Goal: Transaction & Acquisition: Purchase product/service

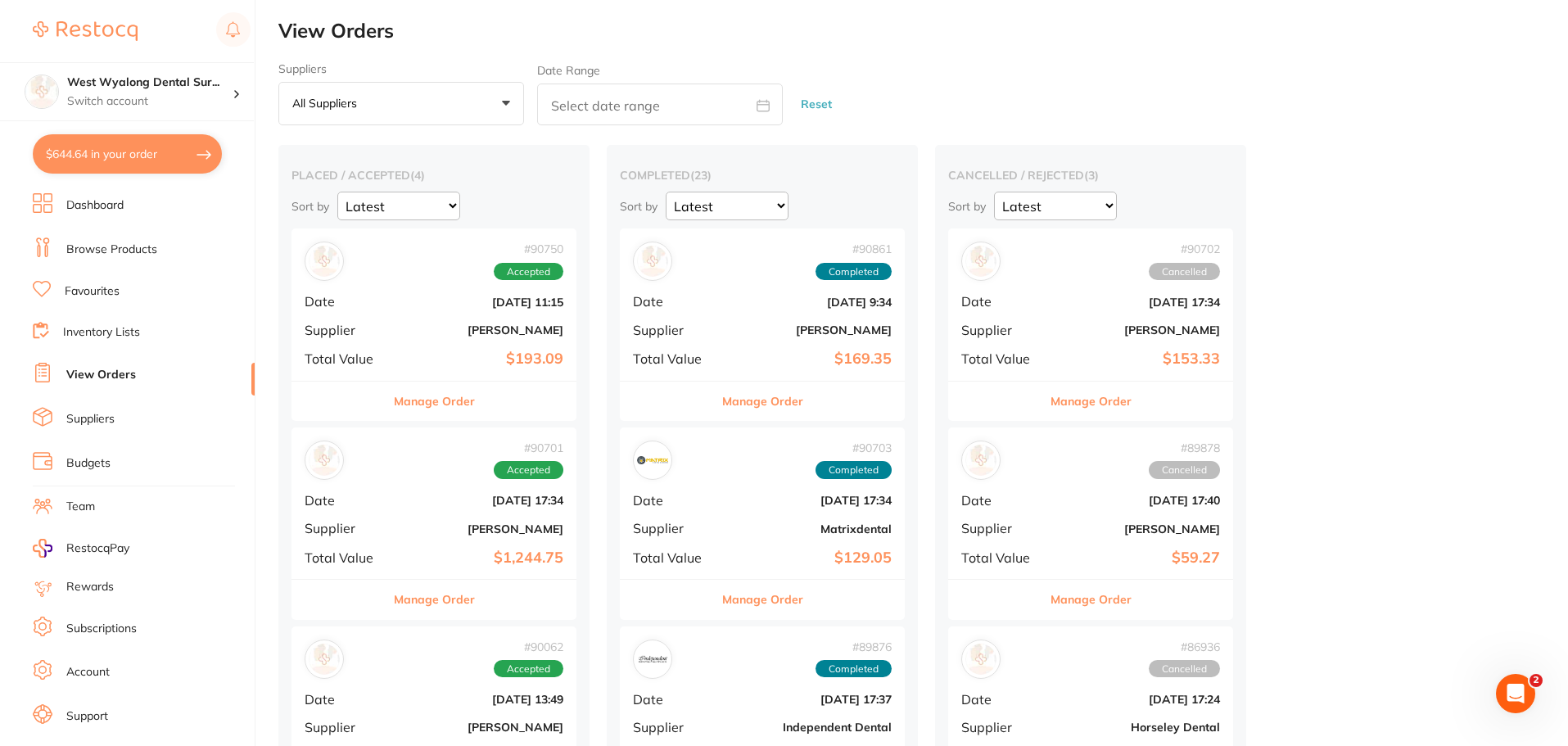
click at [107, 160] on button "$644.64 in your order" at bounding box center [128, 154] width 189 height 39
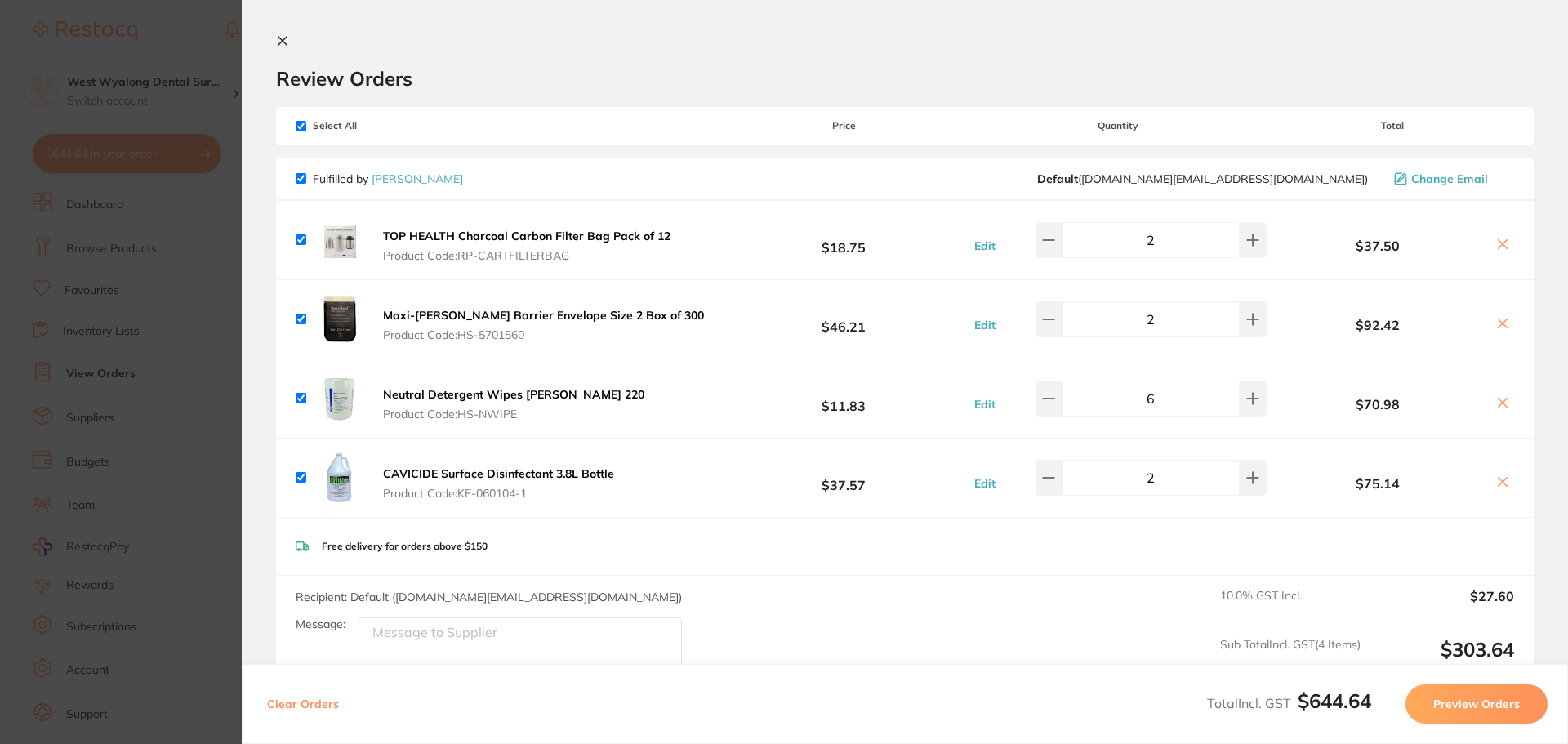
click at [281, 43] on icon at bounding box center [282, 41] width 9 height 9
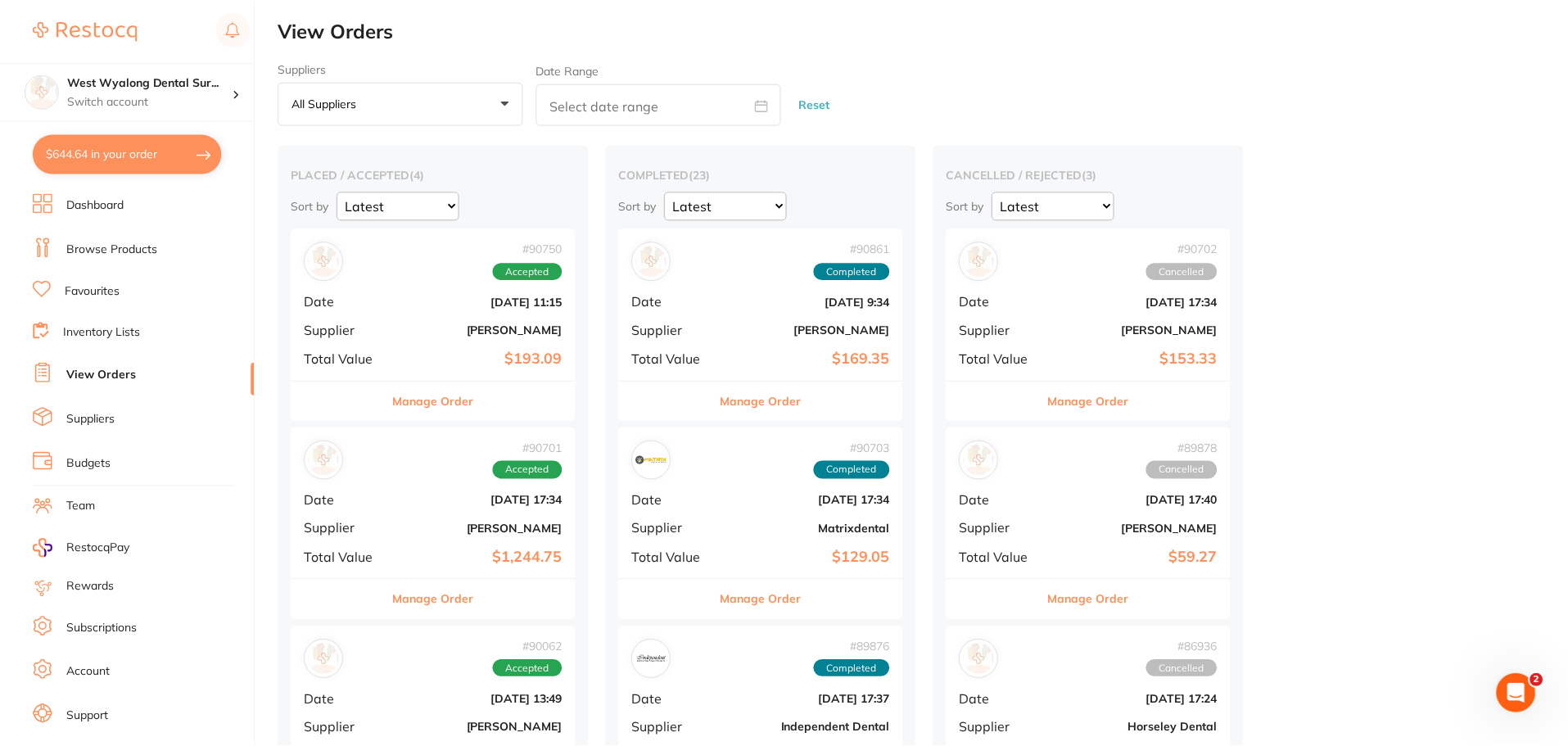
scroll to position [1, 0]
click at [109, 254] on link "Browse Products" at bounding box center [111, 249] width 91 height 17
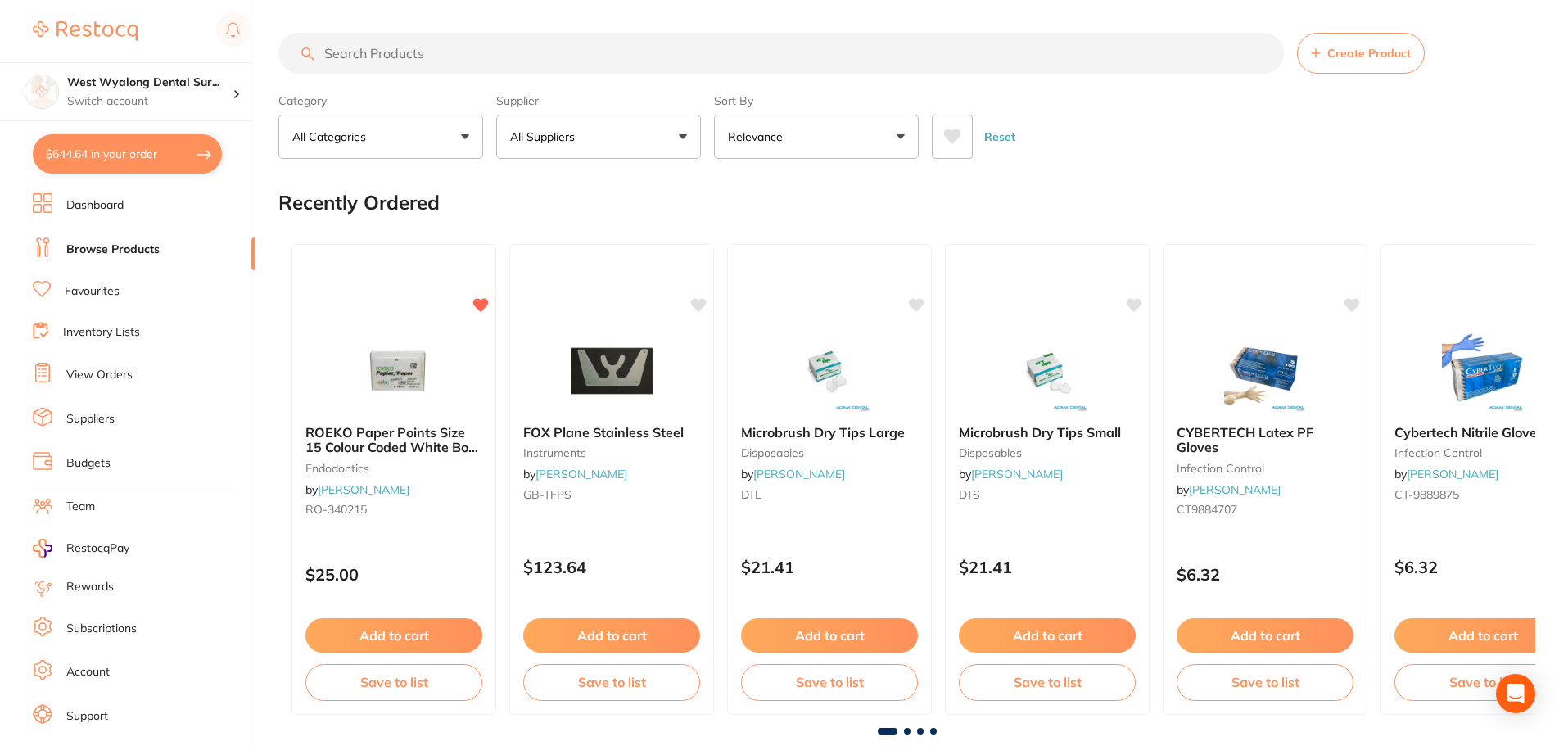
click at [546, 38] on input "search" at bounding box center [780, 53] width 1005 height 41
click at [418, 52] on input "search" at bounding box center [780, 53] width 1005 height 41
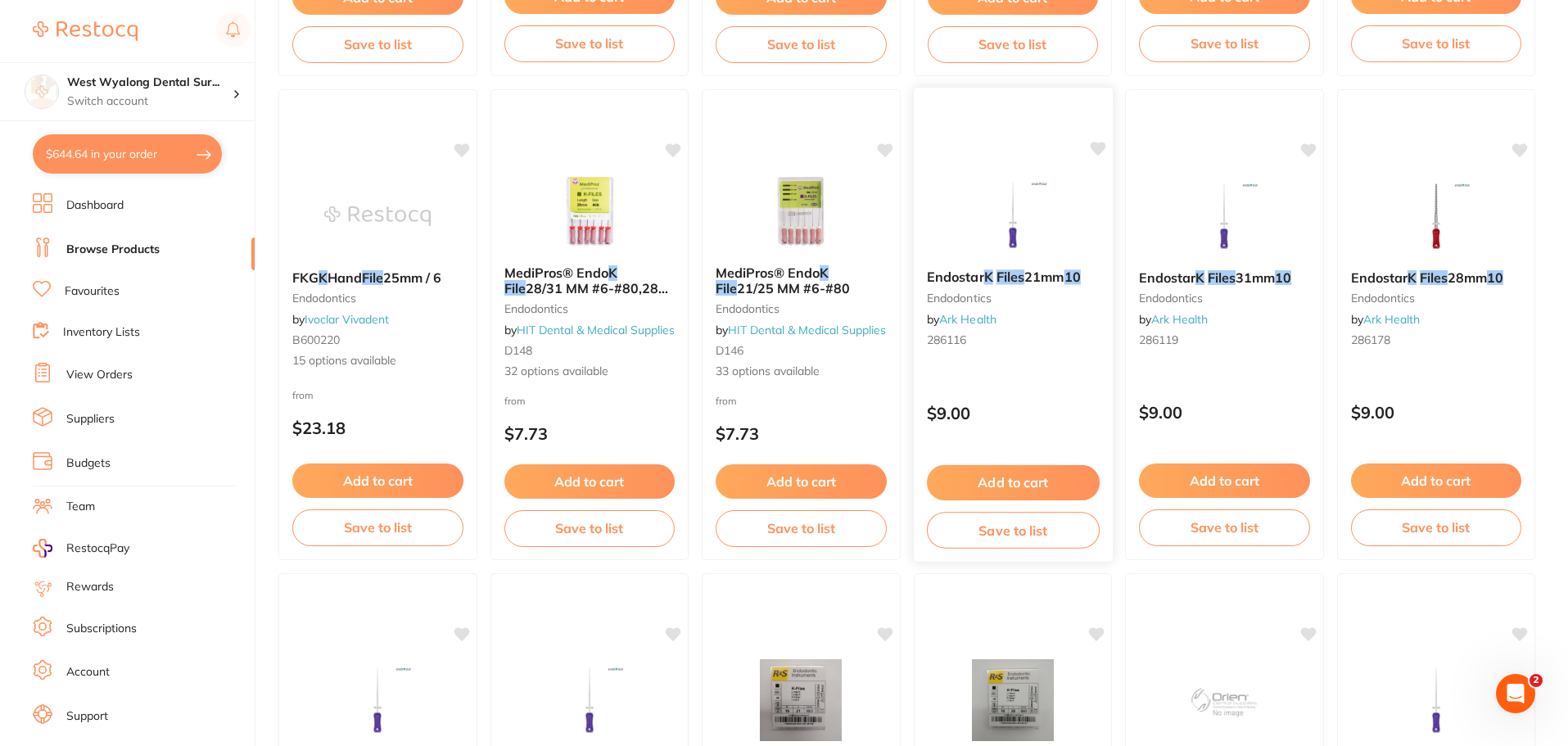
scroll to position [655, 0]
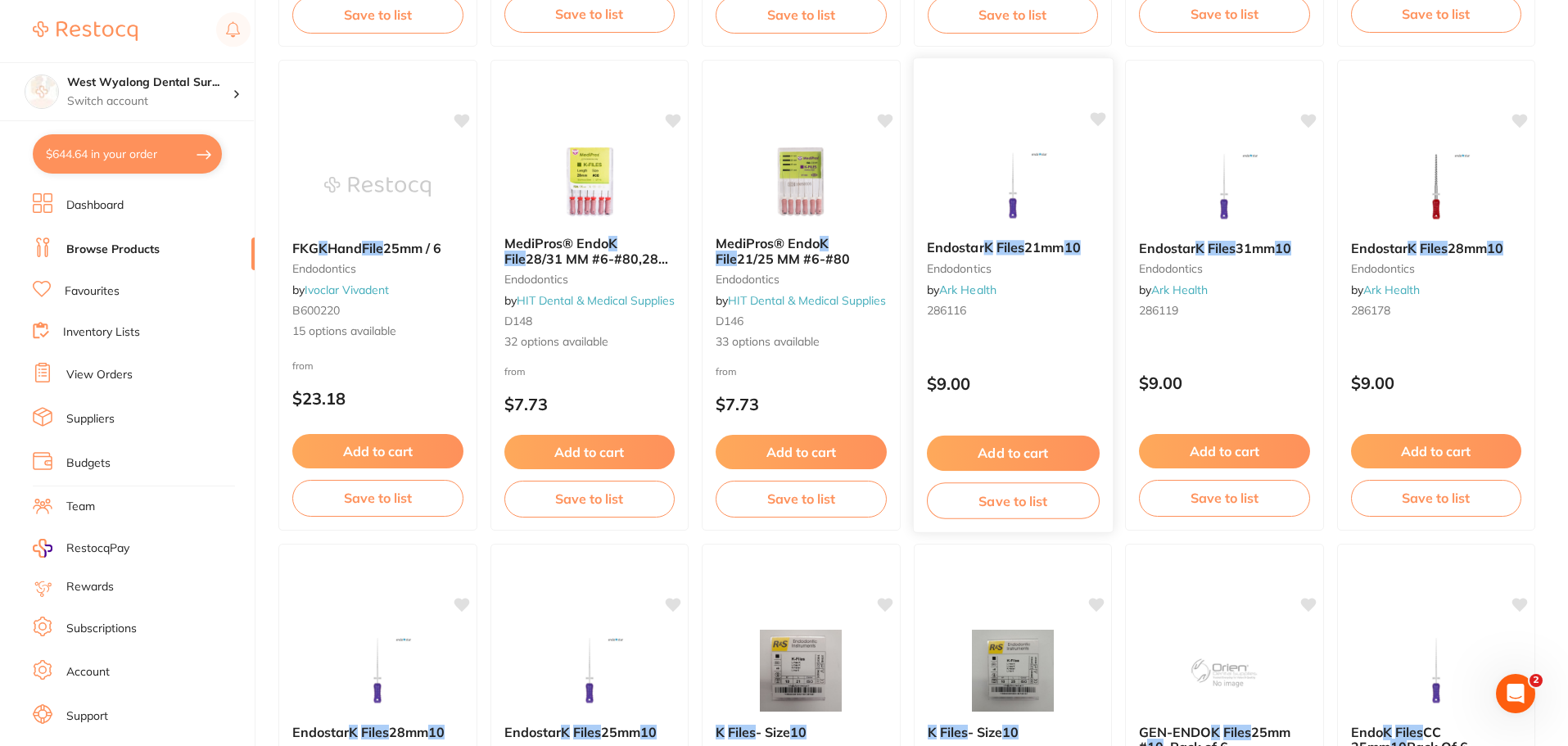
type input "k file #10"
click at [976, 250] on span "Endostar" at bounding box center [955, 247] width 57 height 17
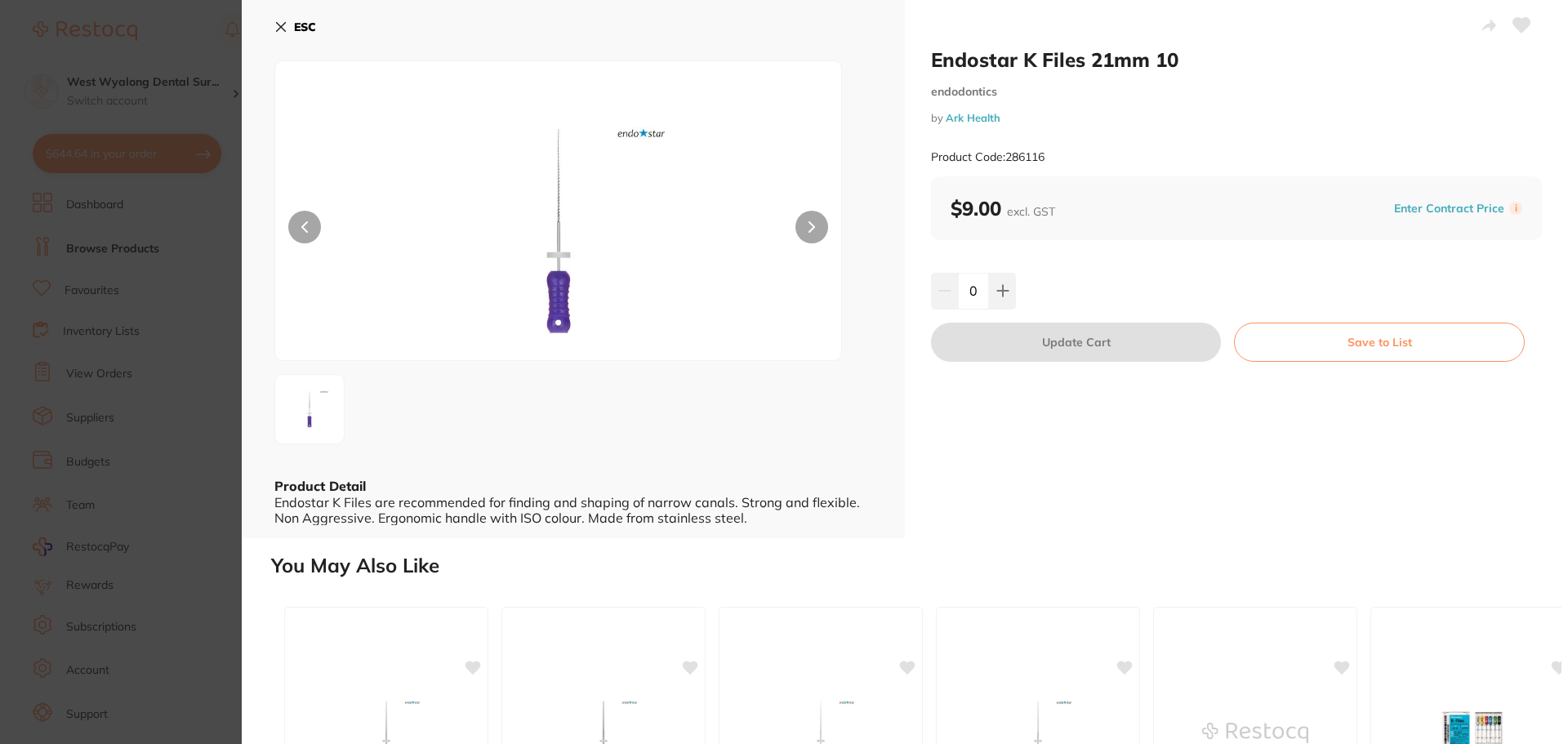
click at [279, 29] on icon at bounding box center [282, 27] width 9 height 9
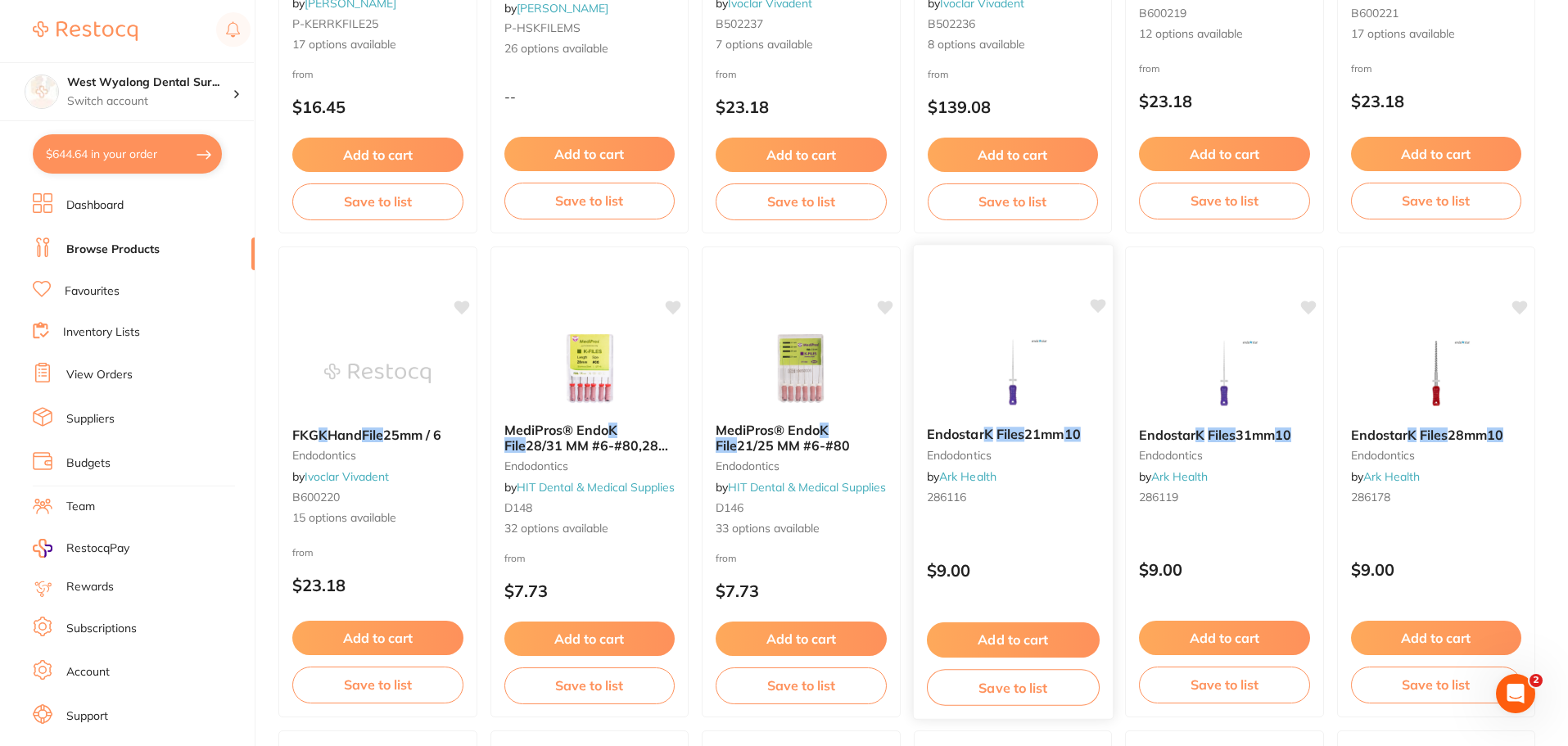
scroll to position [473, 0]
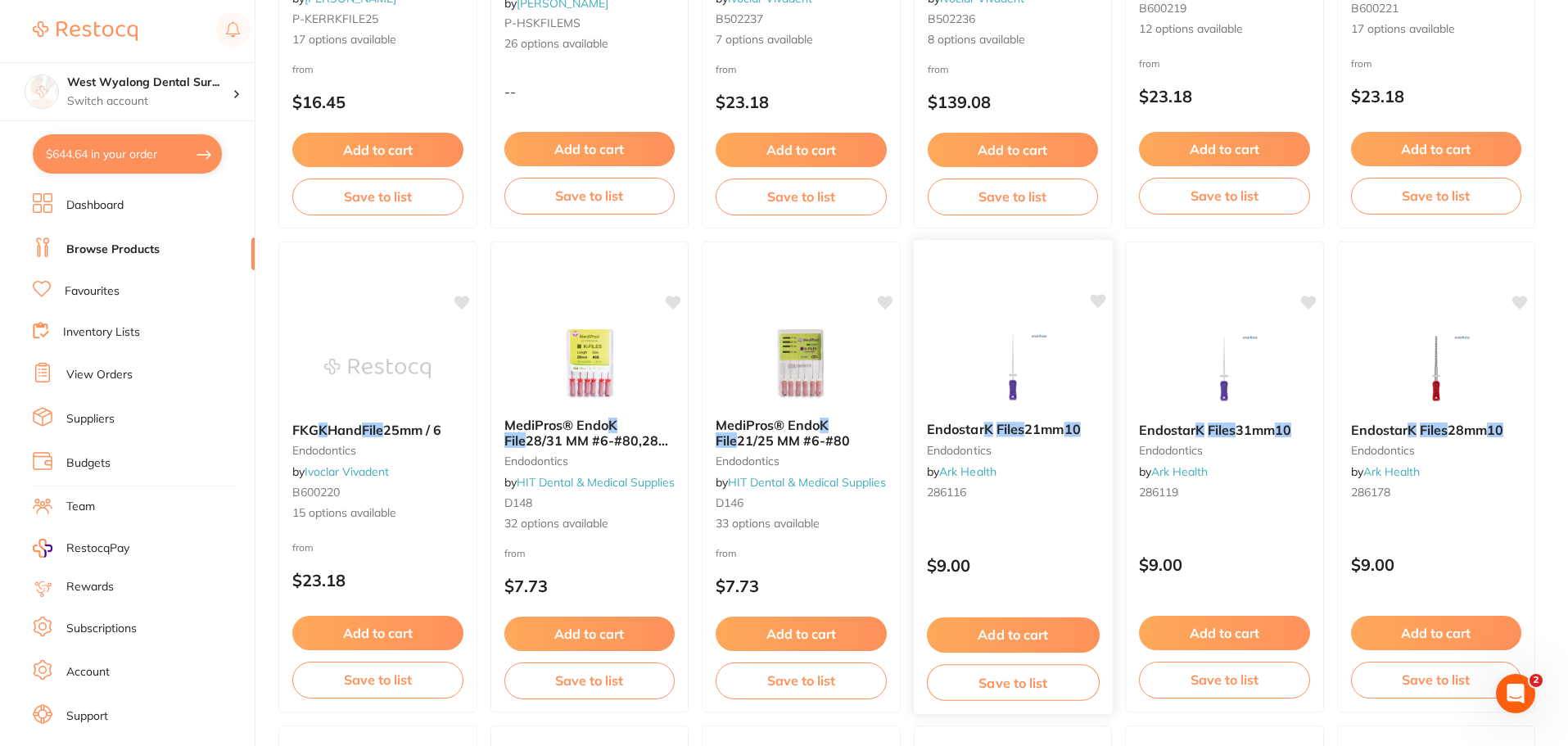
click at [1029, 550] on div "$9.00" at bounding box center [1012, 561] width 199 height 44
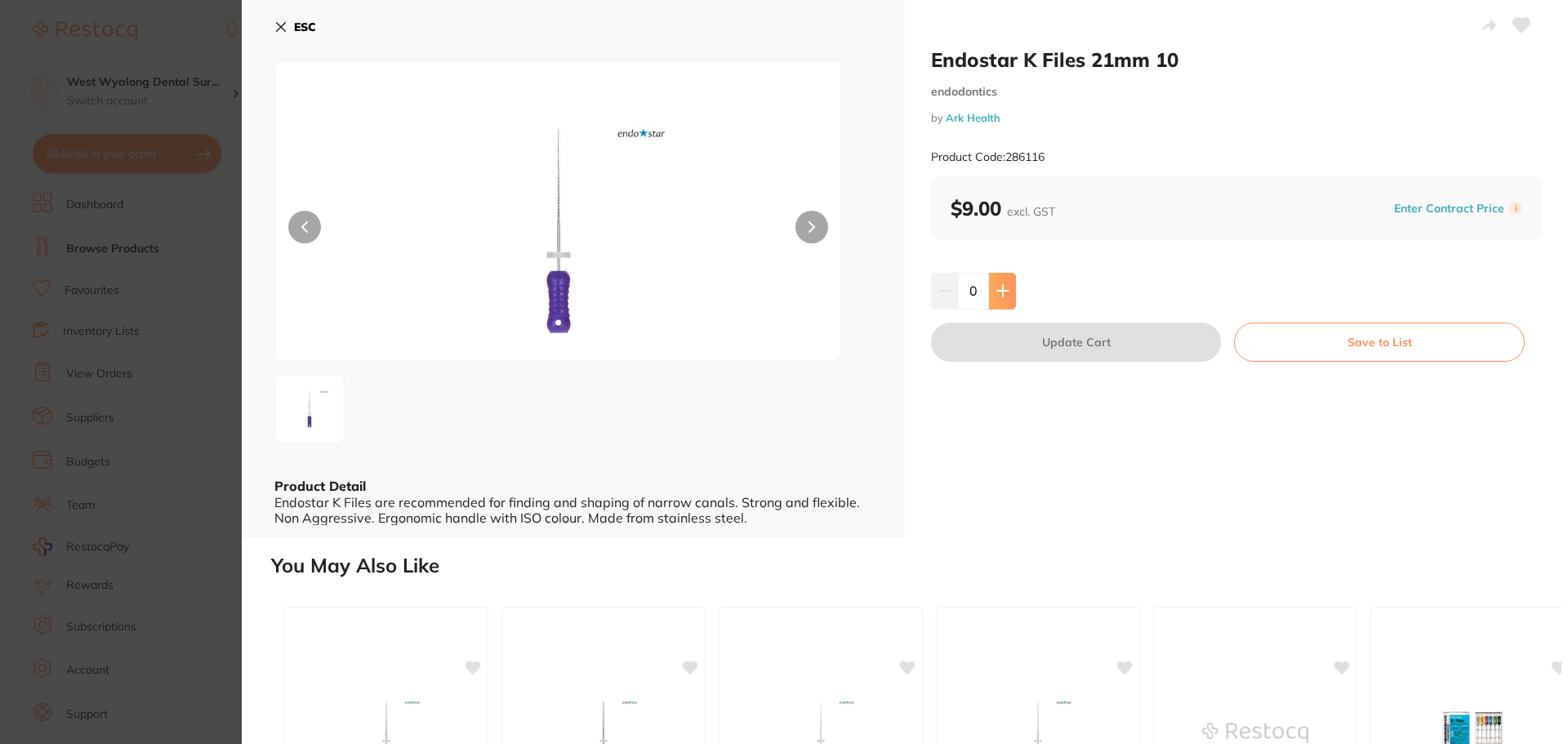
click at [1002, 300] on button at bounding box center [1001, 290] width 27 height 36
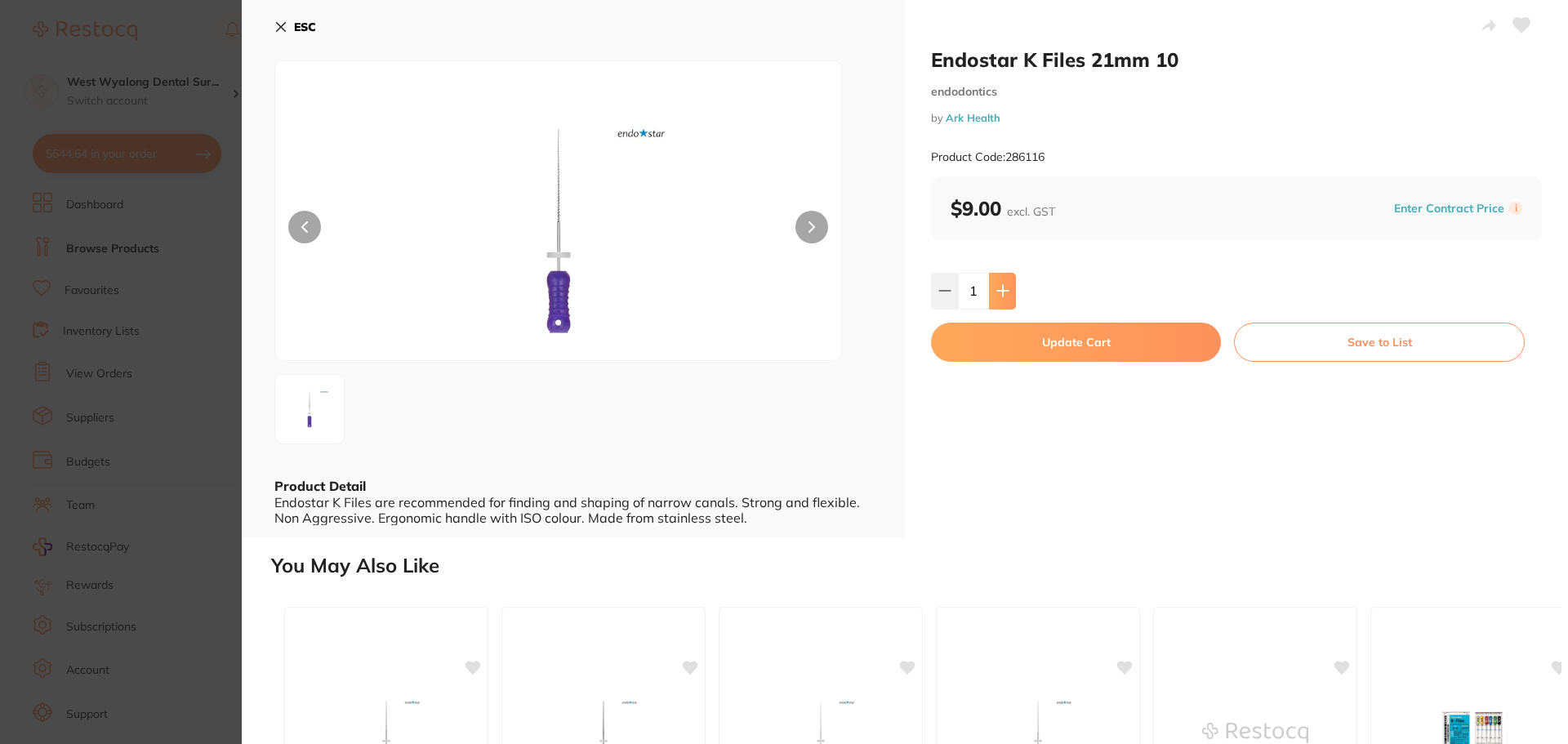
click at [1010, 294] on button at bounding box center [1001, 290] width 27 height 36
click at [1004, 294] on icon at bounding box center [1002, 290] width 13 height 13
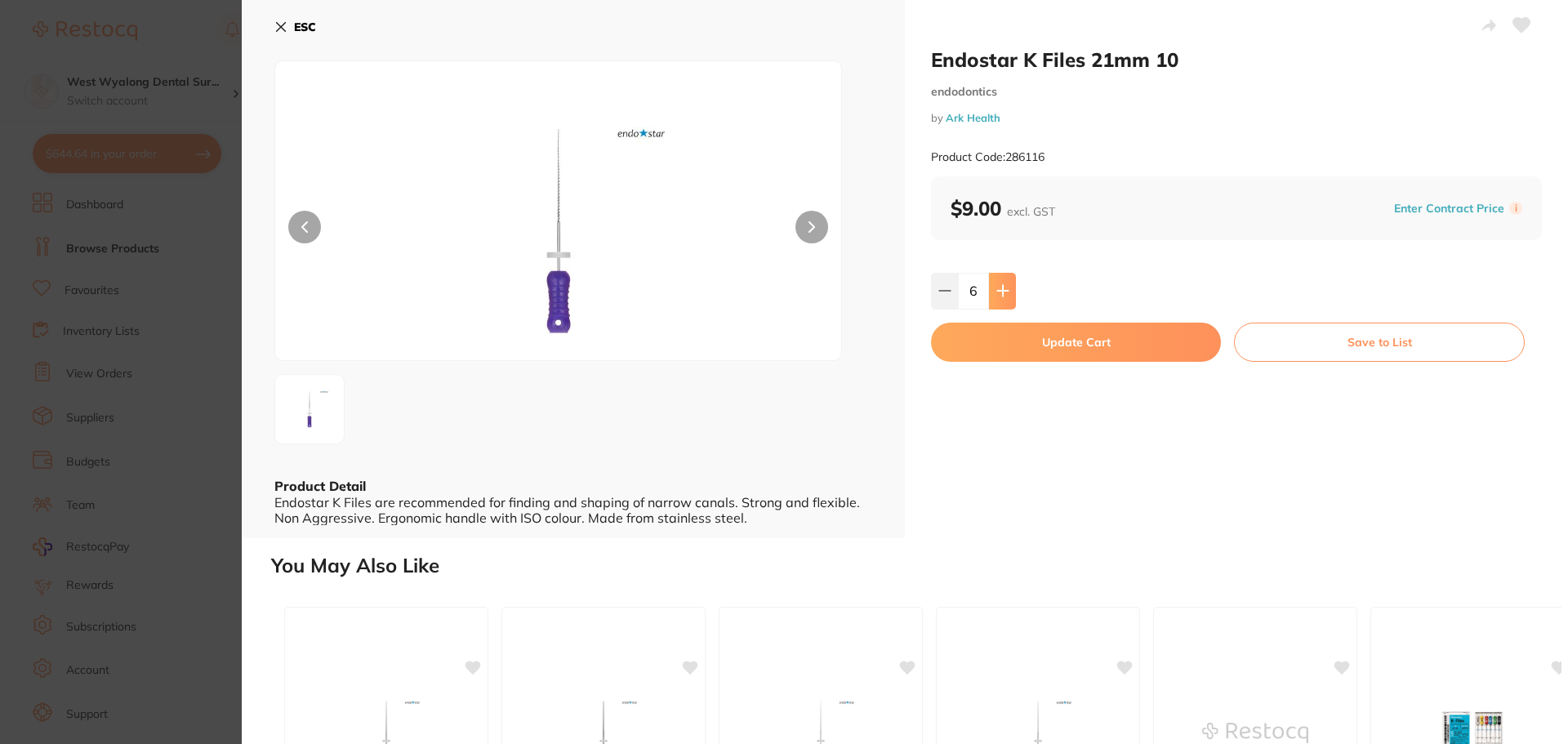
click at [1004, 294] on icon at bounding box center [1002, 290] width 13 height 13
click at [999, 288] on icon at bounding box center [1002, 290] width 13 height 13
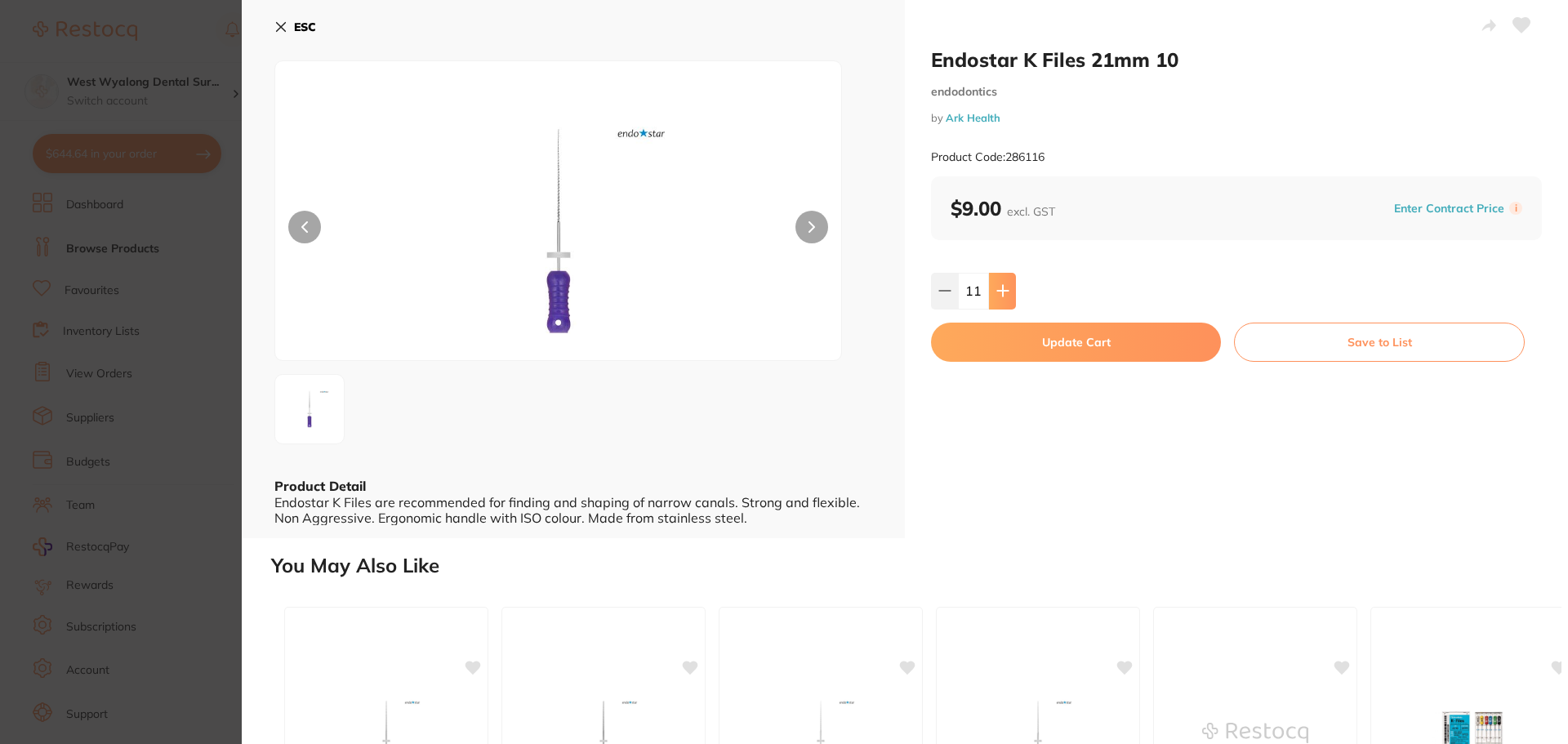
click at [999, 288] on icon at bounding box center [1002, 290] width 13 height 13
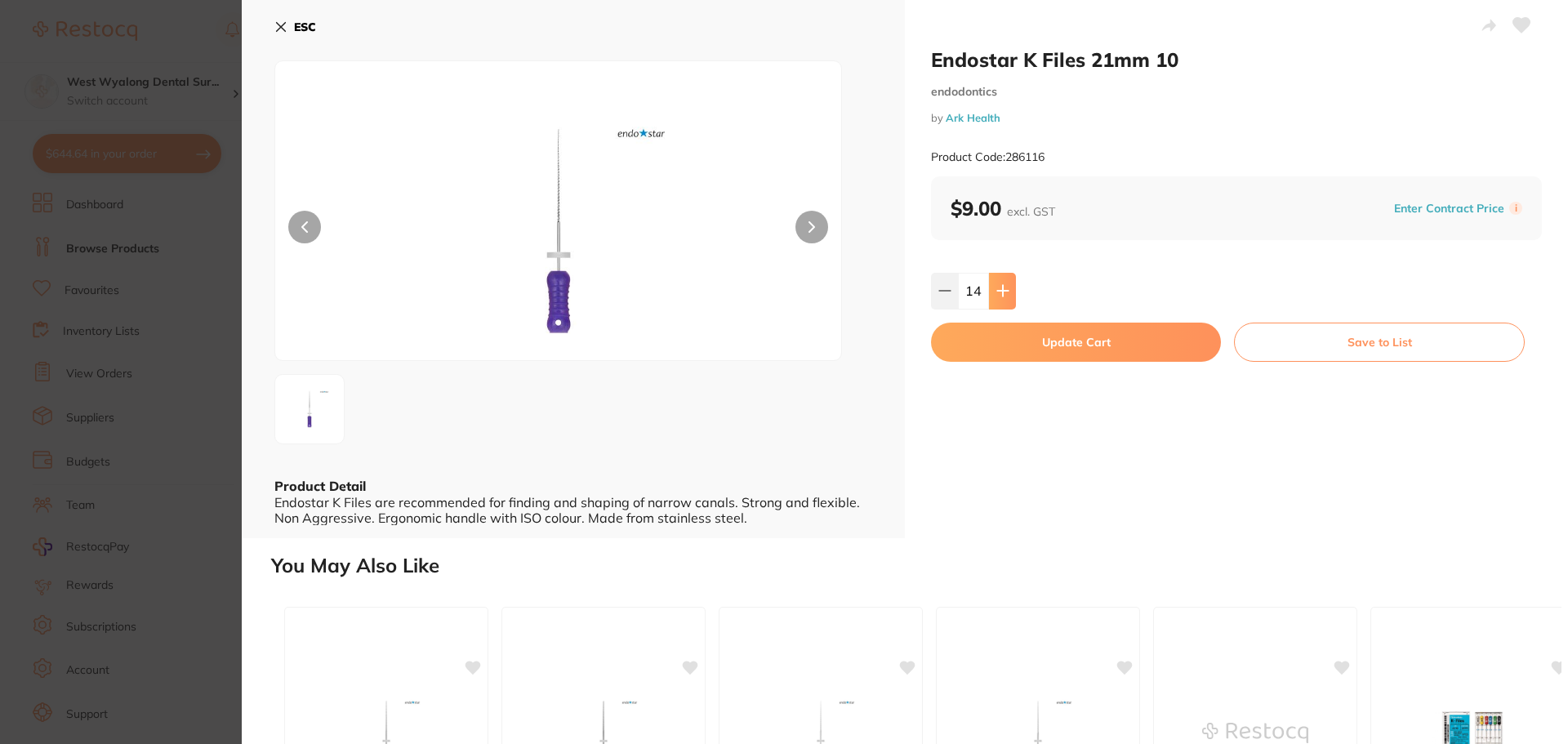
click at [999, 288] on icon at bounding box center [1002, 290] width 13 height 13
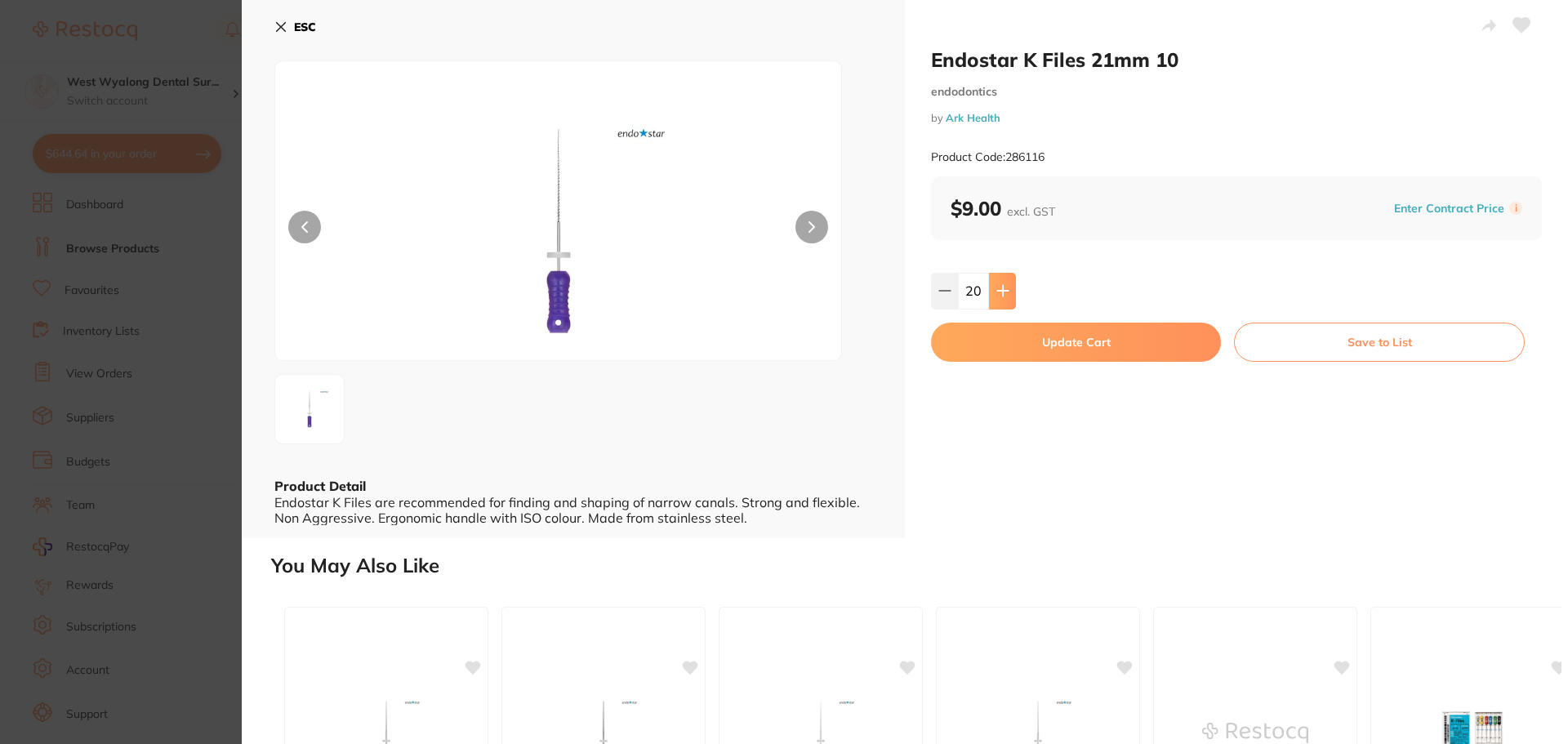
click at [999, 288] on icon at bounding box center [1002, 290] width 13 height 13
drag, startPoint x: 941, startPoint y: 294, endPoint x: 962, endPoint y: 423, distance: 130.7
click at [940, 294] on icon at bounding box center [944, 290] width 13 height 13
click at [945, 289] on icon at bounding box center [944, 290] width 13 height 13
type input "20"
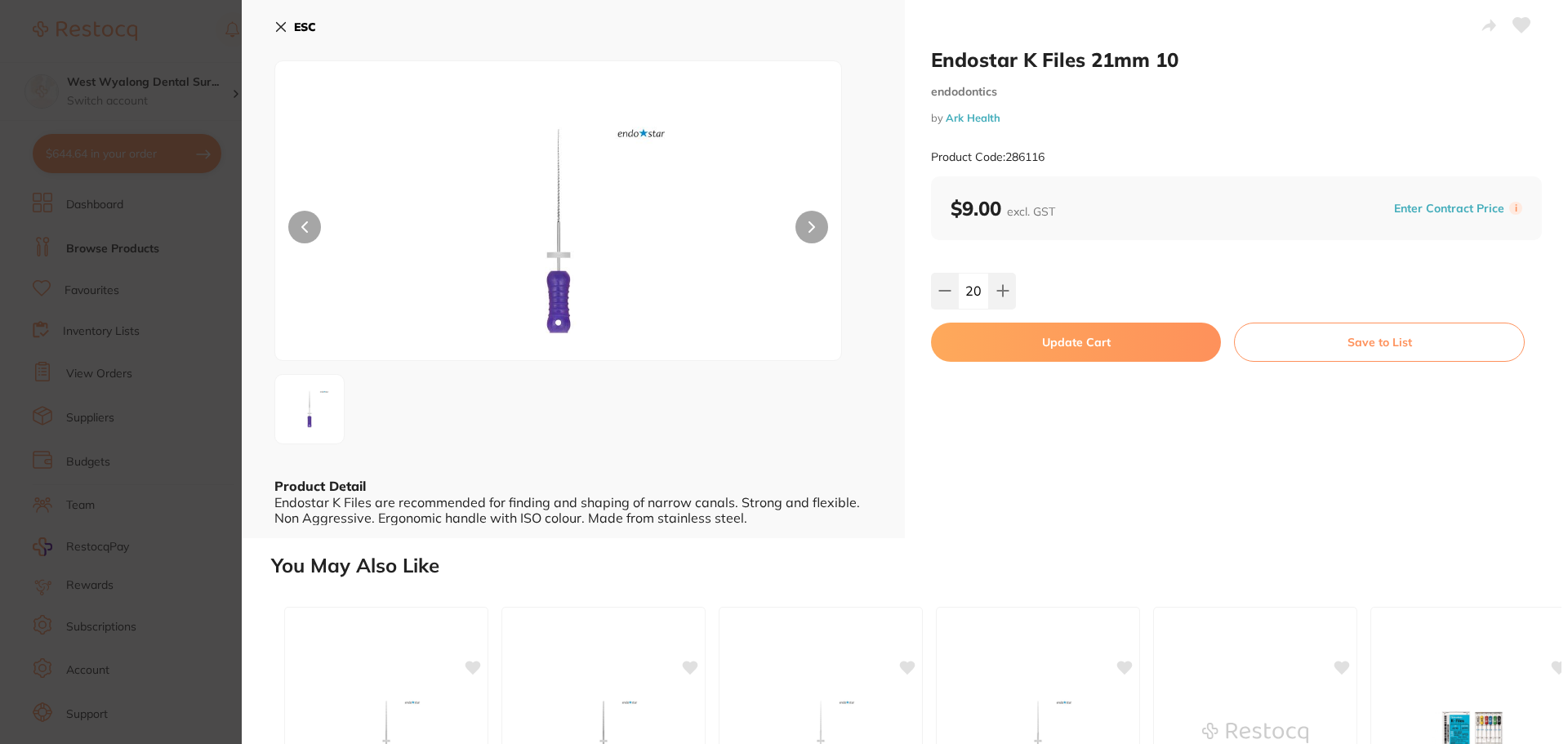
click at [1023, 340] on button "Update Cart" at bounding box center [1075, 341] width 290 height 39
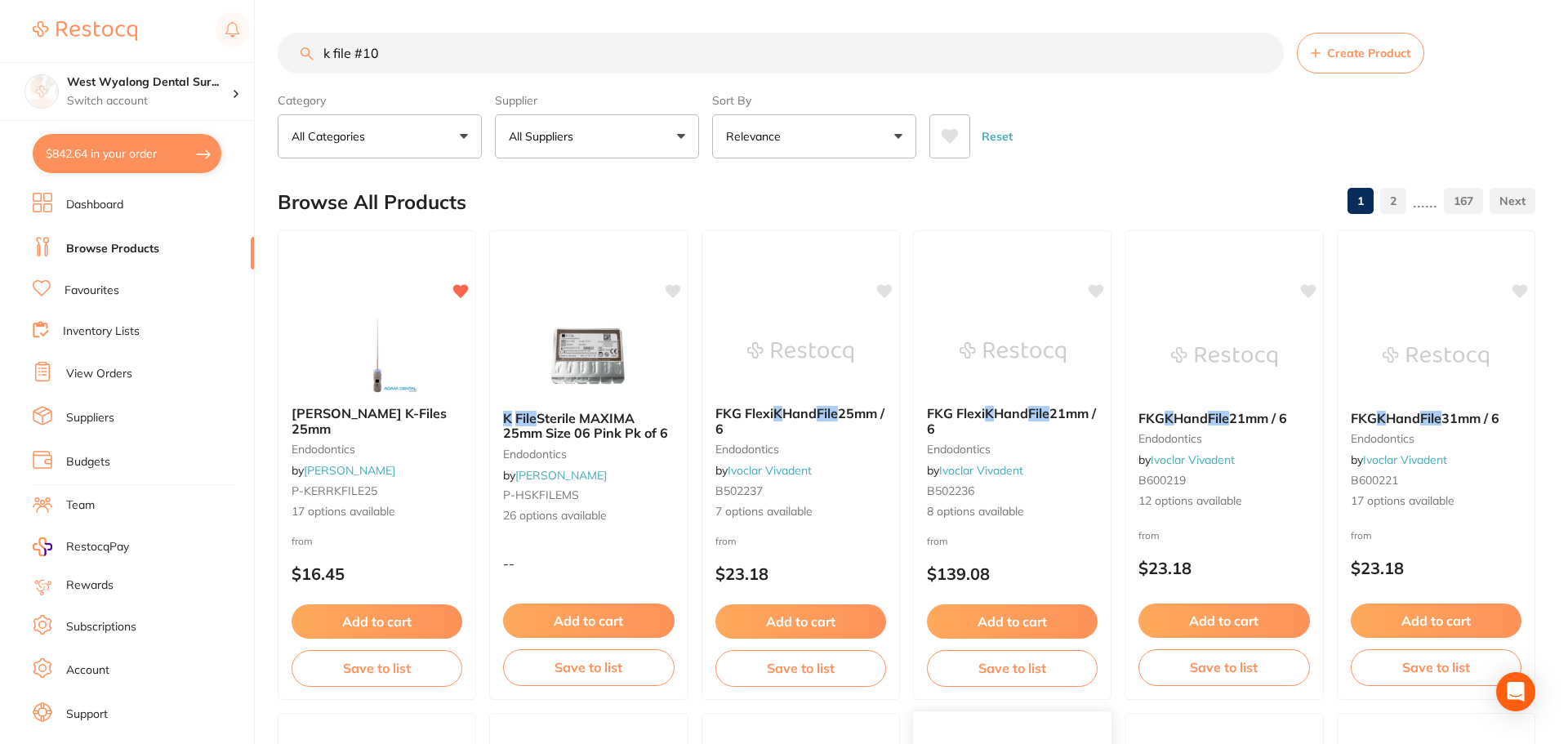
checkbox input "false"
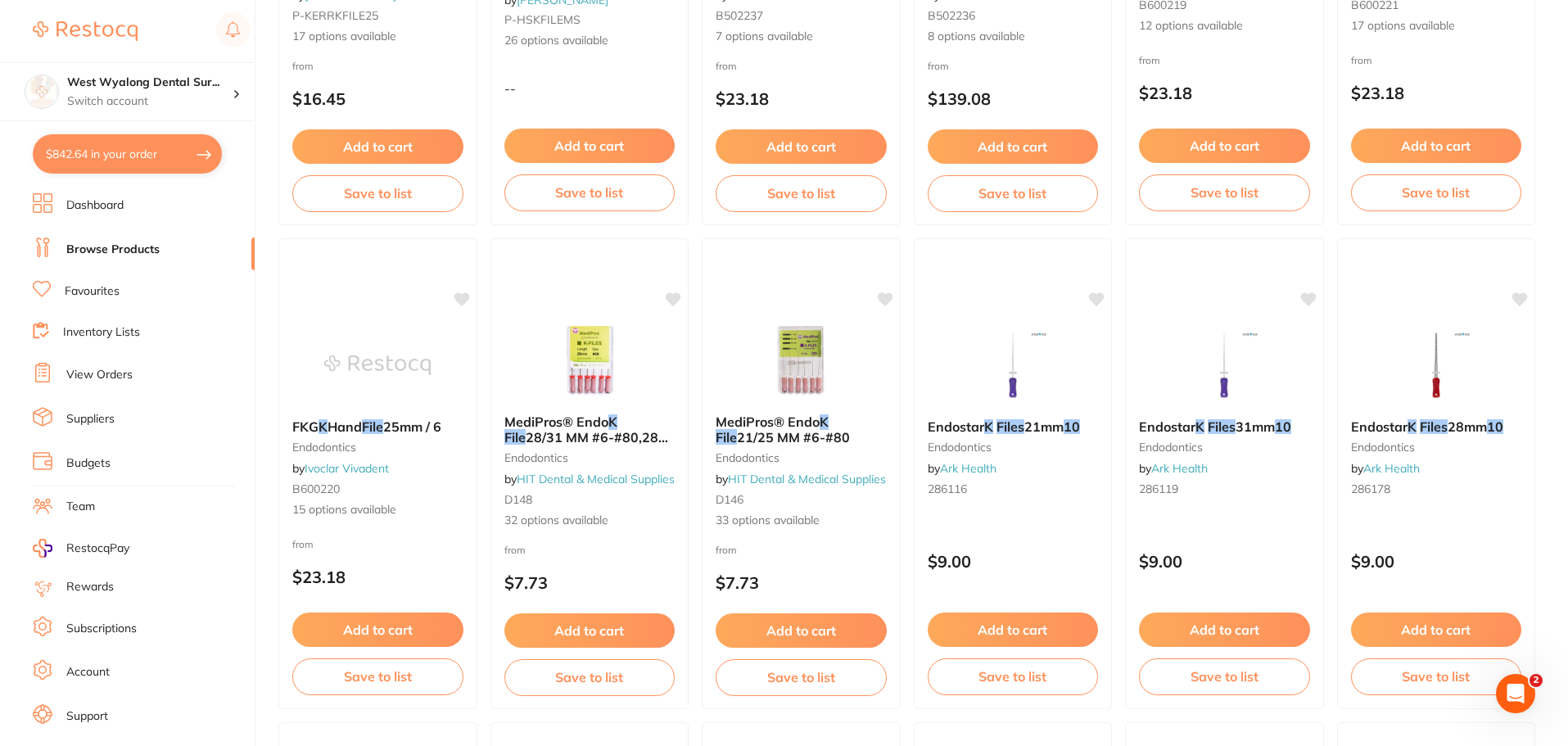
scroll to position [473, 0]
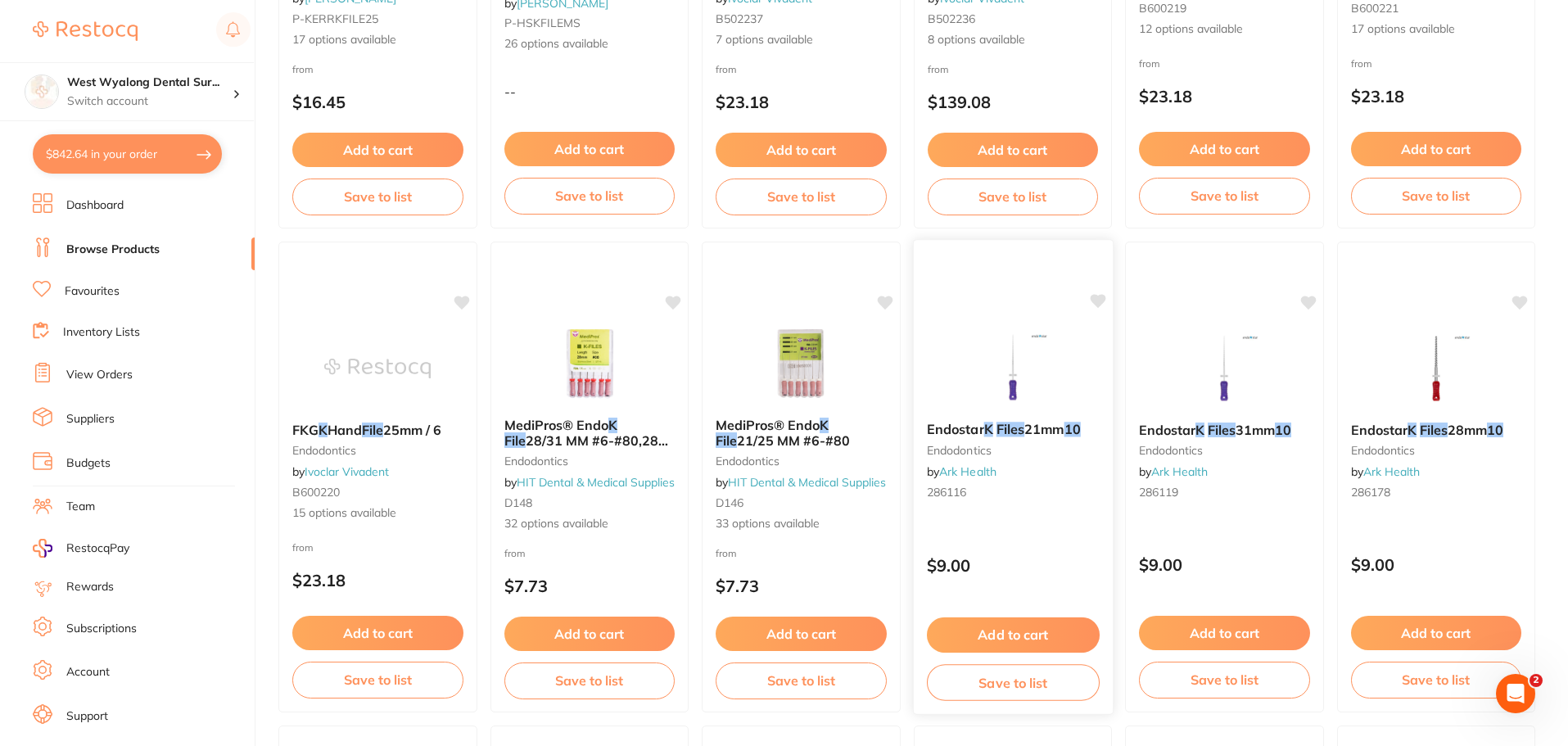
click at [1047, 477] on div "Endostar K Files 21mm 10 endodontics by Ark Health 286116" at bounding box center [1012, 463] width 199 height 109
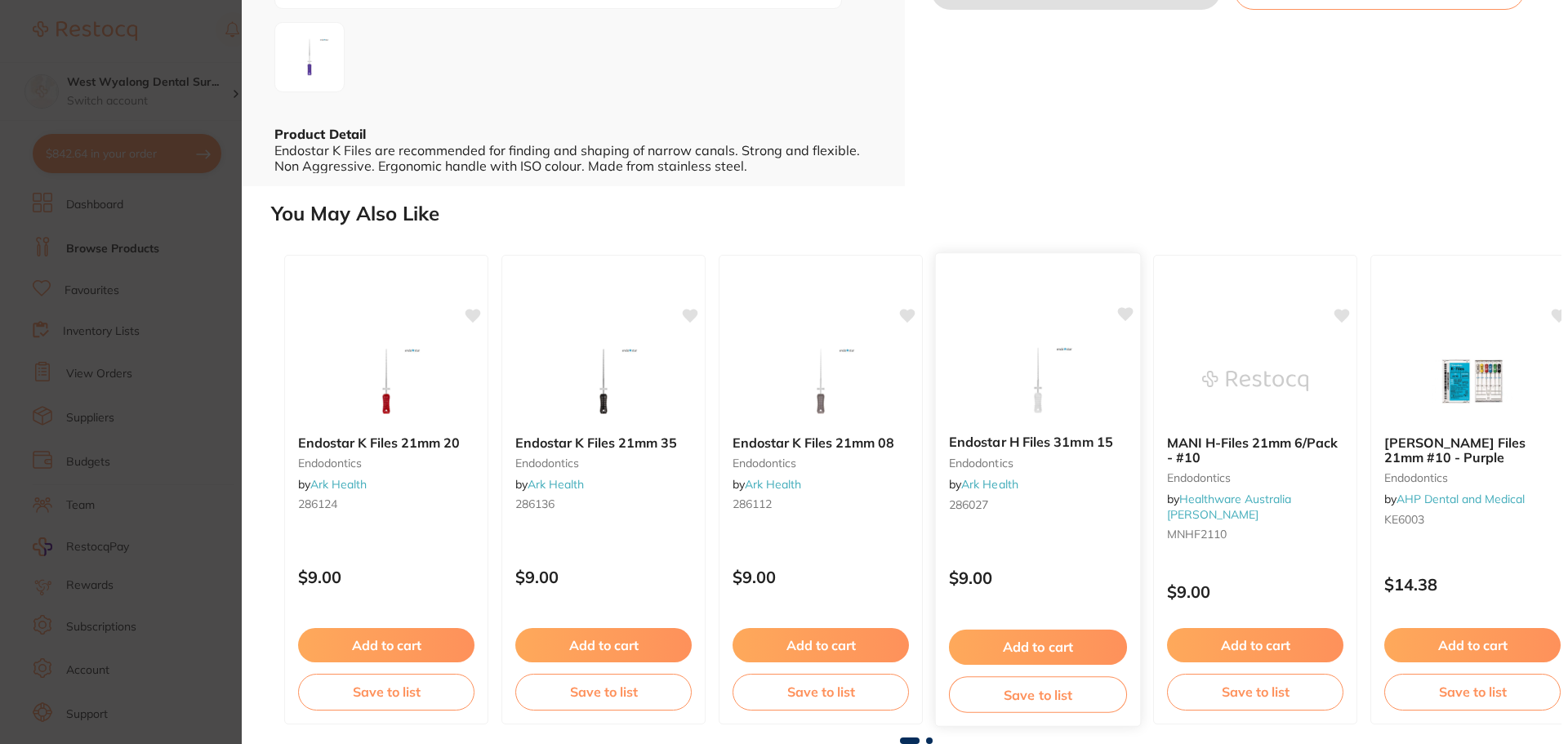
click at [1026, 640] on button "Add to cart" at bounding box center [1037, 647] width 178 height 36
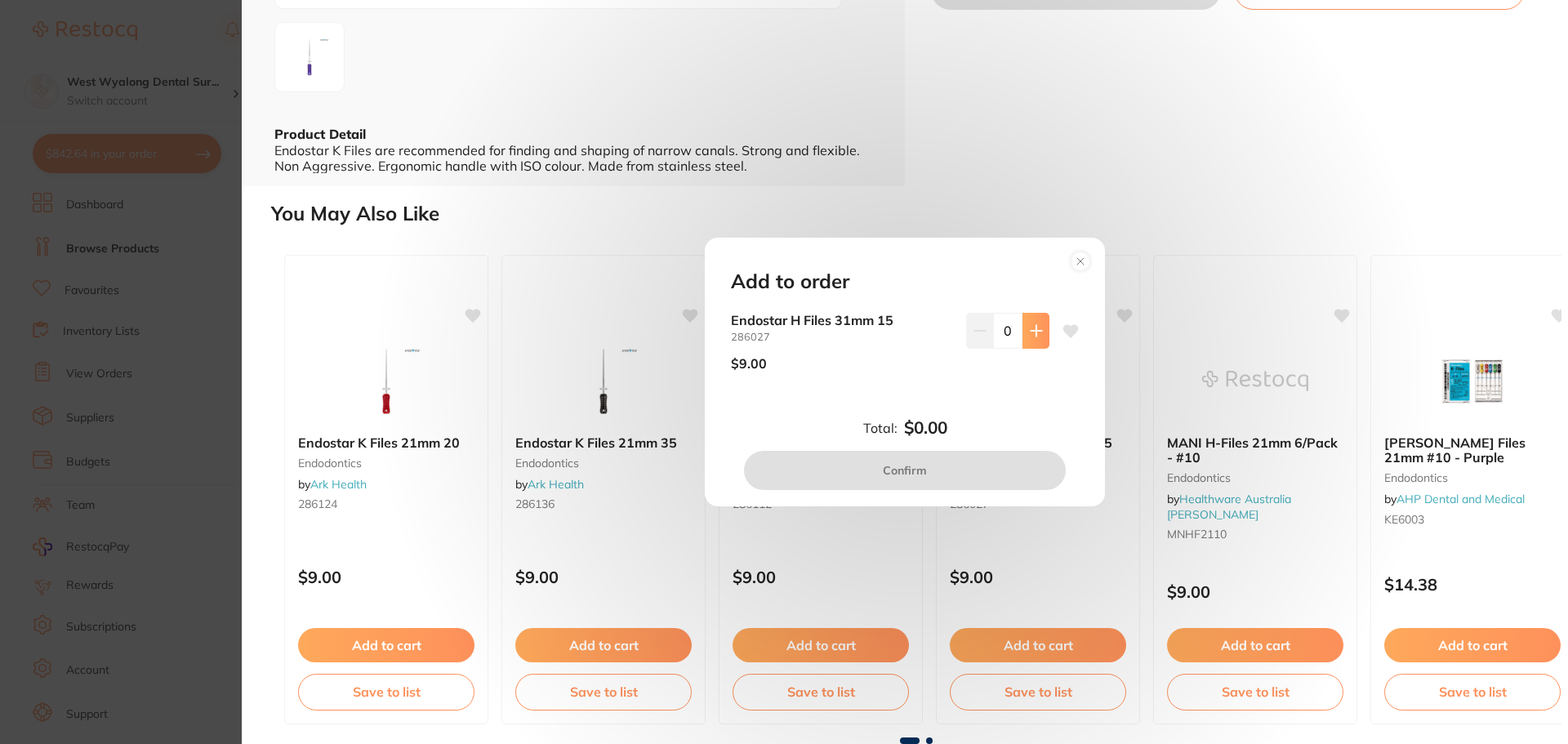
click at [1032, 331] on icon at bounding box center [1035, 330] width 10 height 10
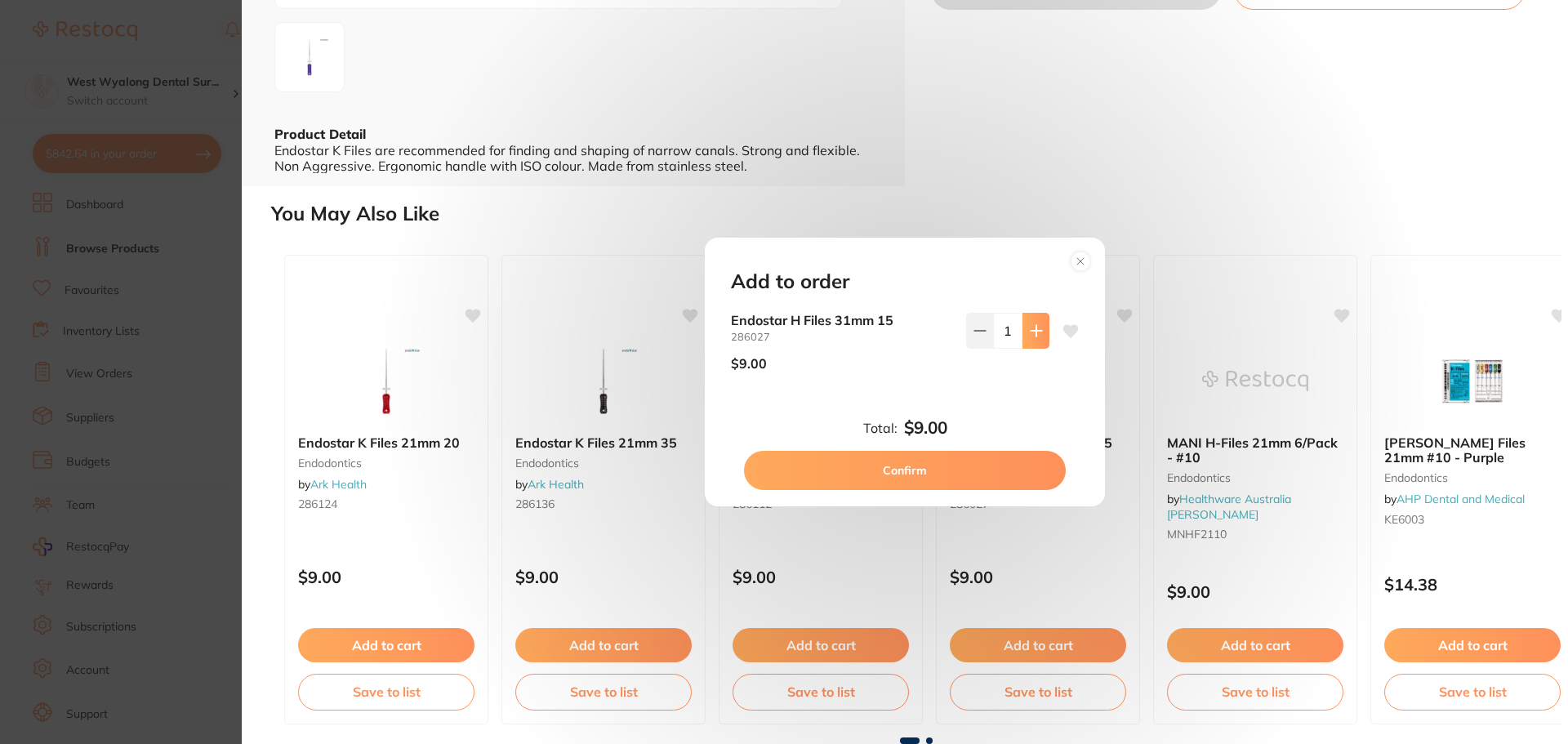
click at [1032, 331] on icon at bounding box center [1035, 330] width 10 height 10
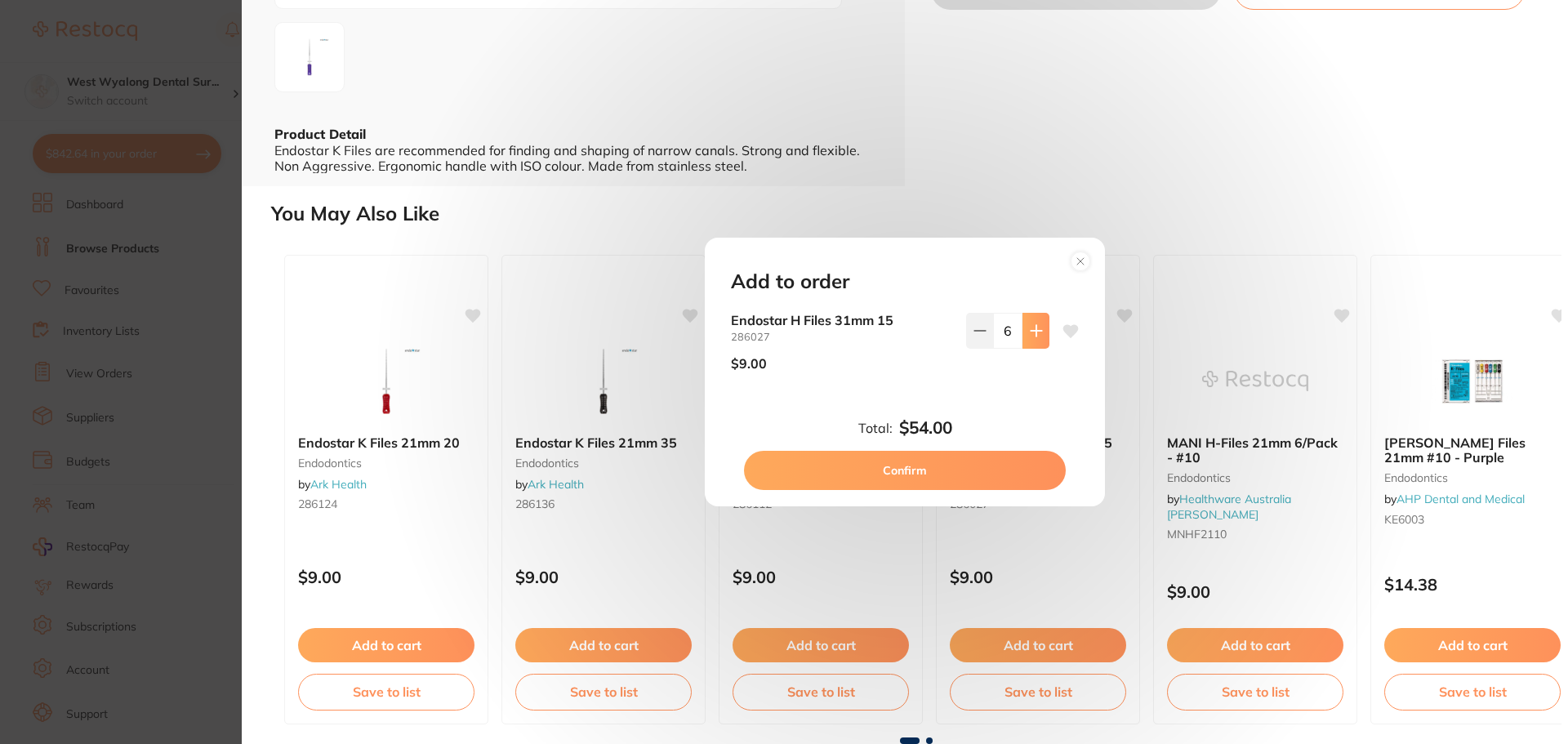
click at [1032, 331] on icon at bounding box center [1035, 330] width 10 height 10
type input "10"
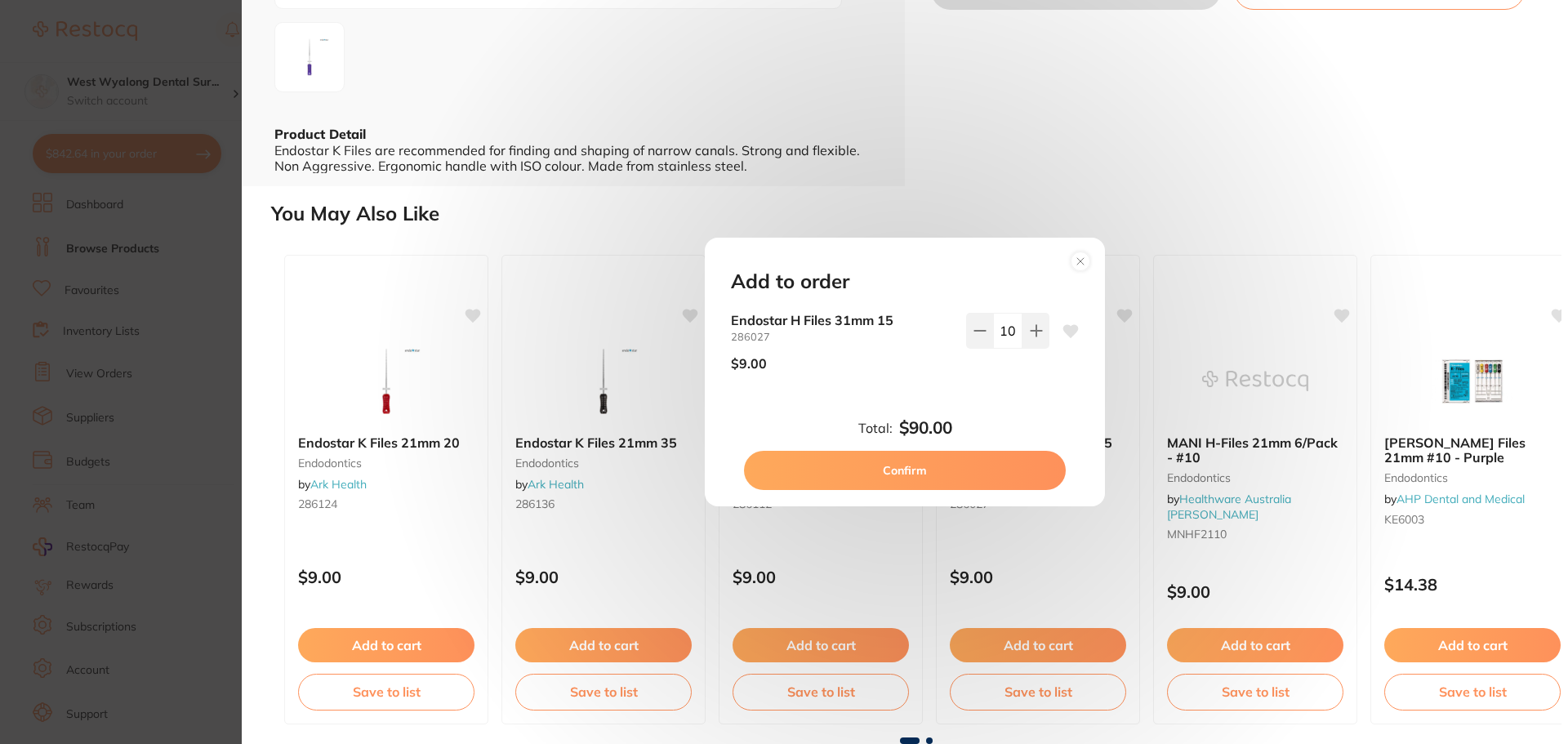
click at [862, 464] on button "Confirm" at bounding box center [904, 469] width 321 height 39
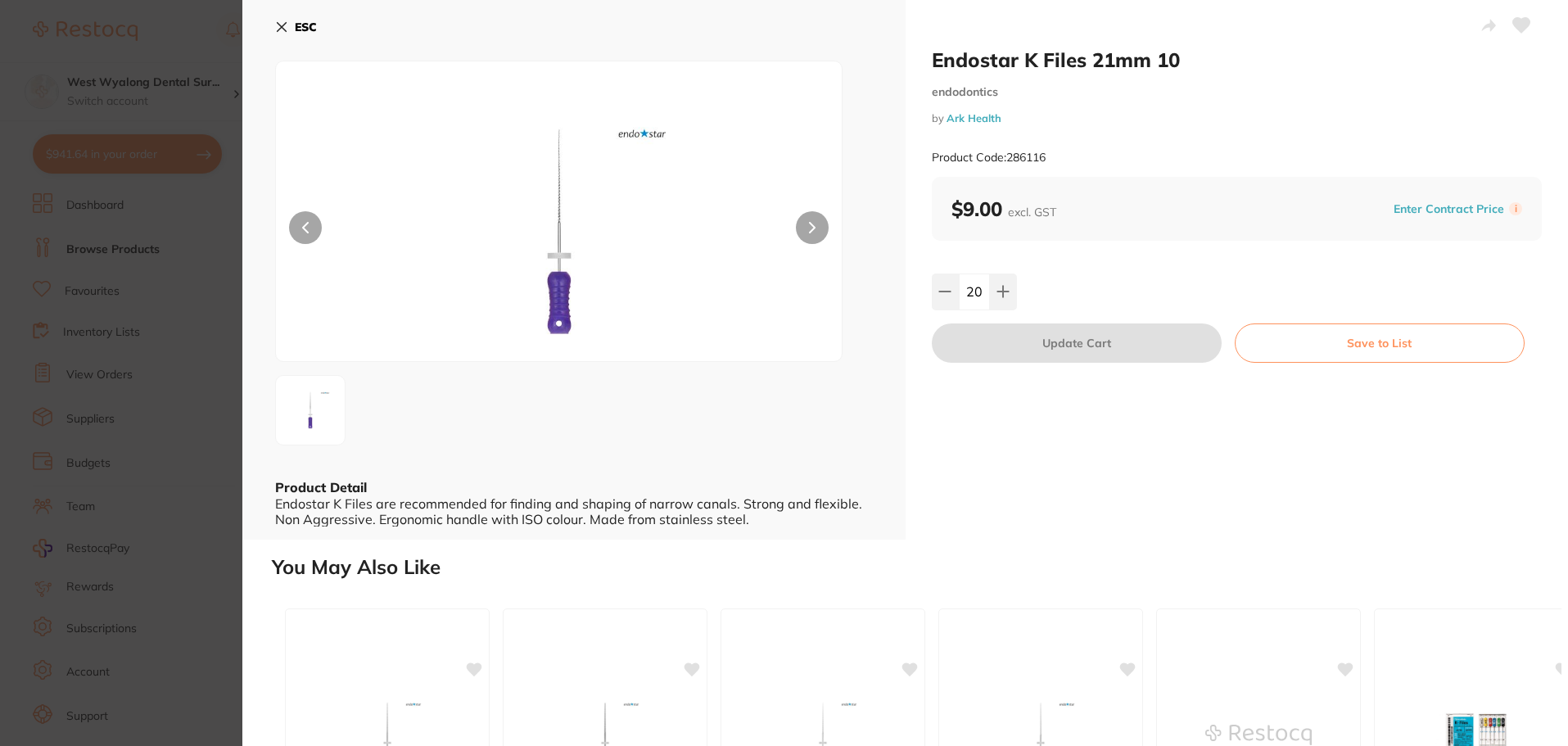
click at [275, 26] on icon at bounding box center [281, 27] width 13 height 13
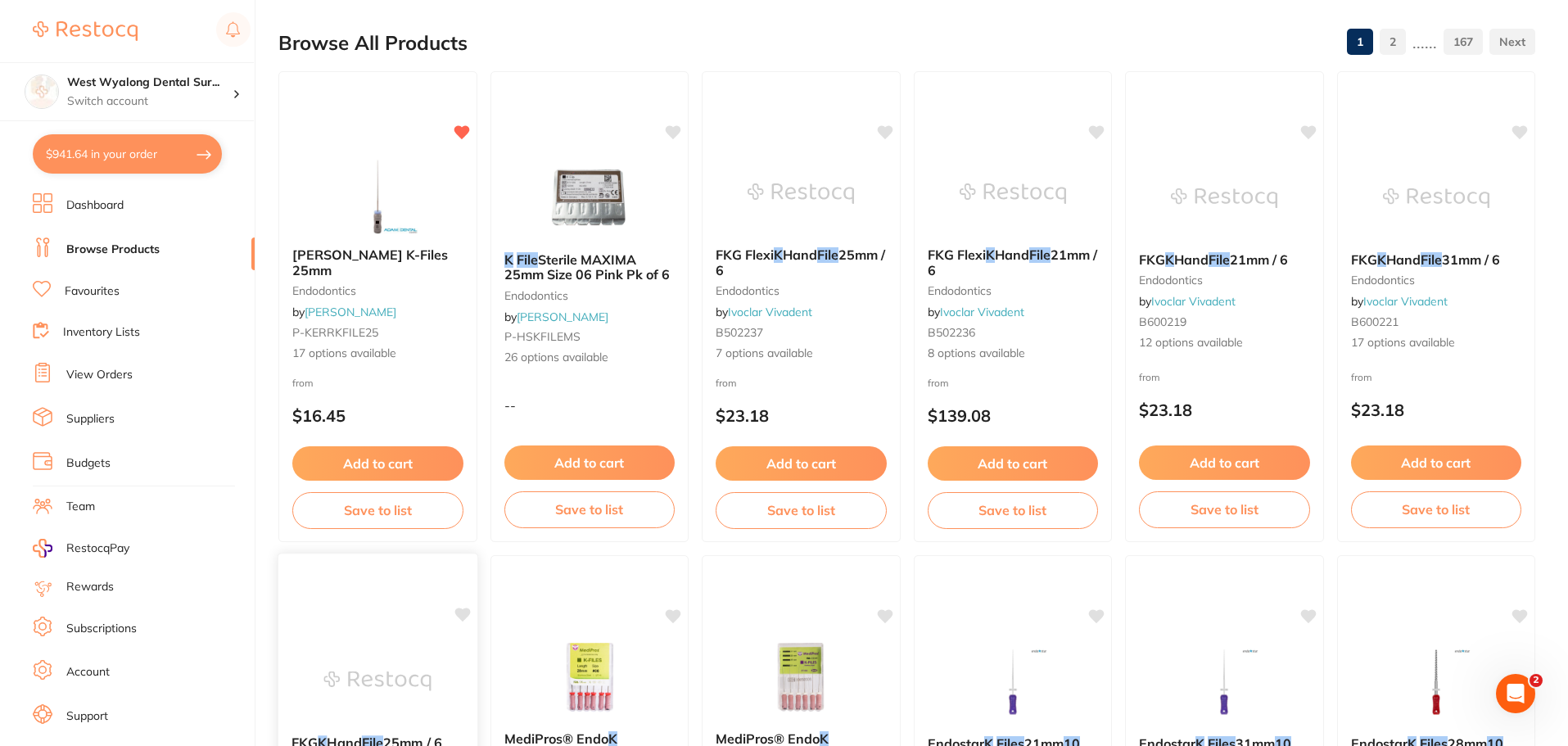
scroll to position [146, 0]
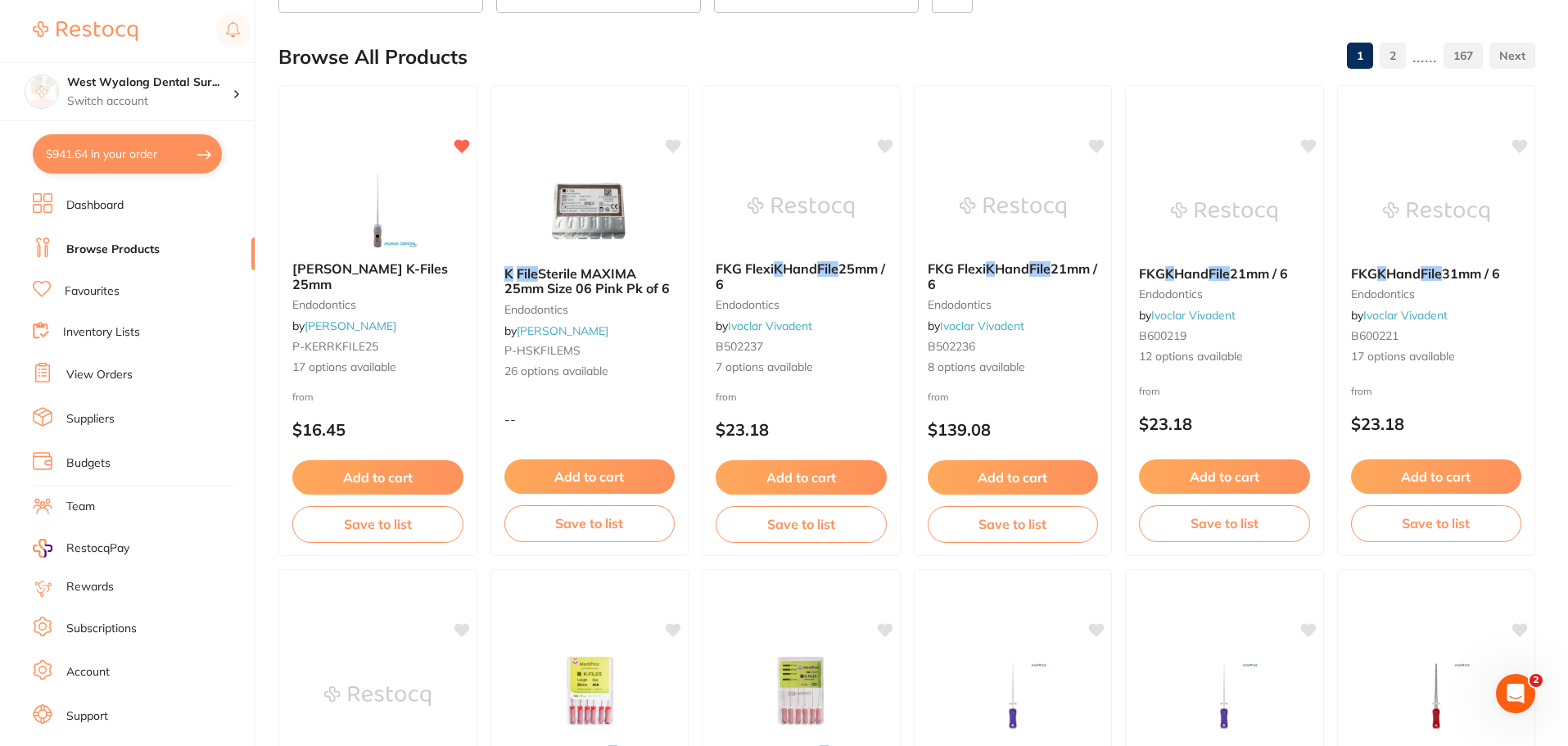
click at [125, 162] on button "$941.64 in your order" at bounding box center [128, 154] width 189 height 39
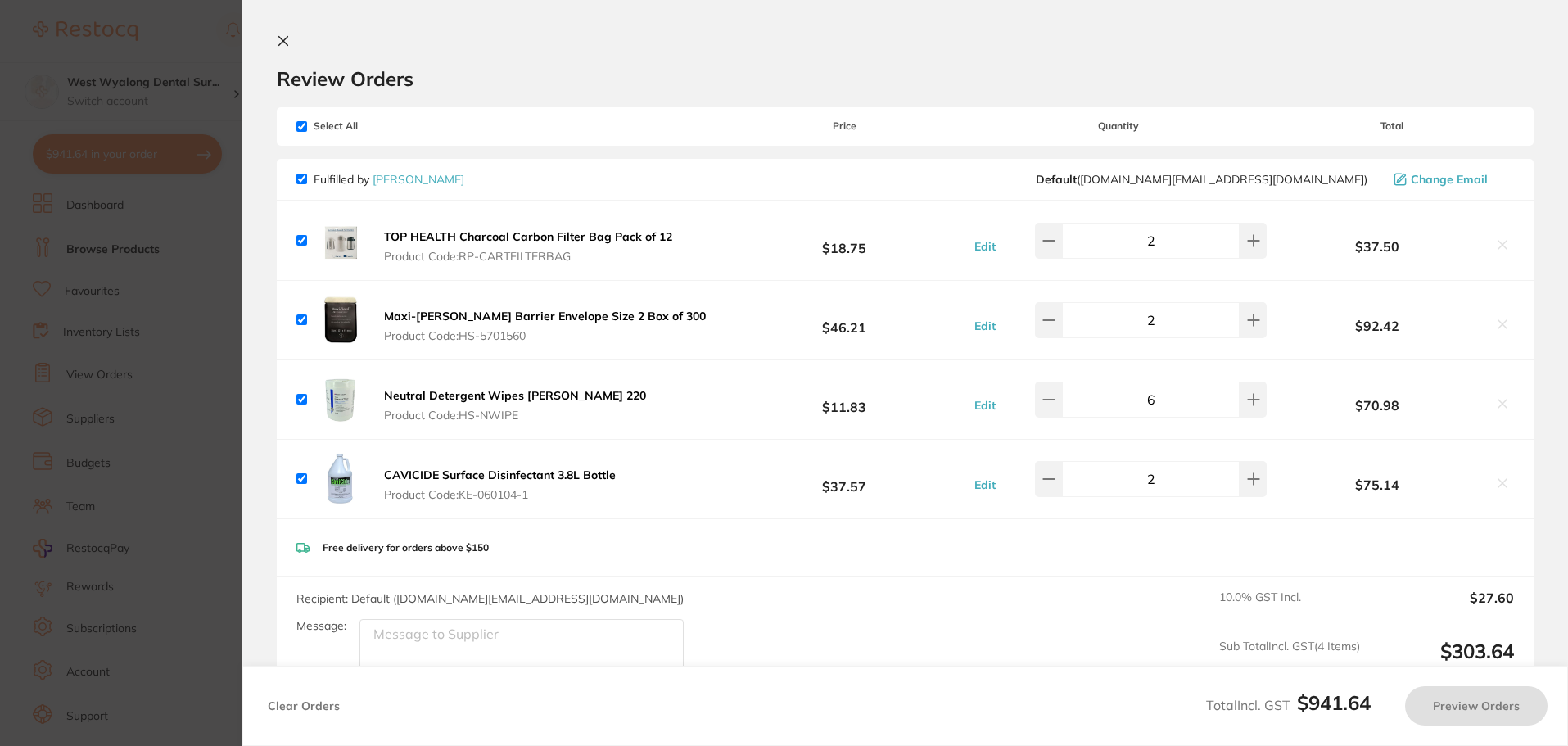
checkbox input "true"
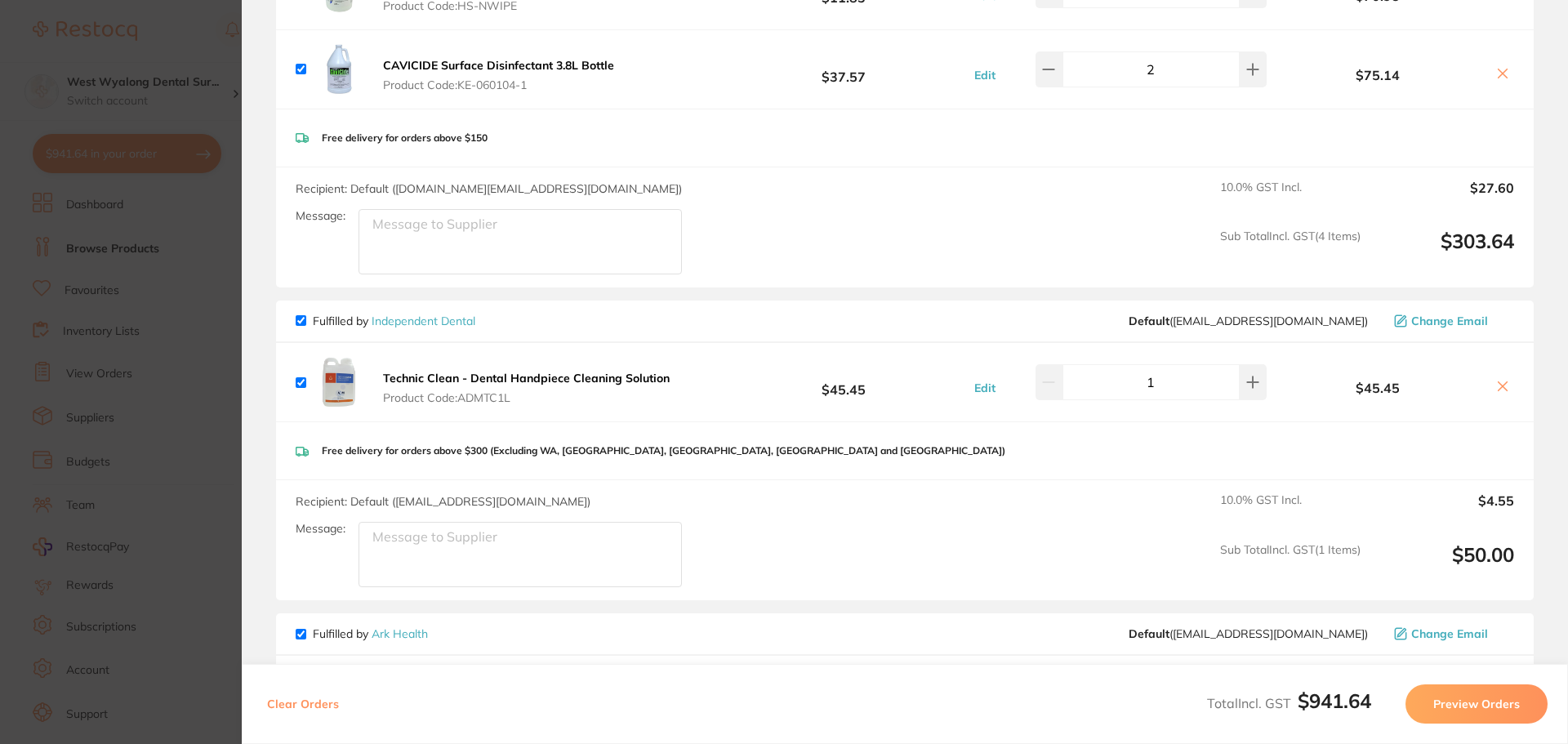
scroll to position [734, 0]
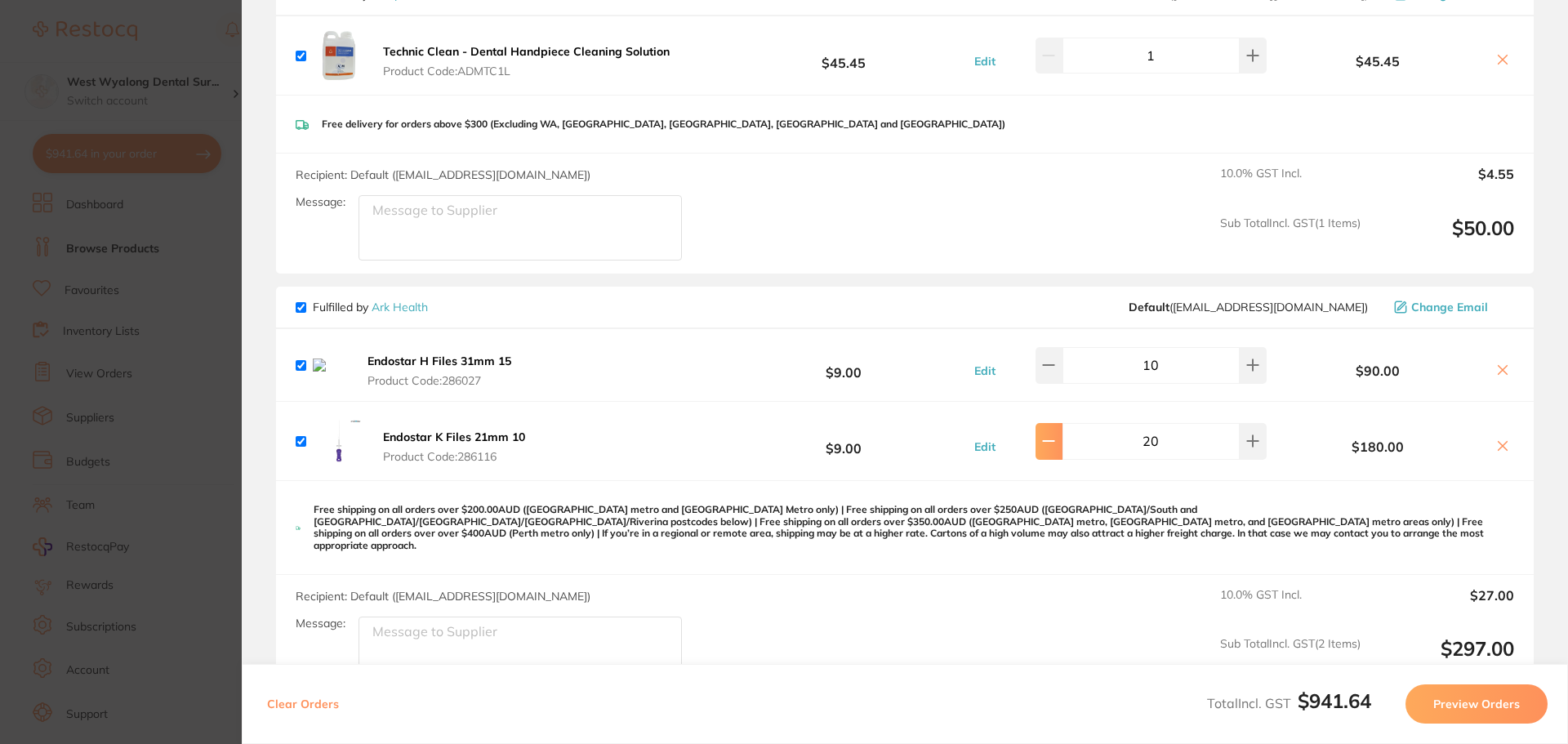
click at [1046, 445] on button at bounding box center [1048, 440] width 27 height 36
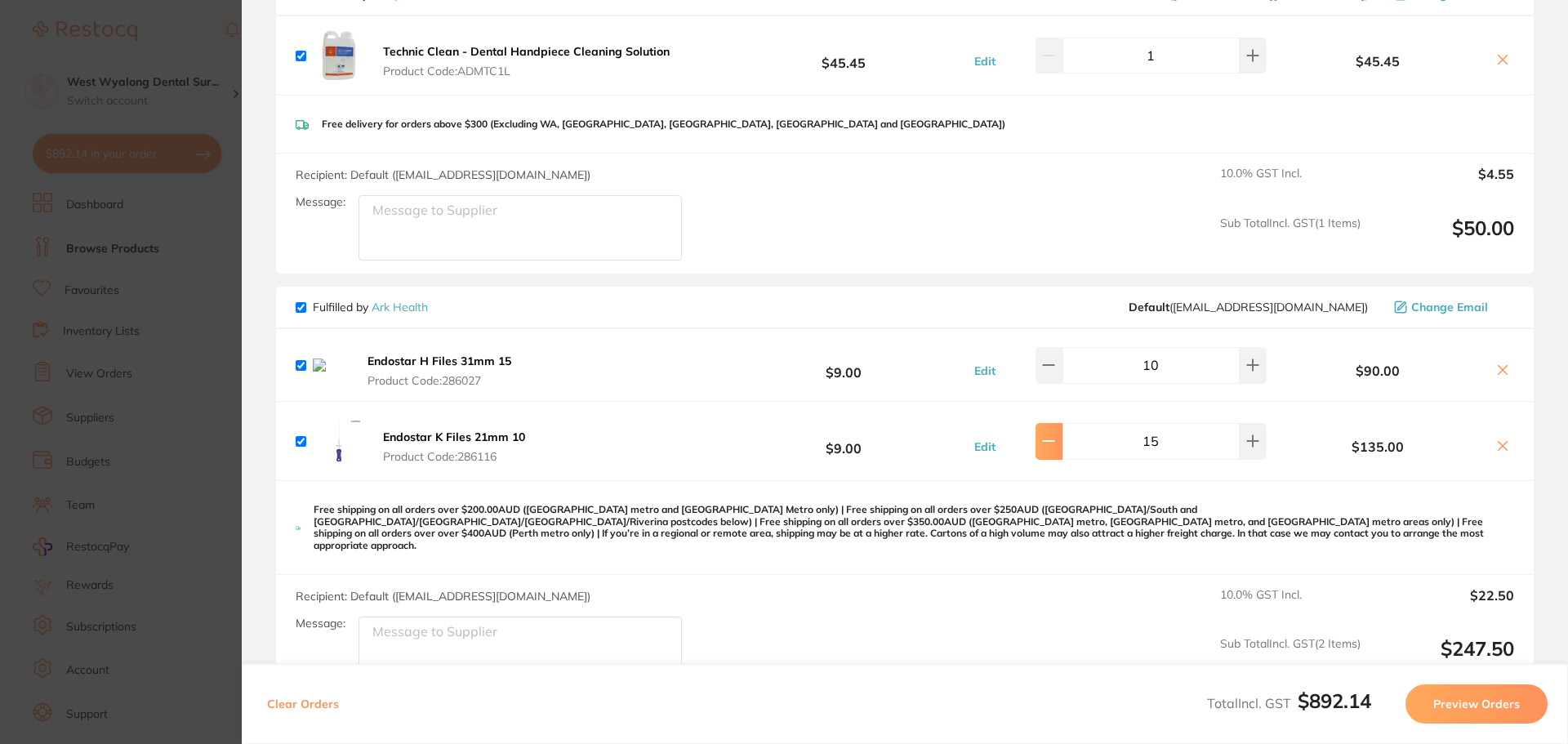
click at [1046, 445] on button at bounding box center [1048, 440] width 27 height 36
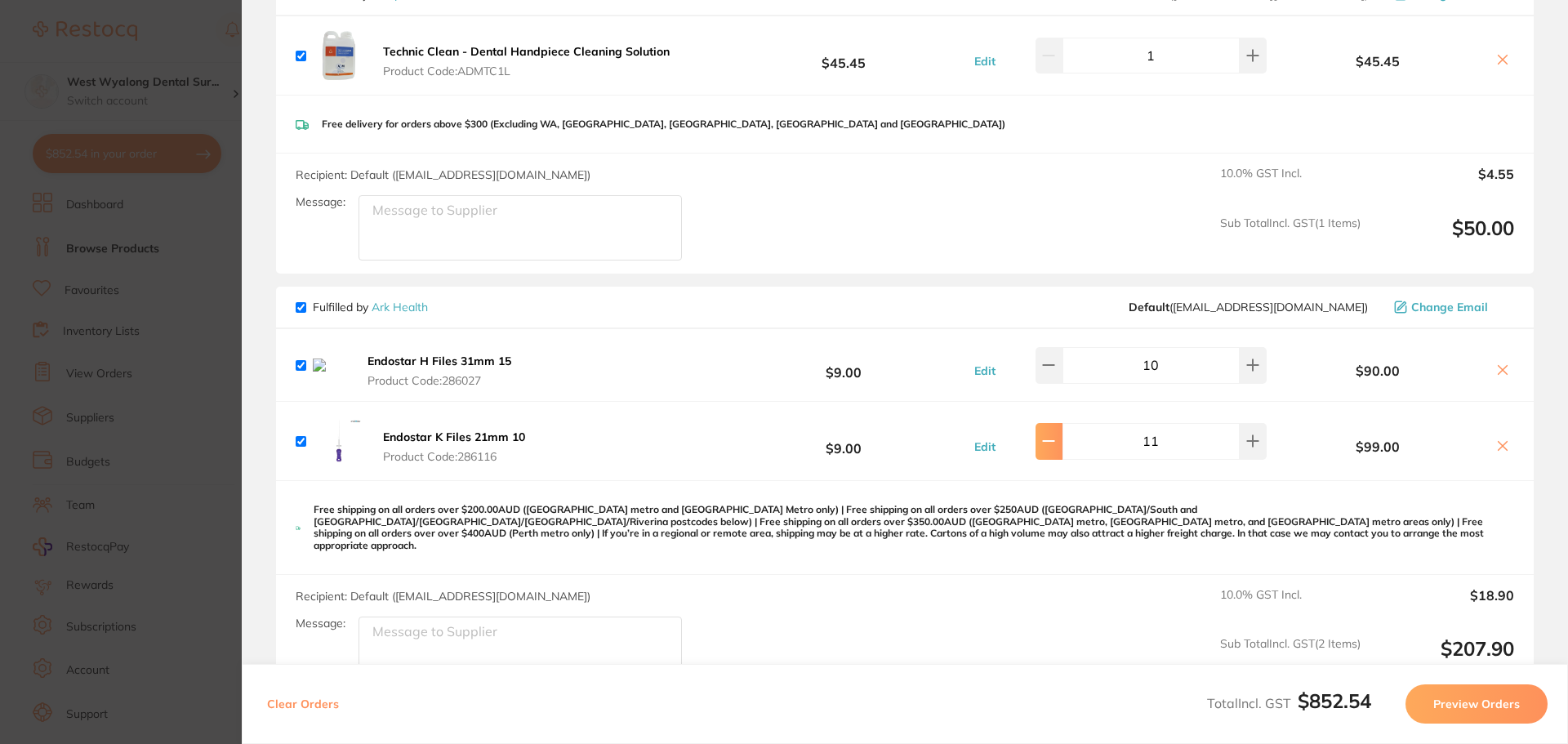
type input "10"
click at [1060, 377] on button at bounding box center [1048, 365] width 27 height 36
click at [1059, 377] on button at bounding box center [1048, 365] width 27 height 36
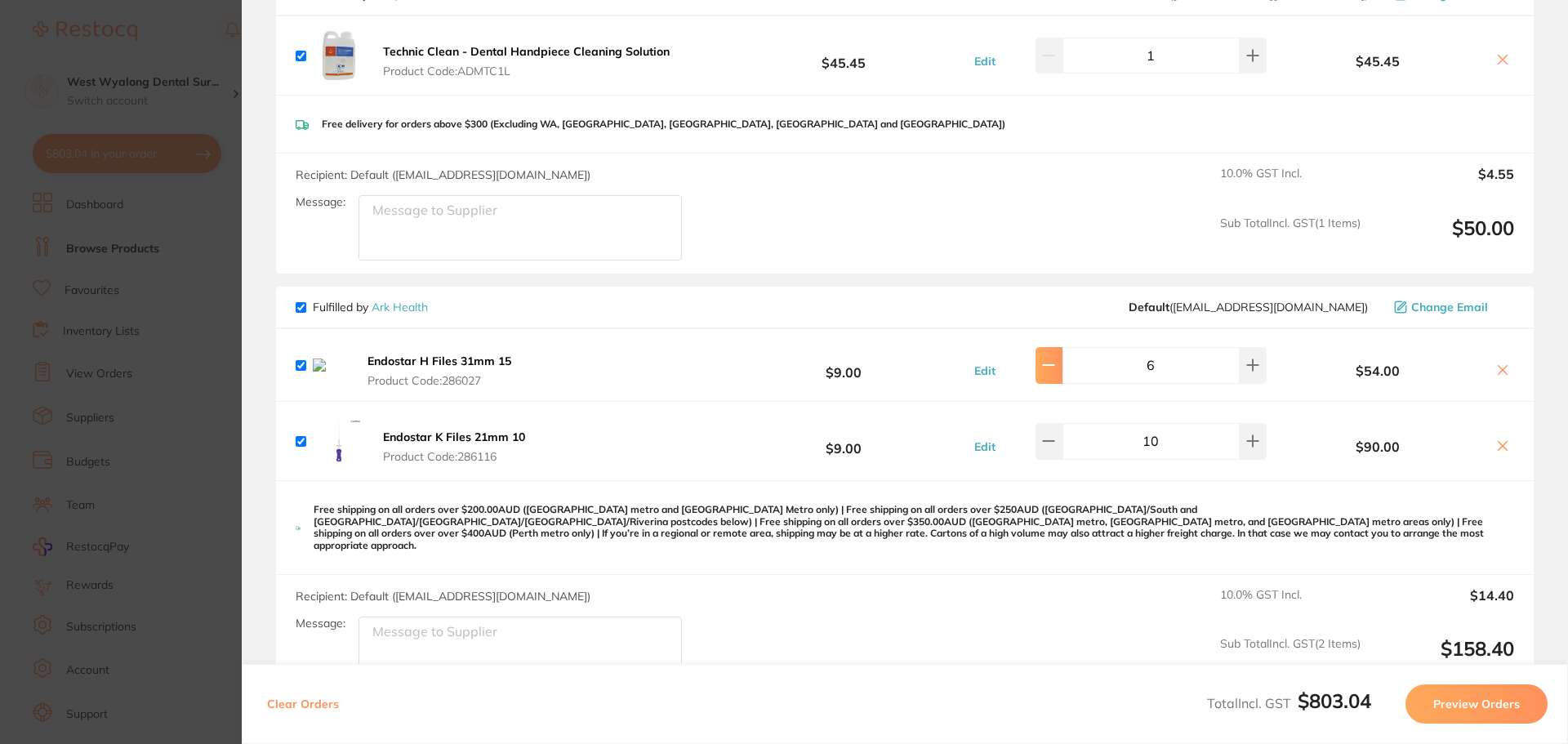
click at [1059, 377] on button at bounding box center [1048, 365] width 27 height 36
click at [1059, 376] on button at bounding box center [1048, 365] width 27 height 36
type input "3"
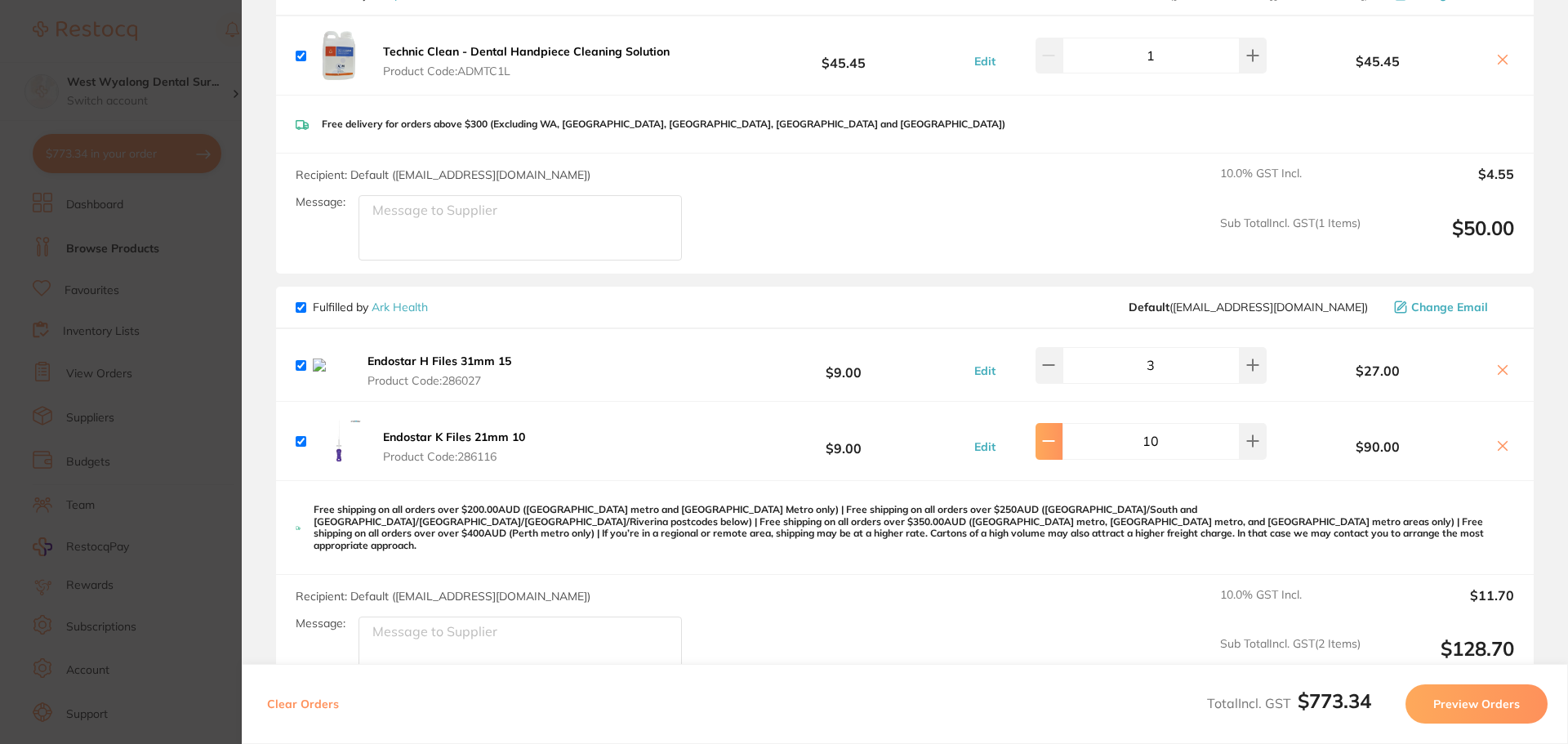
click at [1043, 455] on button at bounding box center [1048, 440] width 27 height 36
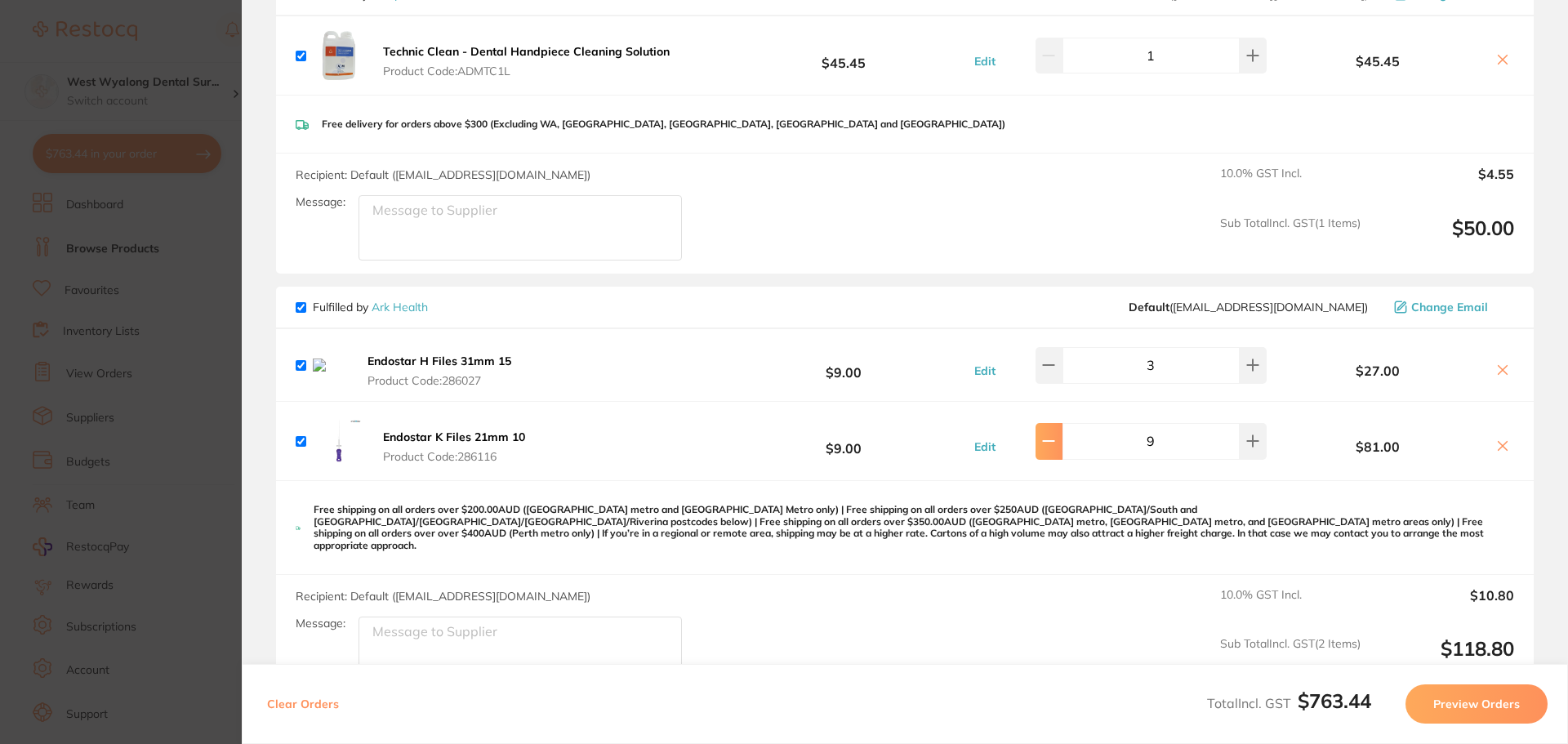
click at [1043, 455] on button at bounding box center [1048, 440] width 27 height 36
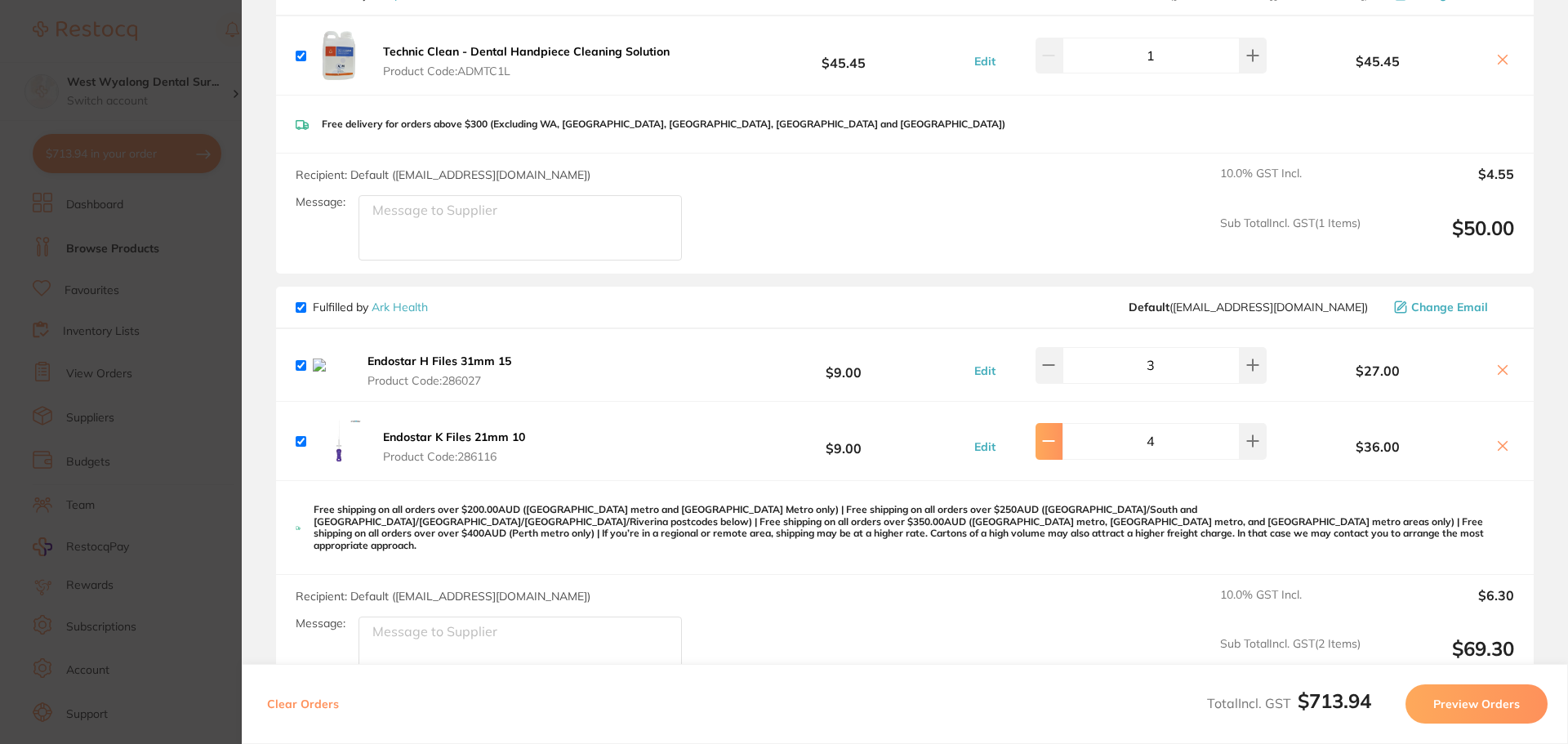
click at [1043, 455] on button at bounding box center [1048, 440] width 27 height 36
type input "2"
click at [1055, 372] on icon at bounding box center [1048, 365] width 13 height 13
type input "2"
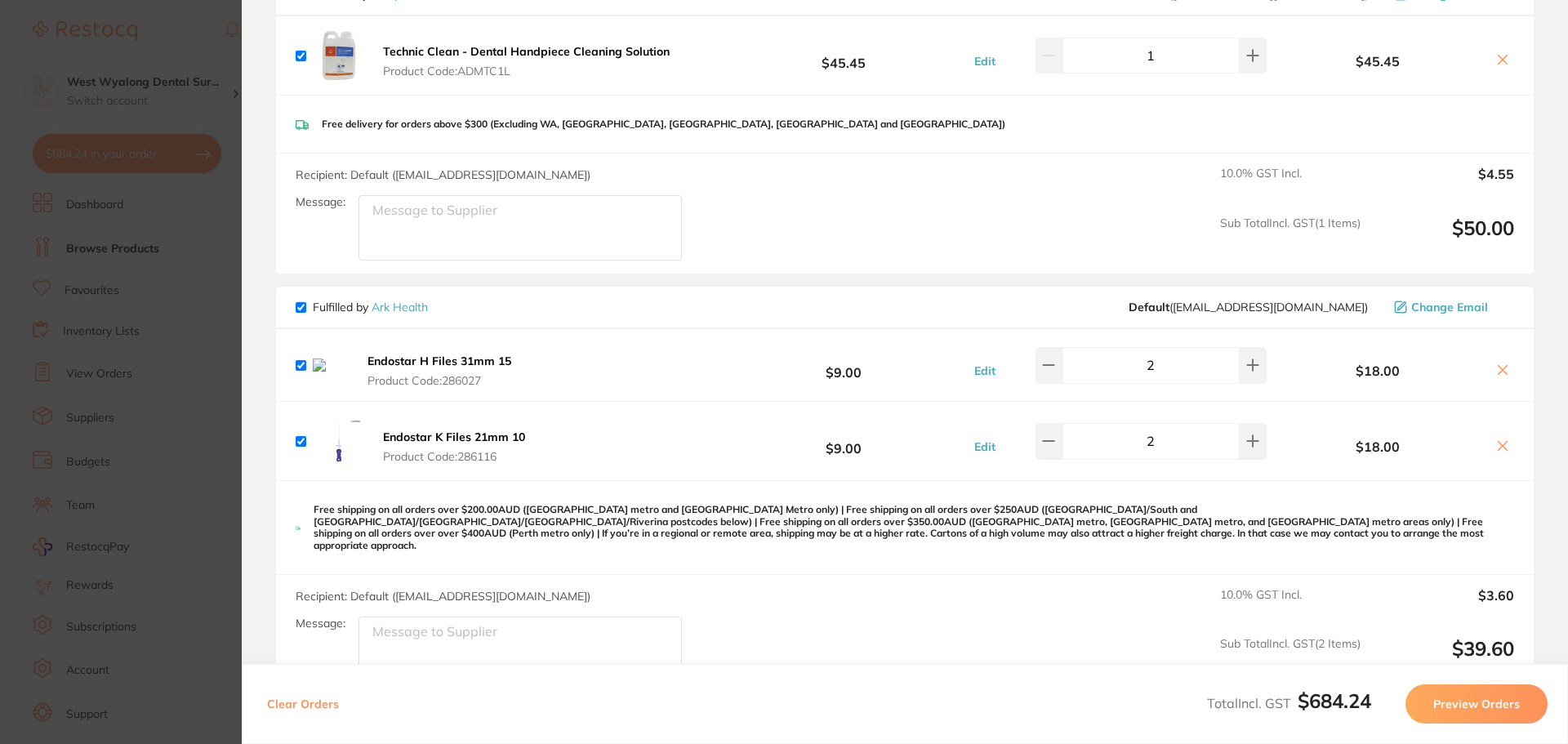
click at [1500, 374] on icon at bounding box center [1502, 369] width 13 height 13
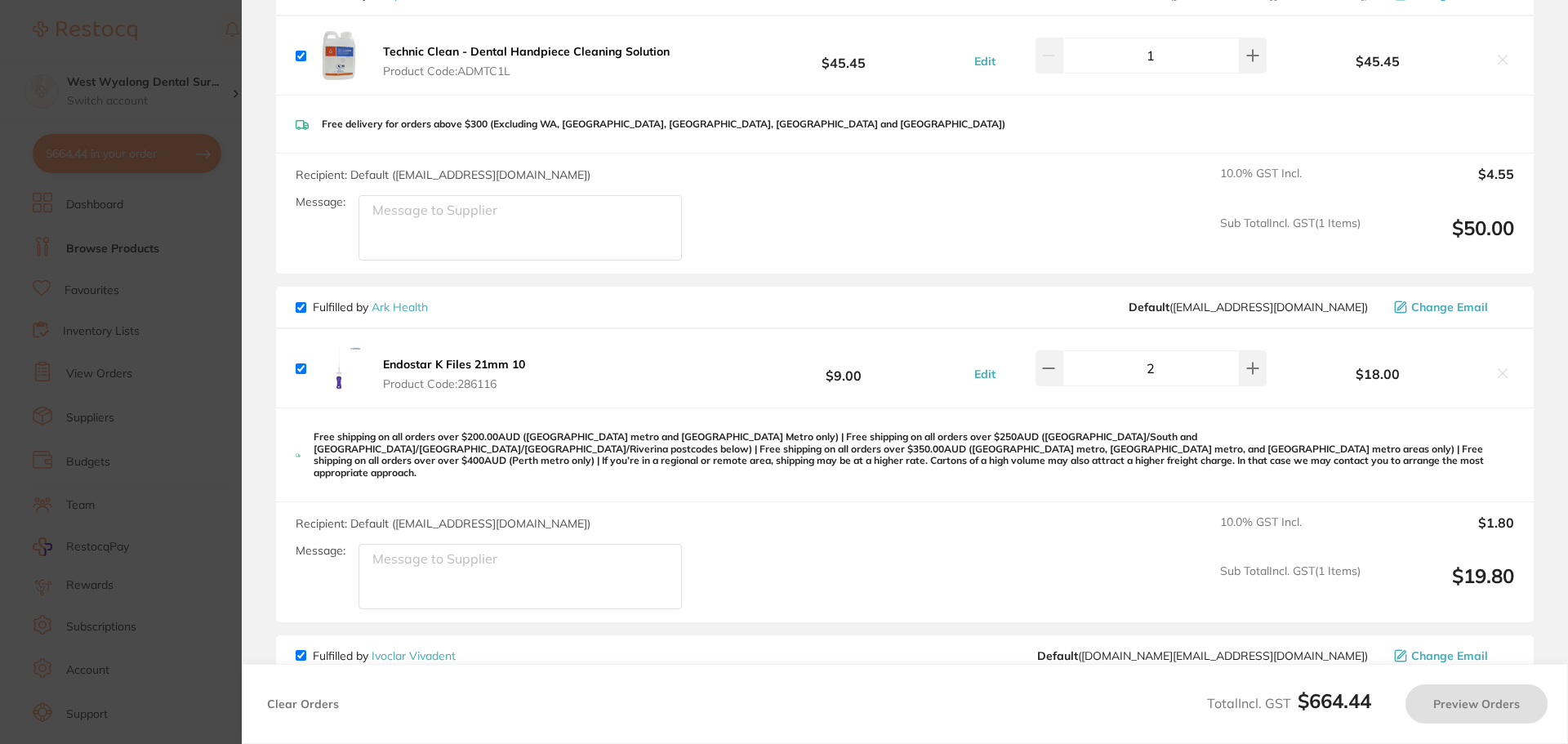
checkbox input "true"
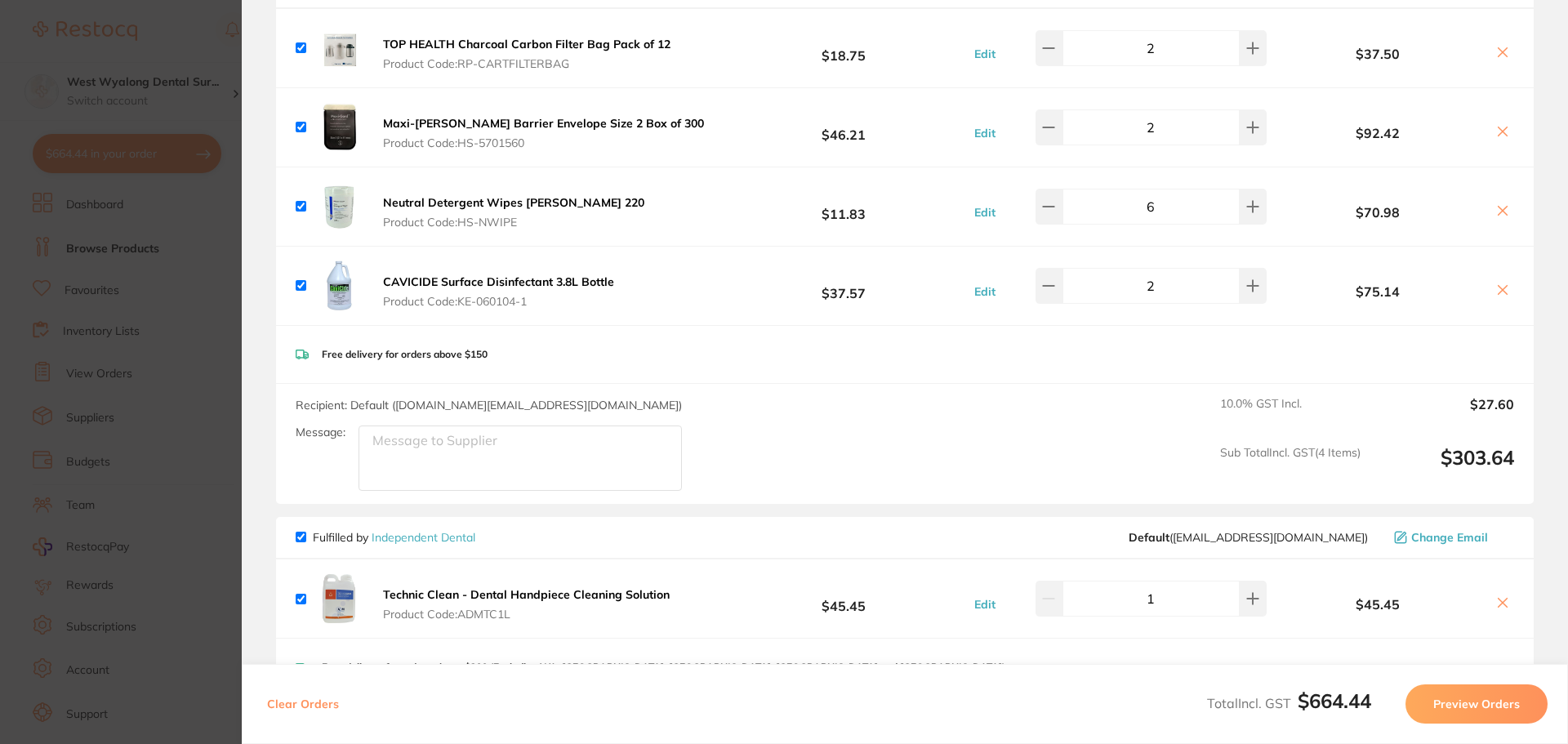
scroll to position [0, 0]
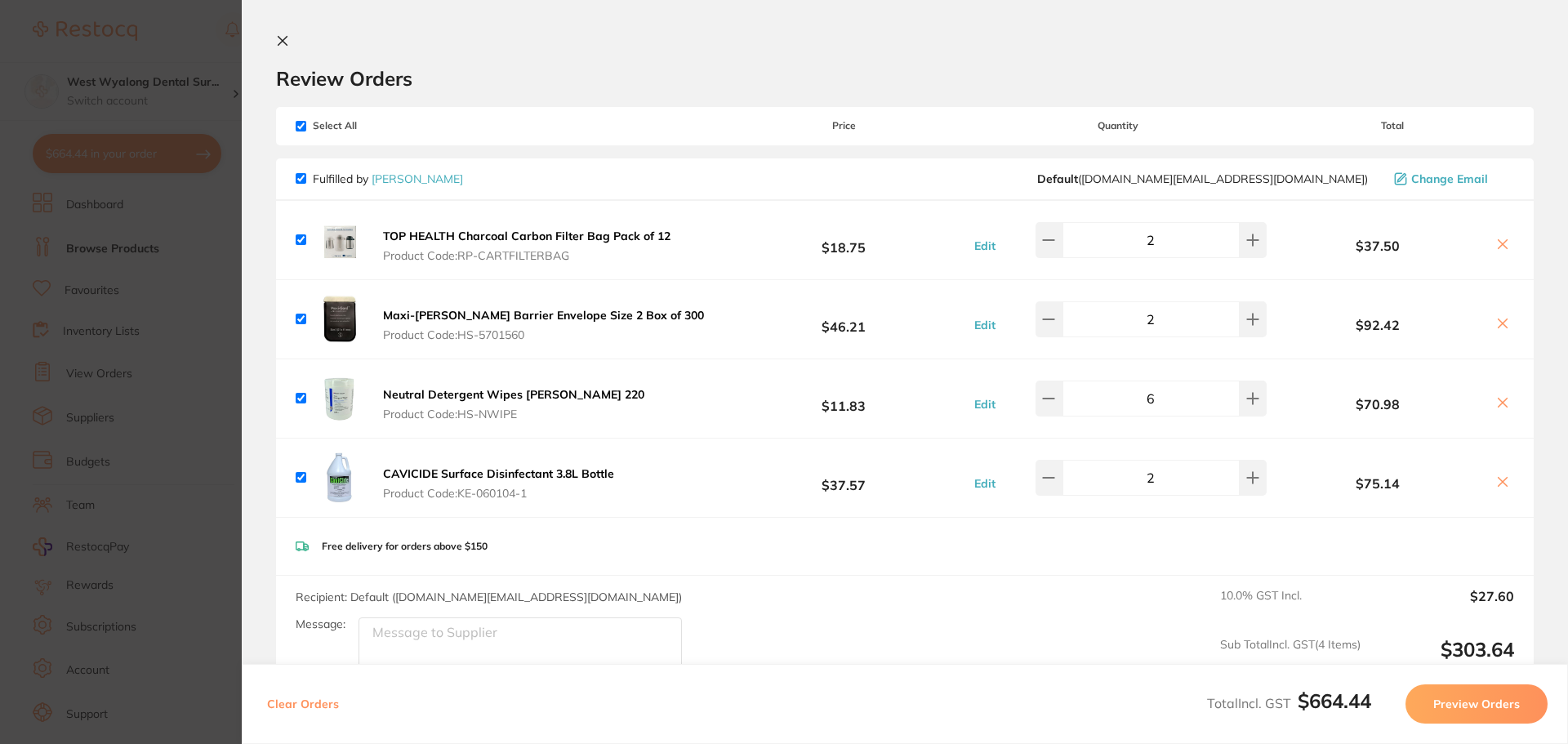
click at [282, 29] on section "Review Orders Your orders are being processed and we will notify you once we ha…" at bounding box center [904, 372] width 1326 height 744
click at [284, 43] on icon at bounding box center [282, 41] width 9 height 9
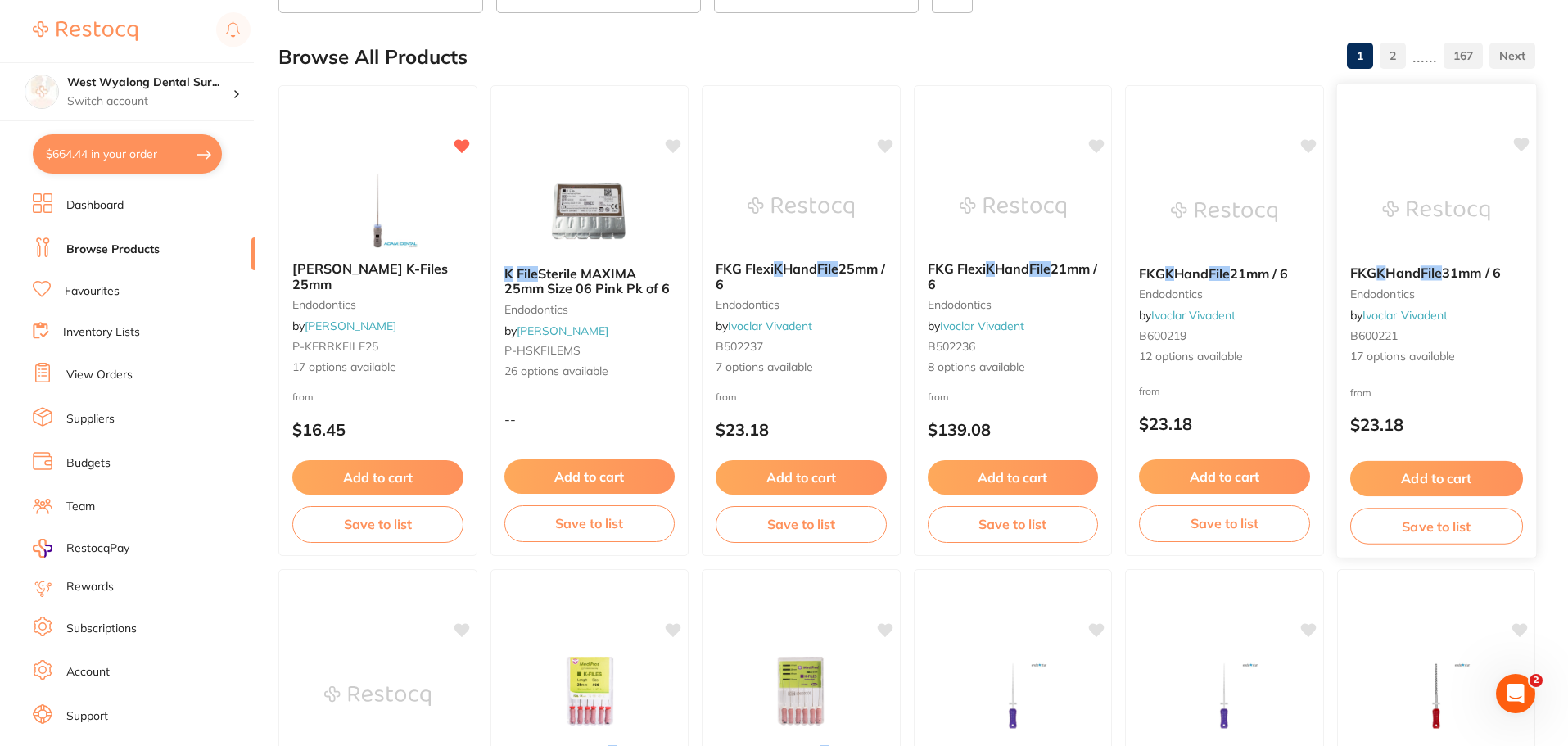
click at [1403, 350] on span "17 options available" at bounding box center [1435, 357] width 173 height 17
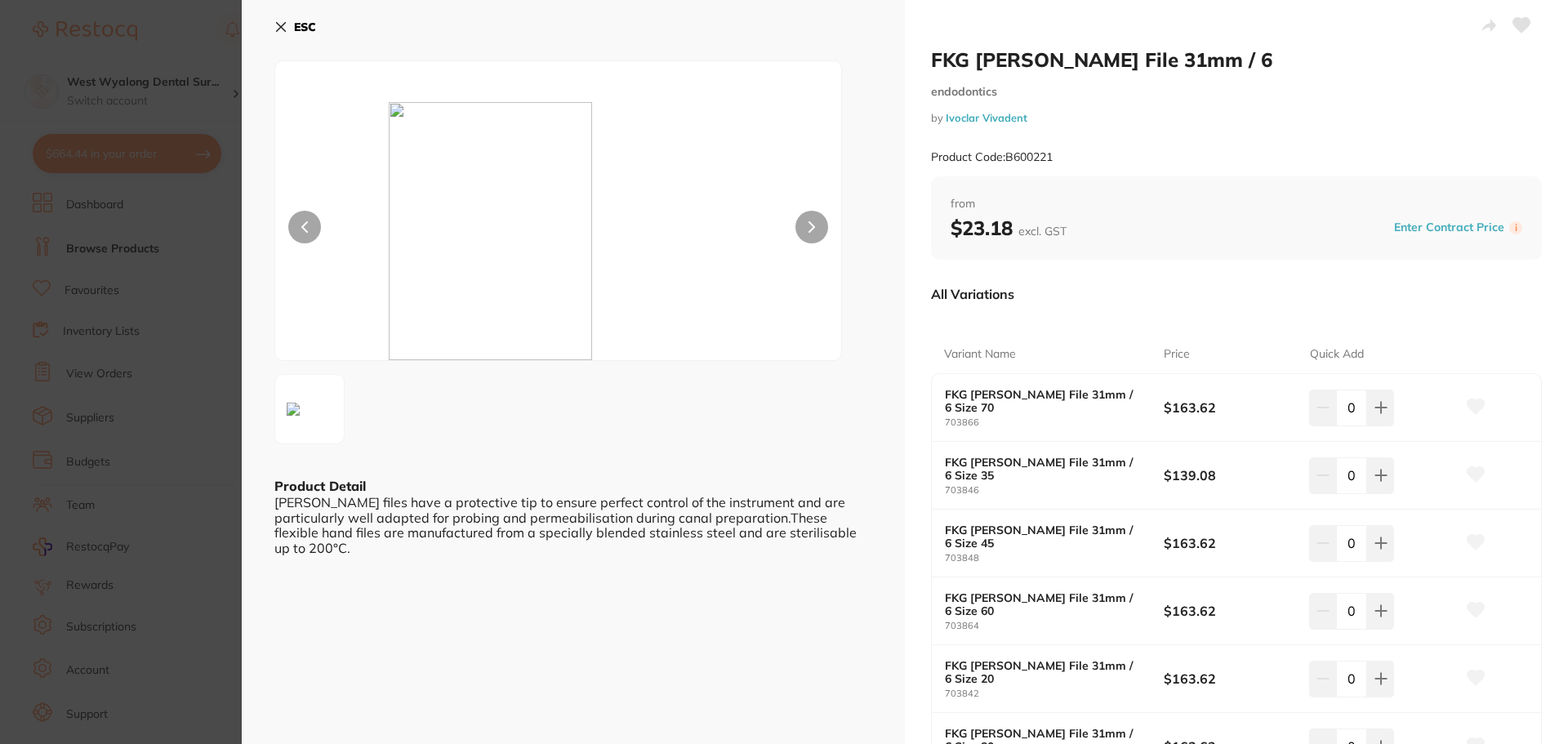
click at [276, 18] on button "ESC" at bounding box center [295, 27] width 42 height 28
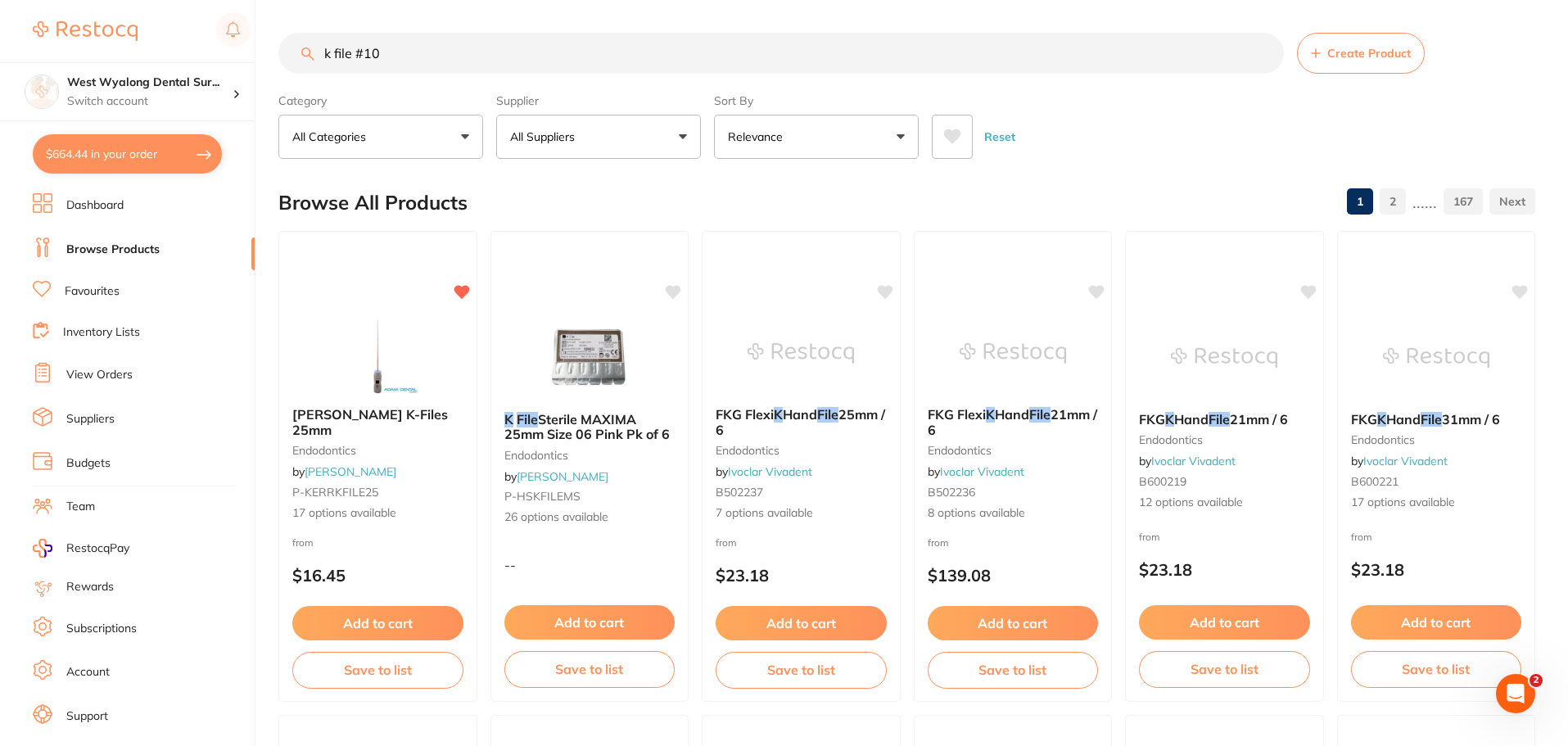
drag, startPoint x: 1388, startPoint y: 419, endPoint x: 989, endPoint y: 552, distance: 420.6
click at [1388, 419] on span "Hand" at bounding box center [1404, 419] width 35 height 17
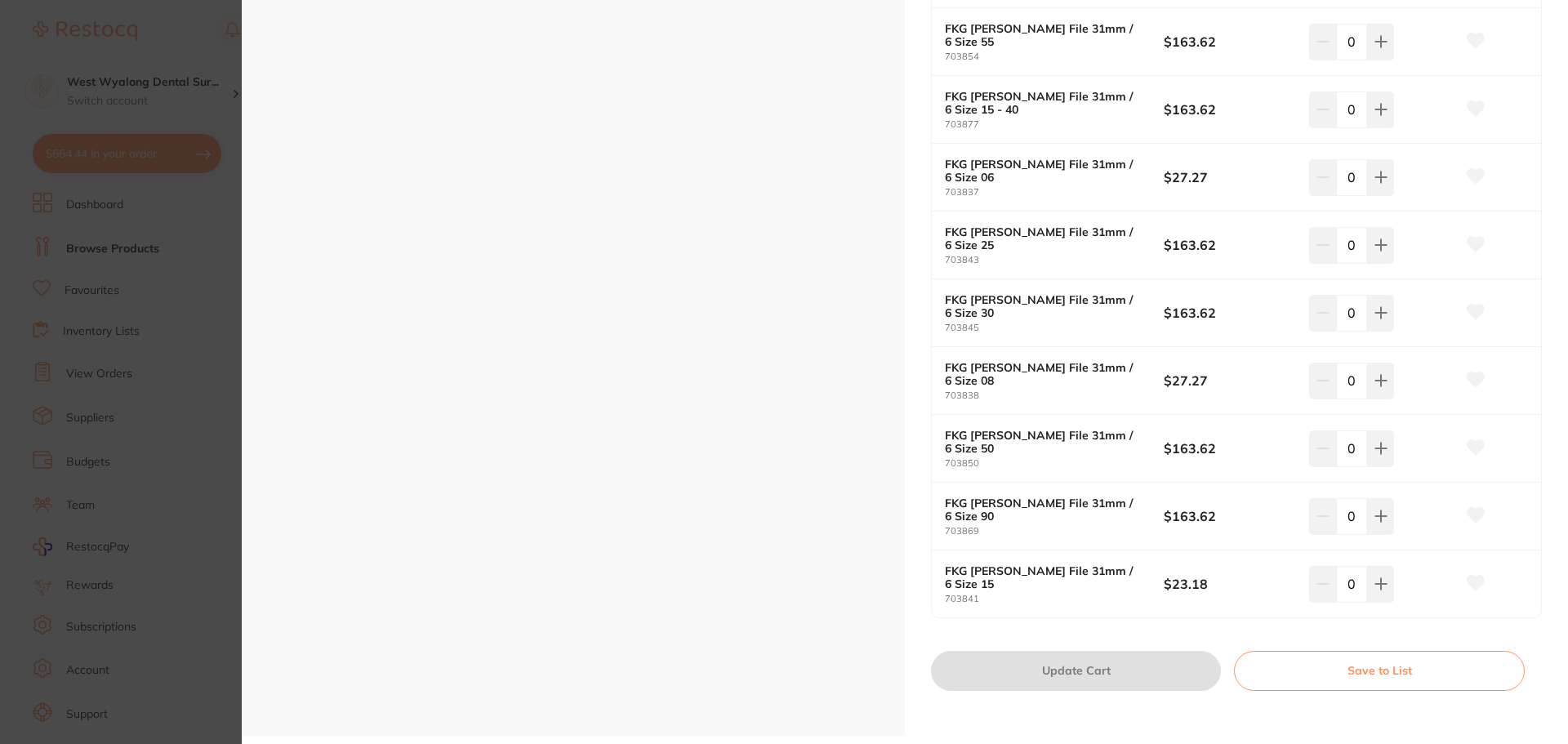
scroll to position [913, 0]
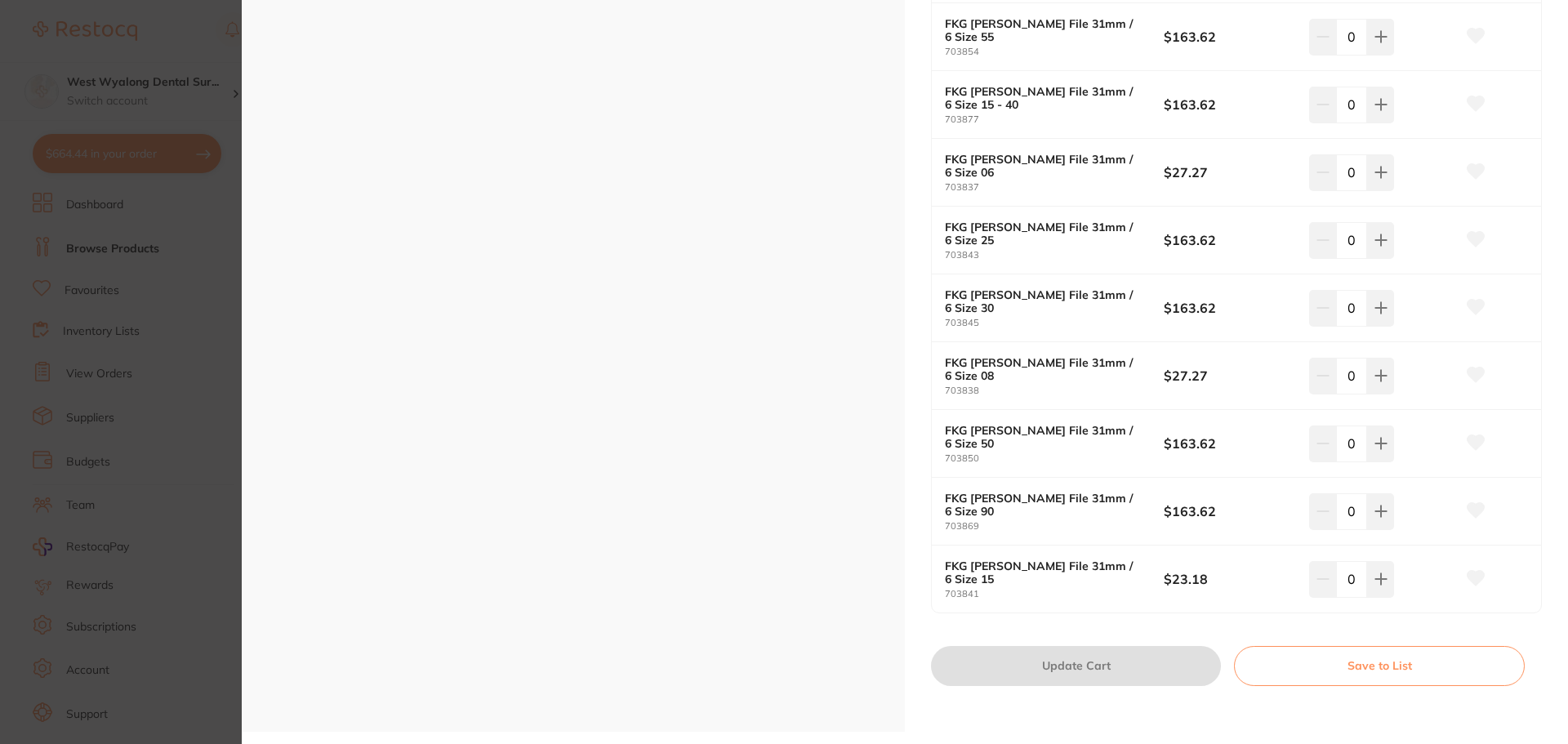
click at [1019, 576] on b "FKG K Hand File 31mm / 6 Size 15" at bounding box center [1043, 573] width 197 height 26
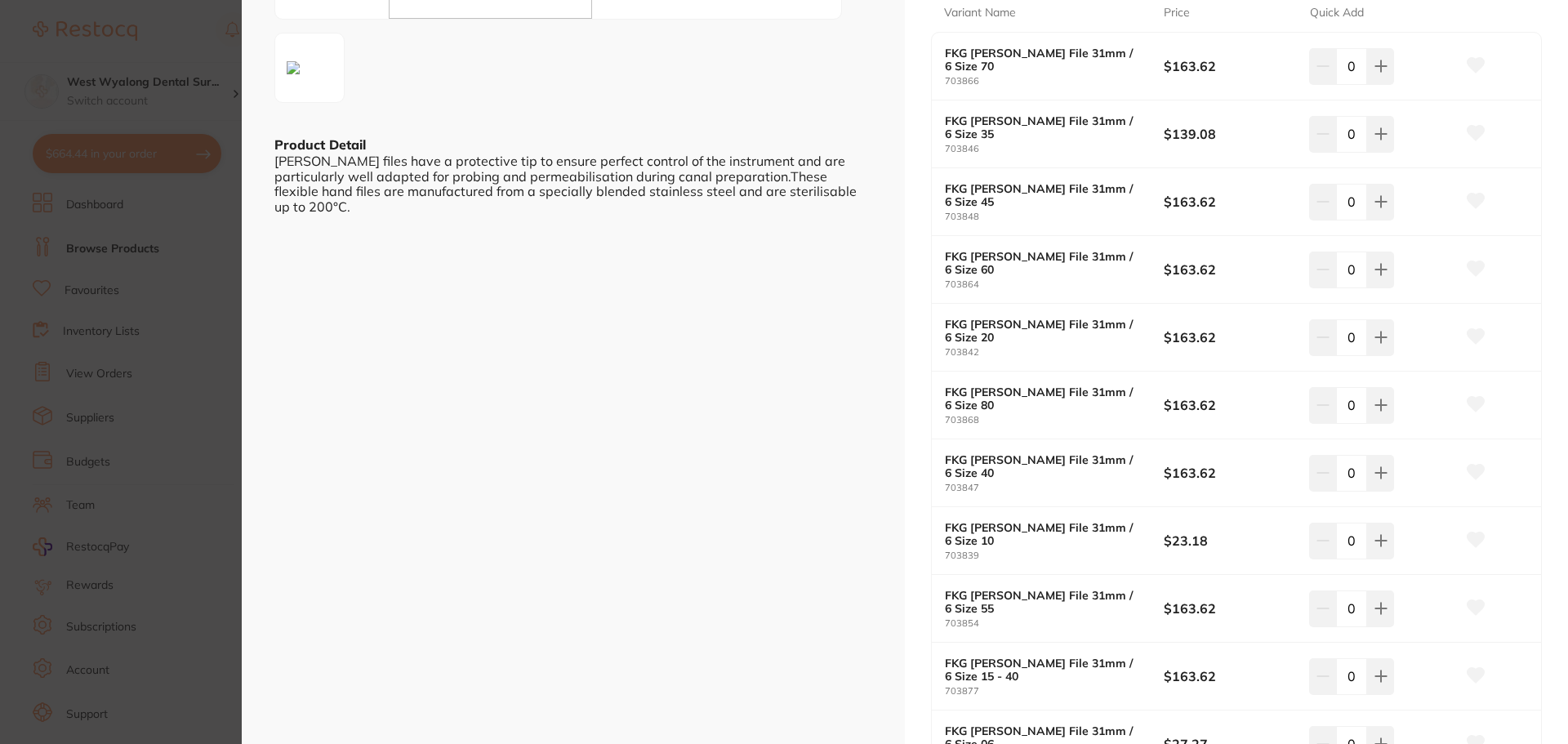
scroll to position [0, 0]
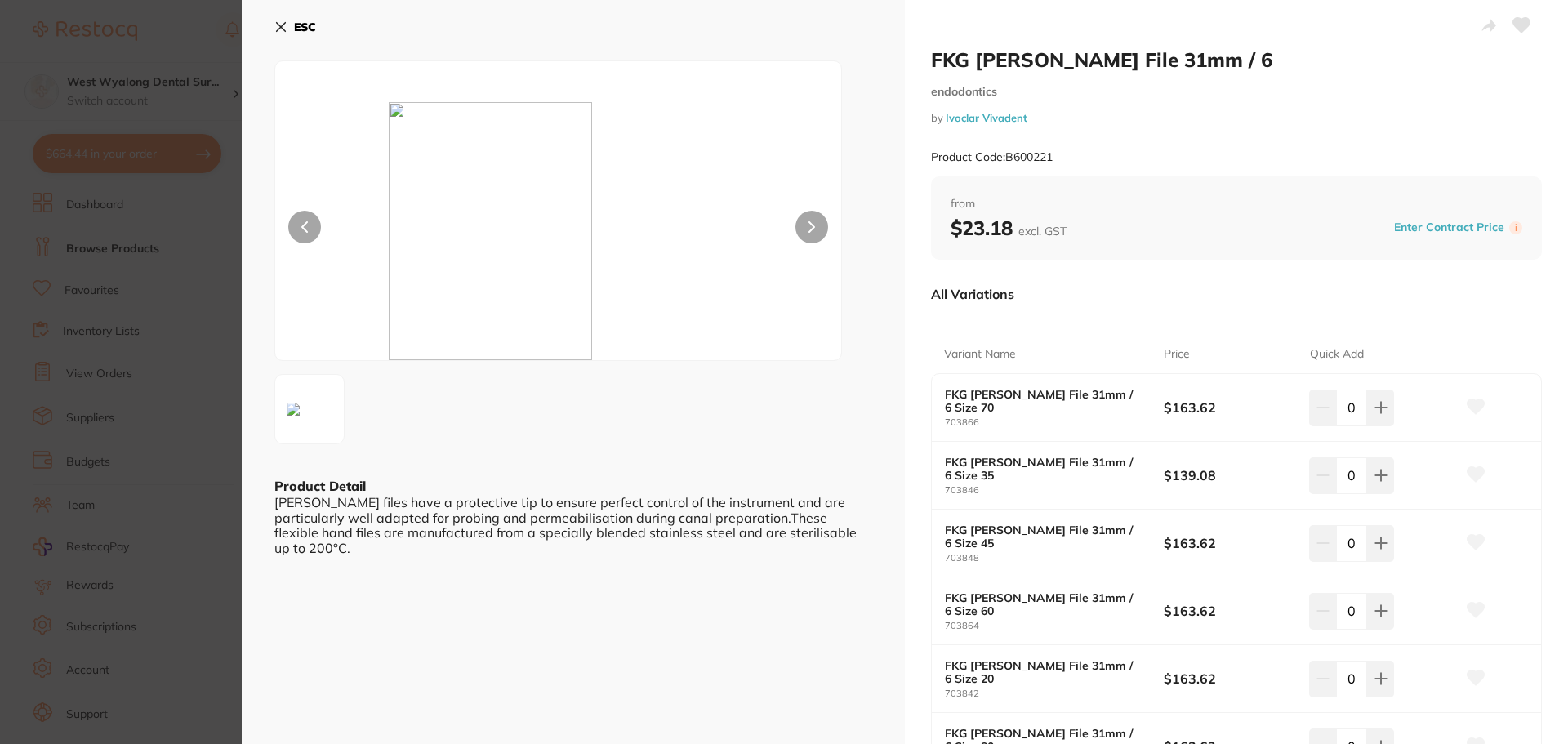
click at [281, 22] on icon at bounding box center [281, 27] width 13 height 13
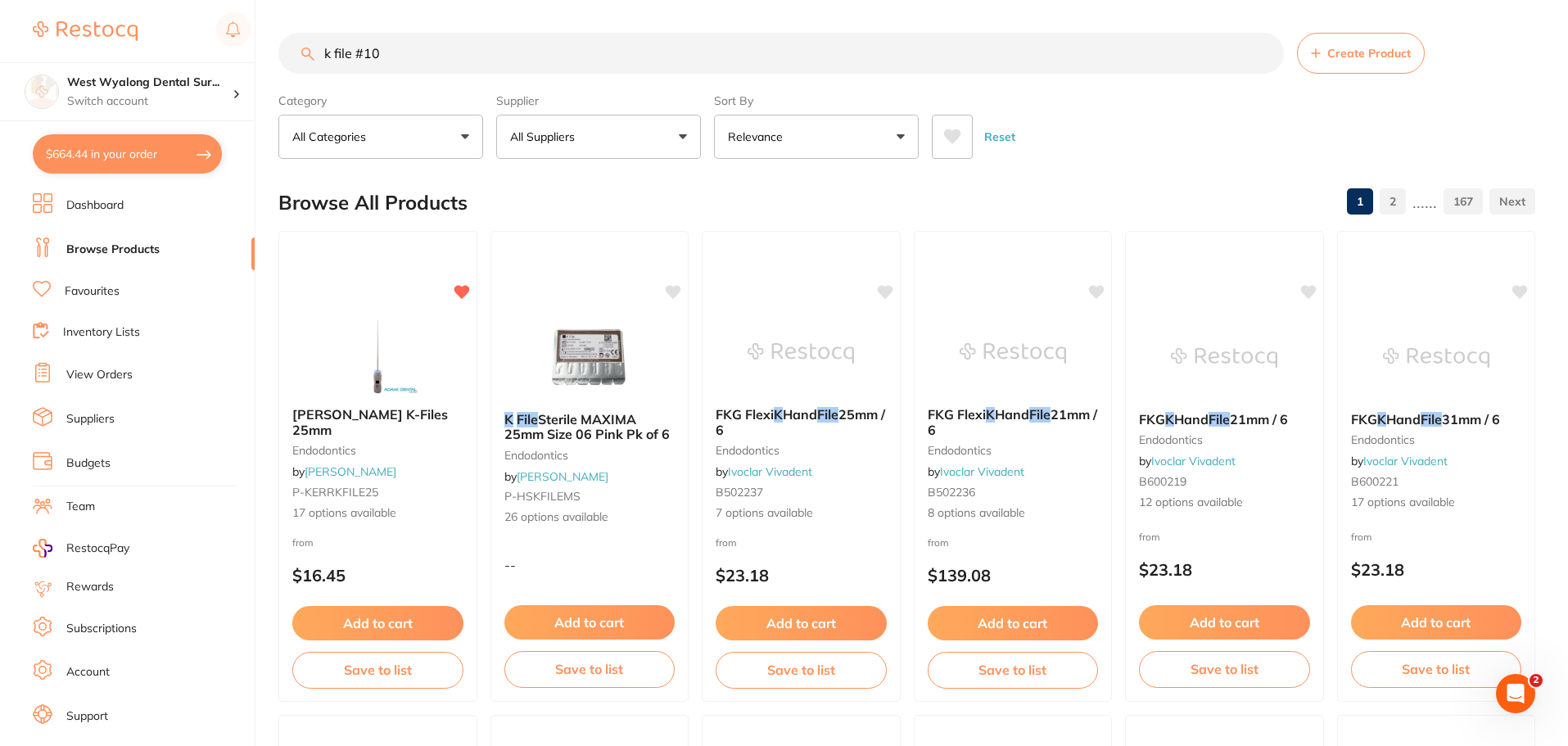
drag, startPoint x: 389, startPoint y: 53, endPoint x: 366, endPoint y: 59, distance: 23.8
click at [366, 59] on input "k file #10" at bounding box center [780, 53] width 1005 height 41
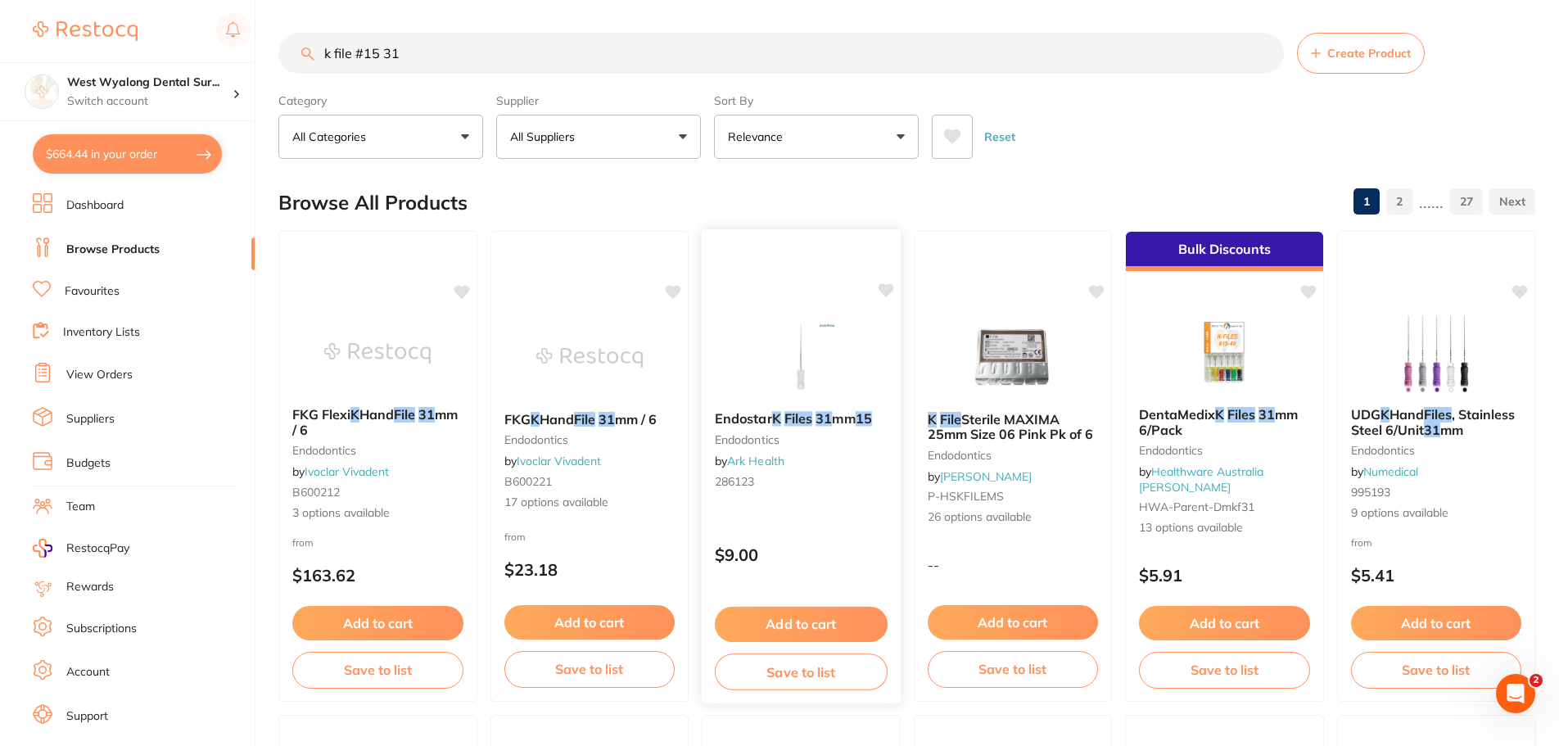
type input "k file #15 31"
drag, startPoint x: 805, startPoint y: 619, endPoint x: 824, endPoint y: 605, distance: 23.6
click at [805, 619] on button "Add to cart" at bounding box center [801, 623] width 171 height 35
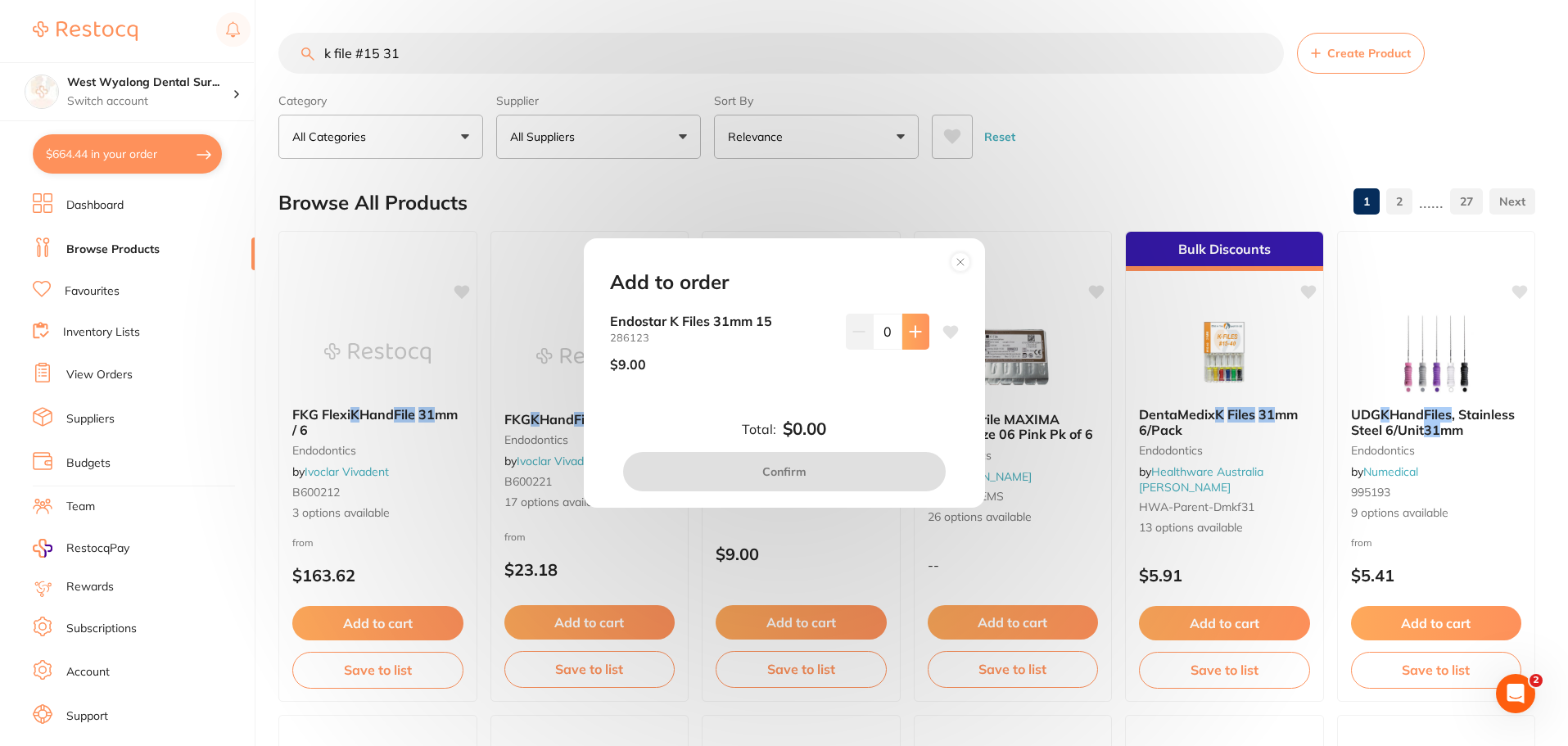
click at [909, 336] on icon at bounding box center [915, 331] width 13 height 13
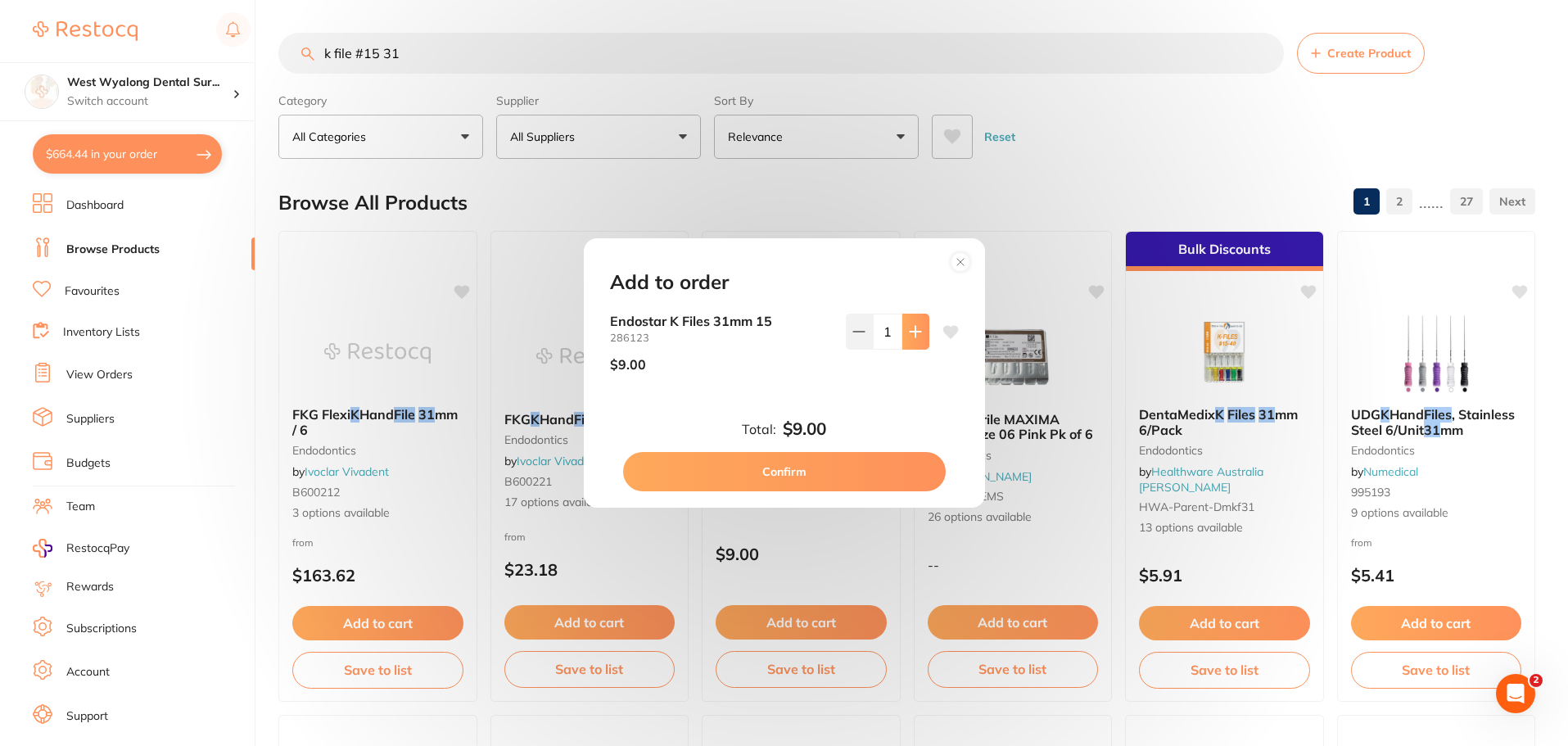
click at [909, 336] on icon at bounding box center [915, 331] width 13 height 13
type input "2"
click at [772, 479] on button "Confirm" at bounding box center [784, 471] width 322 height 39
checkbox input "false"
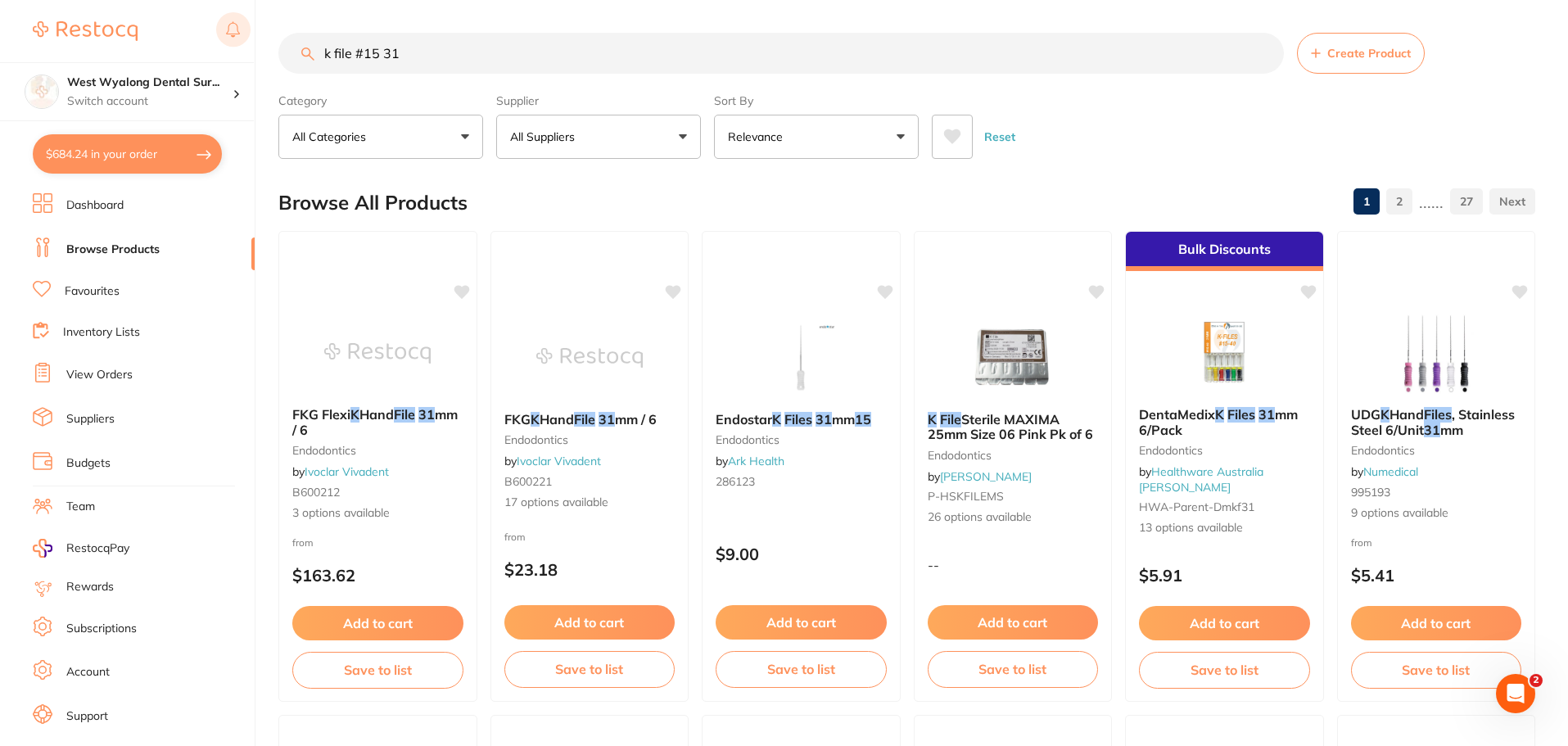
drag, startPoint x: 450, startPoint y: 48, endPoint x: 220, endPoint y: 38, distance: 230.2
click at [220, 38] on div "$684.24 West Wyalong Dental Sur... Switch account West Wyalong Dental Surgery (…" at bounding box center [784, 373] width 1568 height 746
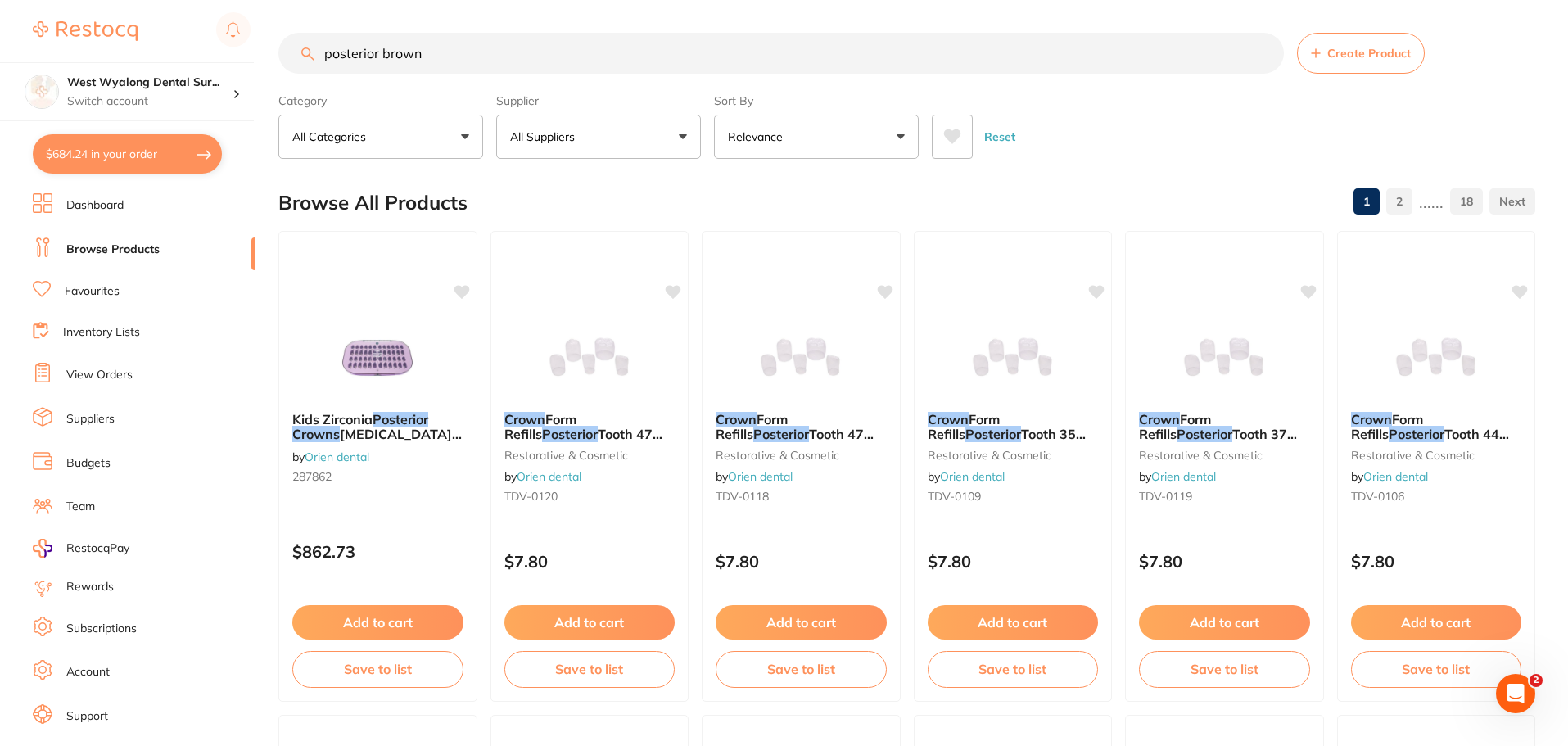
scroll to position [1, 0]
drag, startPoint x: 458, startPoint y: 65, endPoint x: 380, endPoint y: 64, distance: 78.0
click at [380, 64] on input "posterior brown" at bounding box center [780, 53] width 1005 height 41
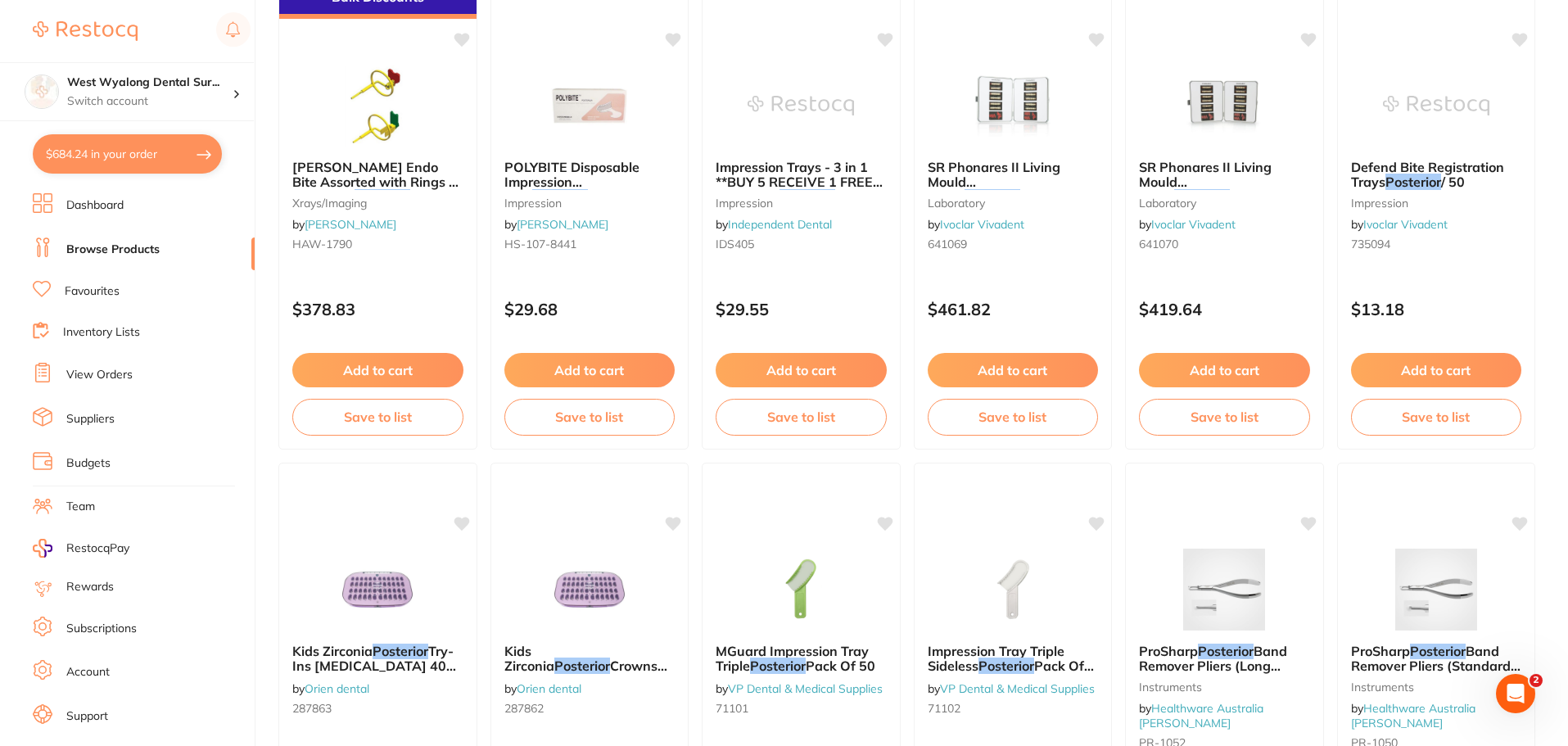
scroll to position [736, 0]
drag, startPoint x: 364, startPoint y: 181, endPoint x: 970, endPoint y: 416, distance: 650.0
click at [364, 181] on span "HAWE Endo Bite Assorted with Rings 2 Anterior 2" at bounding box center [374, 182] width 166 height 47
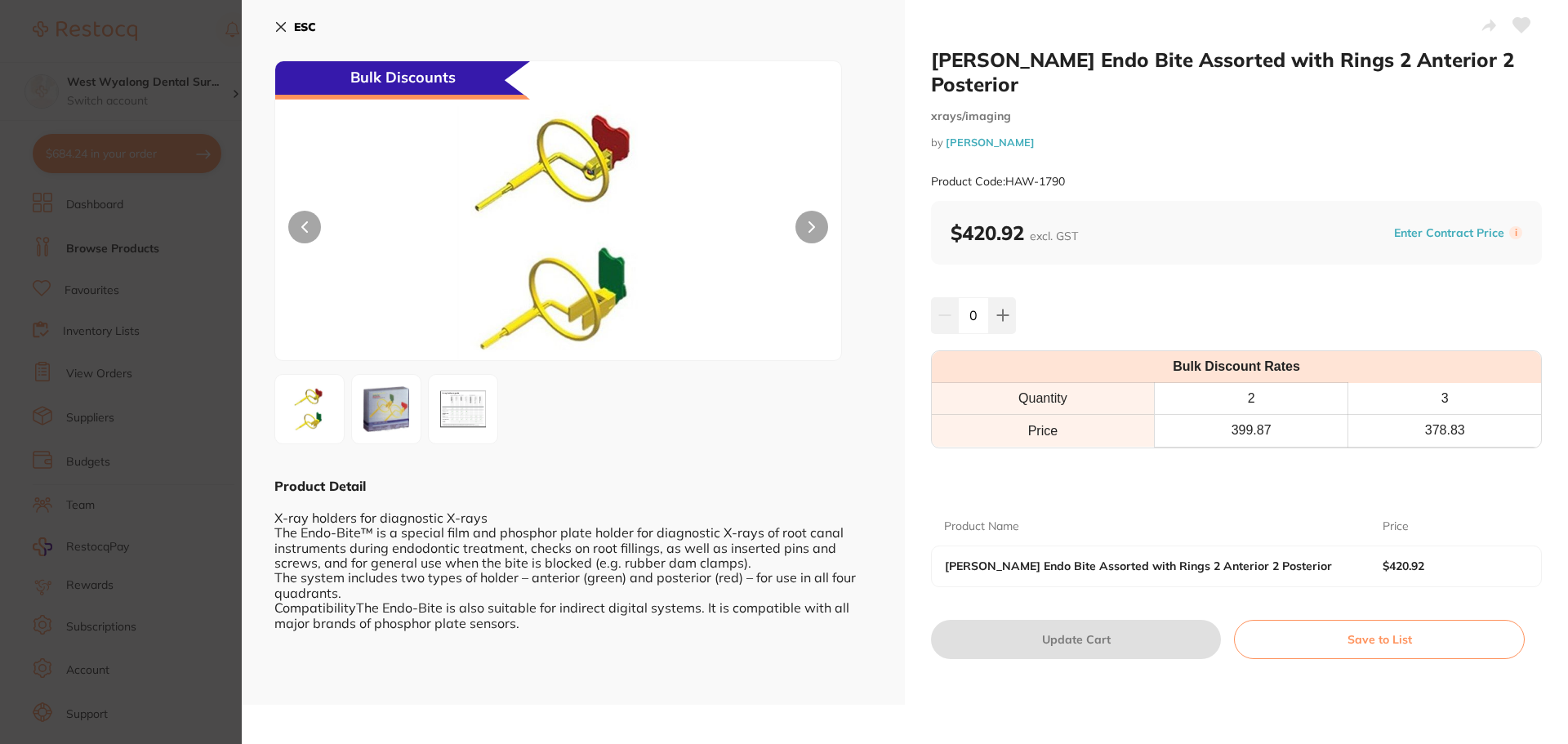
click at [271, 26] on div "ESC Bulk Discounts Product Detail X-ray holders for diagnostic X-rays The Endo-…" at bounding box center [573, 352] width 663 height 704
click at [381, 396] on img at bounding box center [386, 409] width 59 height 59
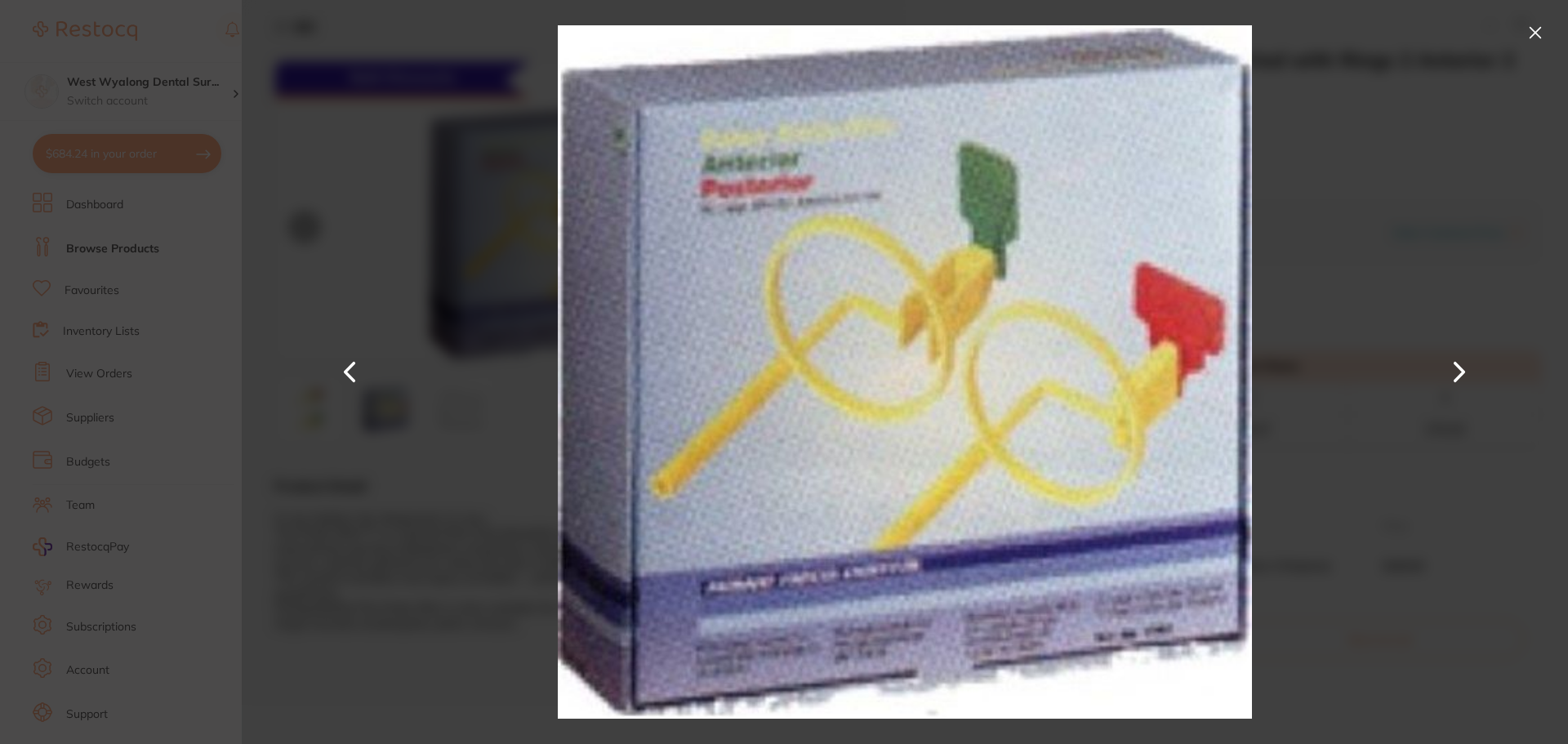
click at [352, 377] on button at bounding box center [350, 372] width 39 height 372
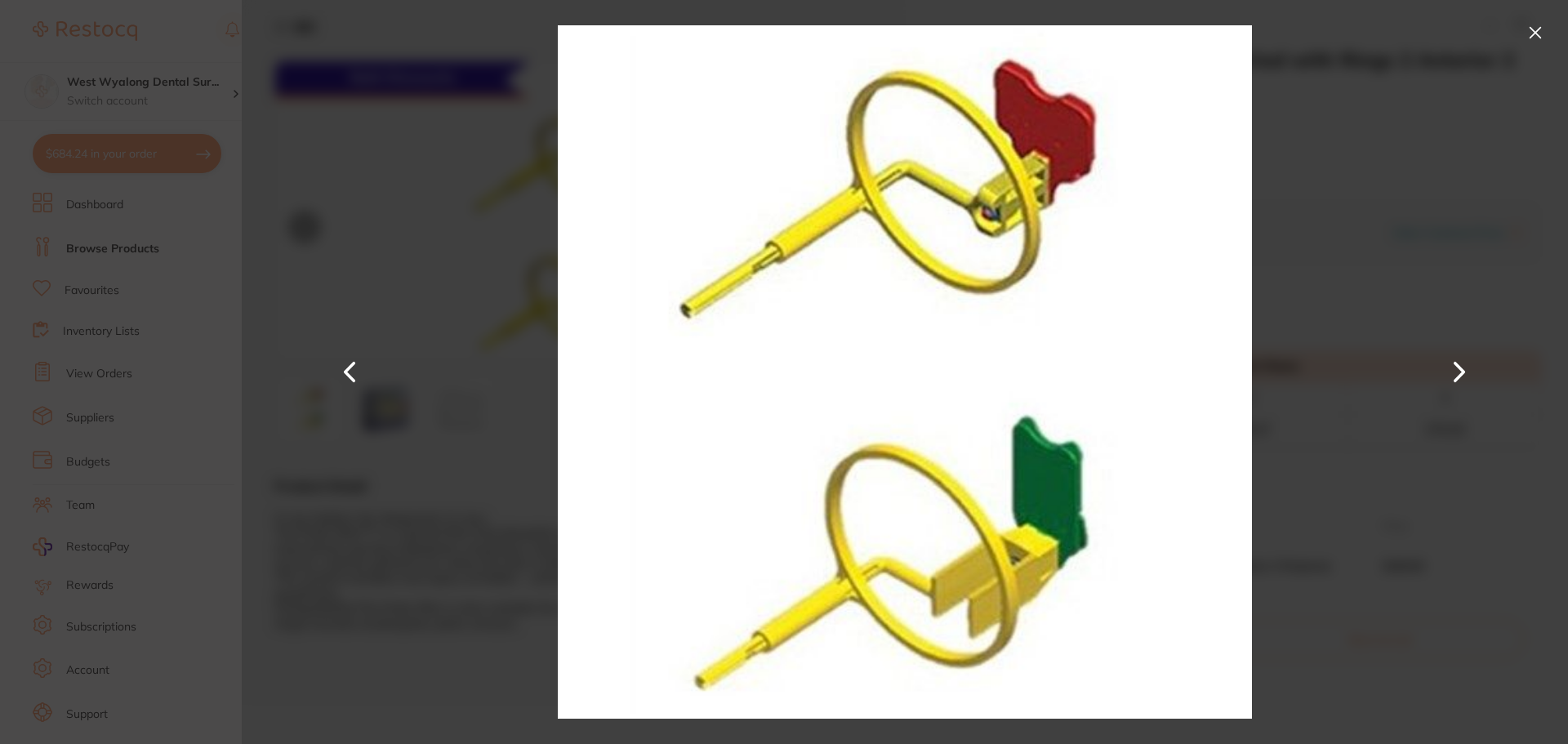
drag, startPoint x: 1541, startPoint y: 36, endPoint x: 1485, endPoint y: 36, distance: 56.0
click at [1538, 36] on button at bounding box center [1535, 33] width 26 height 26
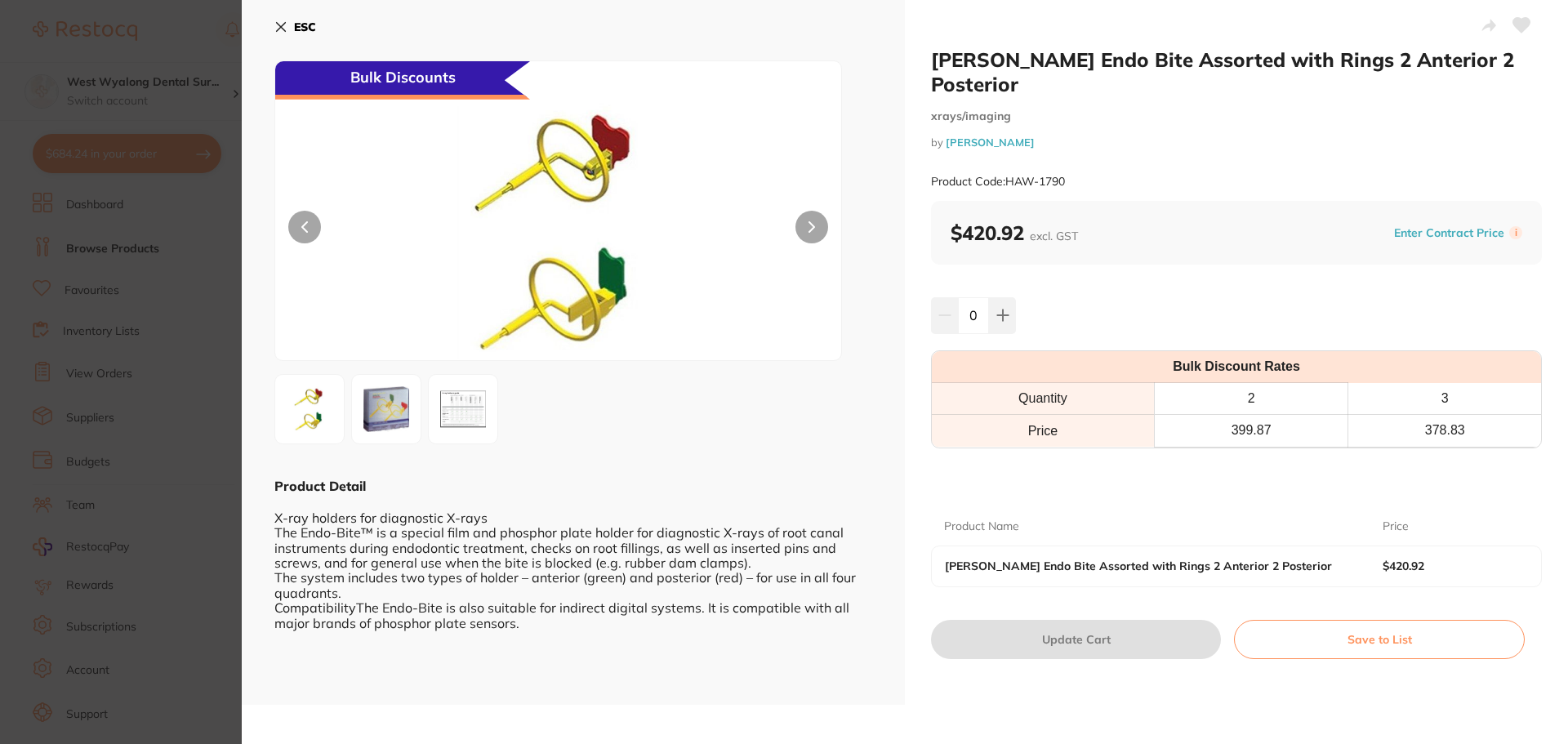
drag, startPoint x: 285, startPoint y: 24, endPoint x: 352, endPoint y: 166, distance: 157.0
click at [284, 24] on icon at bounding box center [281, 27] width 13 height 13
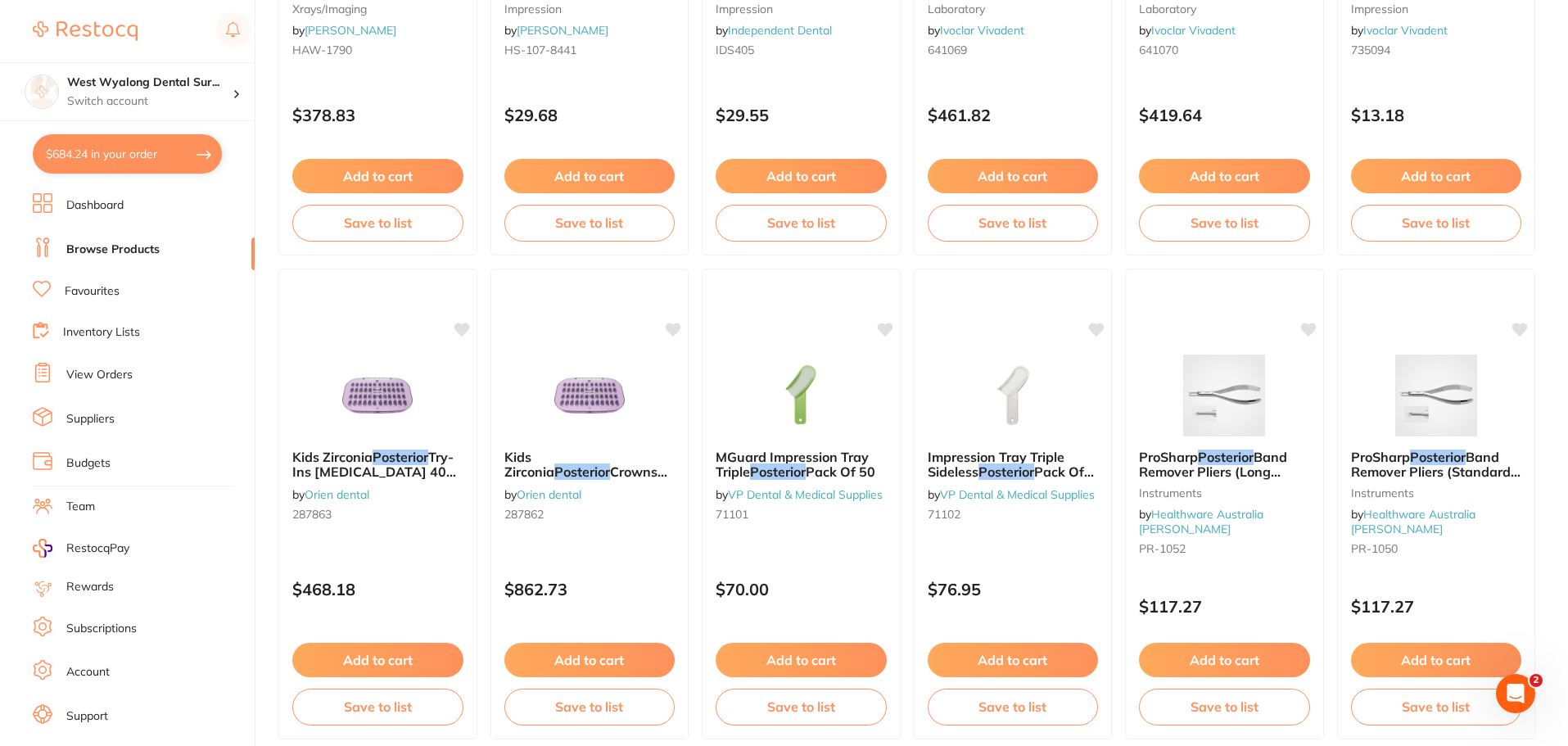
scroll to position [573, 0]
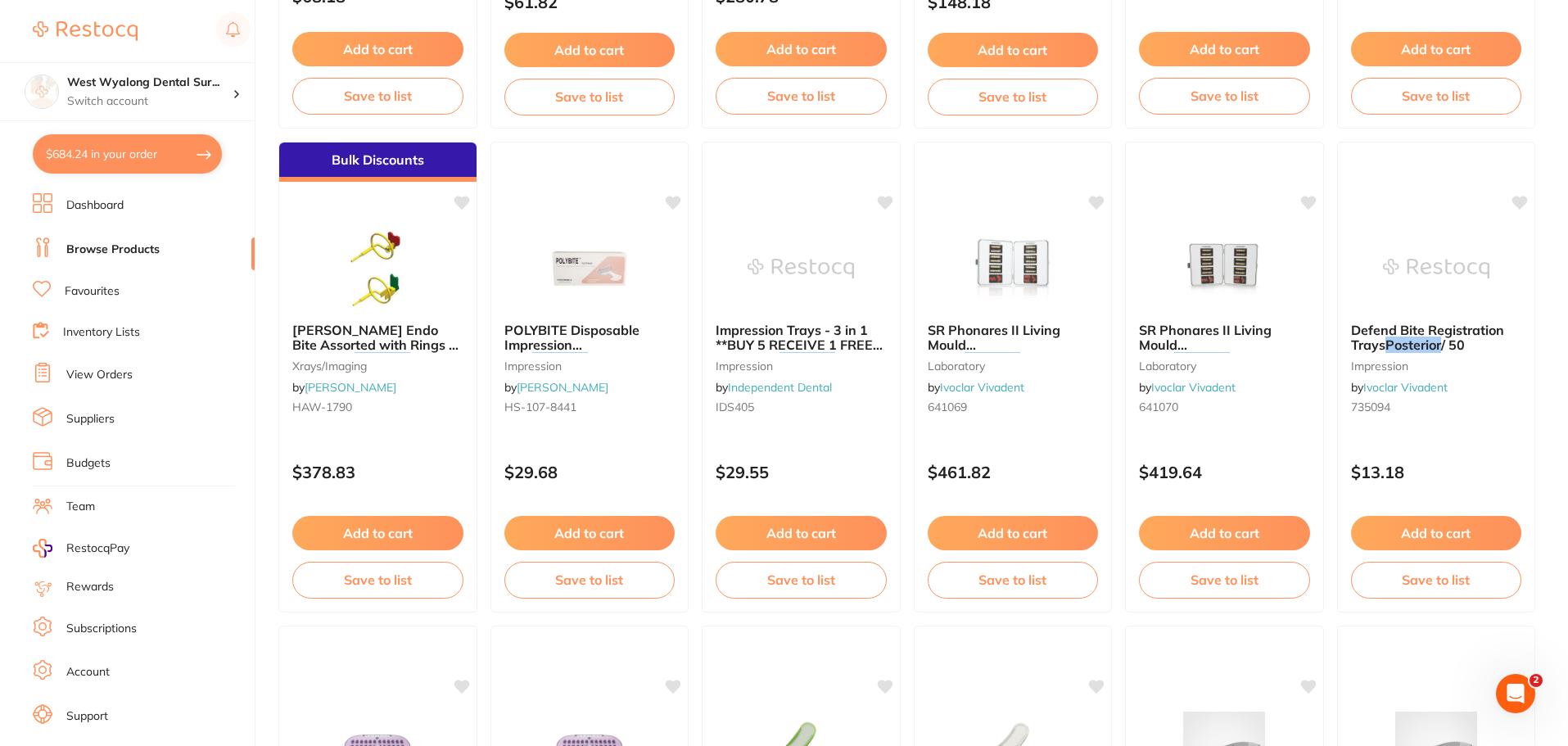
click at [100, 253] on link "Browse Products" at bounding box center [112, 249] width 93 height 17
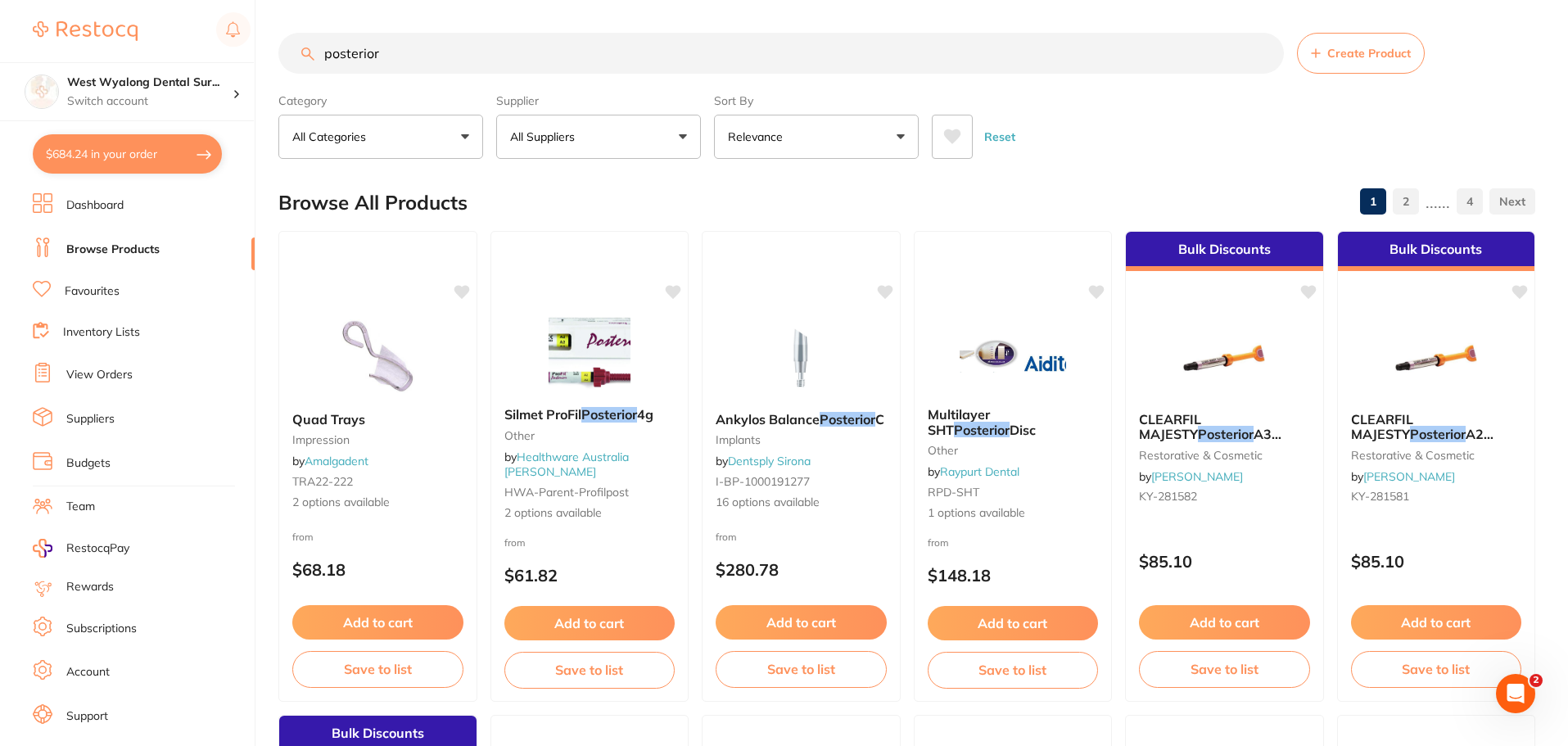
click at [445, 50] on input "posterior" at bounding box center [780, 53] width 1005 height 41
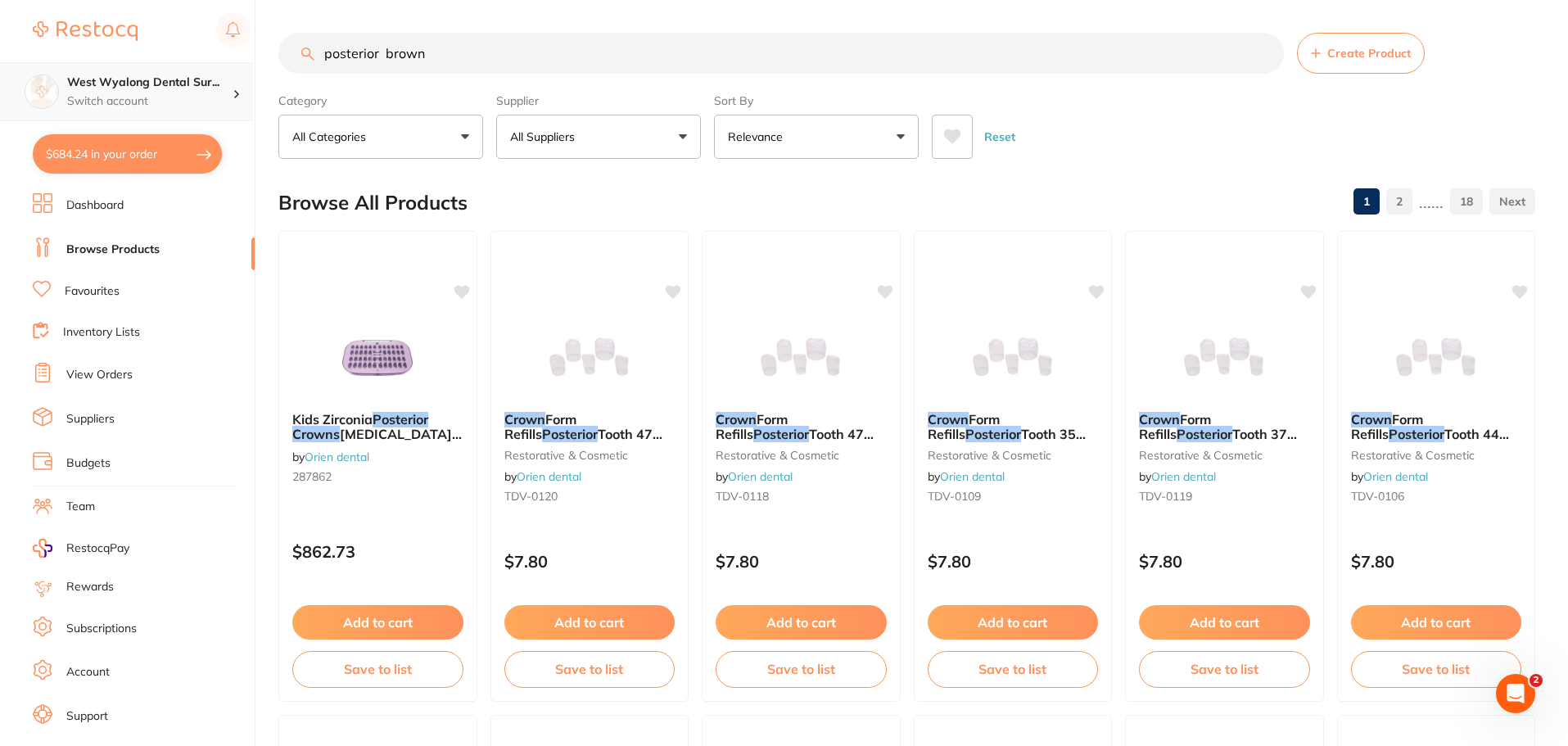
scroll to position [1, 0]
drag, startPoint x: 487, startPoint y: 55, endPoint x: 245, endPoint y: 63, distance: 242.1
click at [245, 63] on div "$684.24 West Wyalong Dental Sur... Switch account West Wyalong Dental Surgery (…" at bounding box center [784, 373] width 1568 height 746
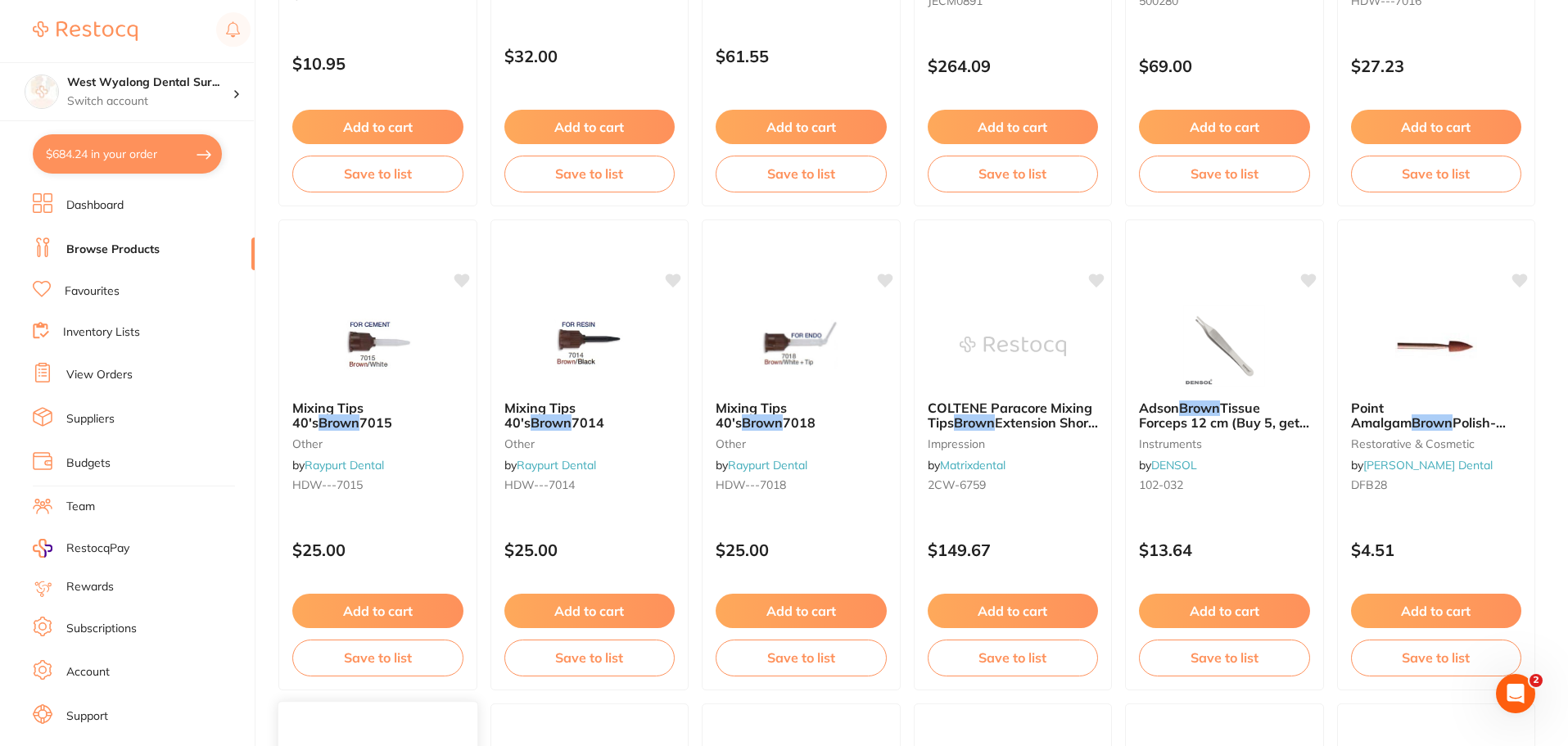
scroll to position [1210, 0]
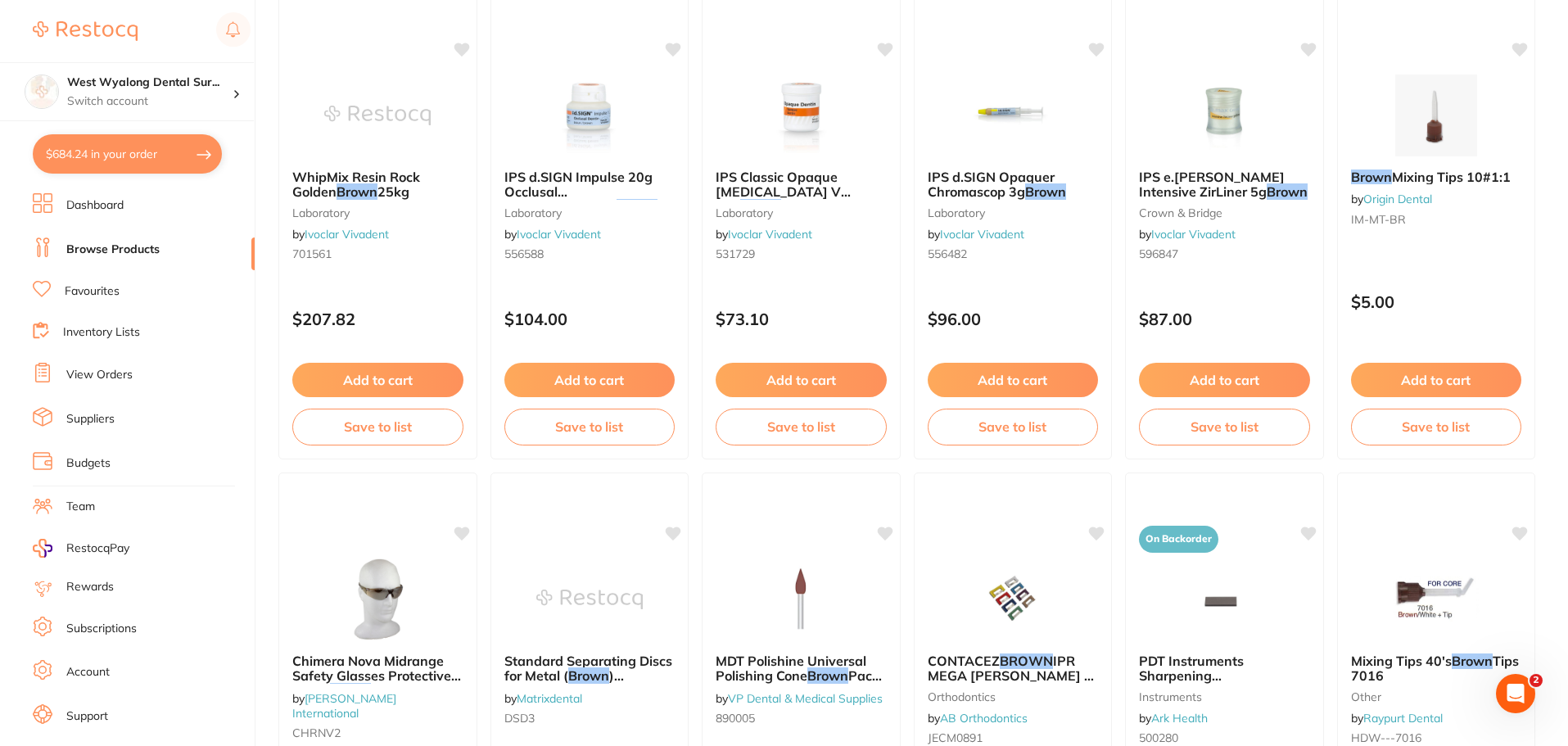
type input "brown"
click at [99, 210] on link "Dashboard" at bounding box center [95, 205] width 57 height 17
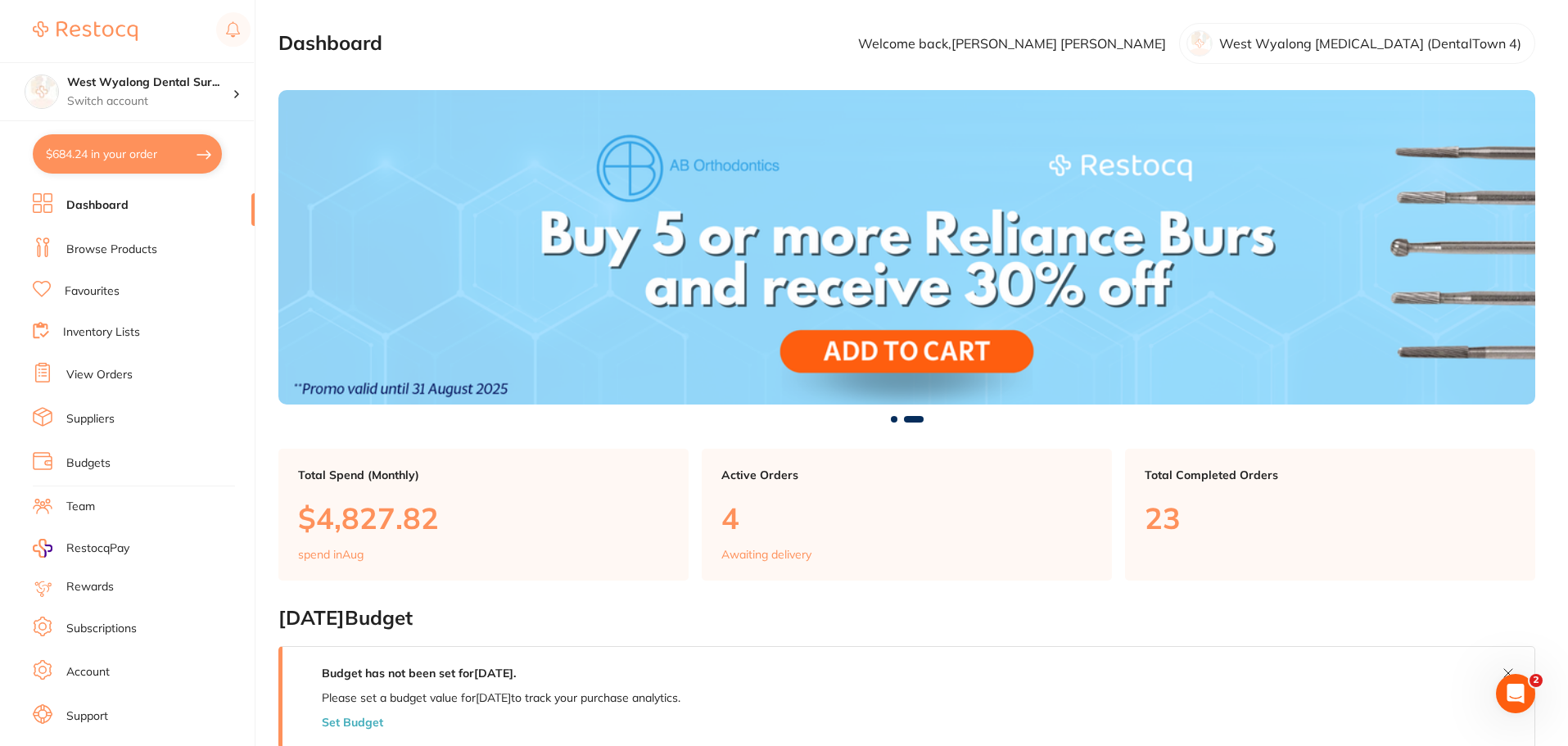
click at [87, 254] on link "Browse Products" at bounding box center [111, 249] width 91 height 17
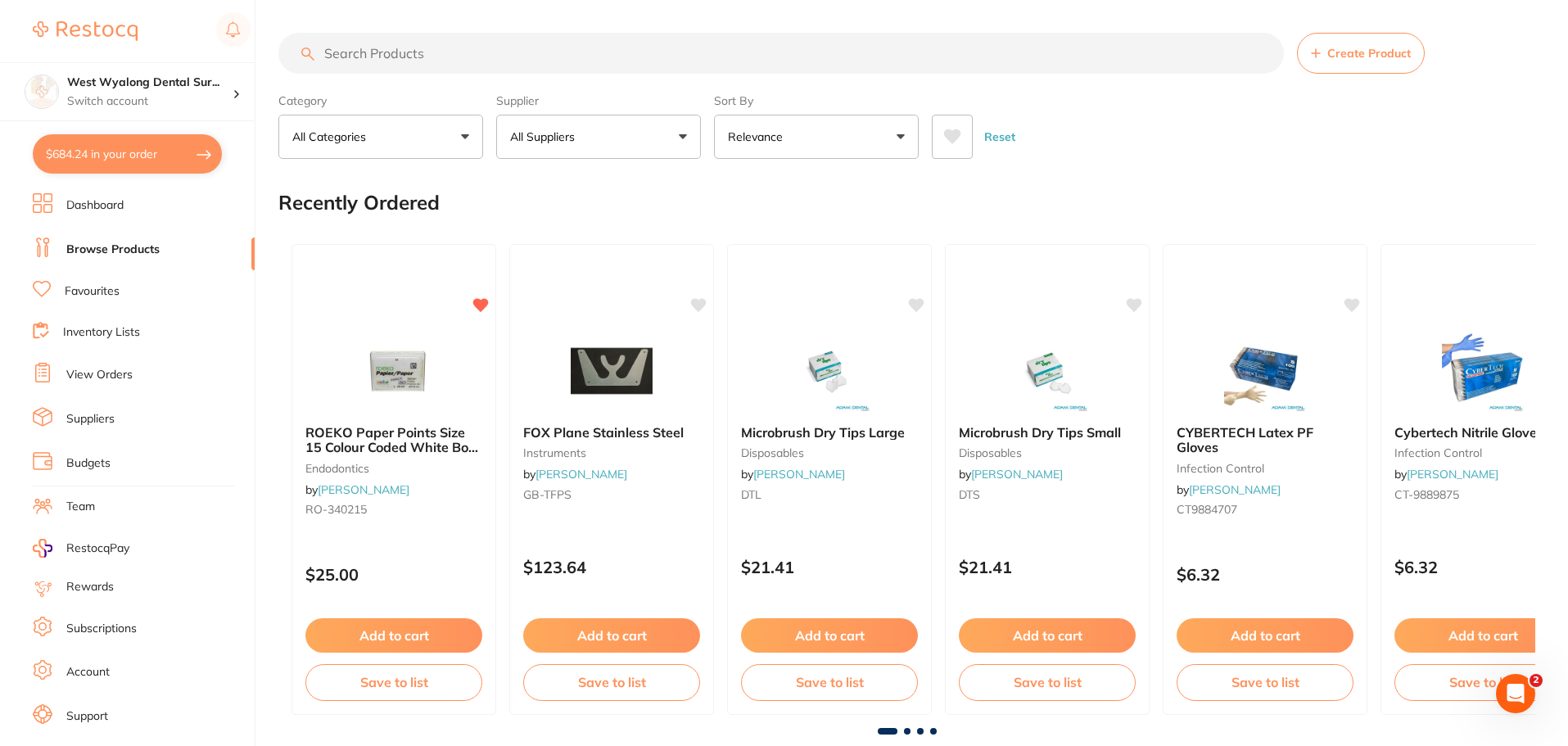
click at [361, 63] on input "search" at bounding box center [780, 53] width 1005 height 41
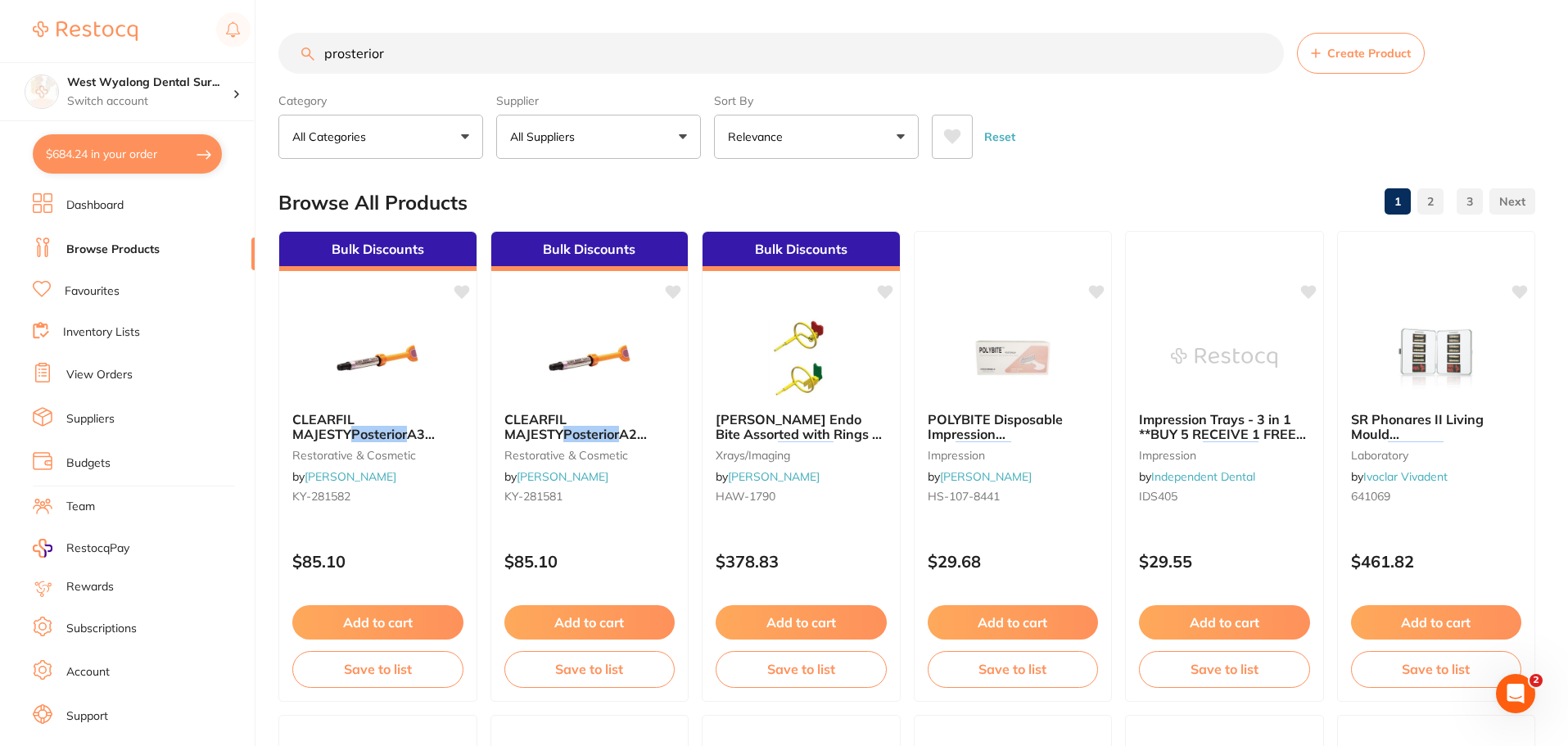
drag, startPoint x: 804, startPoint y: 413, endPoint x: 695, endPoint y: 459, distance: 118.3
click at [804, 414] on span "HAWE Endo Bite Assorted with Rings 2 Anterior 2" at bounding box center [798, 434] width 166 height 47
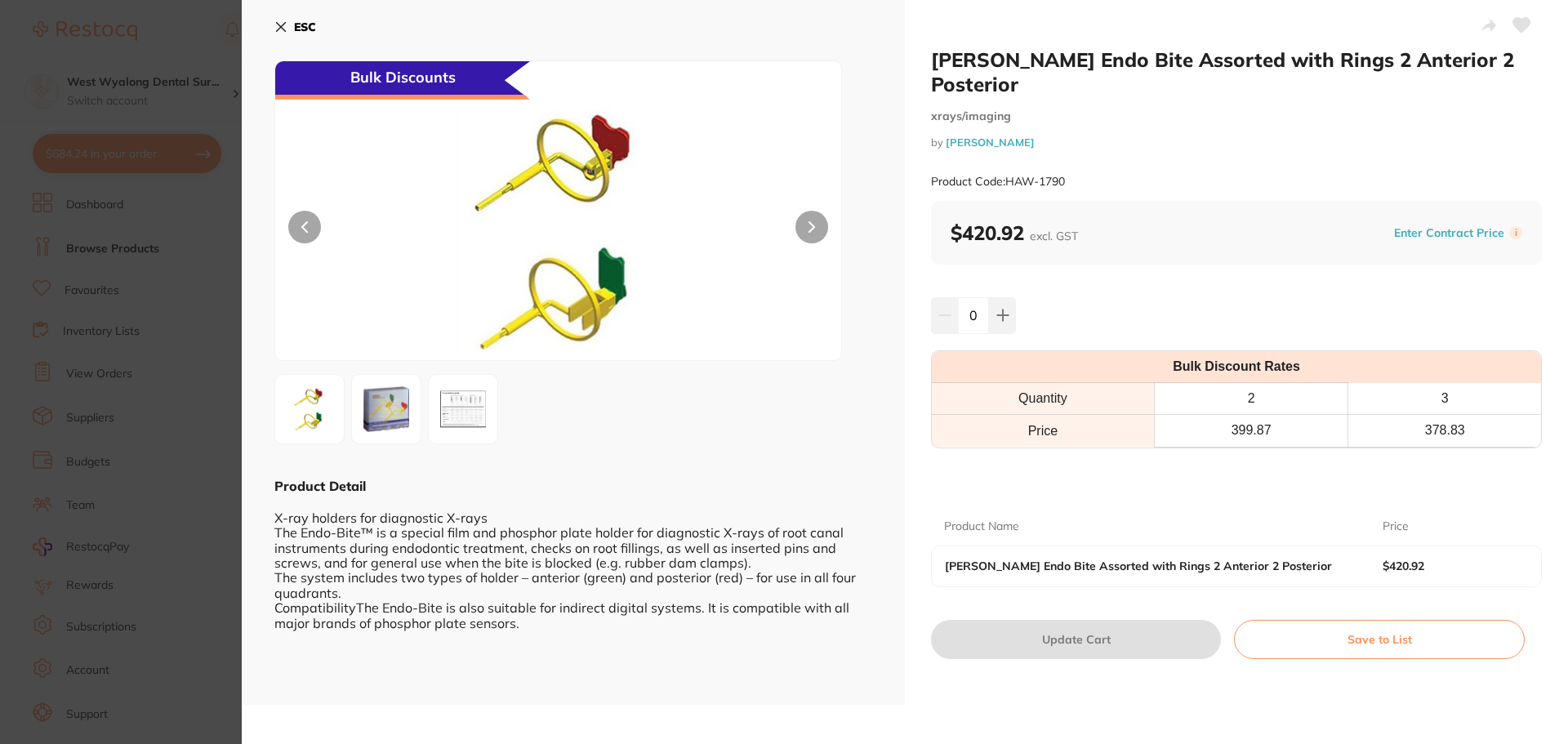
click at [274, 25] on div "ESC Bulk Discounts Product Detail X-ray holders for diagnostic X-rays The Endo-…" at bounding box center [573, 352] width 663 height 704
click at [294, 25] on b "ESC" at bounding box center [304, 27] width 22 height 15
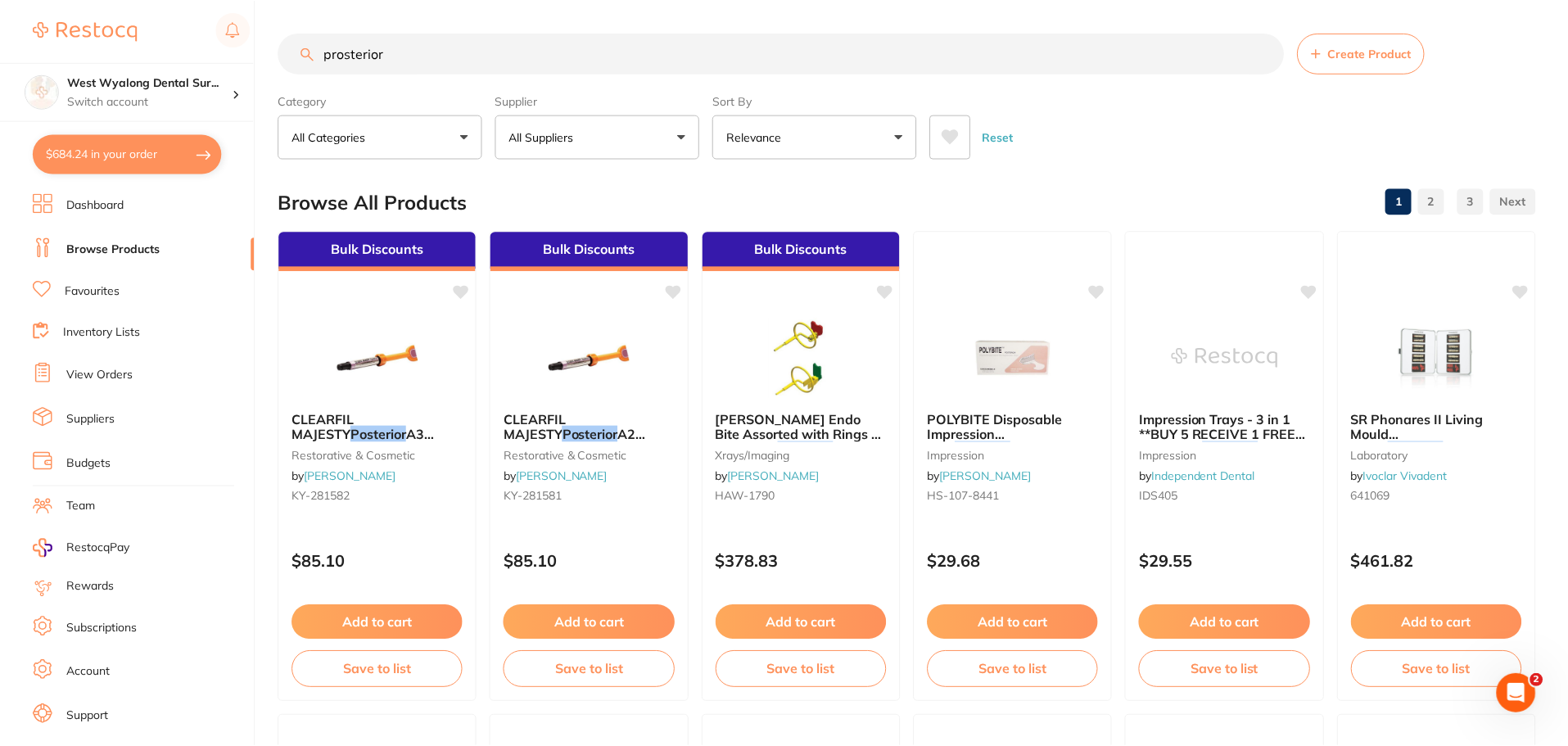
scroll to position [3, 0]
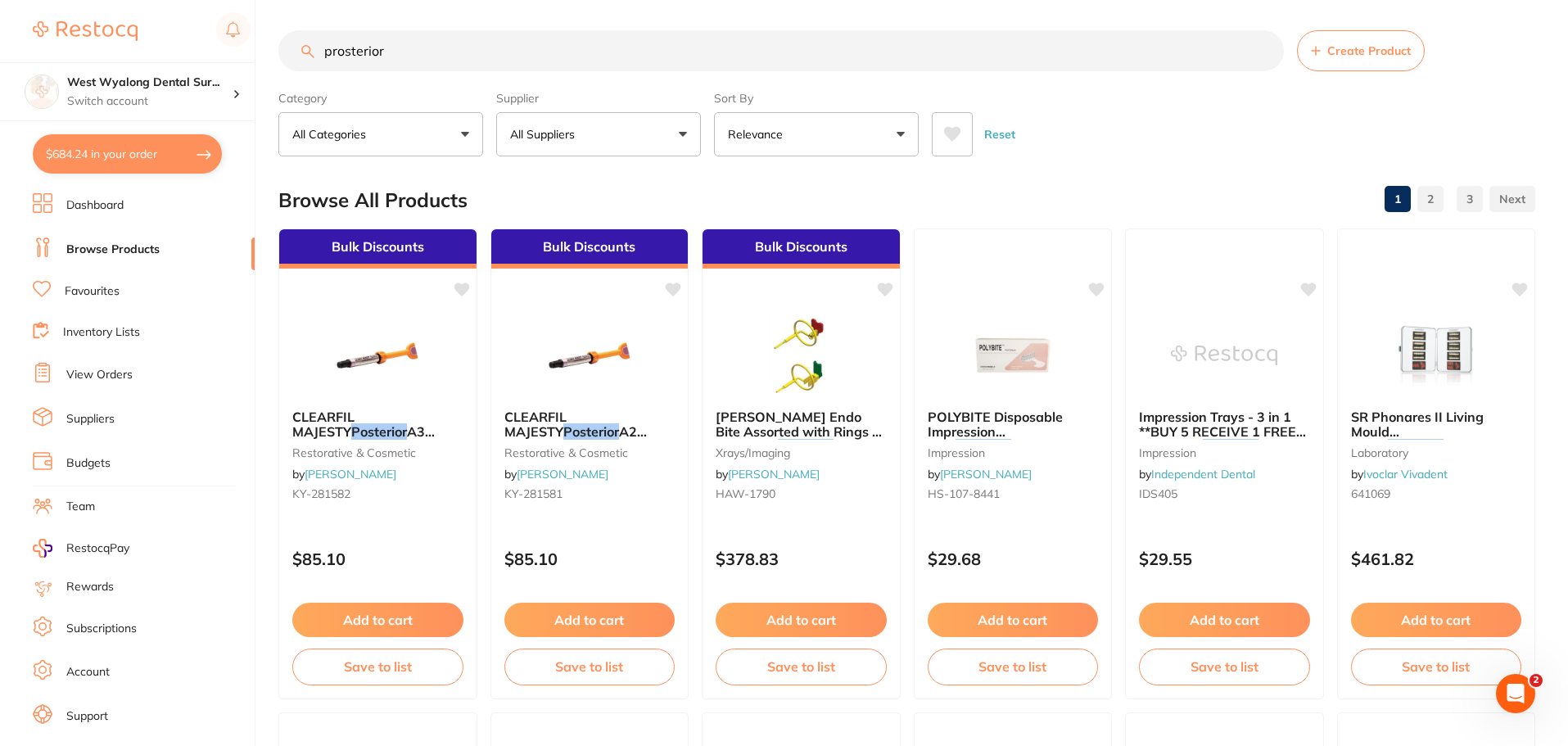
drag, startPoint x: 417, startPoint y: 52, endPoint x: 204, endPoint y: 51, distance: 213.0
click at [204, 51] on div "$684.24 West Wyalong Dental Sur... Switch account West Wyalong Dental Surgery (…" at bounding box center [784, 370] width 1568 height 746
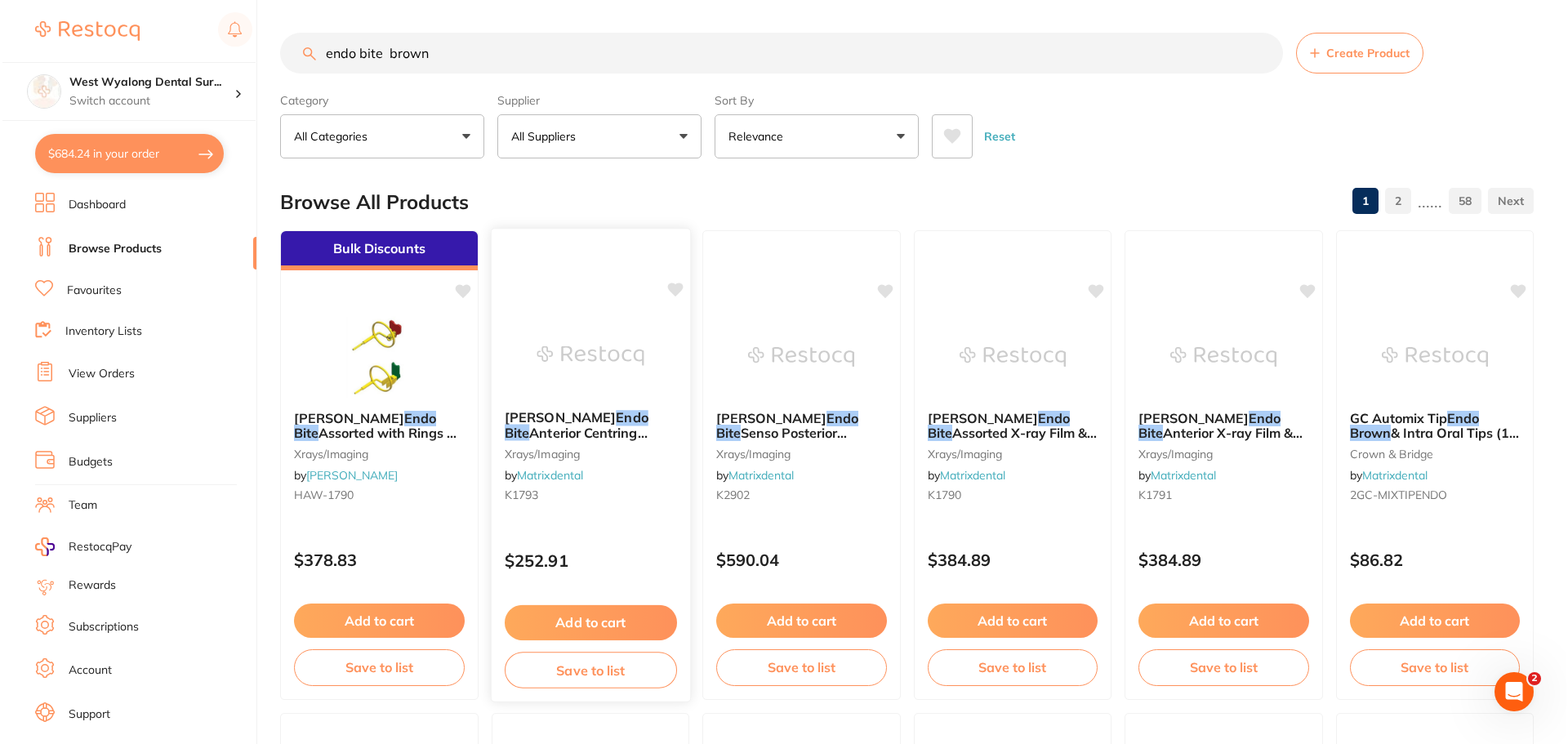
scroll to position [0, 0]
type input "endo bite brown"
click at [783, 432] on span "Senso Posterior Universal X-ray Sensor Holder (4)" at bounding box center [785, 448] width 145 height 47
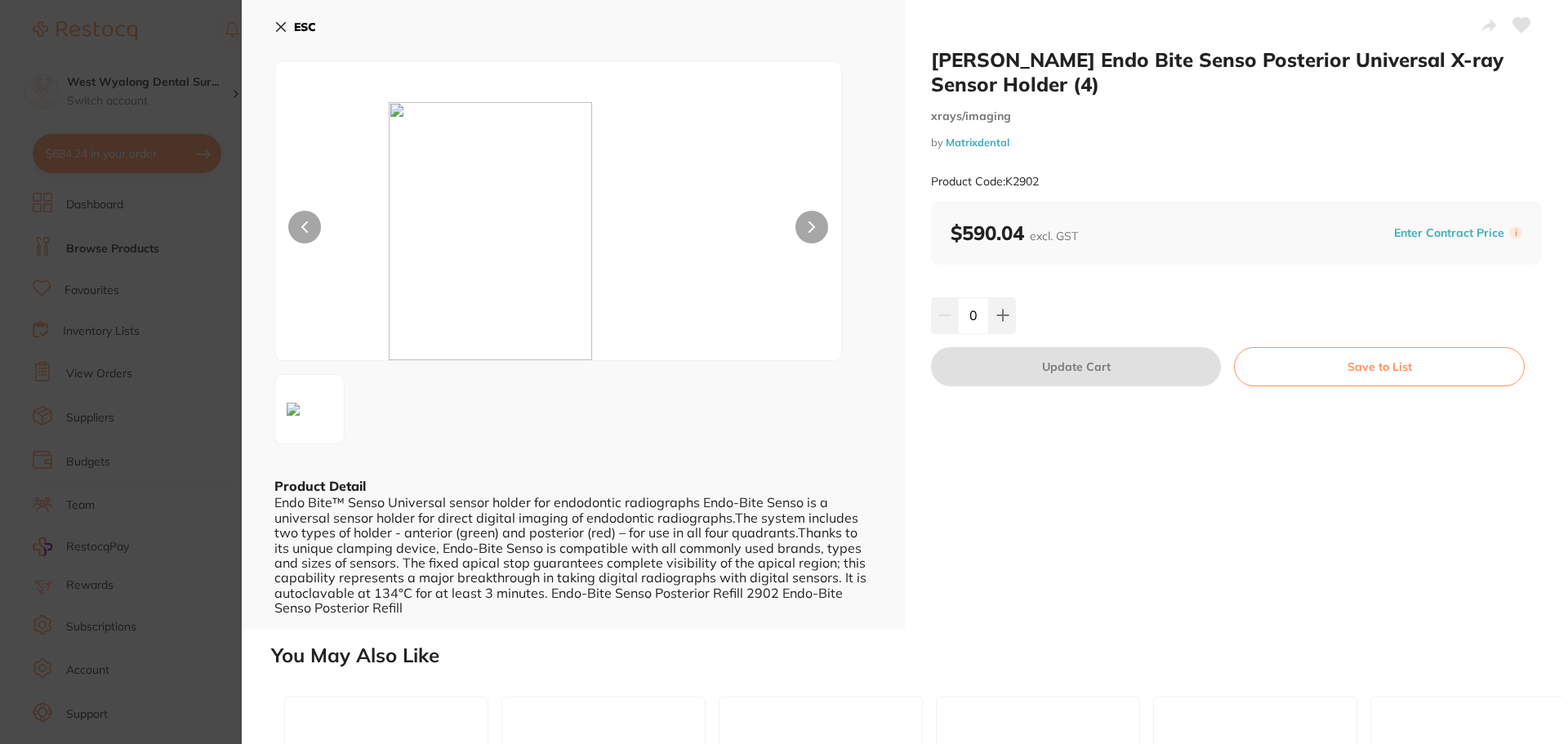
drag, startPoint x: 278, startPoint y: 25, endPoint x: 339, endPoint y: 173, distance: 160.1
click at [278, 25] on icon at bounding box center [282, 27] width 9 height 9
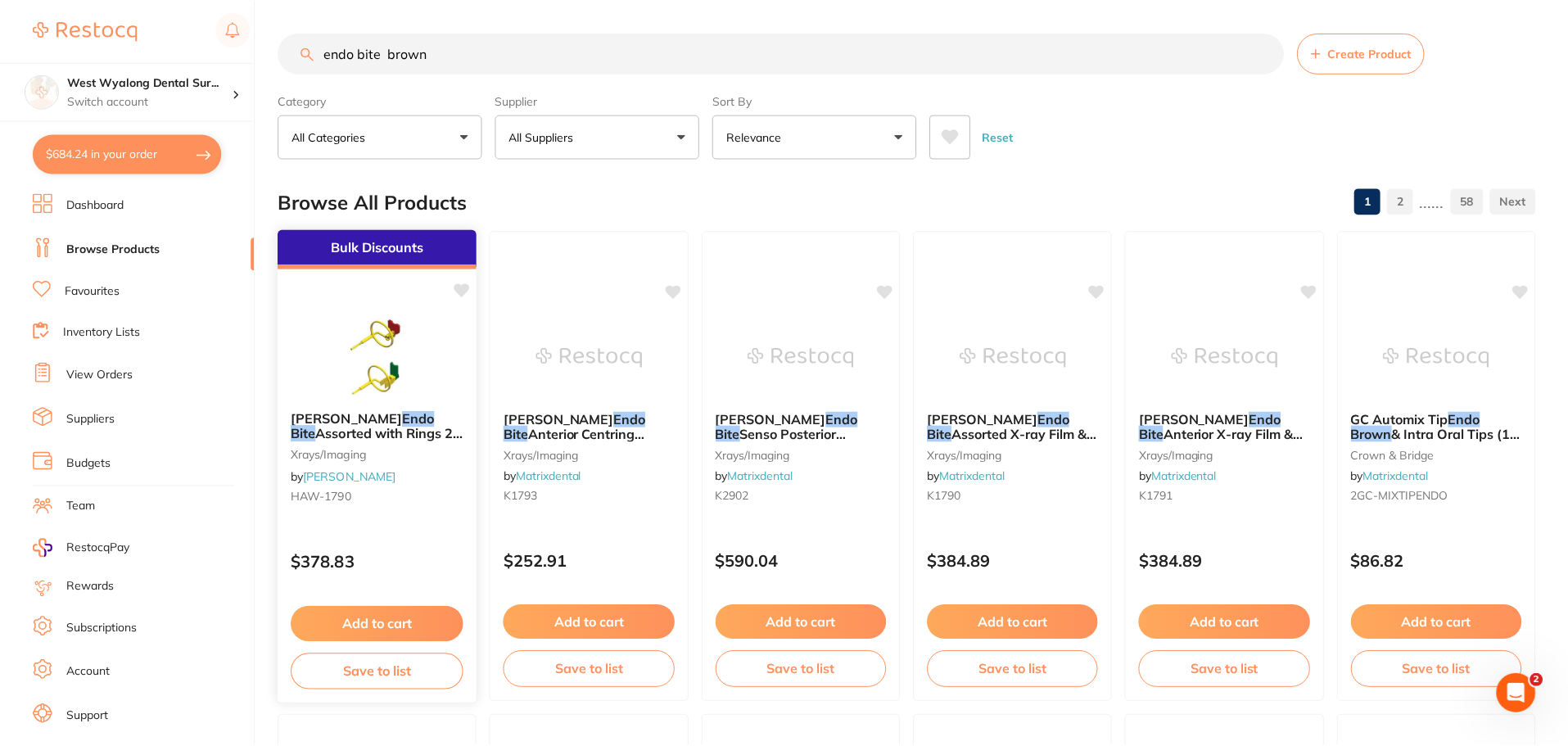
scroll to position [8, 0]
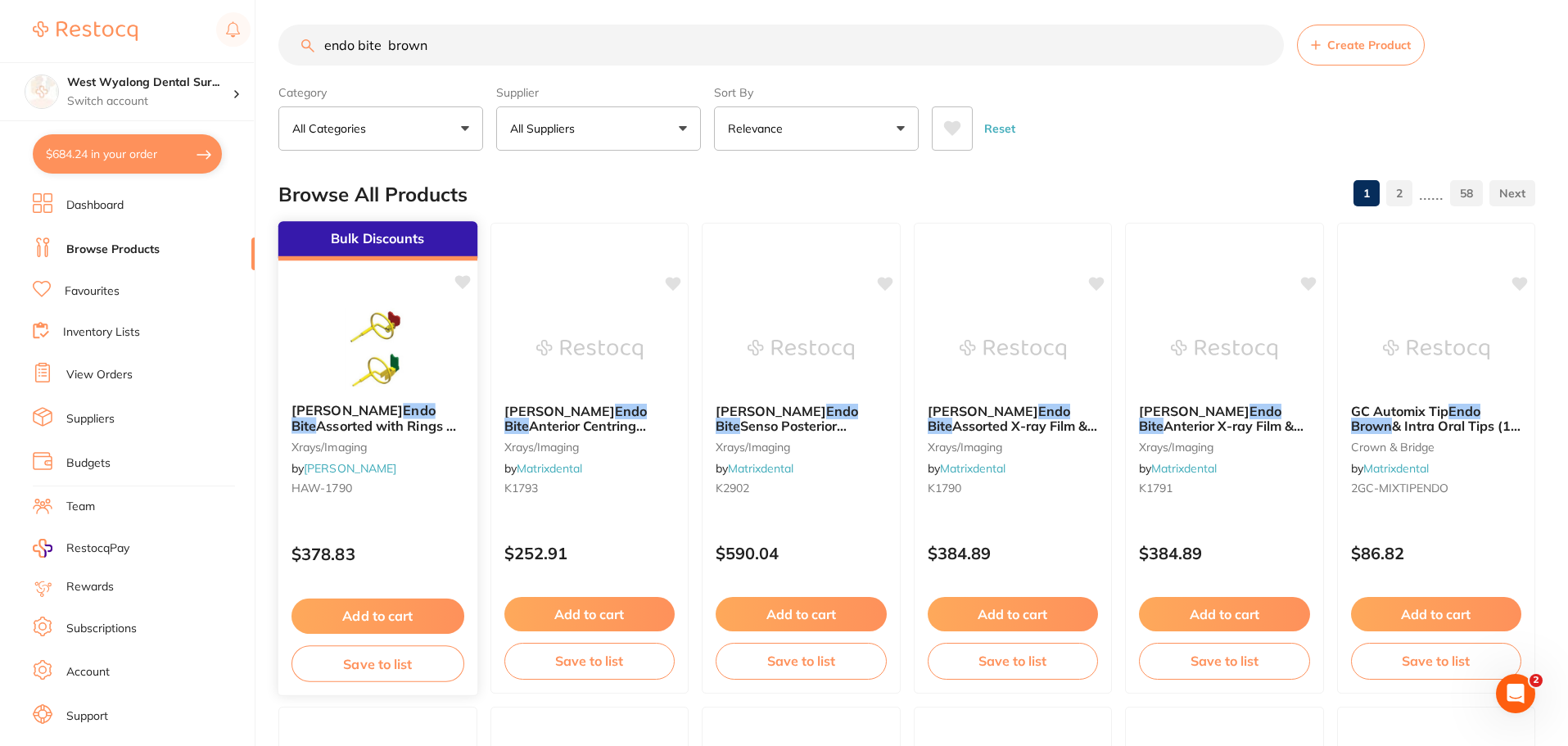
click at [380, 614] on button "Add to cart" at bounding box center [378, 616] width 173 height 36
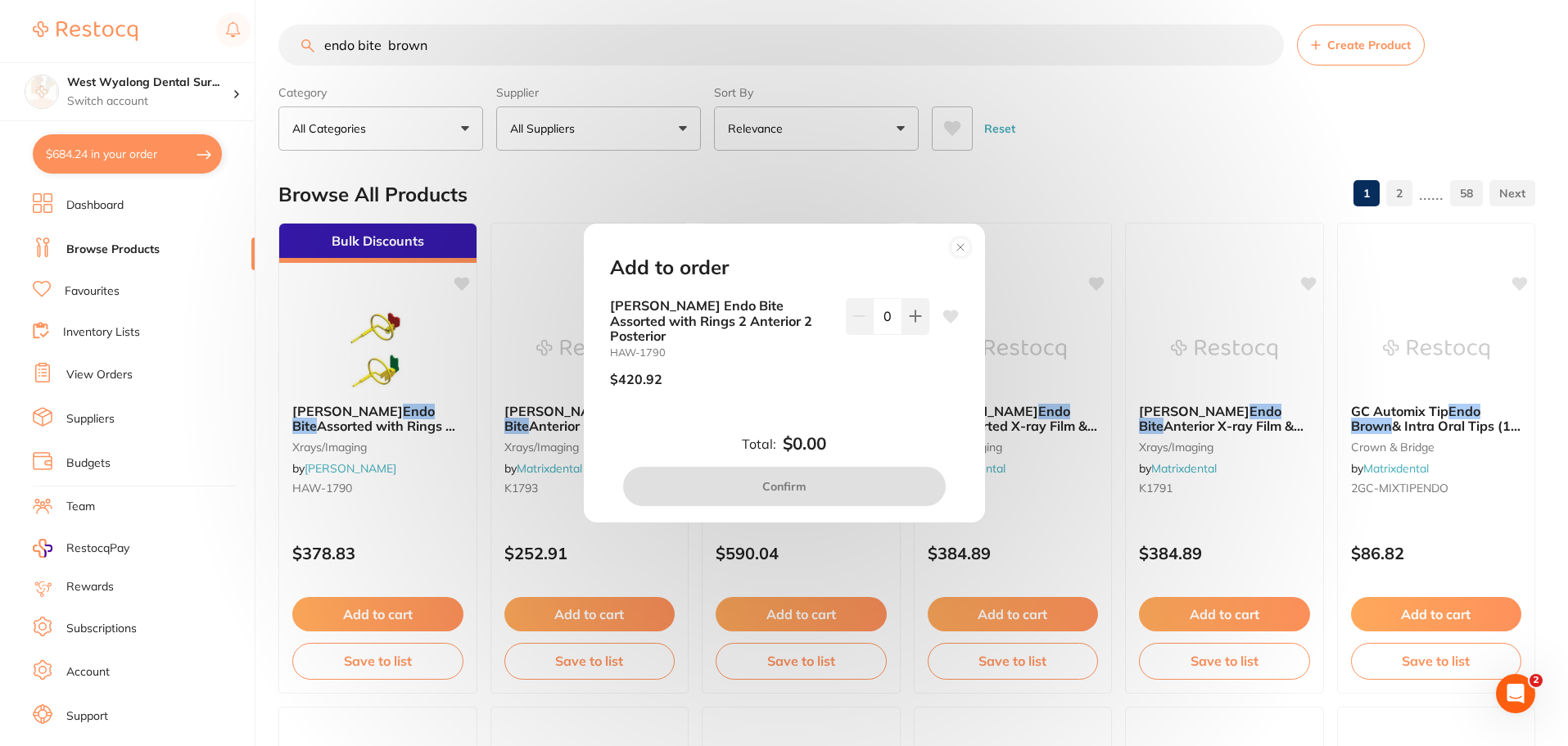
scroll to position [0, 0]
click at [952, 254] on circle at bounding box center [960, 247] width 19 height 19
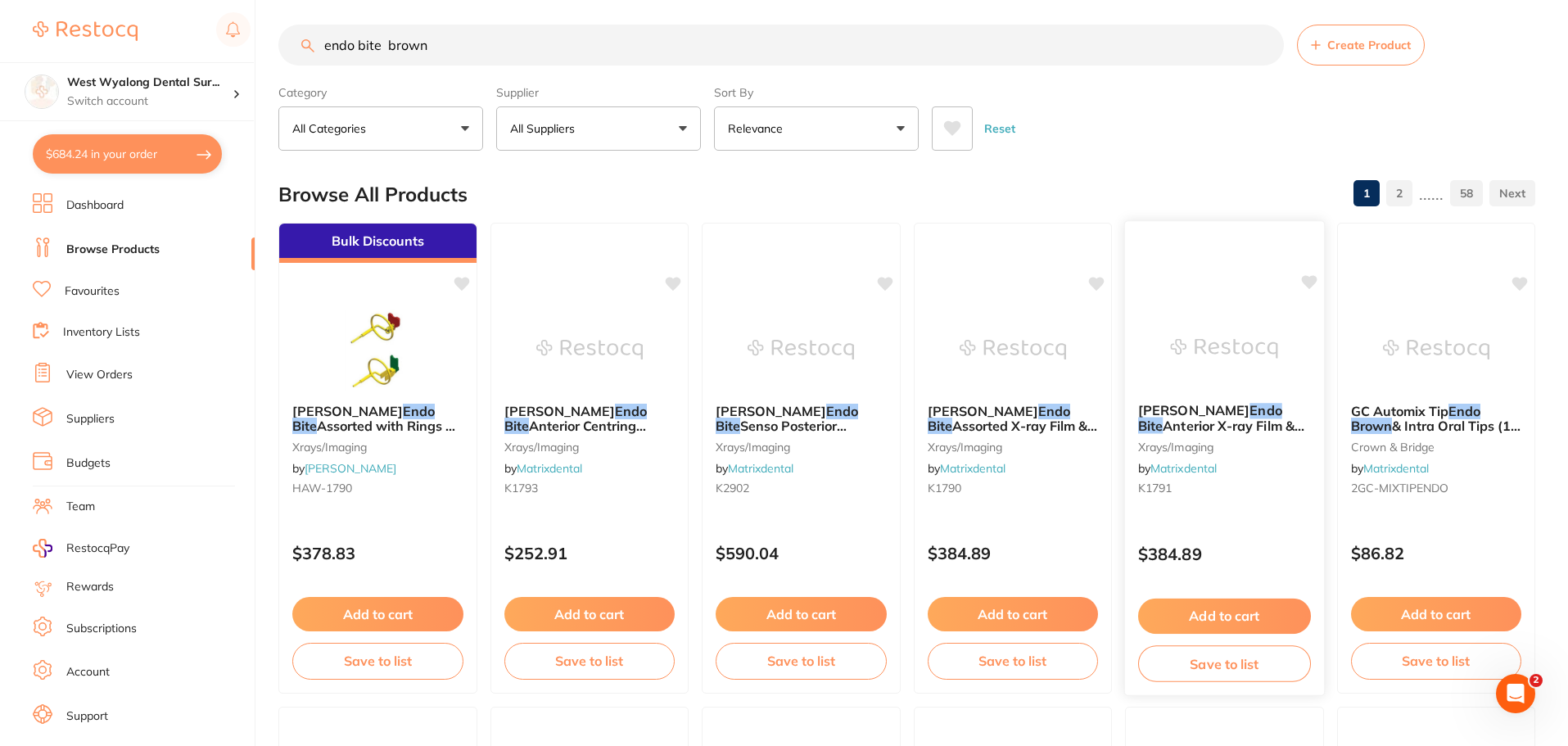
click at [1201, 425] on span "Anterior X-ray Film & Plate Holder (4) with Ring" at bounding box center [1221, 433] width 166 height 32
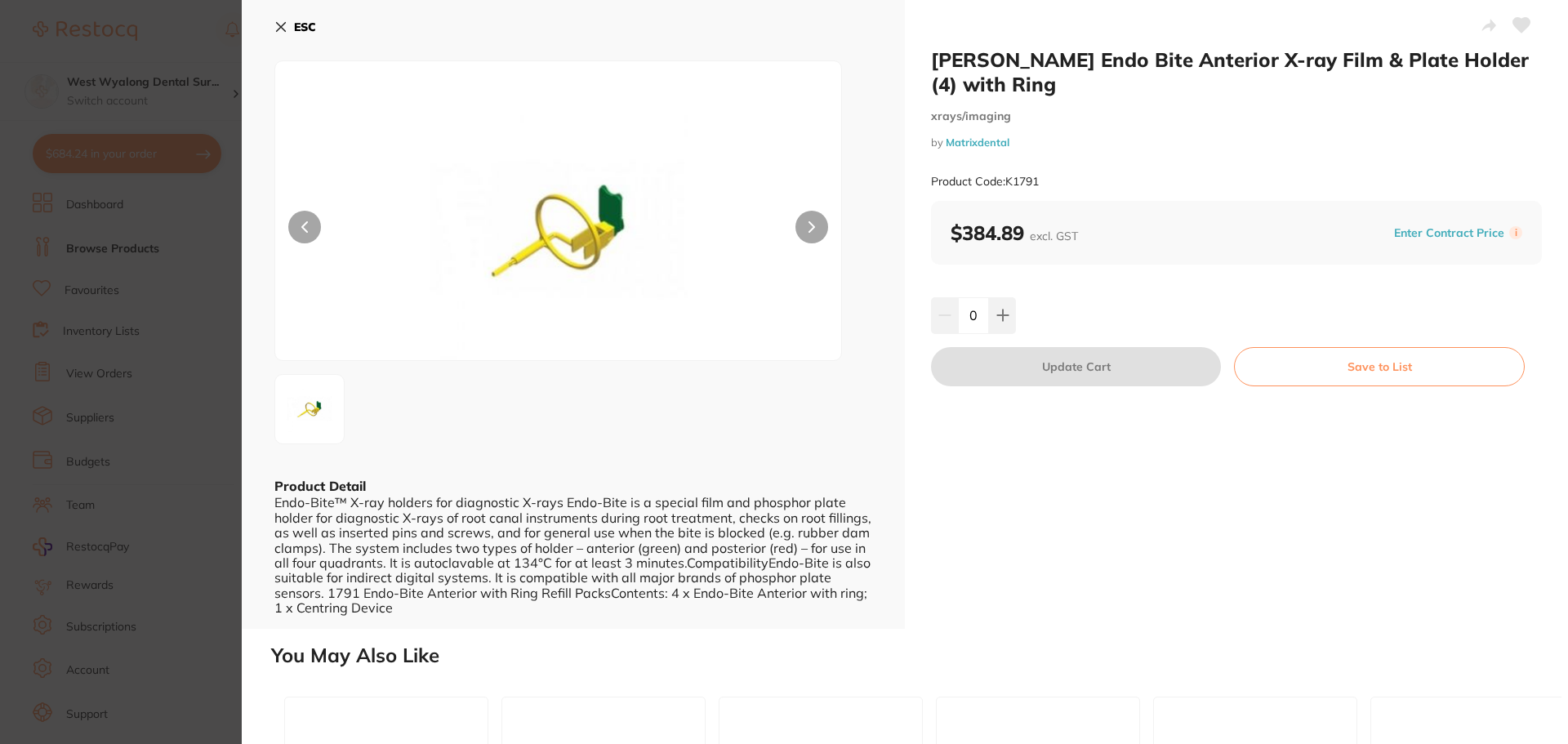
click at [787, 230] on div at bounding box center [558, 210] width 567 height 301
click at [813, 226] on icon at bounding box center [812, 226] width 5 height 10
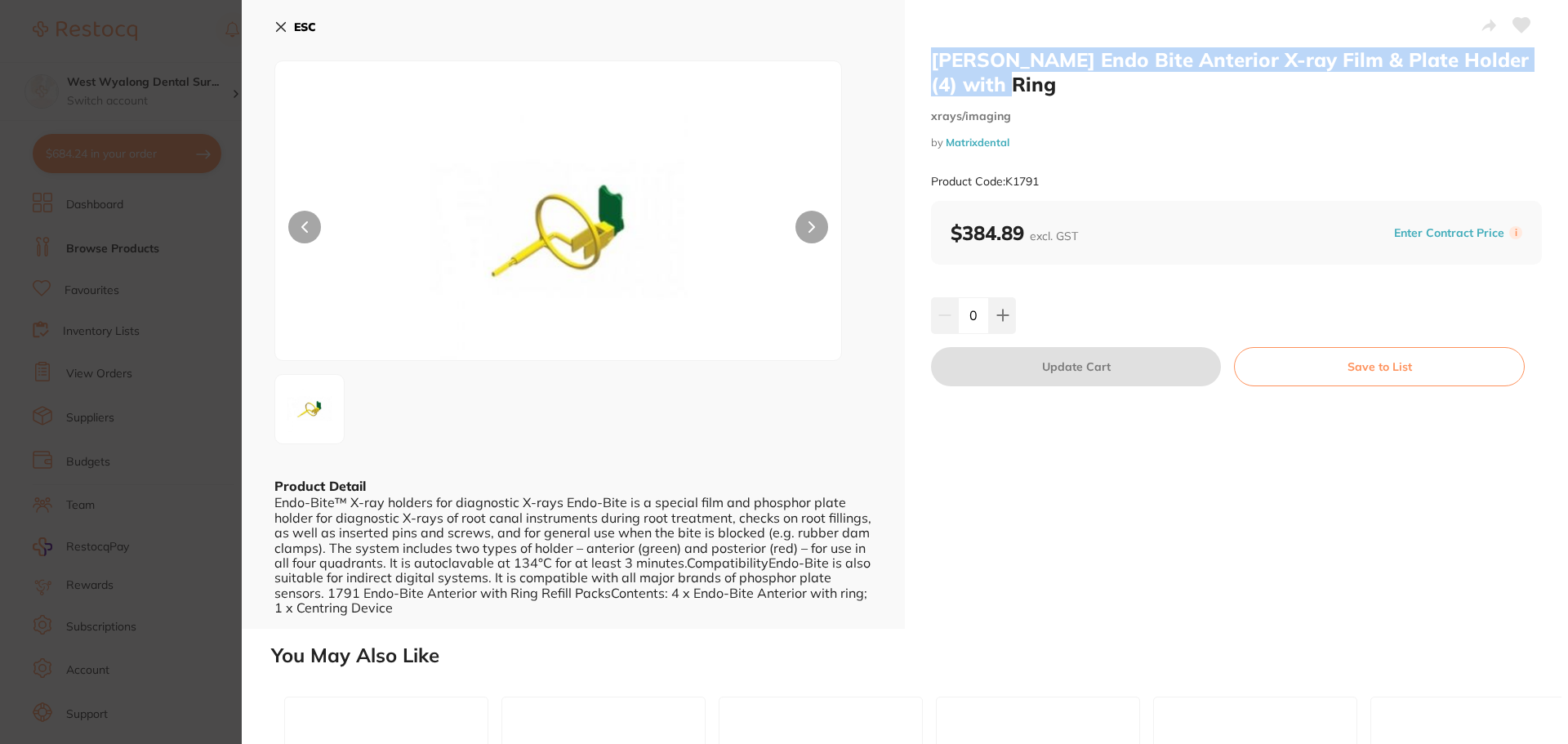
drag, startPoint x: 916, startPoint y: 33, endPoint x: 1081, endPoint y: 92, distance: 175.2
click at [1081, 92] on div "Kerr Hawe Endo Bite Anterior X-ray Film & Plate Holder (4) with Ring xrays/imag…" at bounding box center [1235, 314] width 663 height 629
copy h2 "Kerr Hawe Endo Bite Anterior X-ray Film & Plate Holder (4) with Ring"
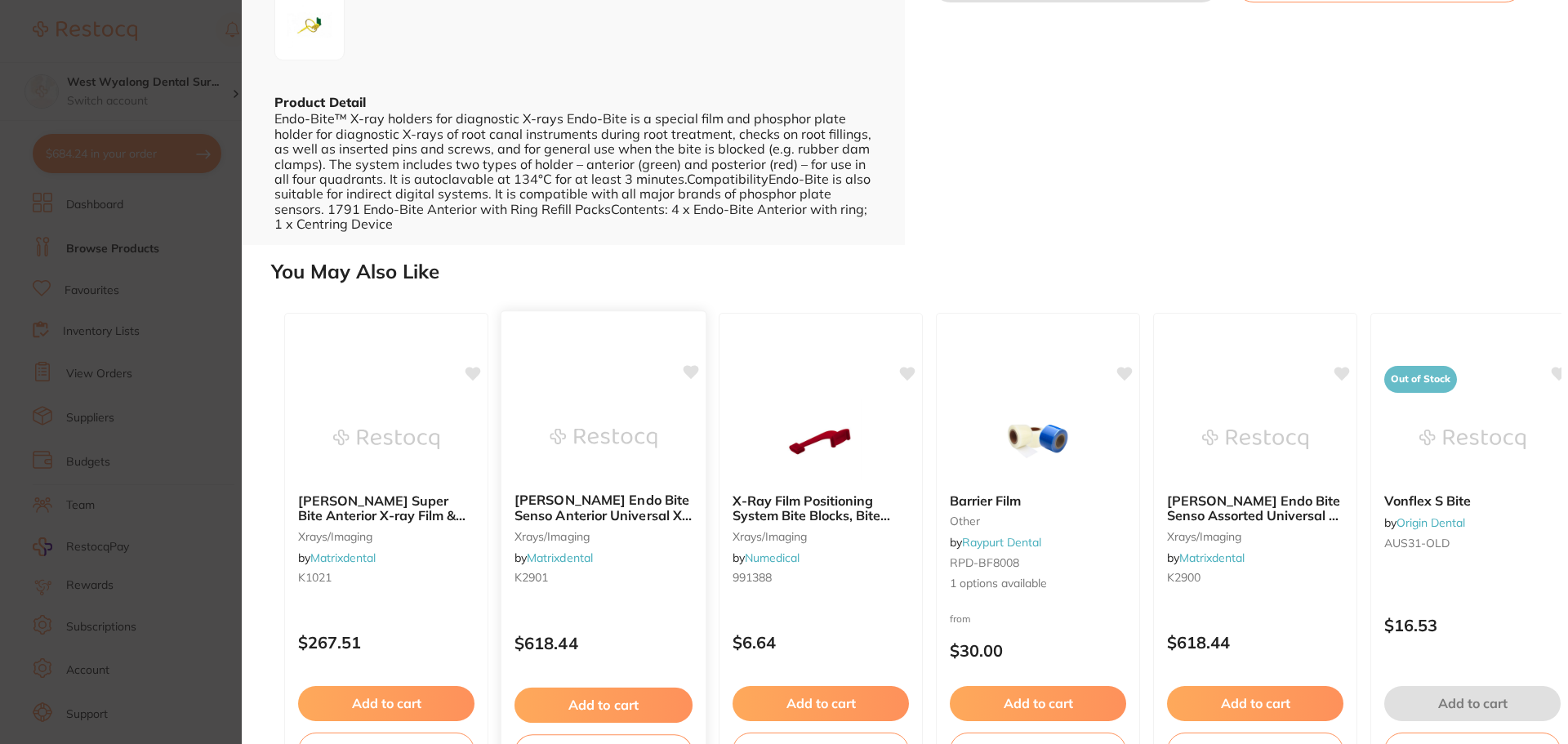
scroll to position [408, 0]
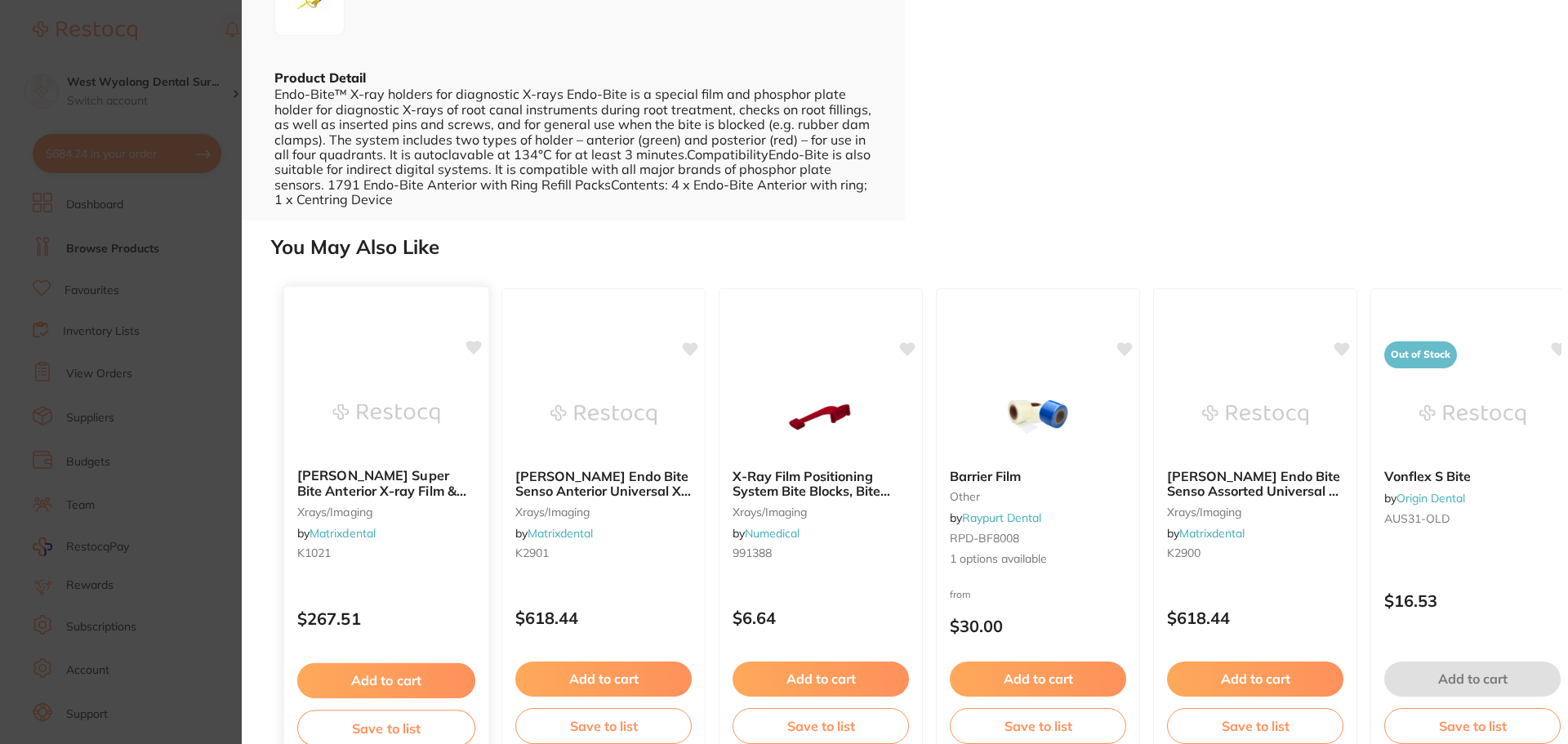
click at [343, 481] on b "Kerr Hawe Super Bite Anterior X-ray Film & Plate Holder (4) with Ring" at bounding box center [386, 482] width 178 height 30
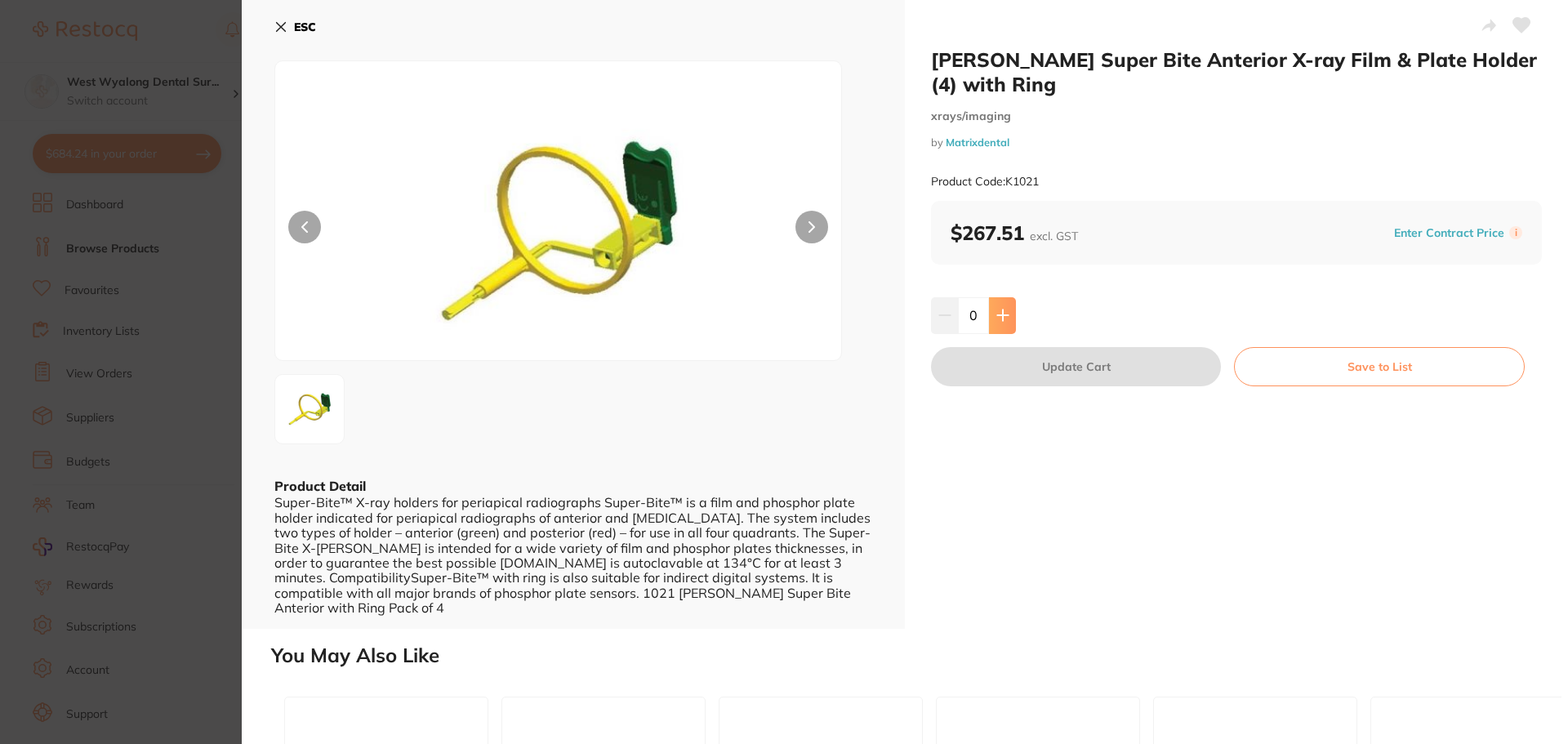
click at [996, 314] on icon at bounding box center [1002, 314] width 13 height 13
type input "1"
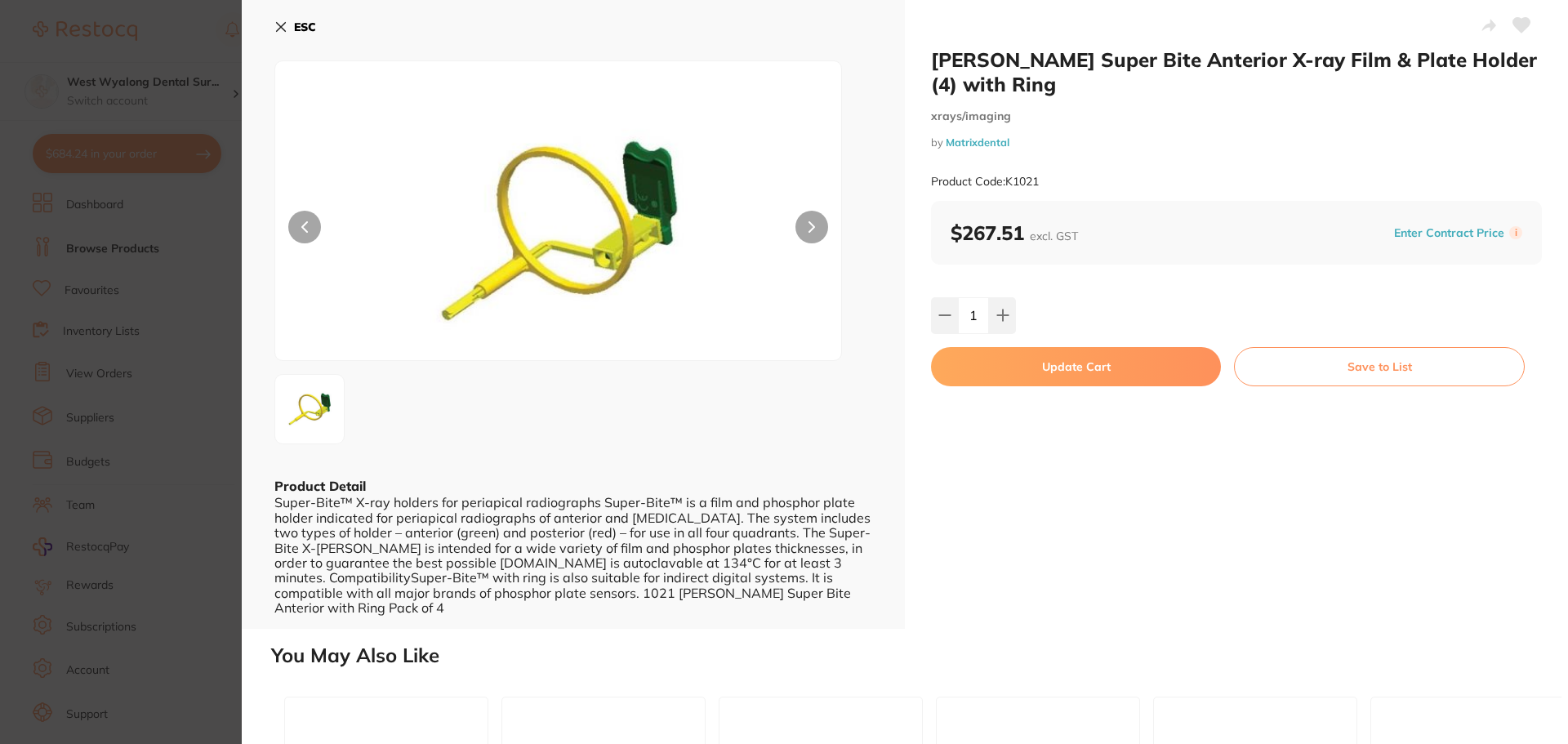
click at [1056, 372] on button "Update Cart" at bounding box center [1075, 366] width 290 height 39
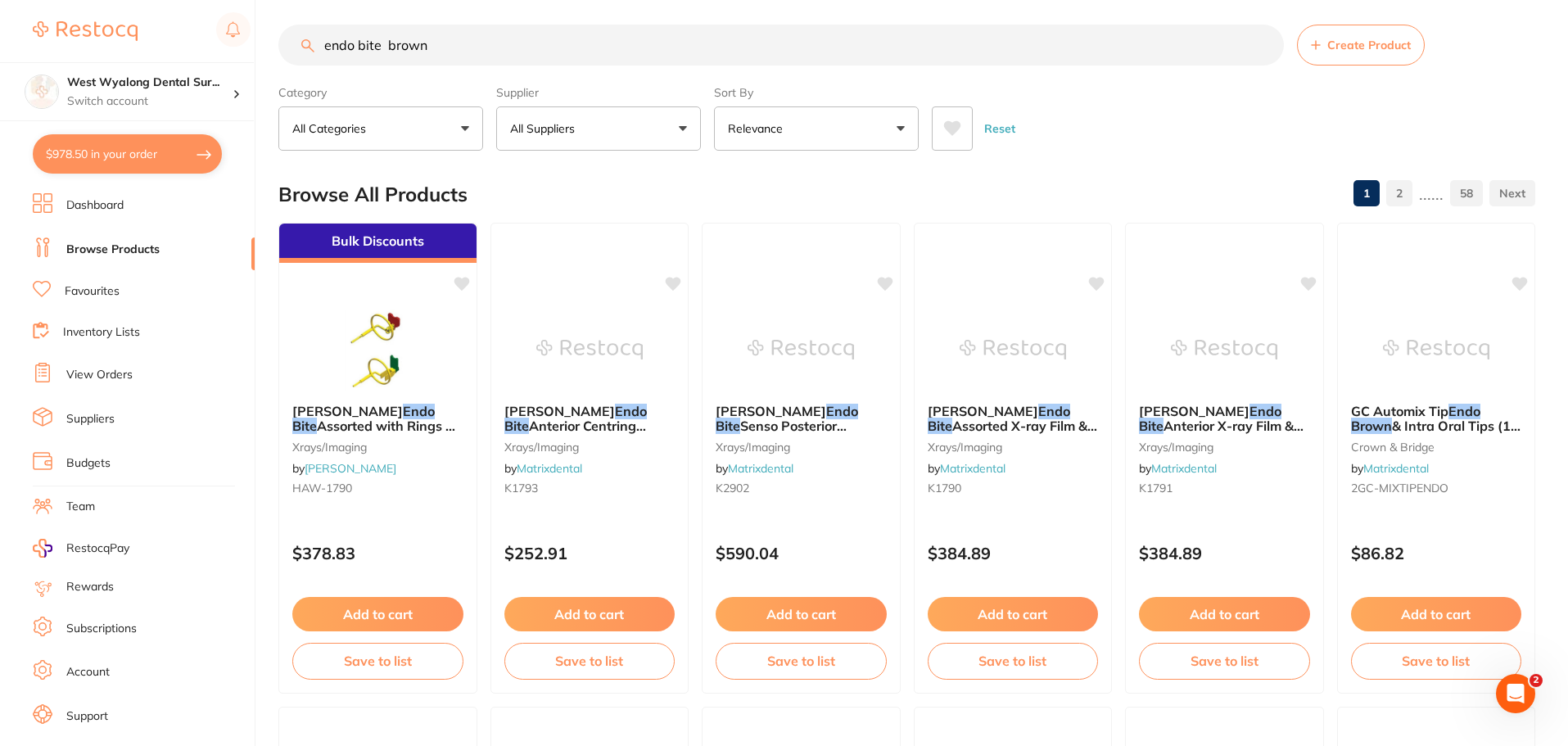
click at [76, 156] on button "$978.50 in your order" at bounding box center [128, 154] width 189 height 39
checkbox input "true"
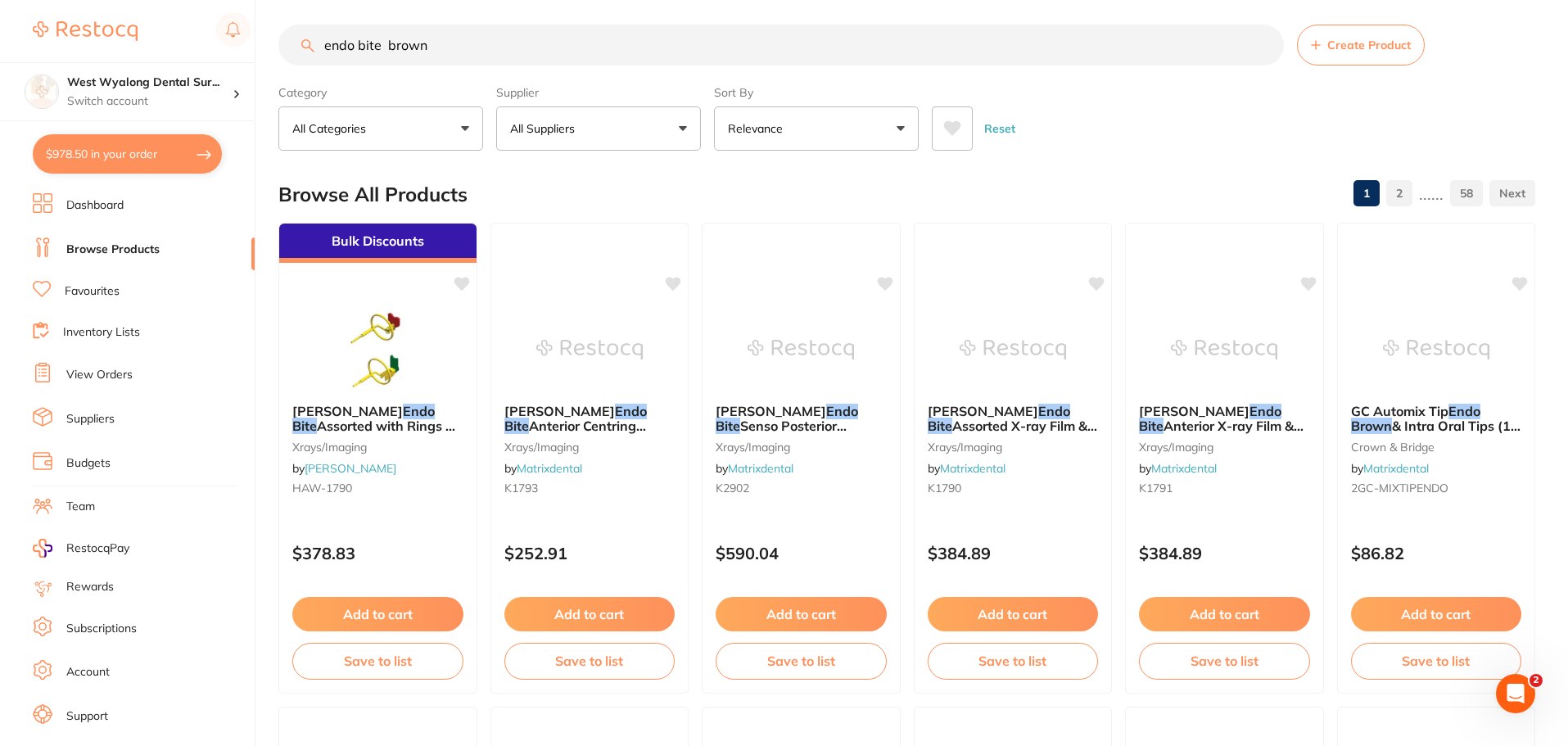
checkbox input "true"
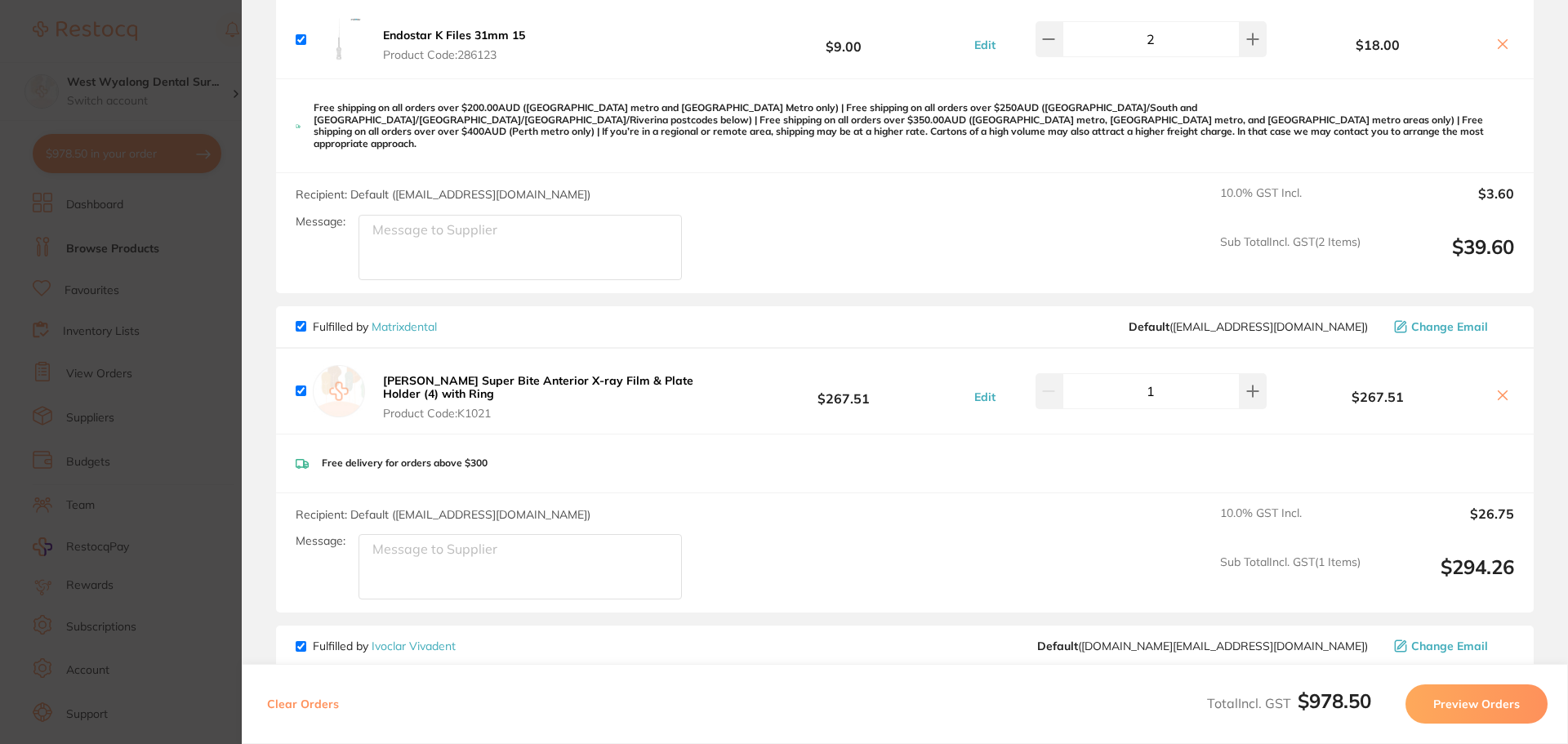
scroll to position [1225, 0]
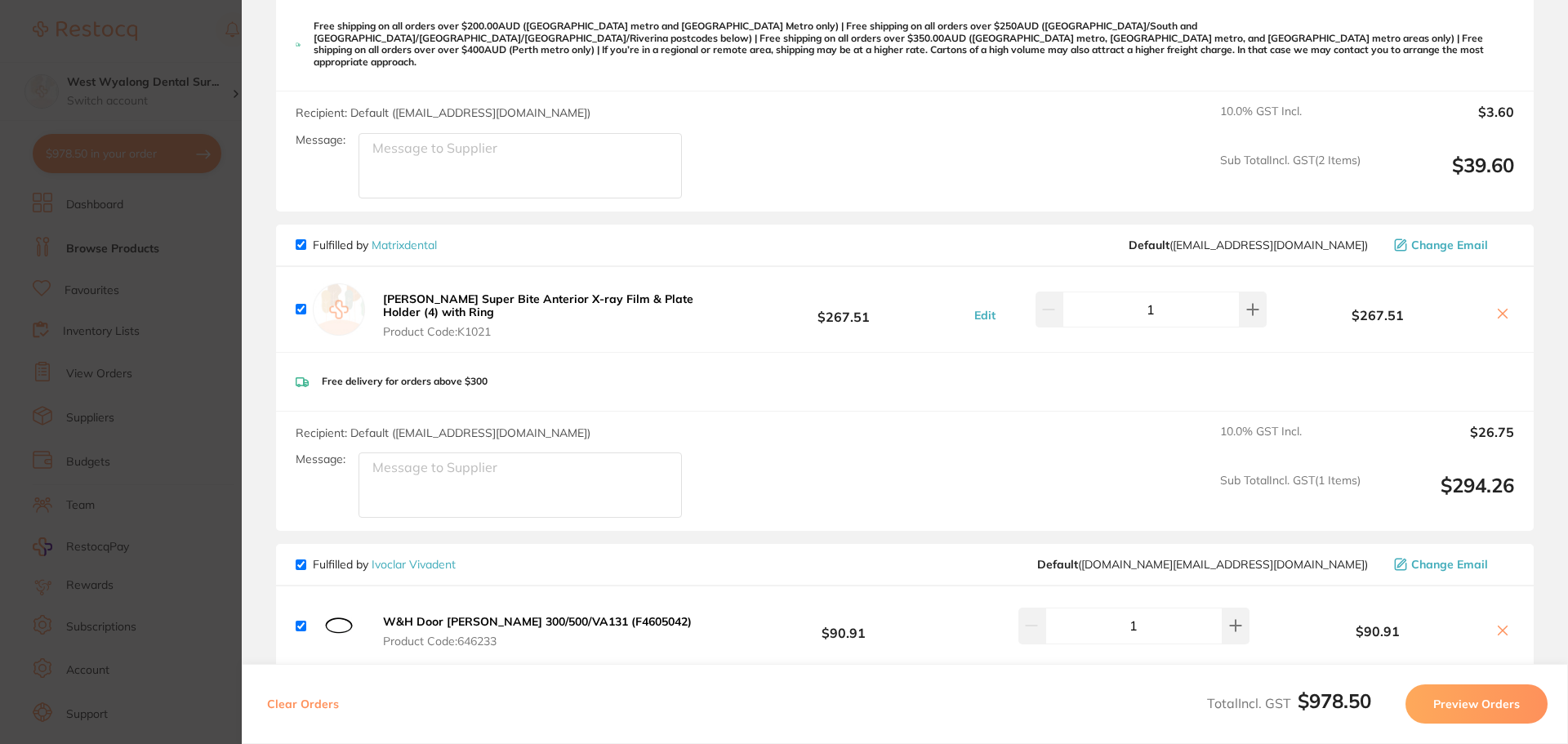
click at [1496, 307] on icon at bounding box center [1502, 313] width 13 height 13
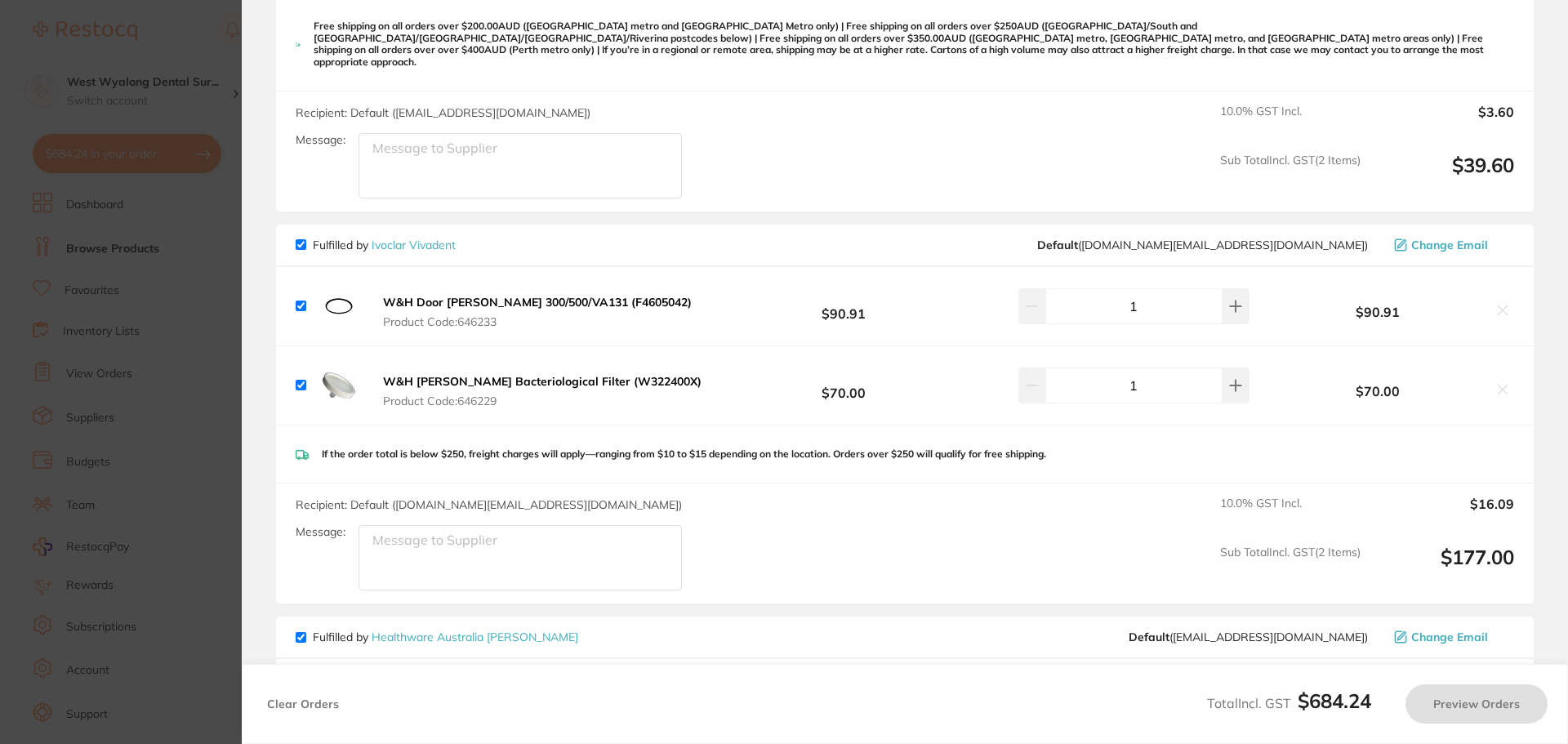
checkbox input "true"
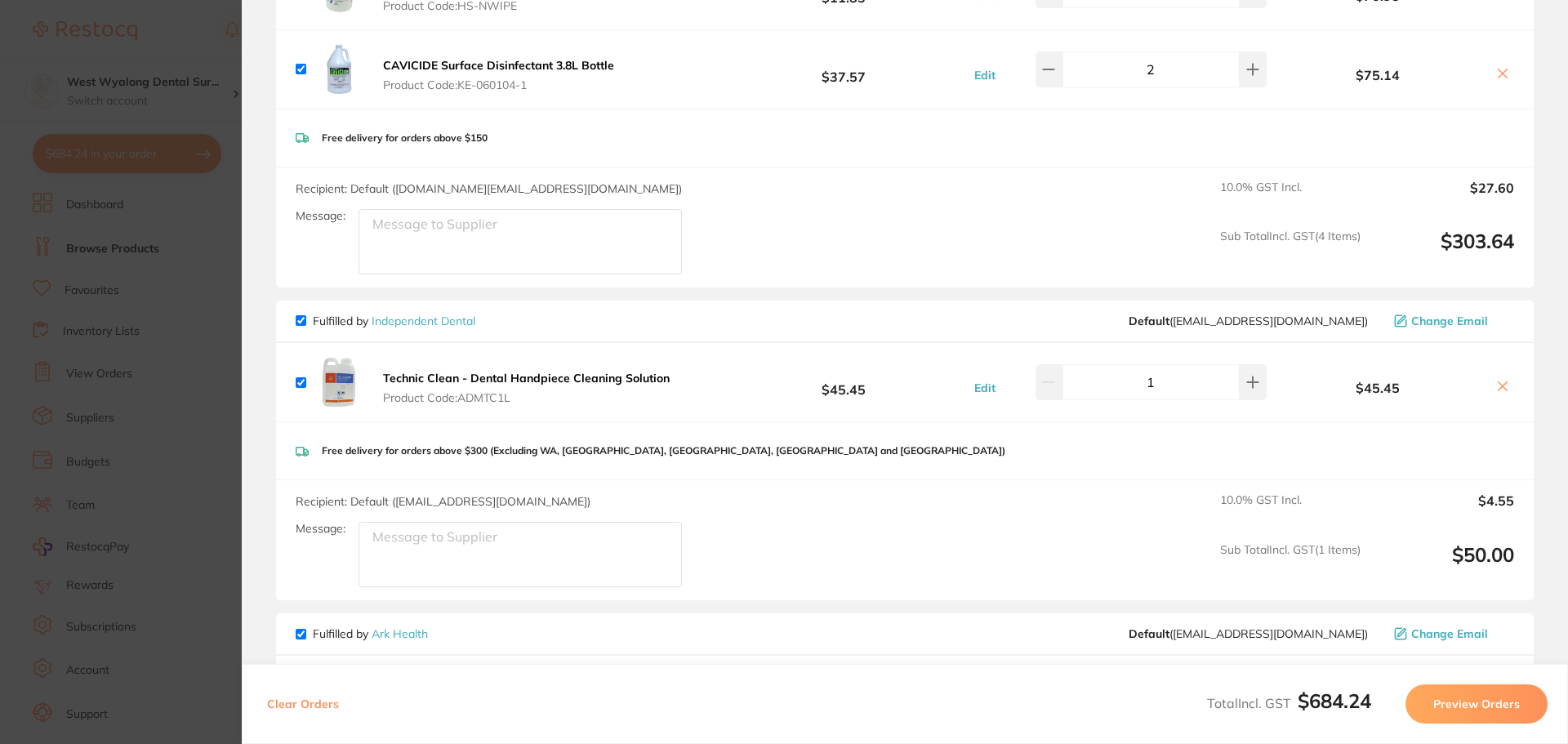
scroll to position [0, 0]
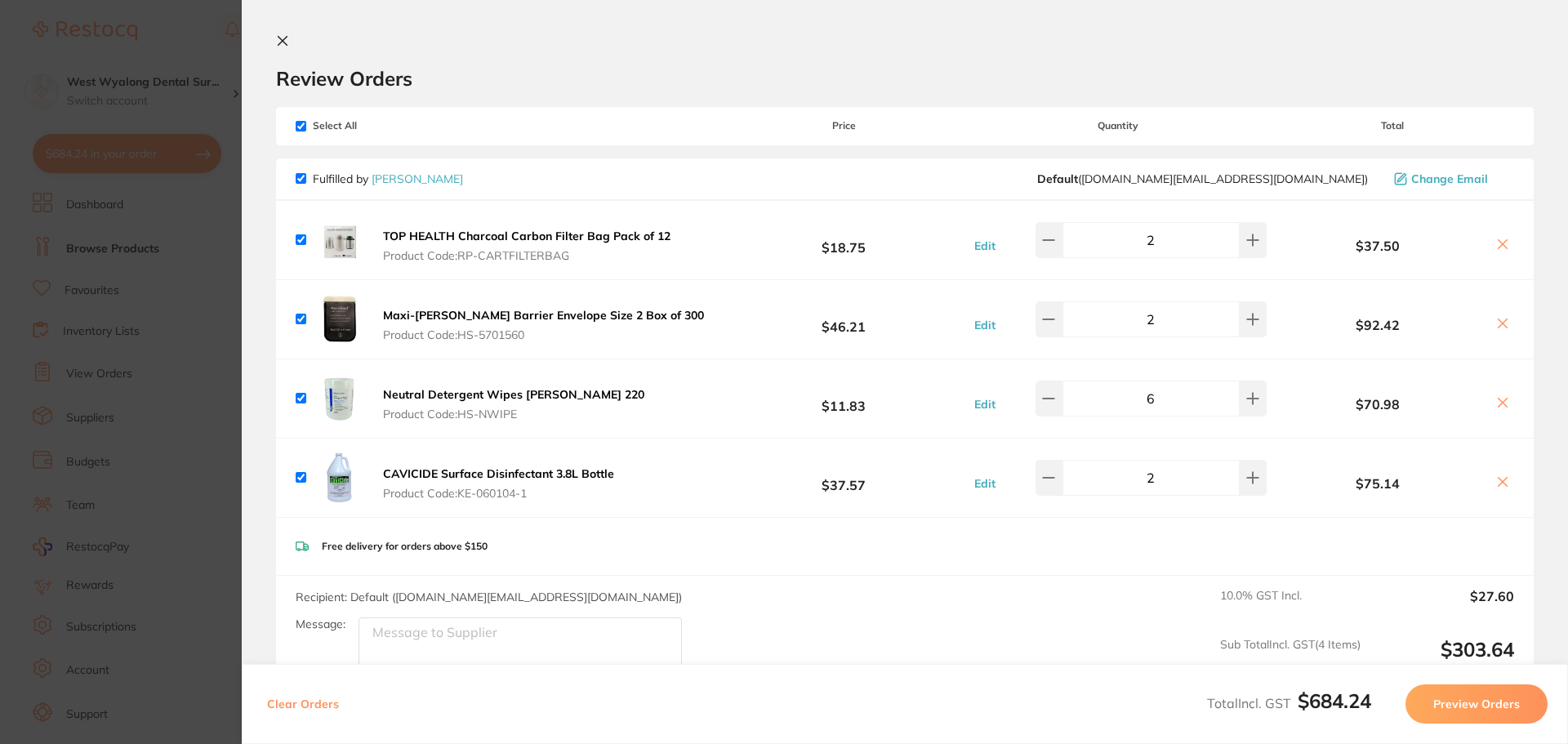
click at [281, 40] on icon at bounding box center [282, 41] width 9 height 9
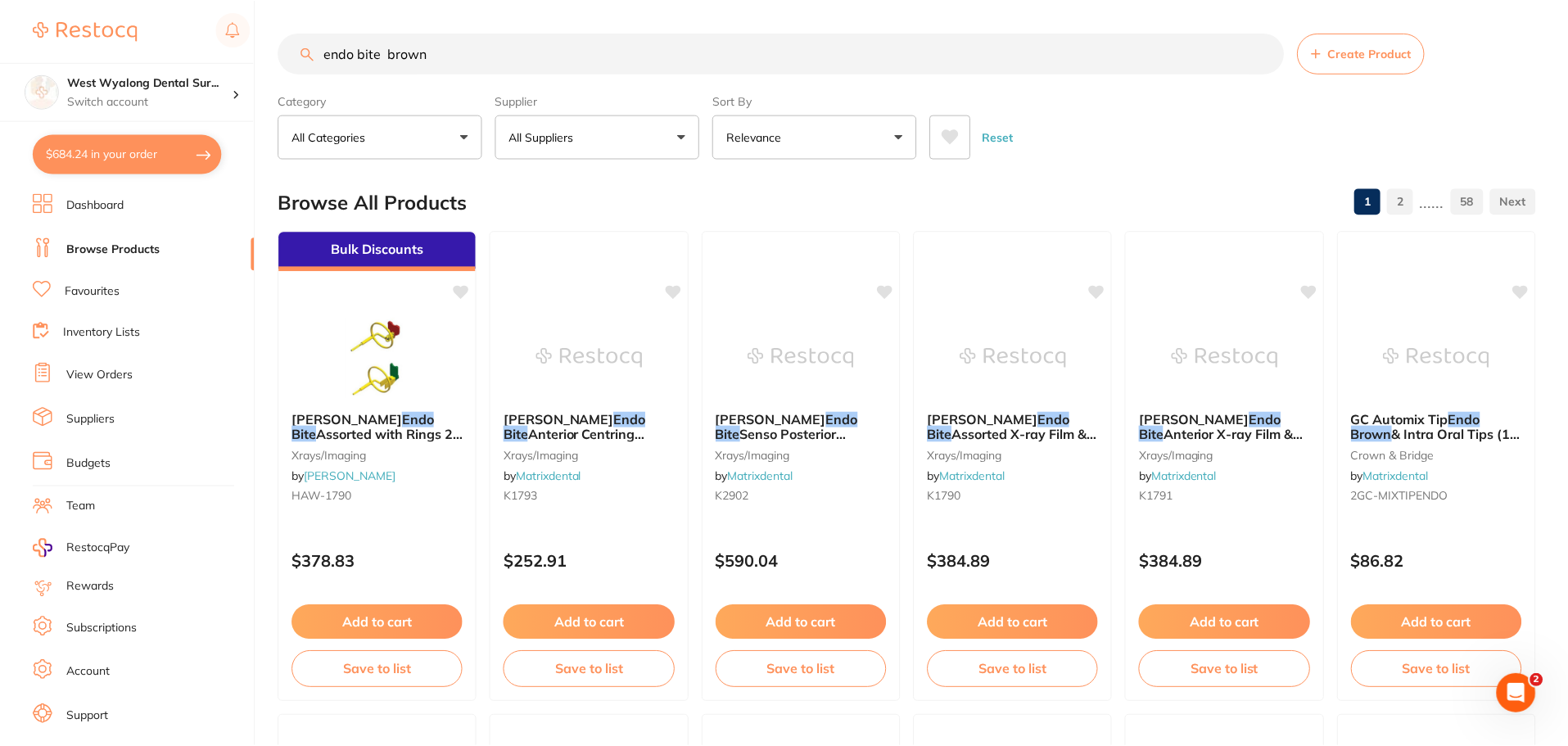
scroll to position [8, 0]
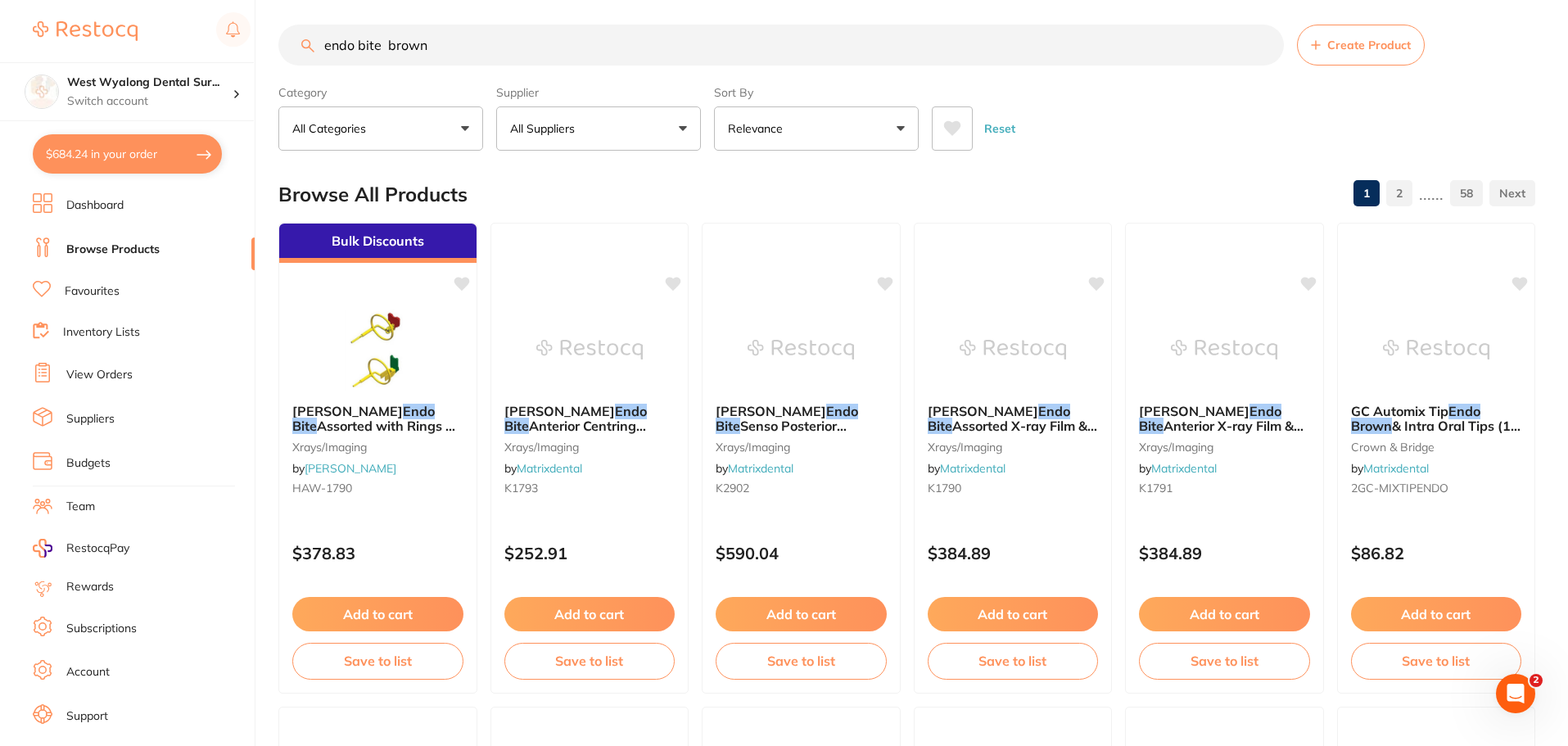
drag, startPoint x: 136, startPoint y: 205, endPoint x: 167, endPoint y: 185, distance: 36.9
click at [136, 206] on li "Dashboard" at bounding box center [143, 205] width 222 height 24
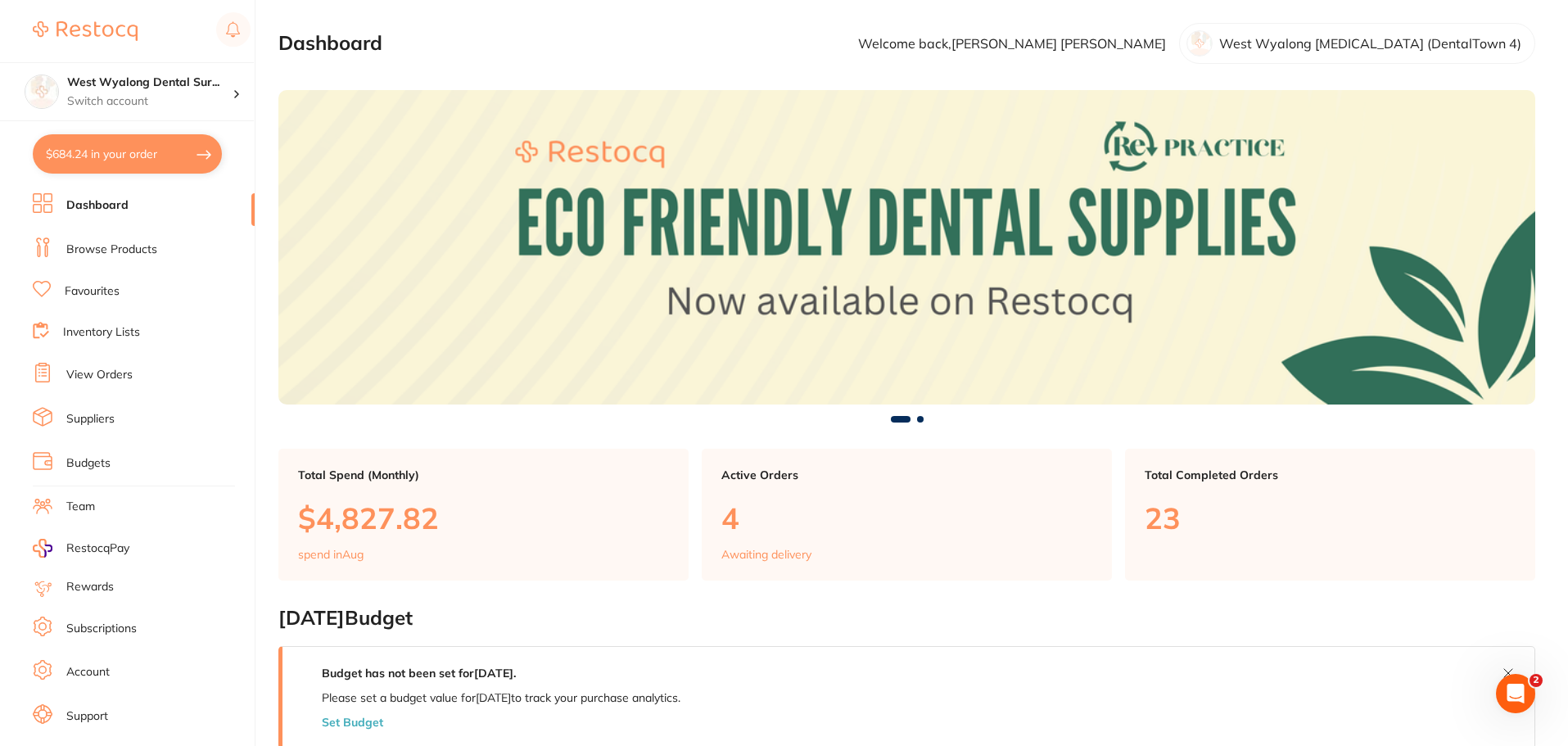
click at [130, 256] on link "Browse Products" at bounding box center [111, 249] width 91 height 17
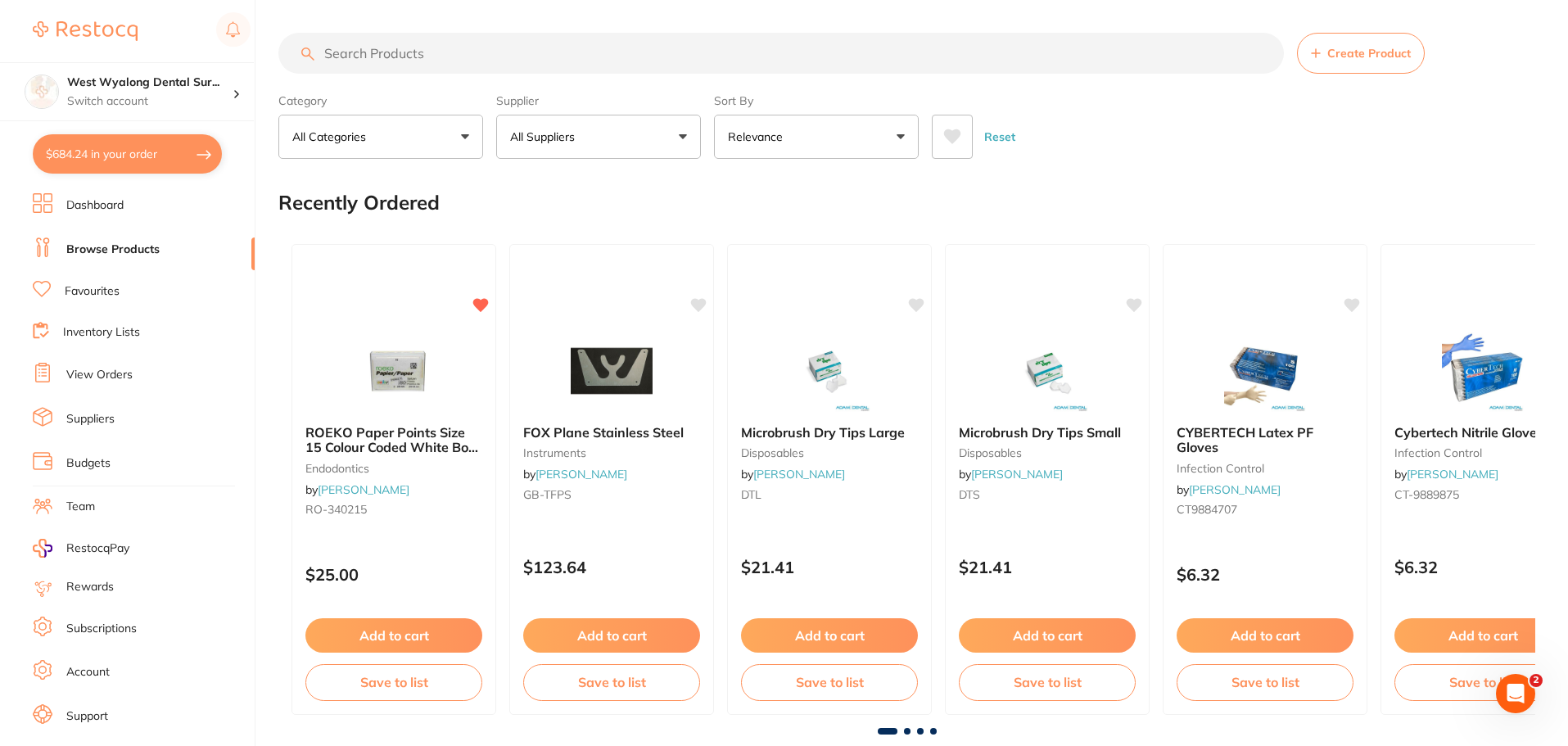
click at [370, 44] on input "search" at bounding box center [780, 53] width 1005 height 41
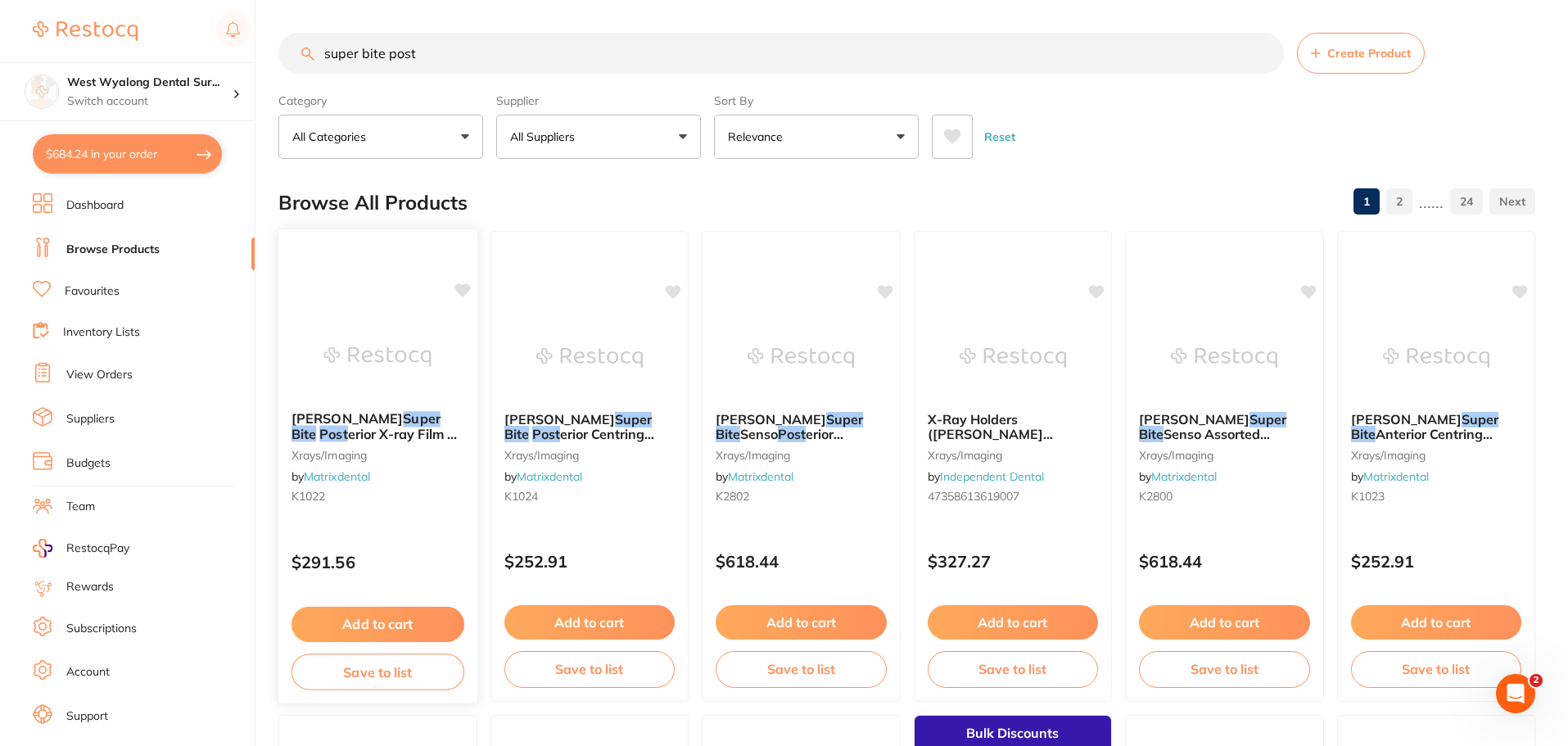
type input "super bite post"
click at [334, 437] on span "erior X-ray Film & Plate Holder (4) with Ring" at bounding box center [374, 441] width 165 height 32
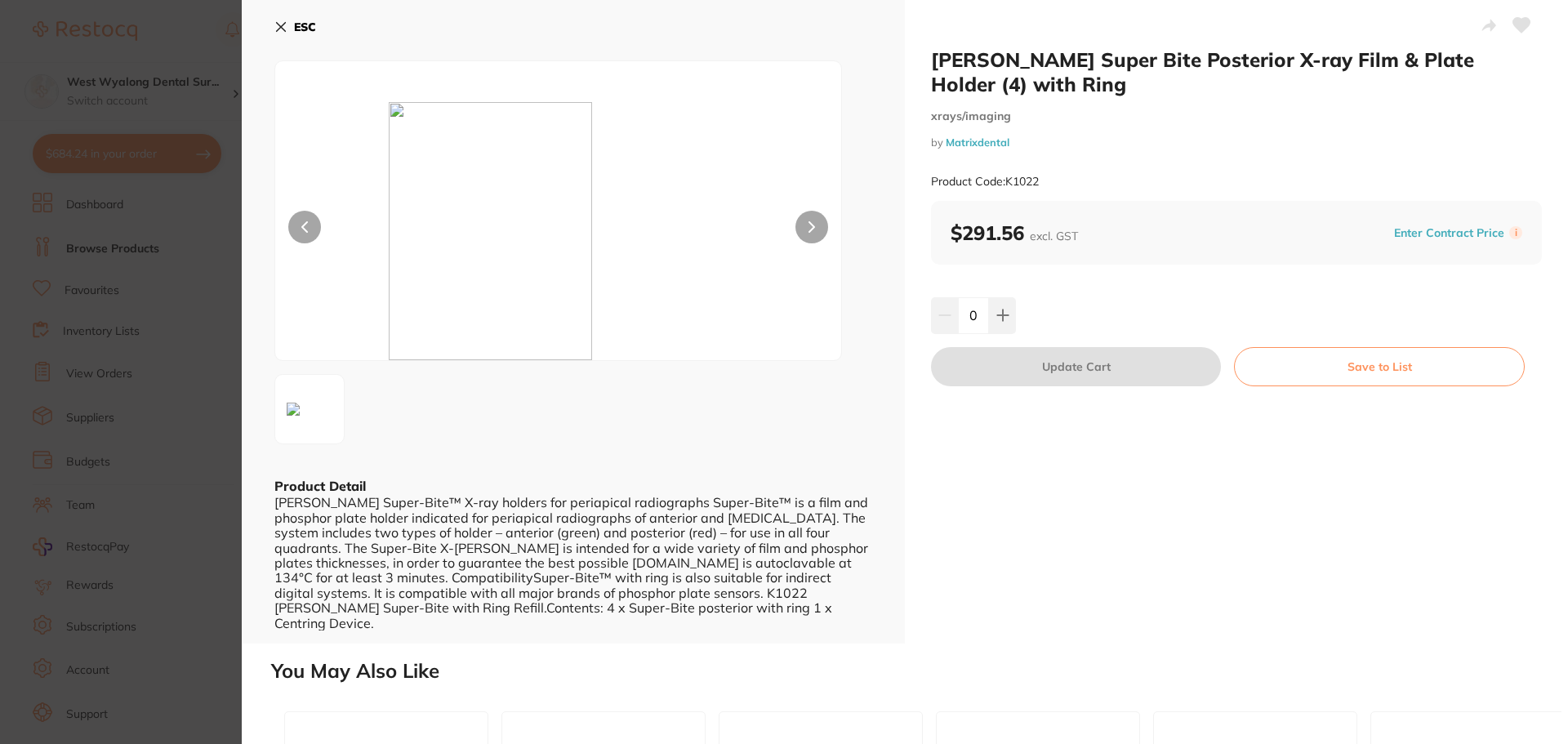
click at [287, 25] on icon at bounding box center [281, 27] width 13 height 13
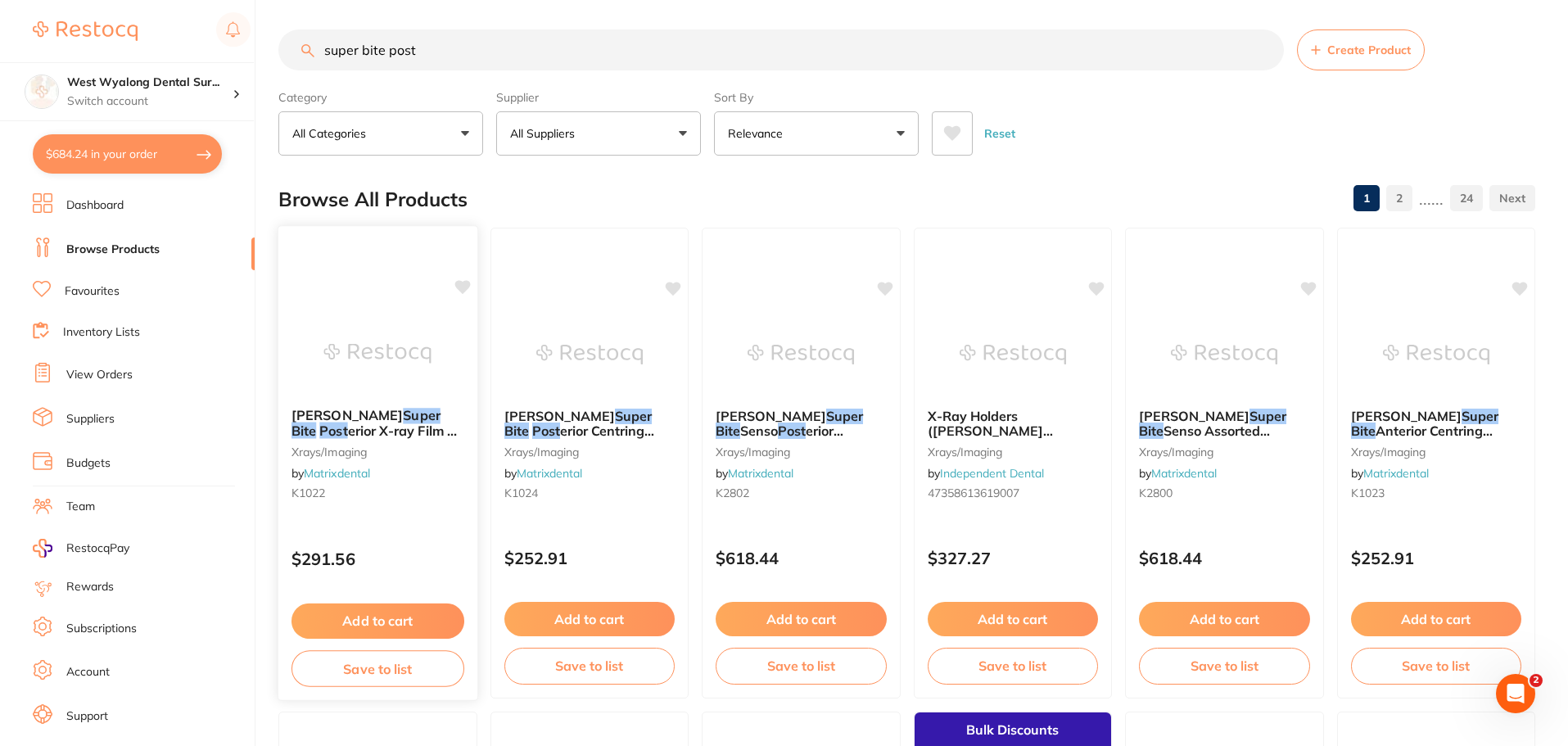
click at [414, 611] on button "Add to cart" at bounding box center [378, 621] width 173 height 36
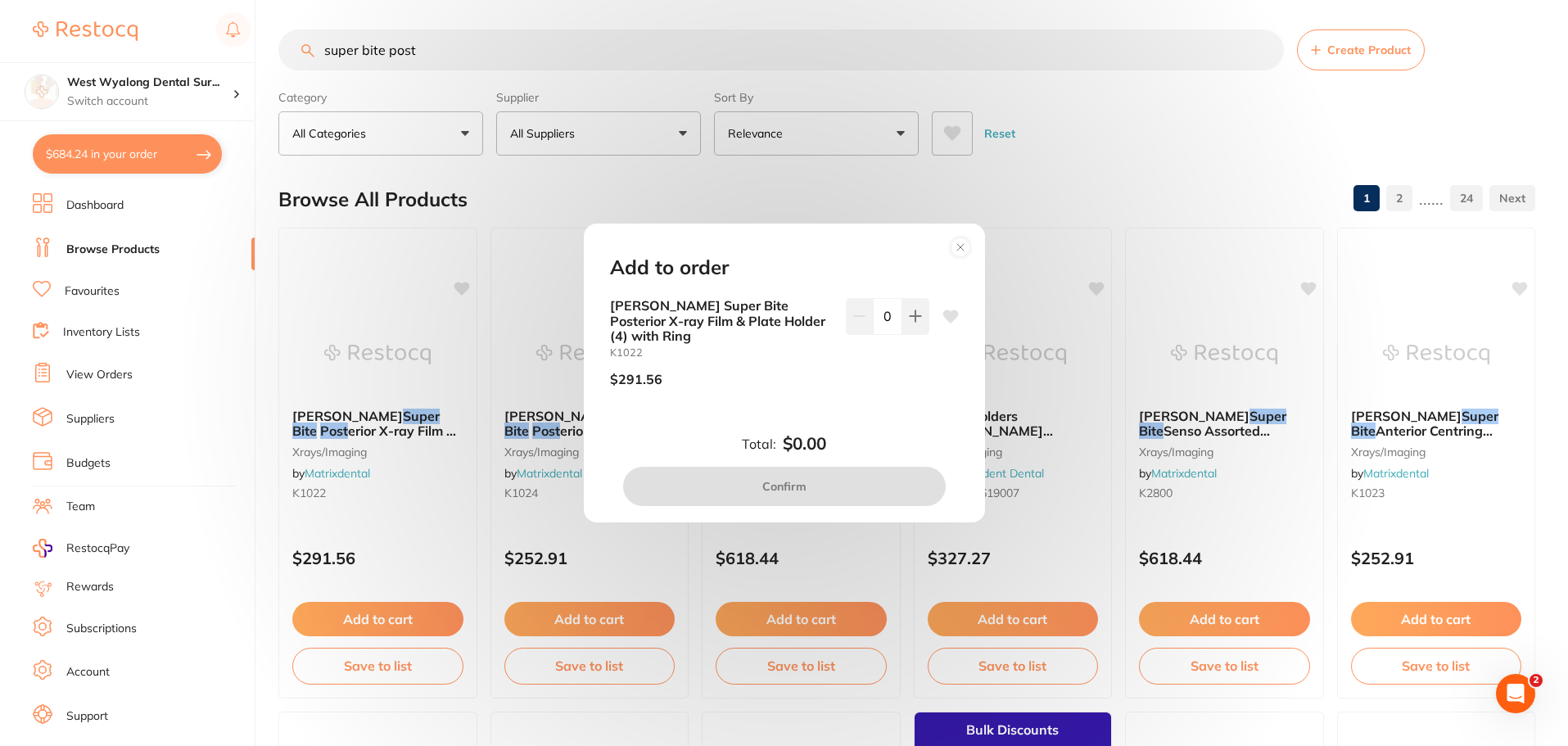
scroll to position [0, 0]
click at [959, 237] on icon at bounding box center [961, 248] width 26 height 26
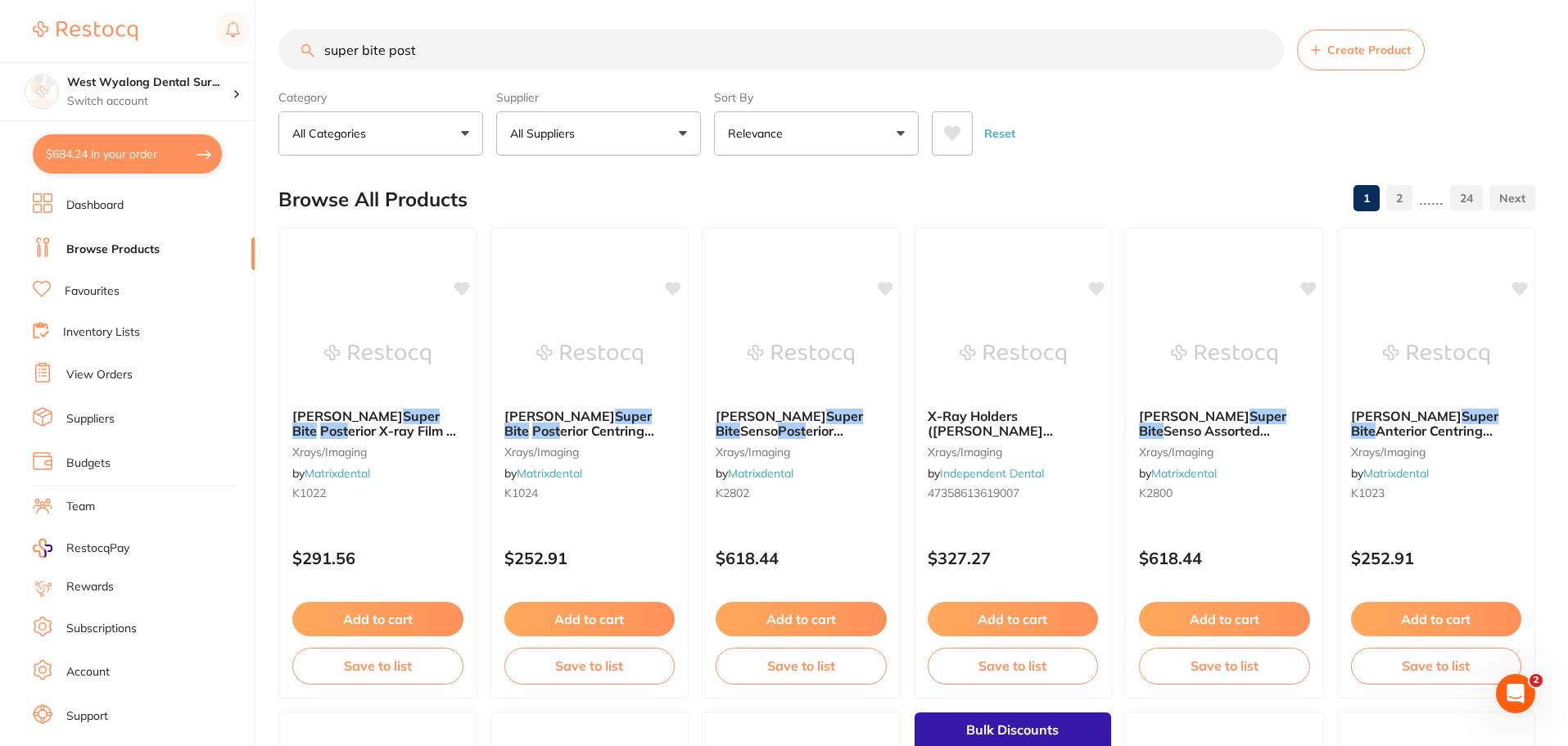
drag, startPoint x: 592, startPoint y: 618, endPoint x: 644, endPoint y: 594, distance: 57.3
click at [592, 618] on button "Add to cart" at bounding box center [590, 619] width 171 height 35
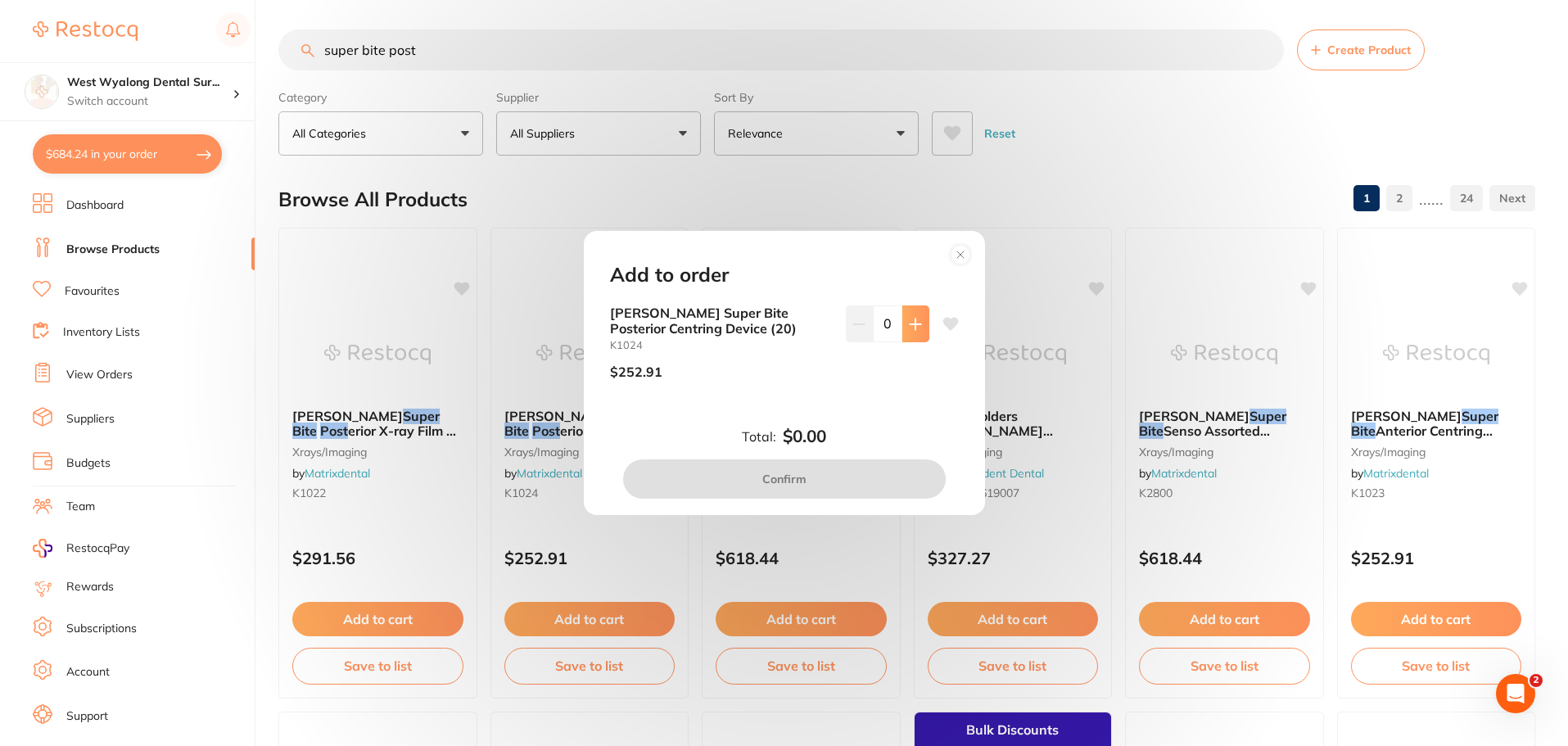
click at [905, 331] on button at bounding box center [916, 323] width 27 height 36
type input "1"
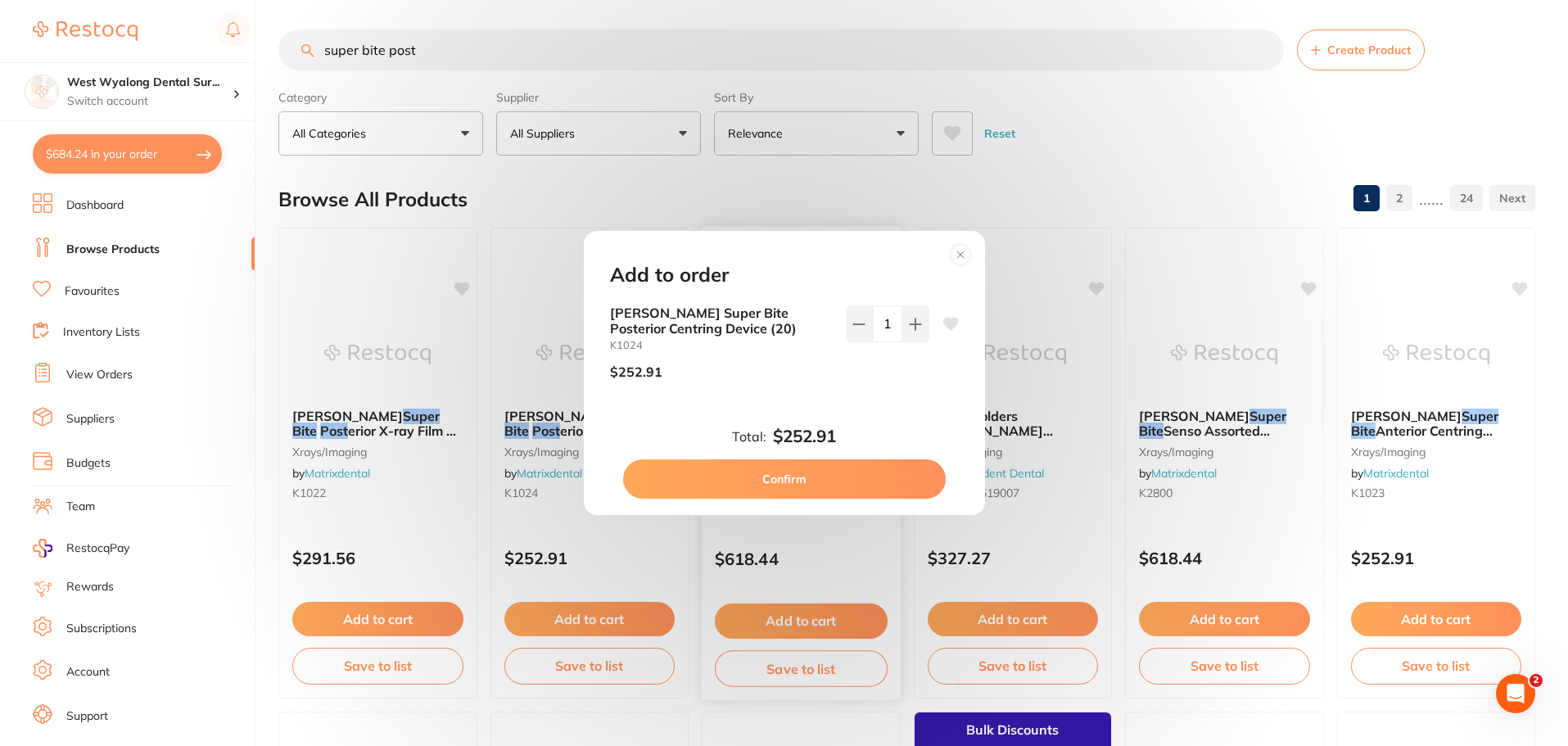
click at [754, 477] on button "Confirm" at bounding box center [784, 479] width 322 height 39
checkbox input "false"
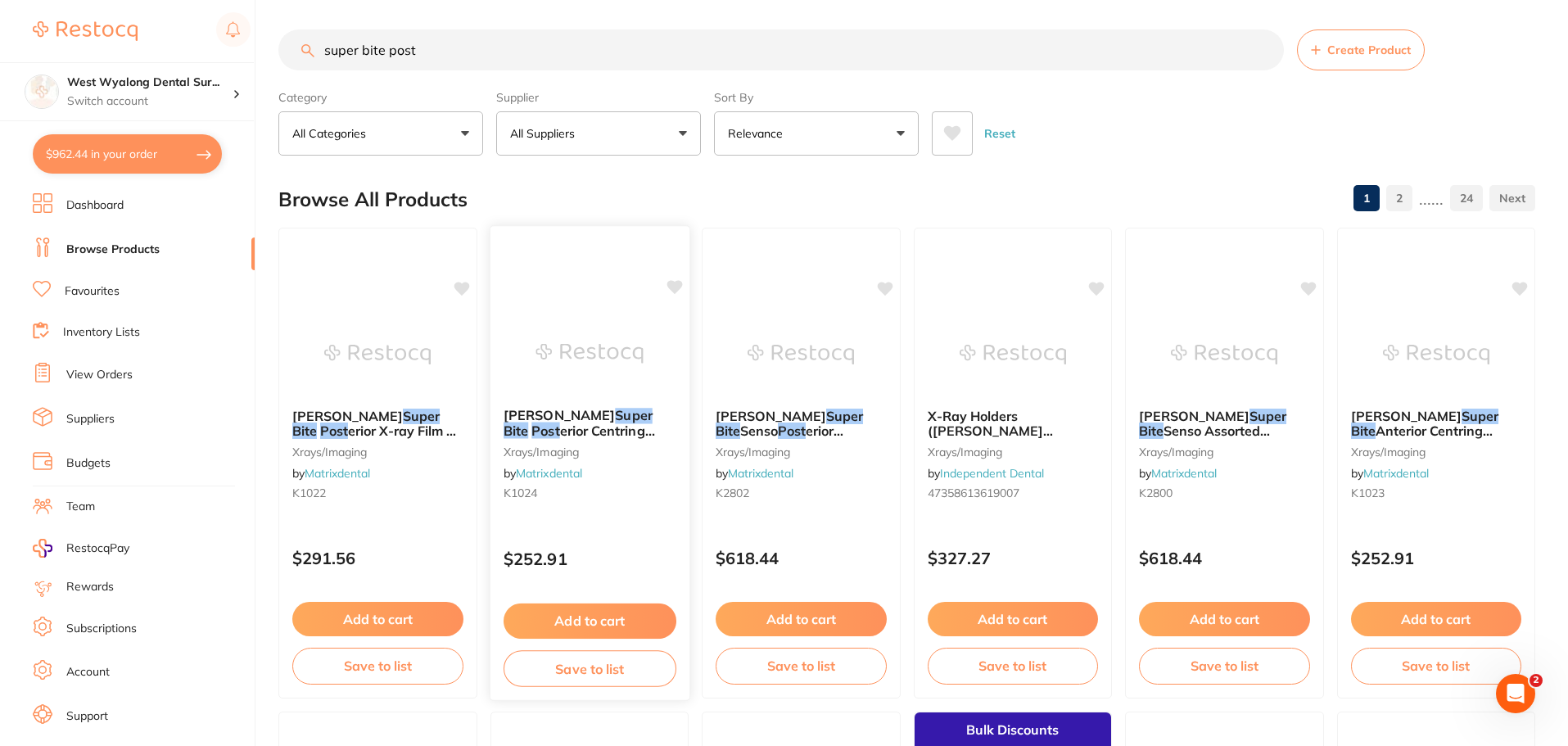
click at [559, 425] on span "erior Centring Device (20)" at bounding box center [579, 438] width 151 height 32
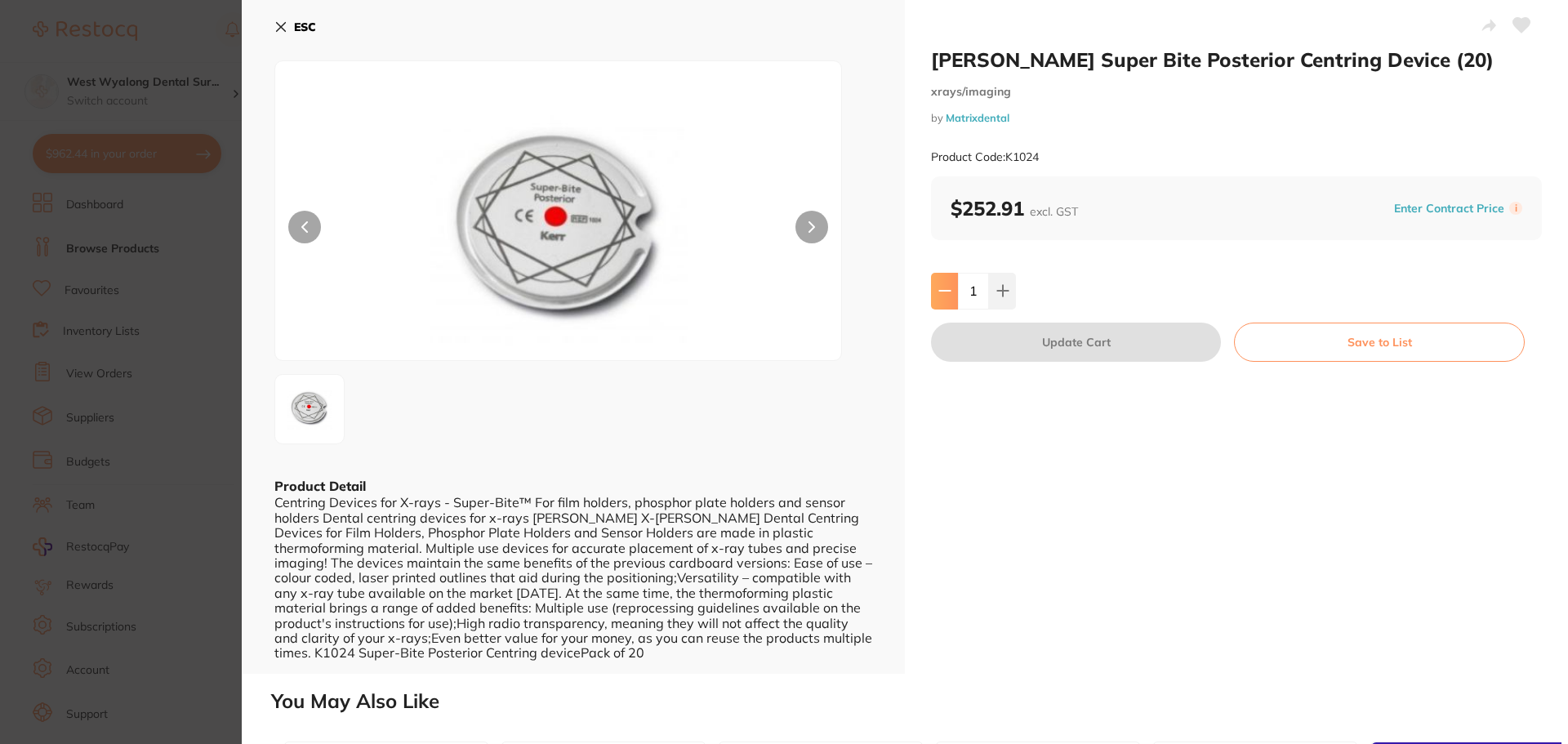
click at [942, 301] on button at bounding box center [943, 290] width 27 height 36
type input "0"
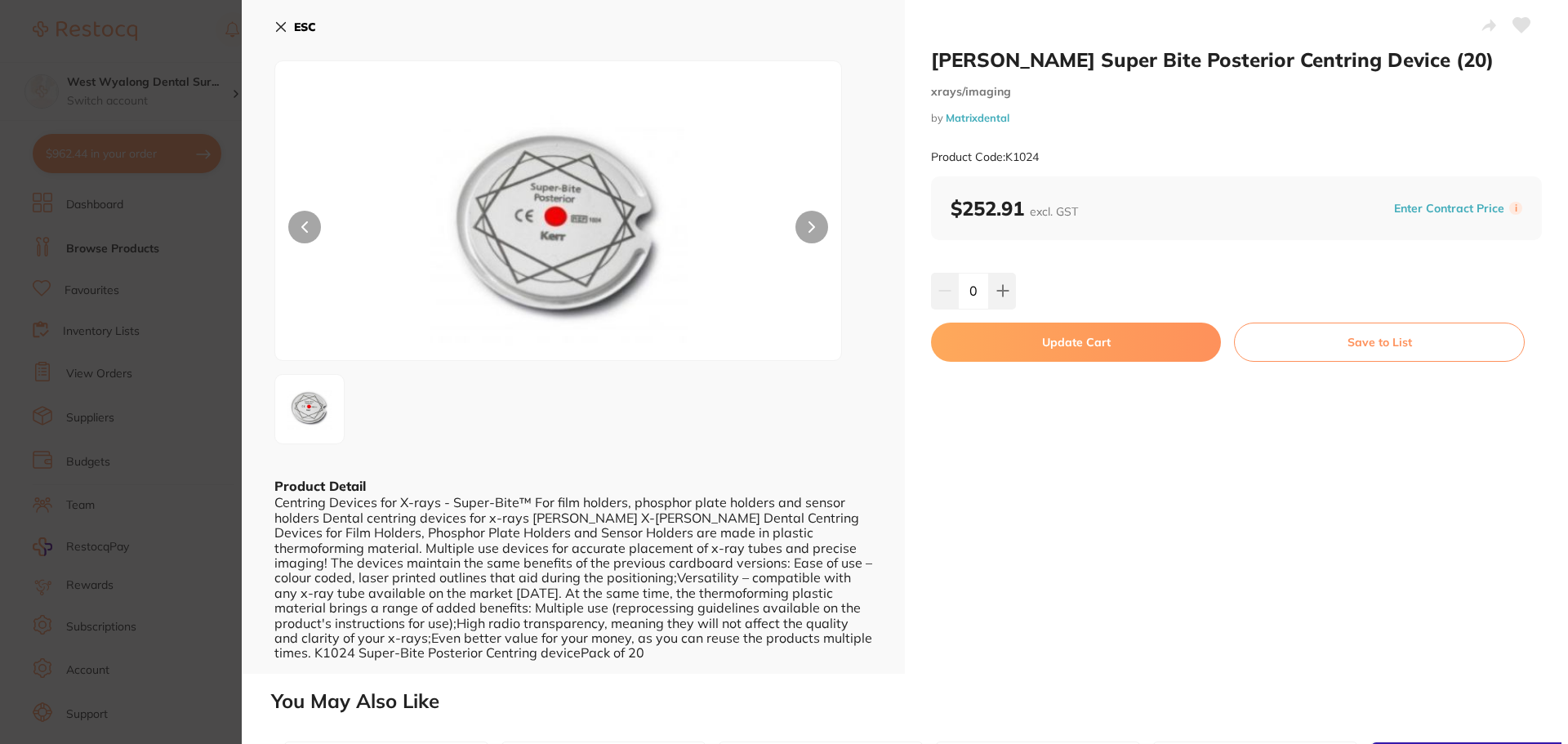
click at [277, 30] on icon at bounding box center [282, 27] width 9 height 9
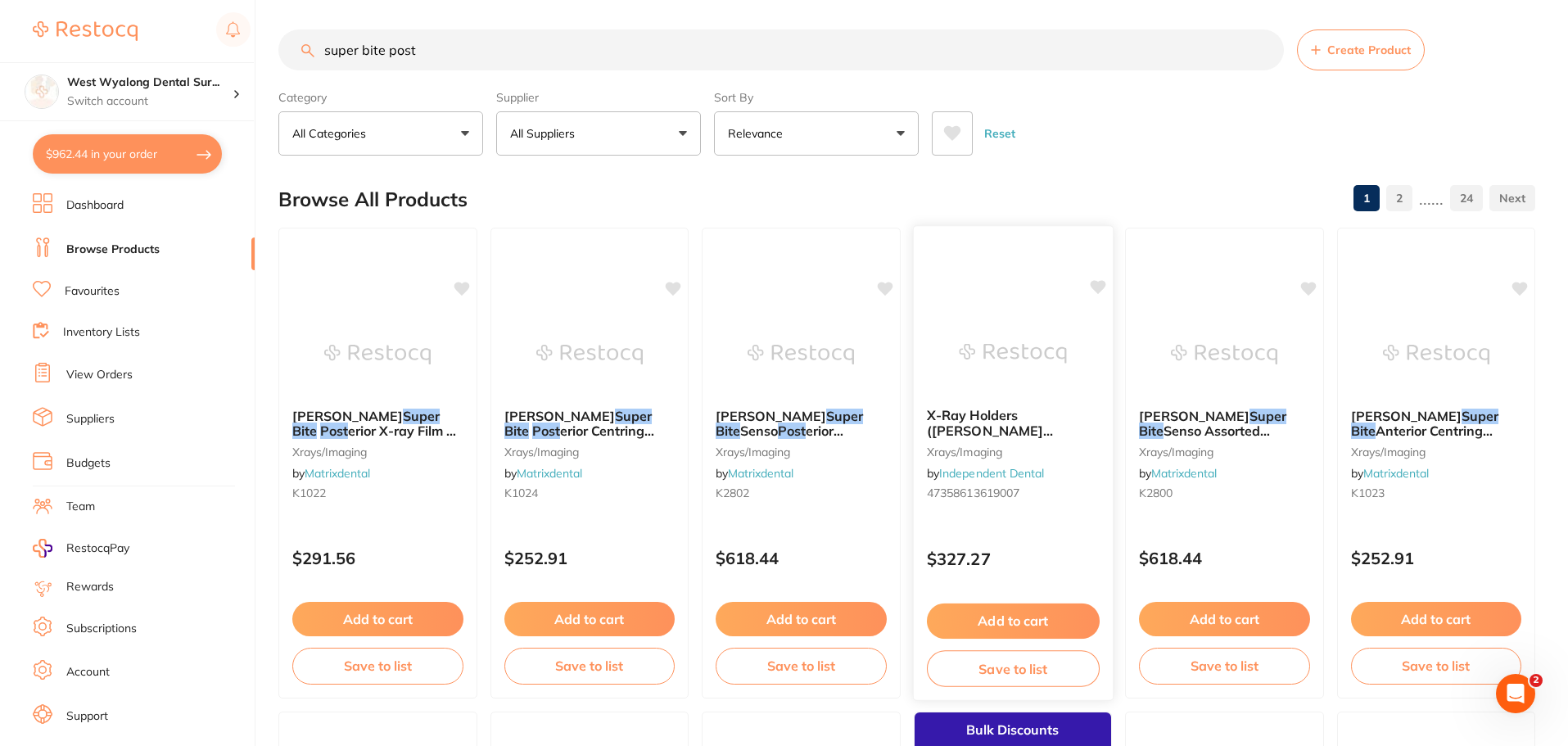
click at [996, 479] on link "Independent Dental" at bounding box center [991, 472] width 105 height 15
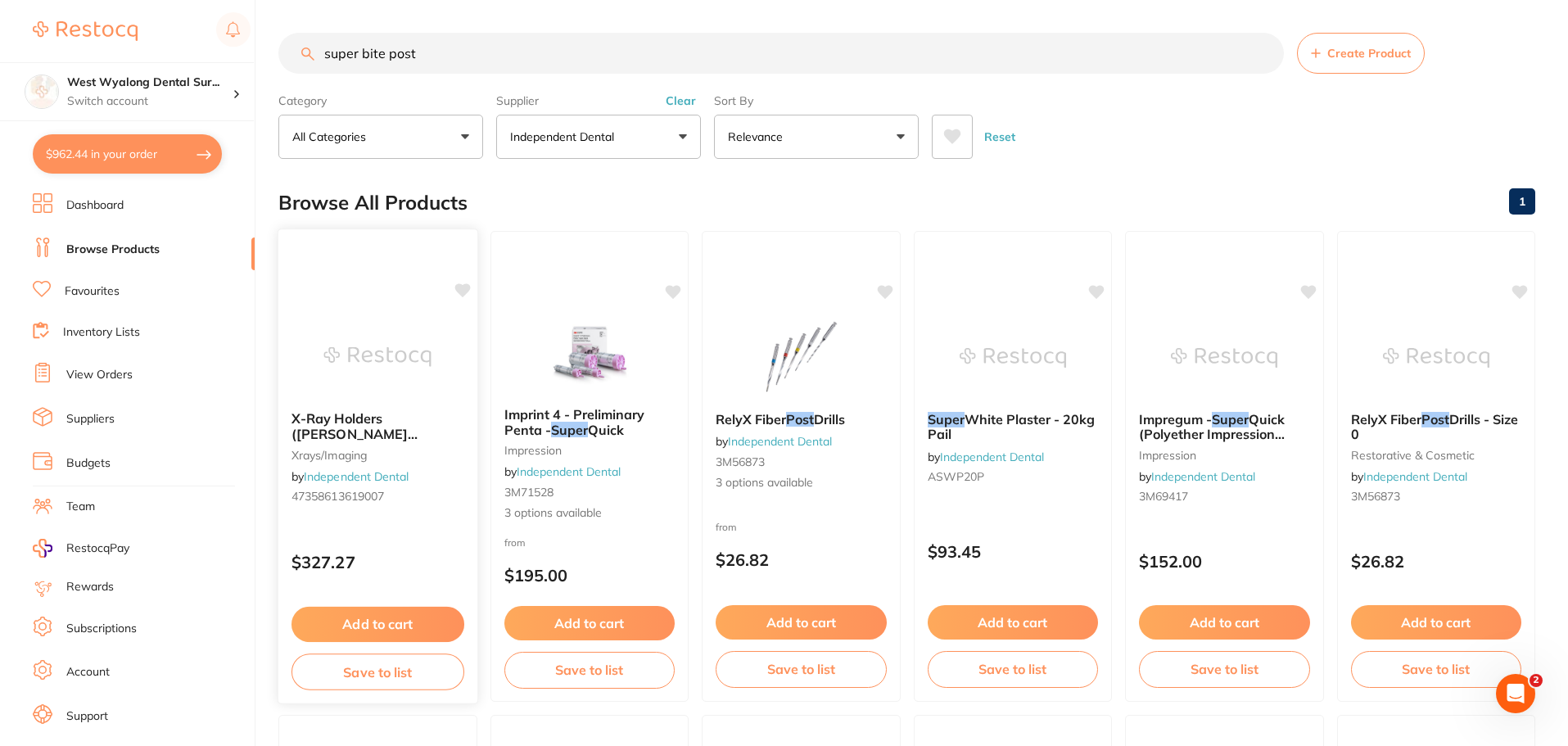
click at [350, 423] on span "X-Ray Holders (Hawe Solutions) *** CLEARANCE *** -" at bounding box center [375, 441] width 168 height 63
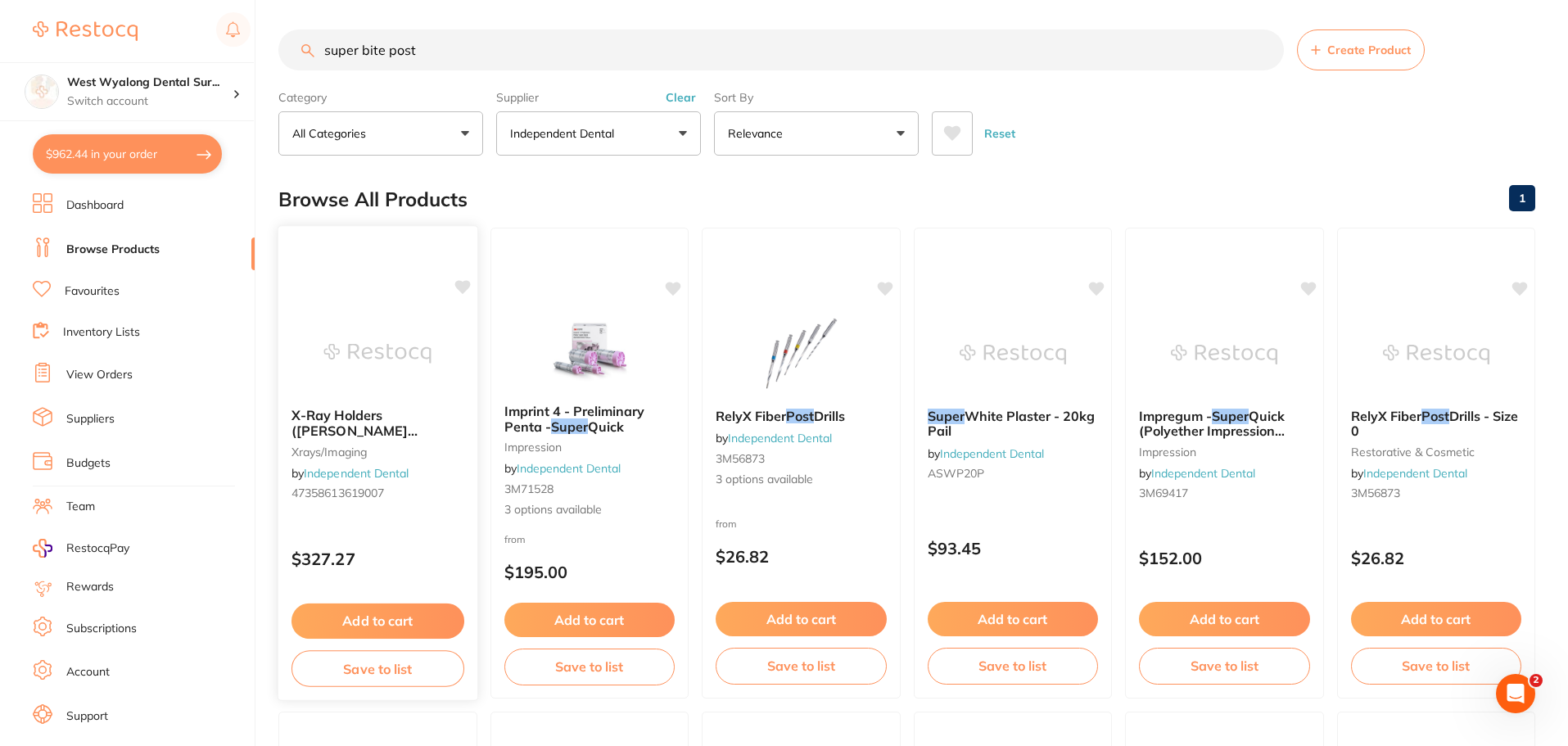
click at [347, 413] on span "X-Ray Holders (Hawe Solutions) *** CLEARANCE *** -" at bounding box center [375, 438] width 168 height 63
click at [347, 413] on section at bounding box center [784, 373] width 1568 height 746
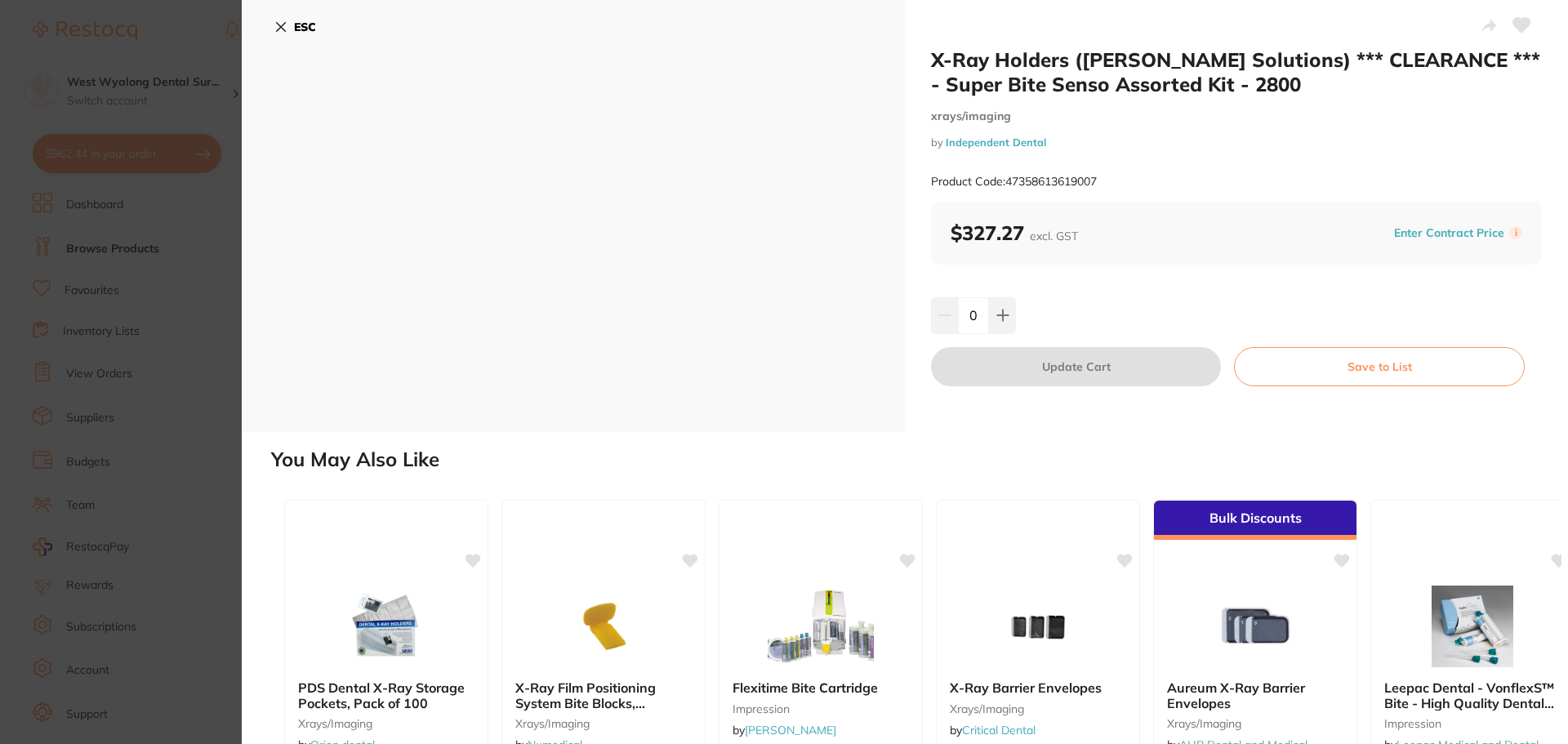
click at [283, 26] on icon at bounding box center [281, 27] width 13 height 13
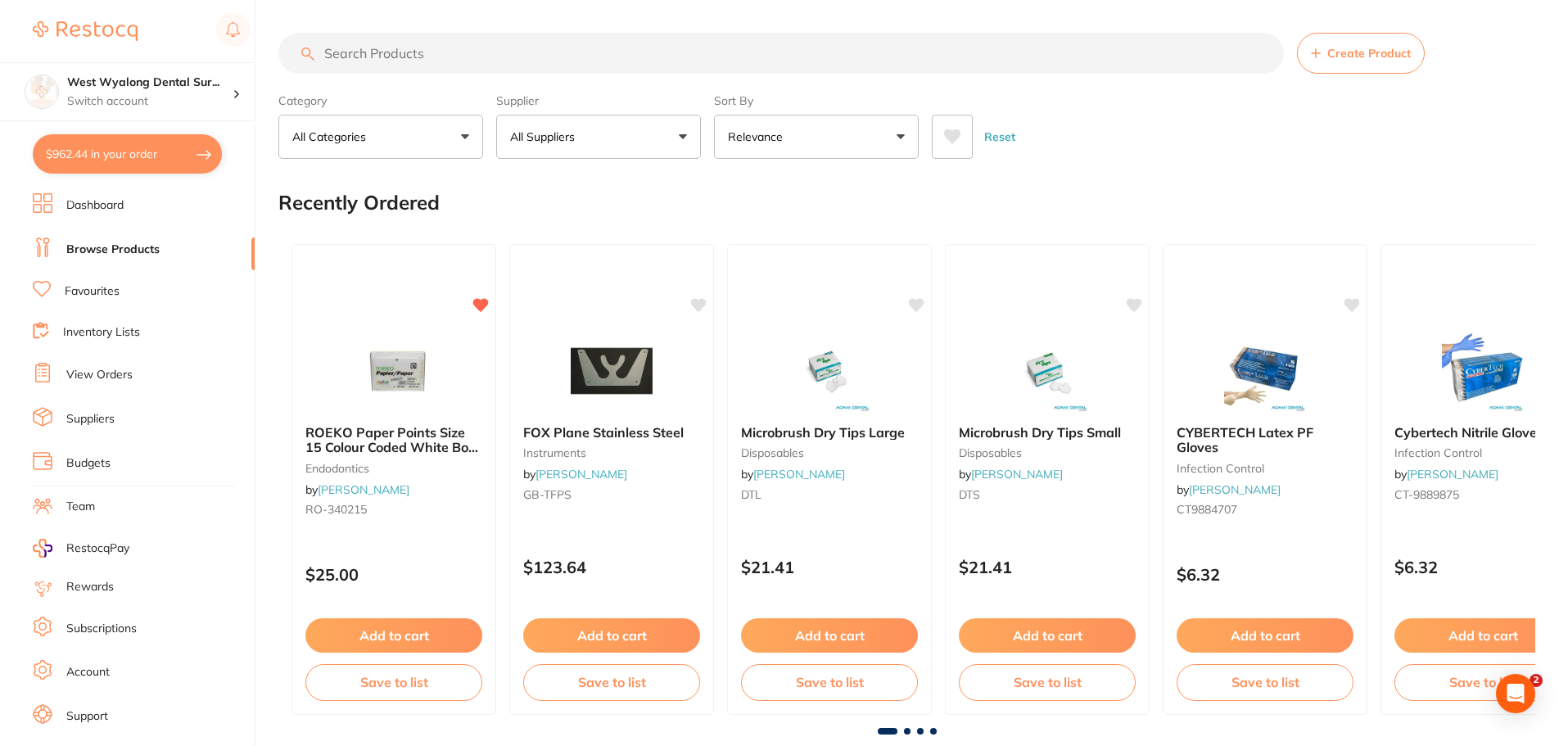
click at [392, 57] on input "search" at bounding box center [780, 53] width 1005 height 41
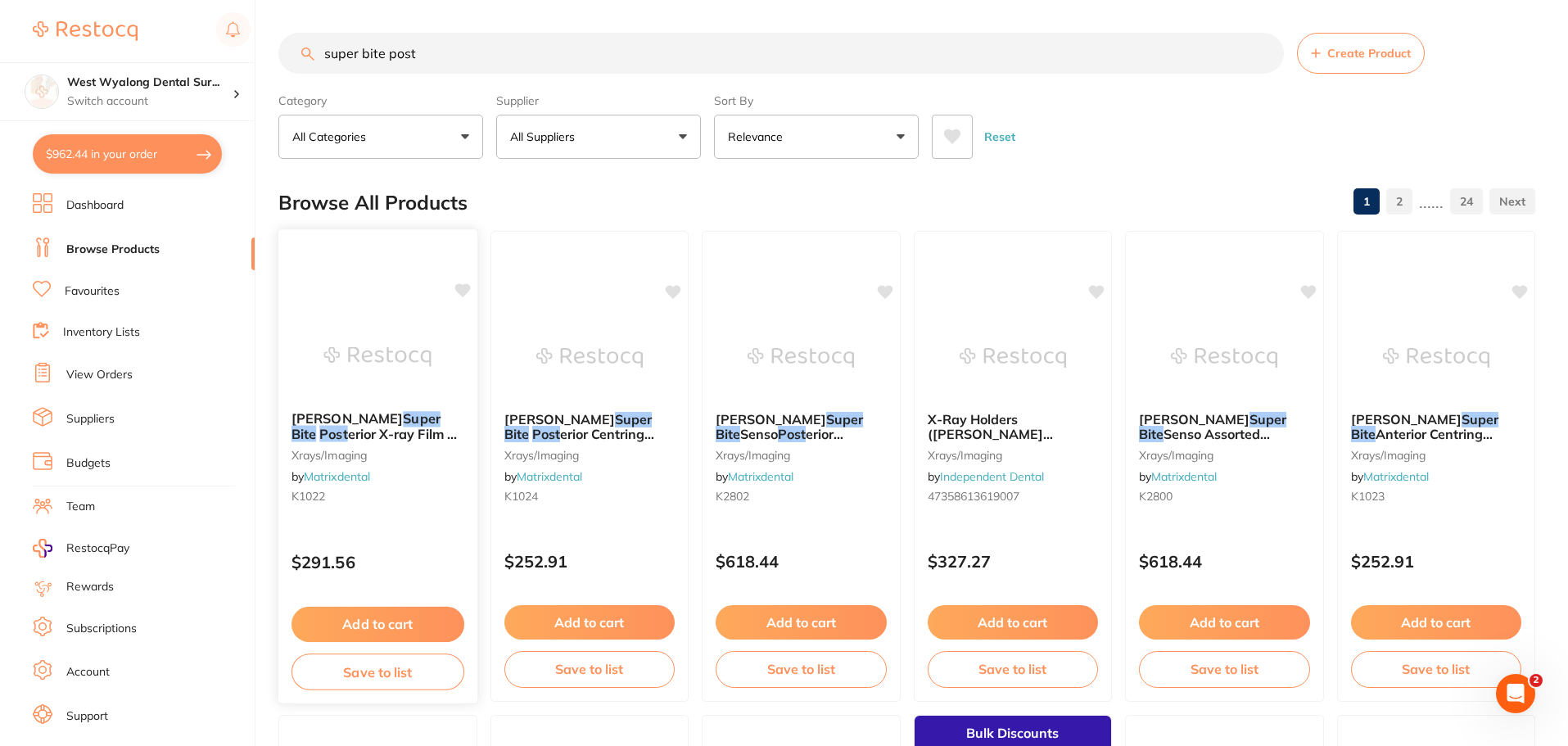
type input "super bite post"
click at [345, 413] on span "[PERSON_NAME]" at bounding box center [347, 418] width 111 height 17
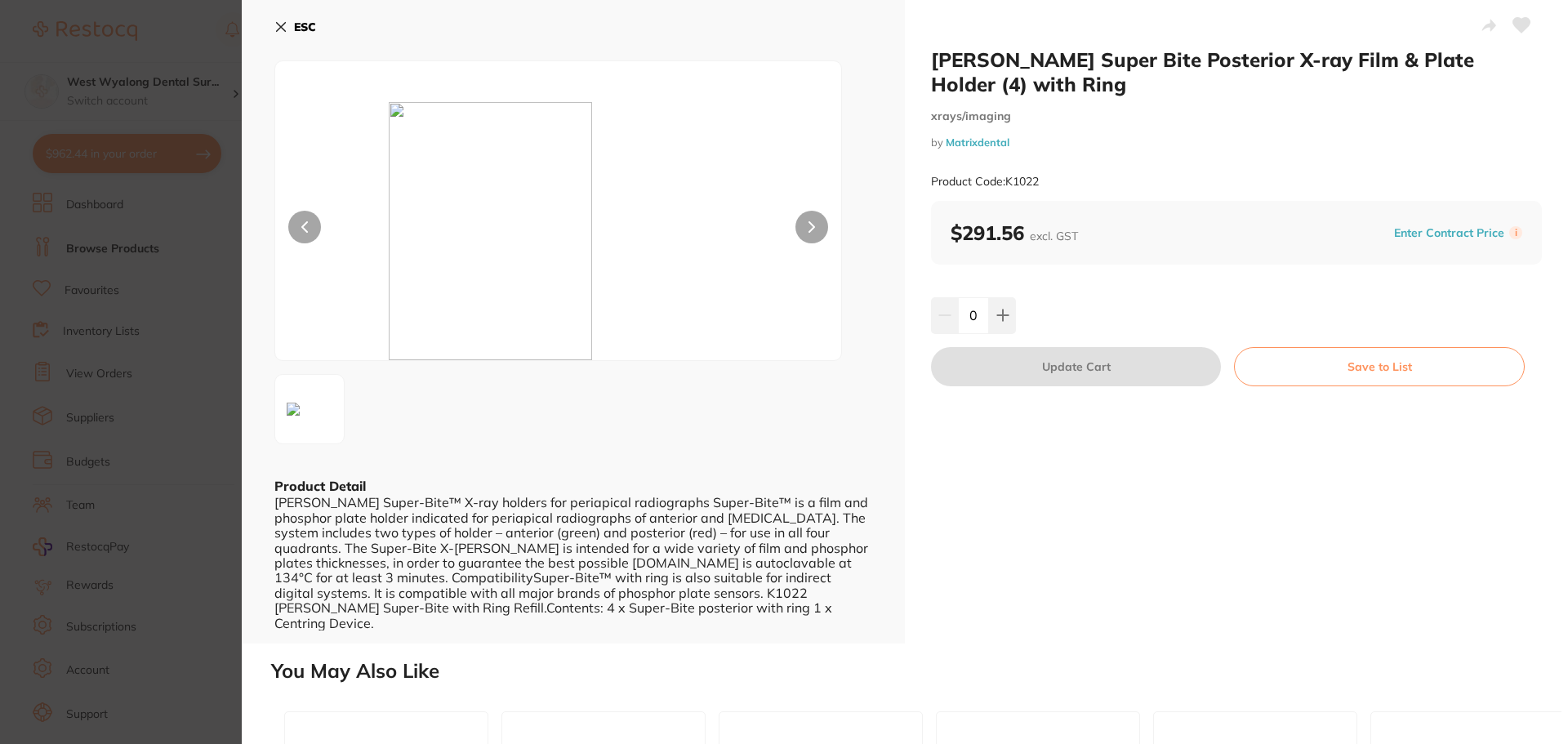
click at [273, 28] on div "ESC Product Detail [PERSON_NAME] Super-Bite™ X-ray holders for periapical radio…" at bounding box center [573, 321] width 663 height 644
click at [279, 29] on icon at bounding box center [282, 27] width 9 height 9
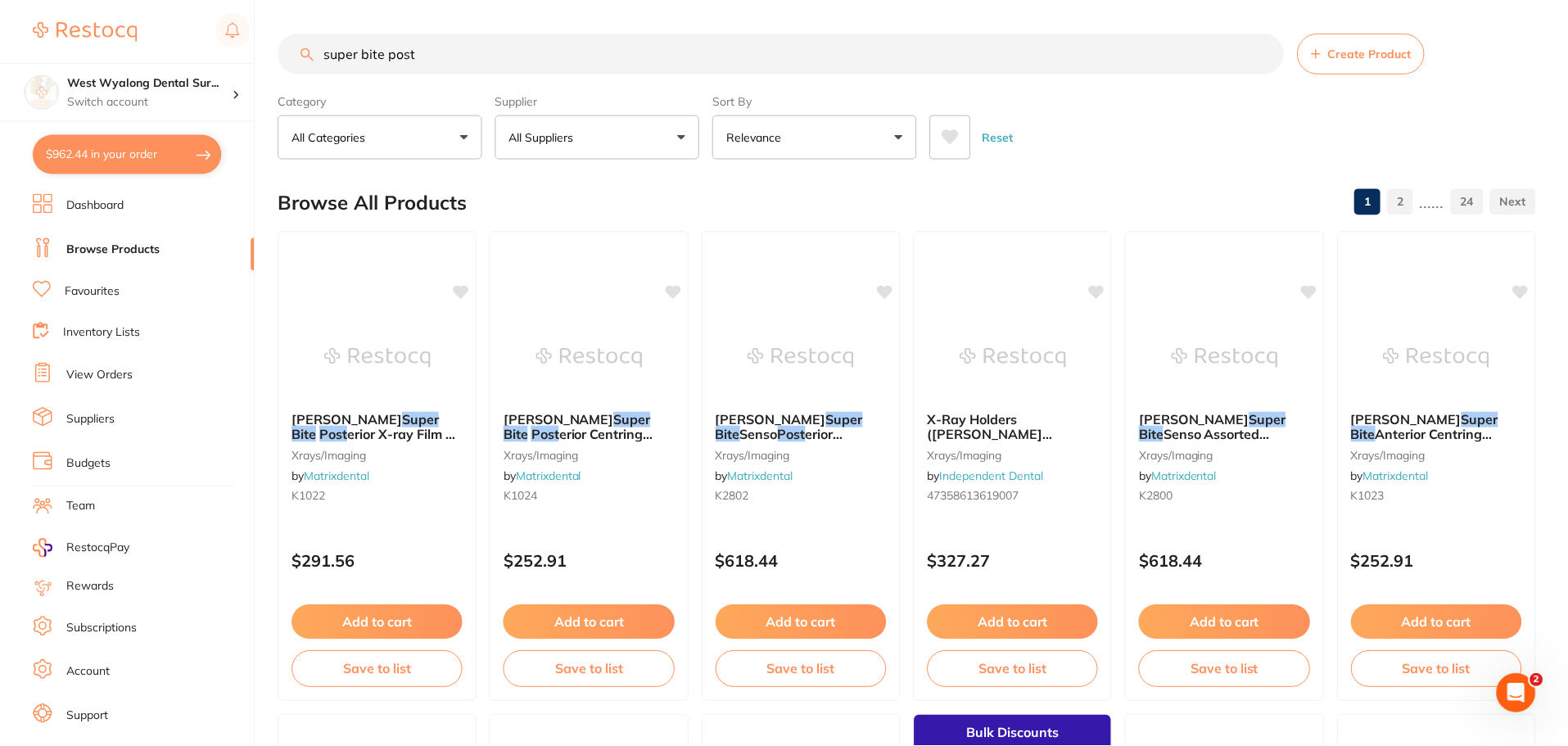
scroll to position [1, 0]
drag, startPoint x: 1147, startPoint y: 431, endPoint x: 1125, endPoint y: 477, distance: 51.0
click at [1147, 431] on span "Senso Assorted Universal X-ray Sensor Holder (4)" at bounding box center [1210, 448] width 143 height 47
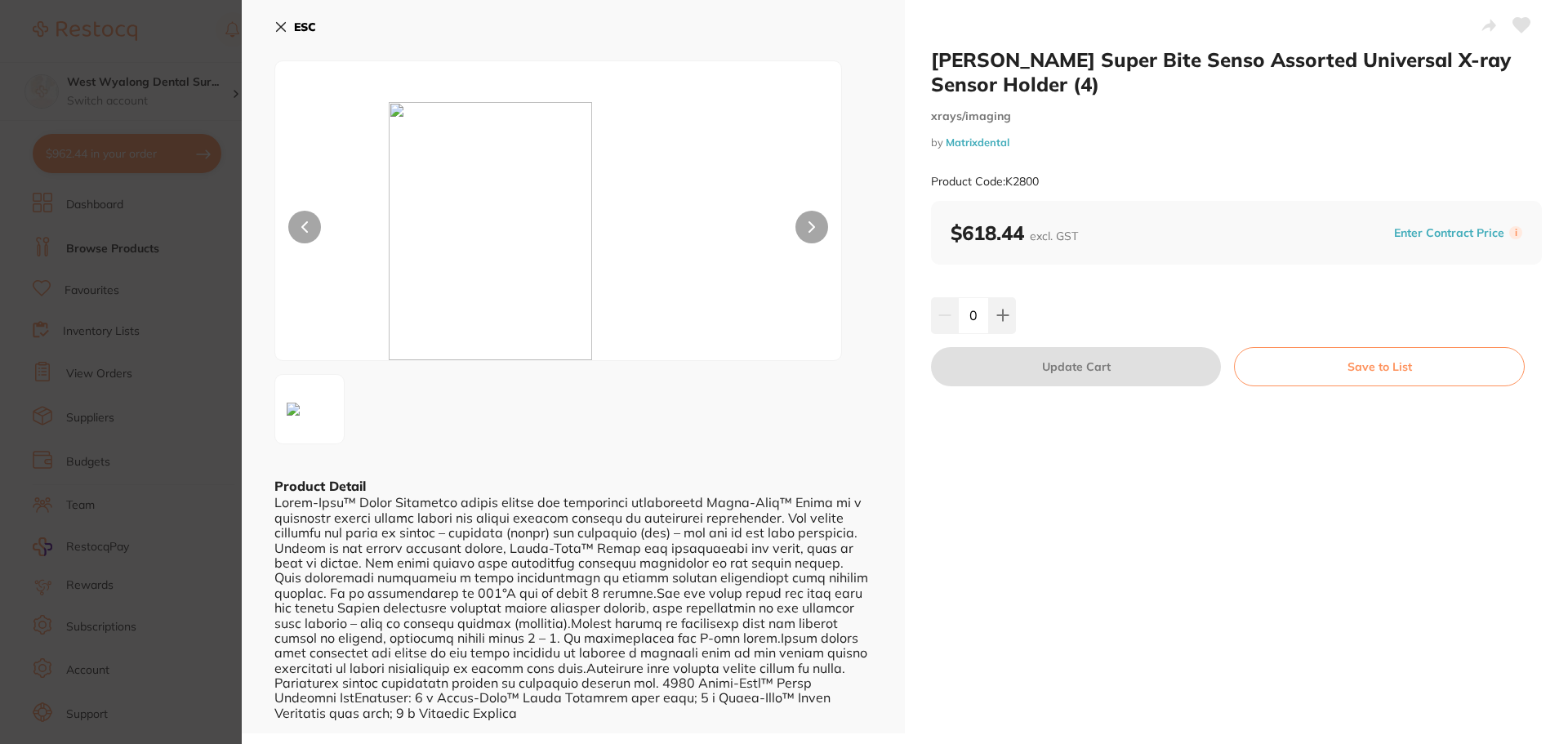
click at [279, 20] on button "ESC" at bounding box center [295, 27] width 42 height 28
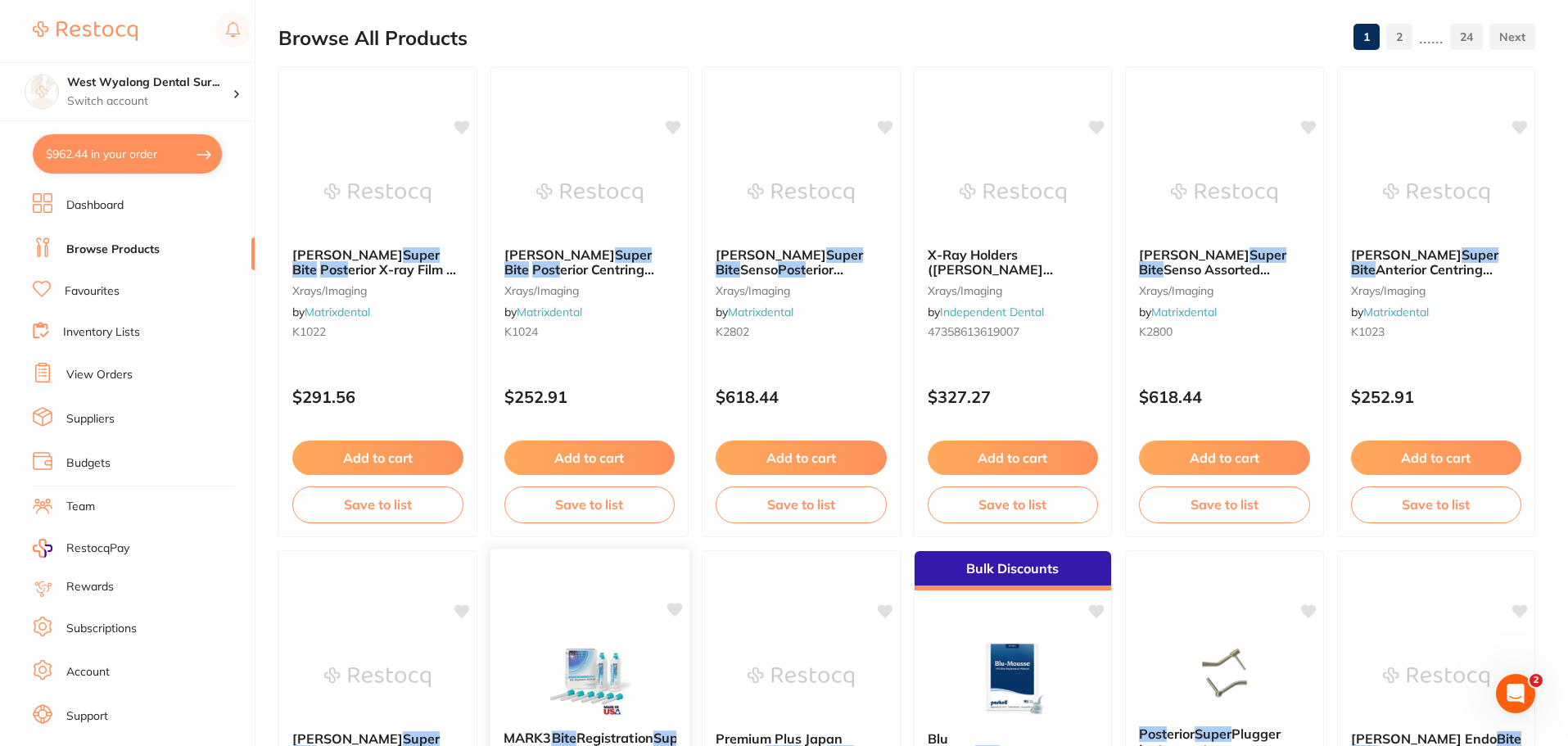
scroll to position [83, 0]
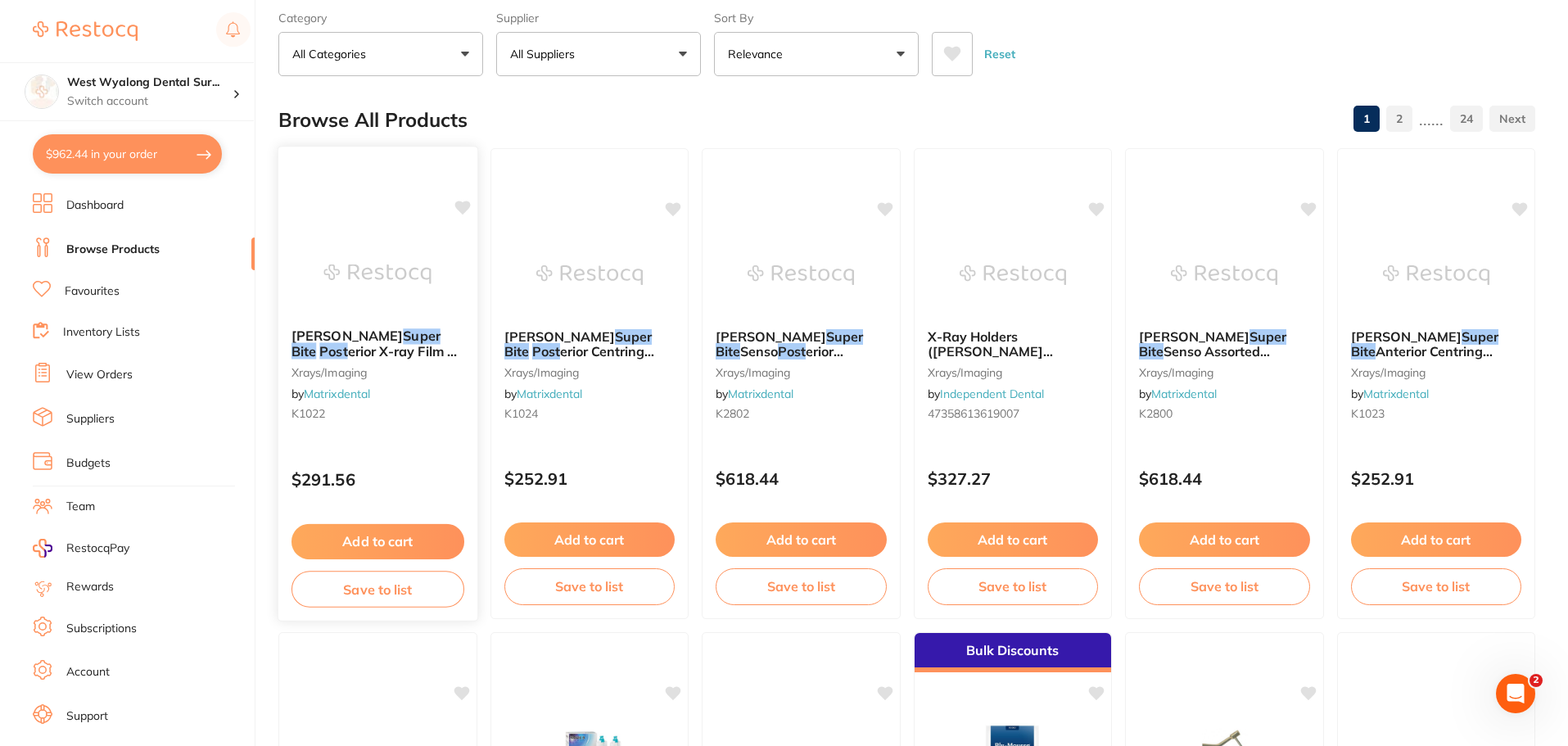
click at [342, 334] on span "Kerr Hawe" at bounding box center [347, 335] width 111 height 17
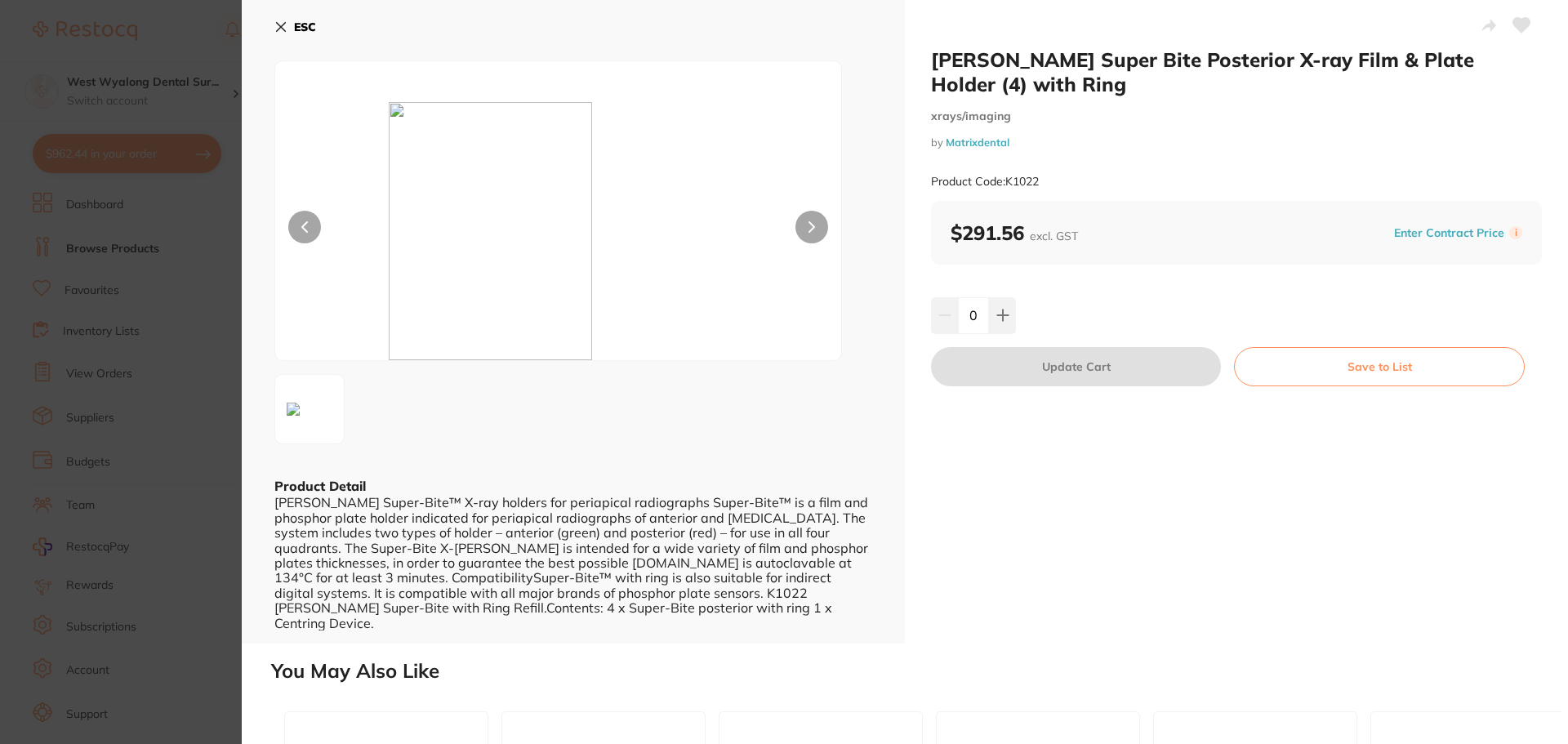
click at [277, 23] on icon at bounding box center [282, 27] width 9 height 9
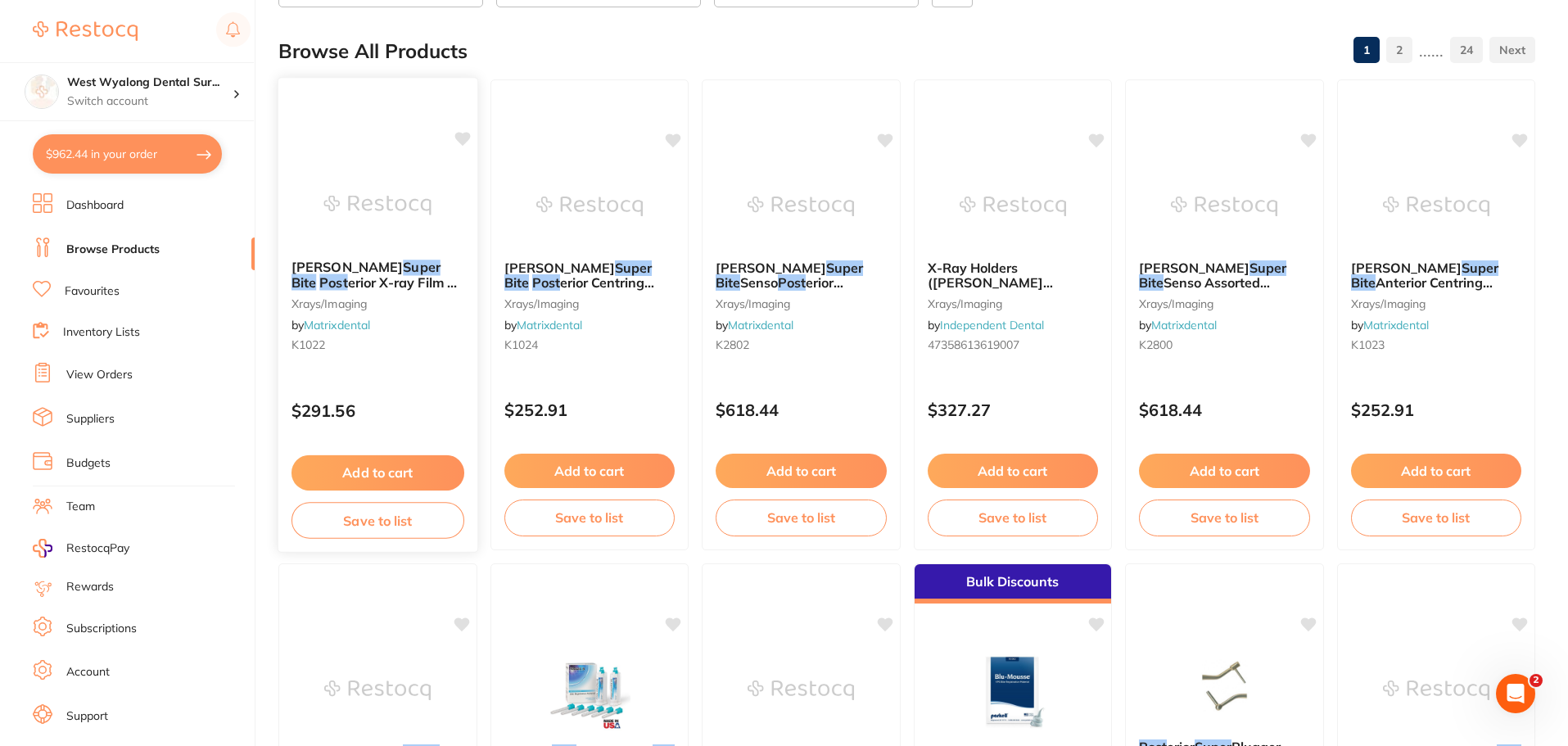
scroll to position [247, 0]
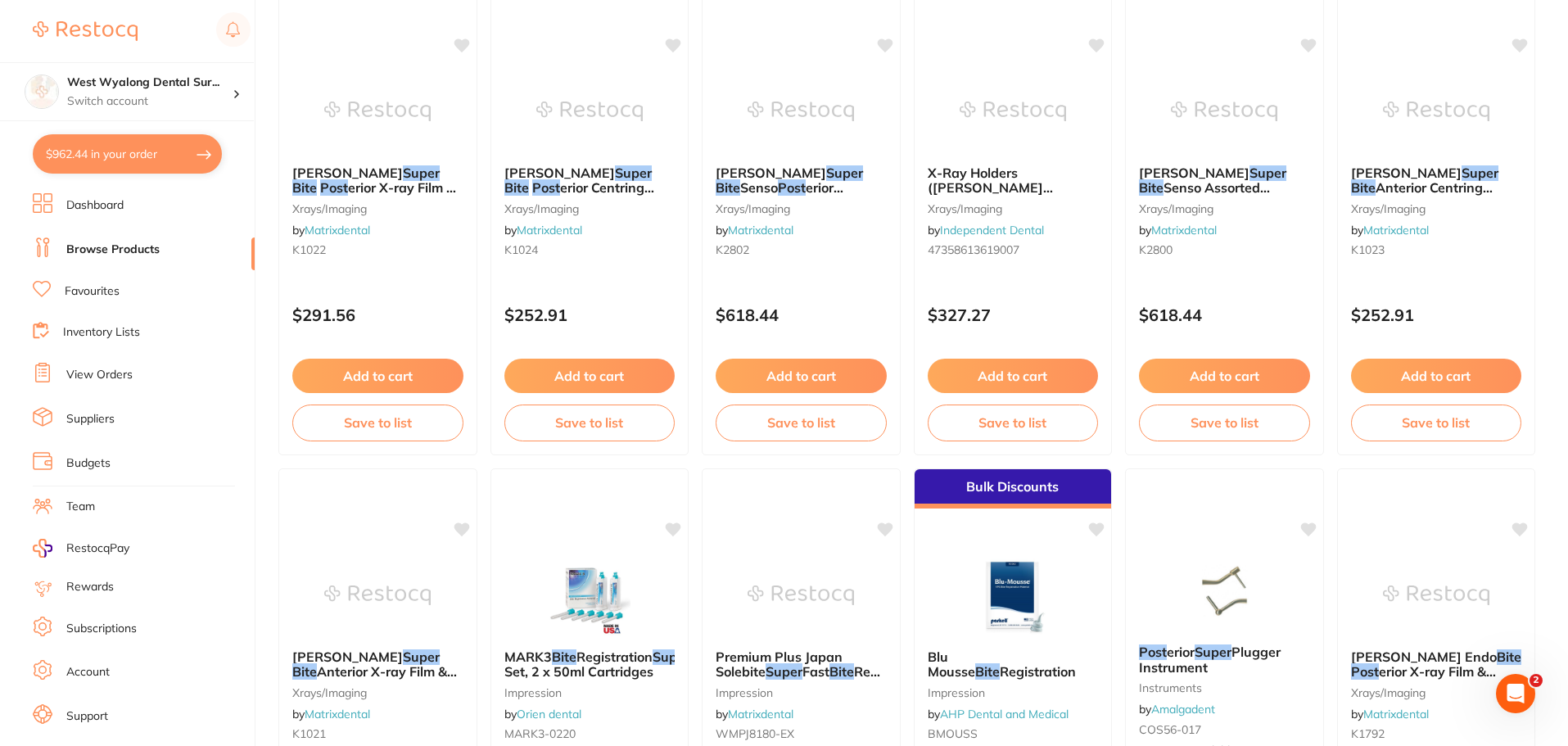
drag, startPoint x: 767, startPoint y: 184, endPoint x: 605, endPoint y: 478, distance: 335.7
click at [767, 184] on span "erior Universal X-ray Sensor Holder (4)" at bounding box center [787, 202] width 143 height 47
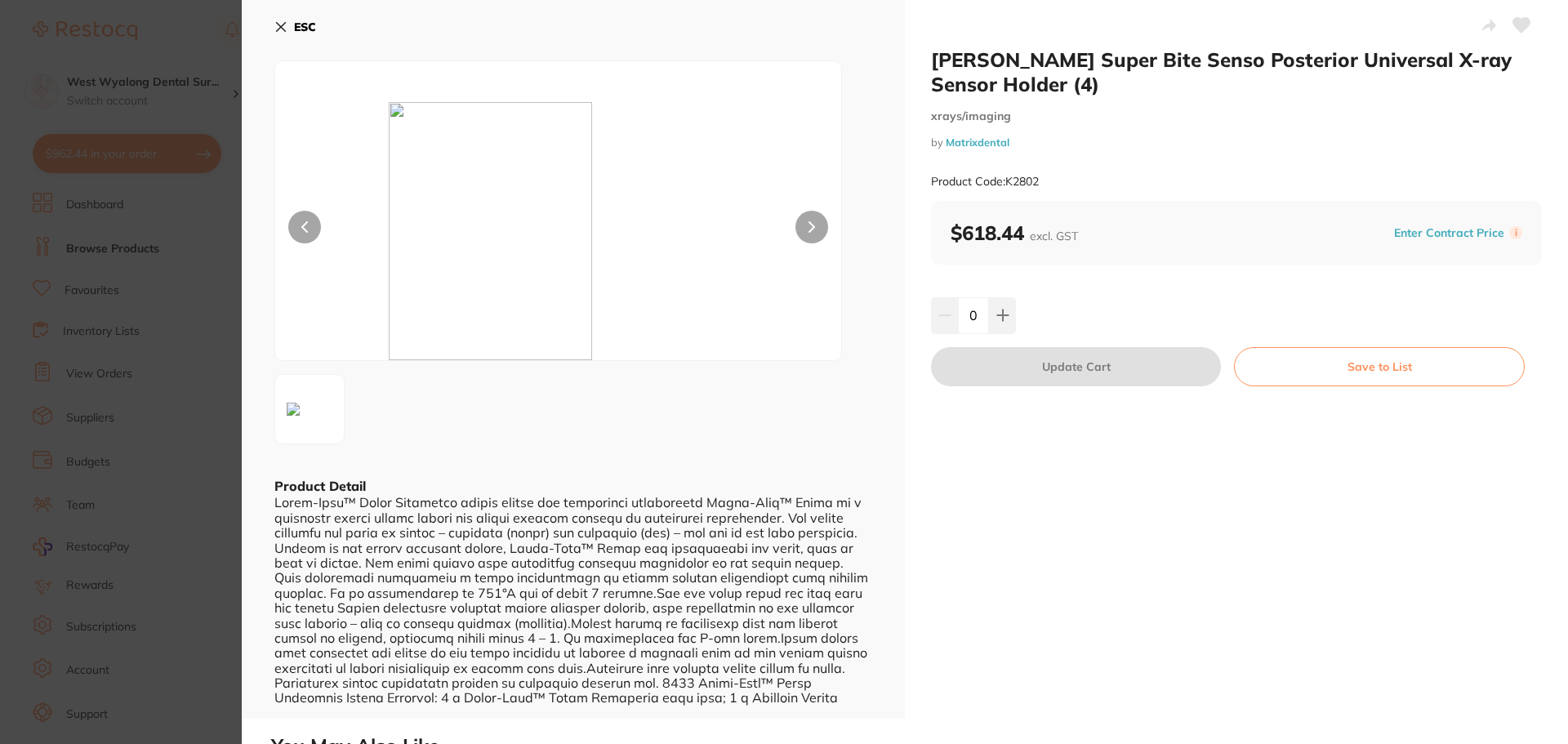
click at [281, 32] on icon at bounding box center [281, 27] width 13 height 13
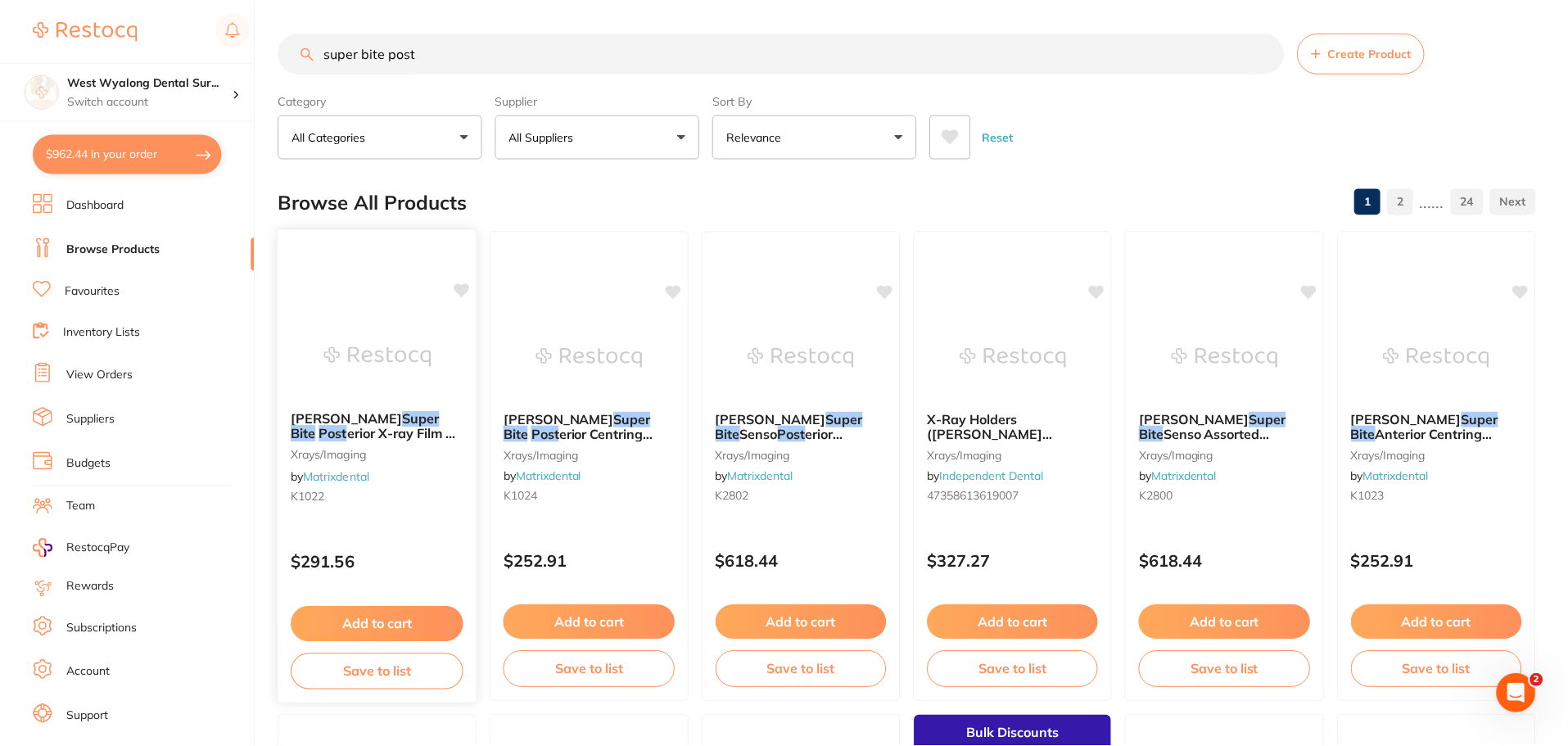
scroll to position [247, 0]
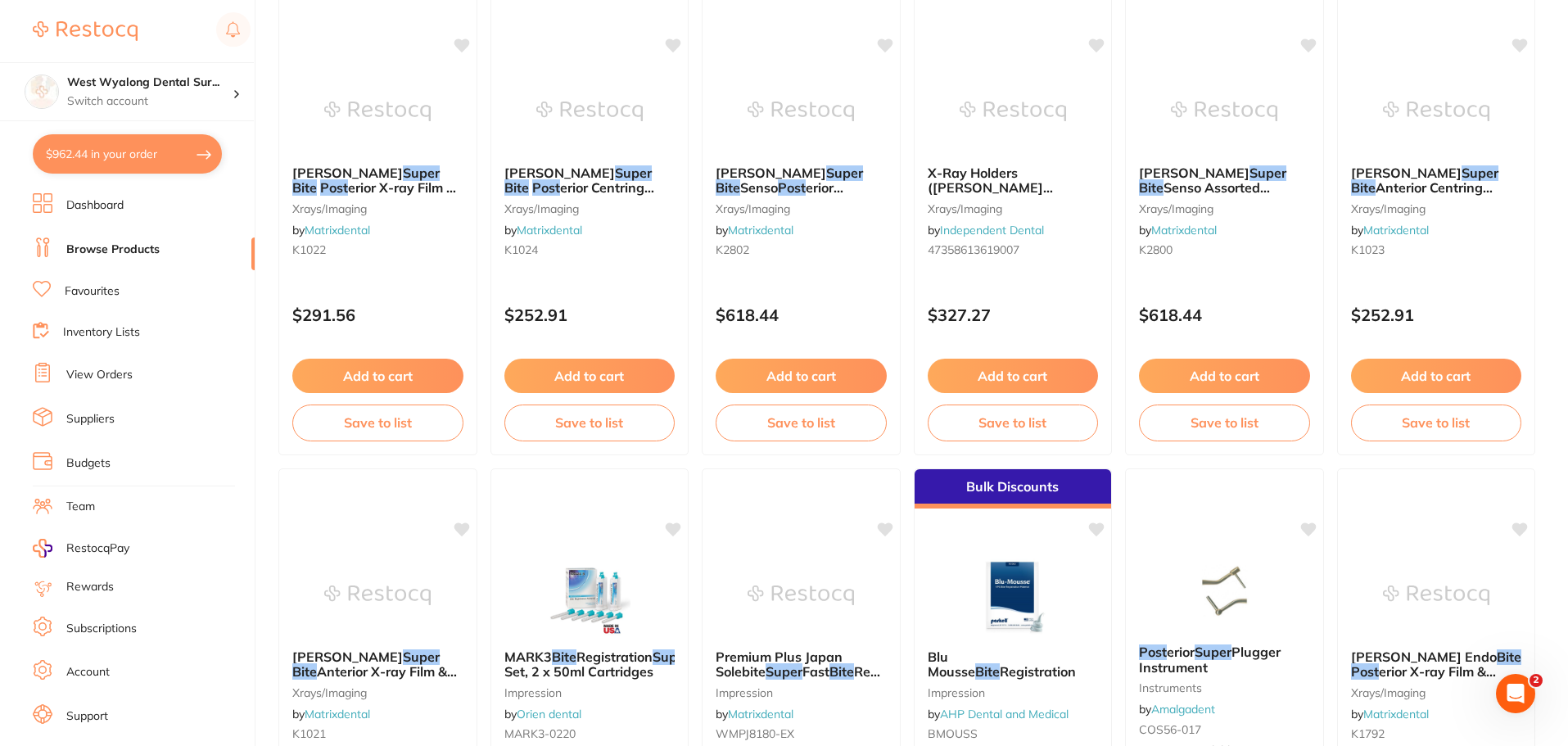
drag, startPoint x: 371, startPoint y: 372, endPoint x: 448, endPoint y: 438, distance: 101.4
click at [371, 372] on button "Add to cart" at bounding box center [377, 376] width 171 height 35
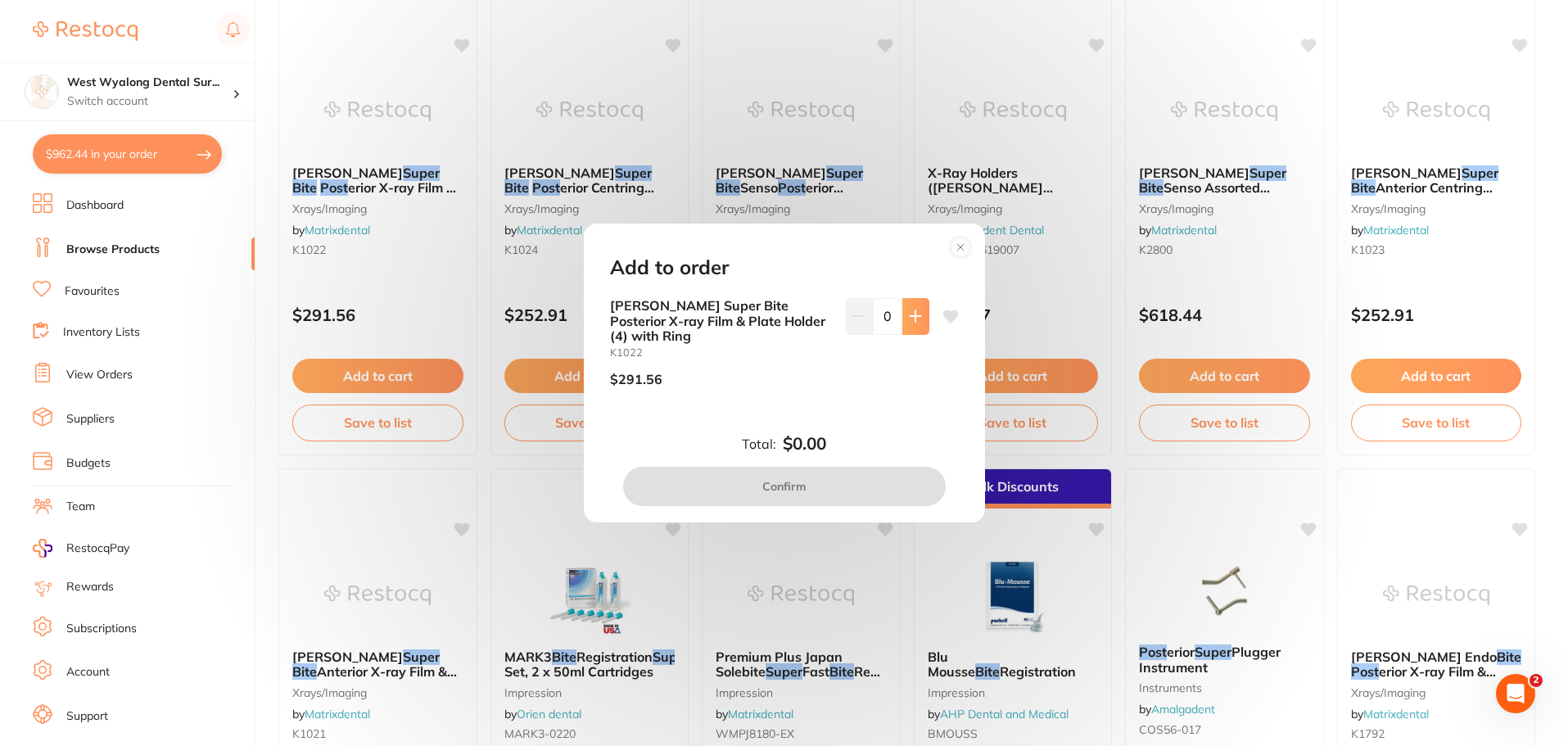
scroll to position [0, 0]
click at [916, 315] on icon at bounding box center [915, 315] width 13 height 13
type input "1"
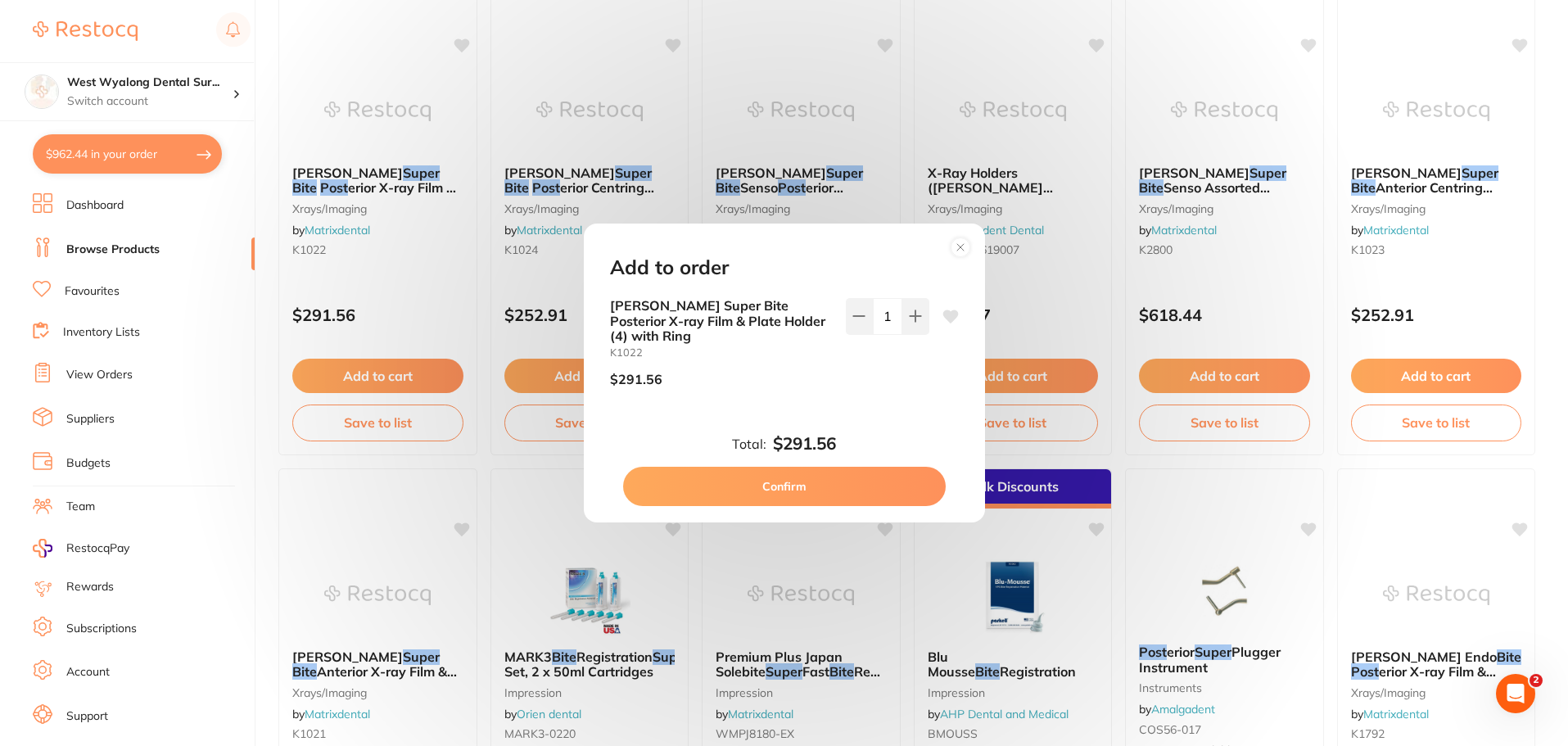
click at [750, 491] on button "Confirm" at bounding box center [784, 485] width 322 height 39
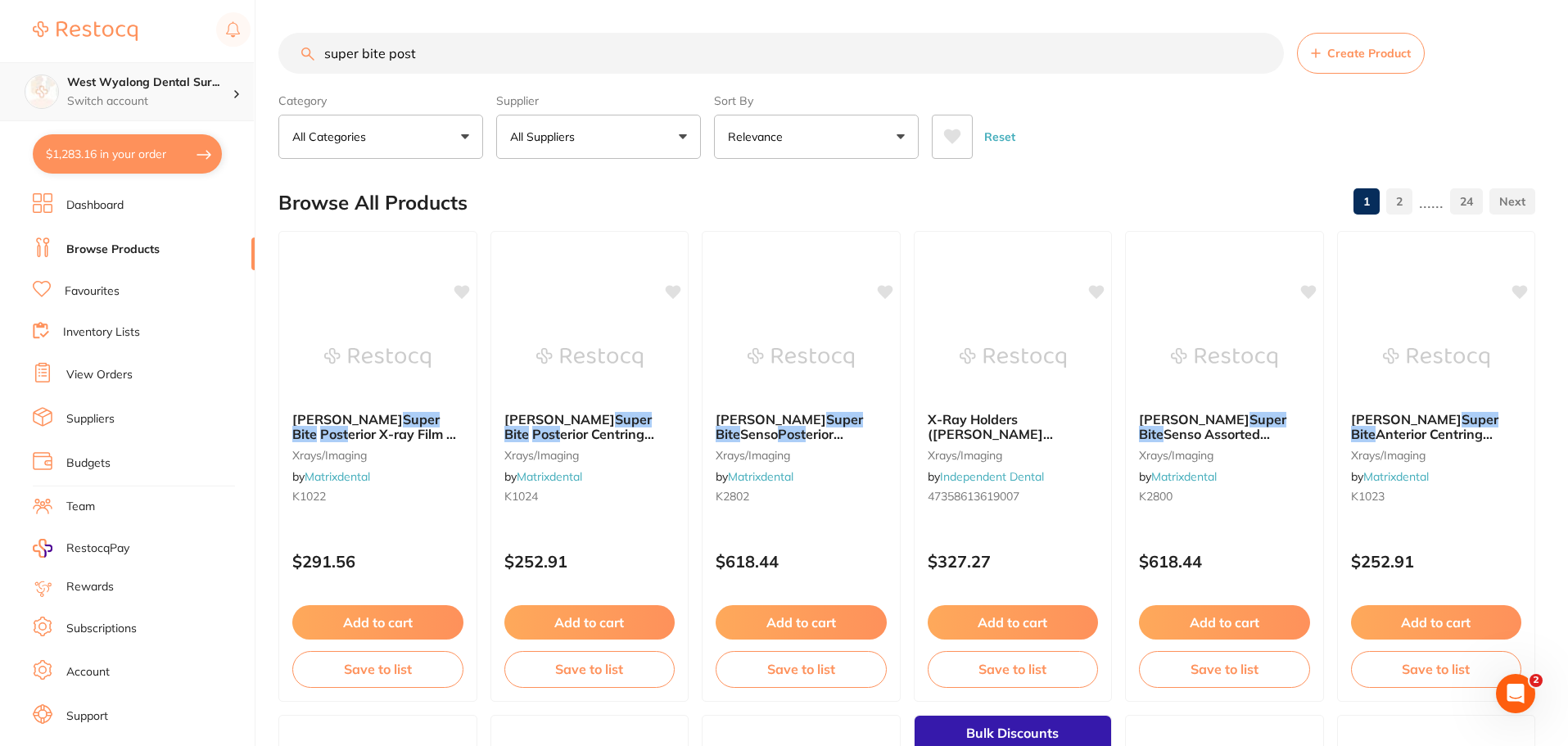
drag, startPoint x: 460, startPoint y: 51, endPoint x: 187, endPoint y: 104, distance: 278.1
click at [187, 104] on div "$1,283.16 West Wyalong Dental Sur... Switch account West Wyalong Dental Surgery…" at bounding box center [784, 373] width 1568 height 746
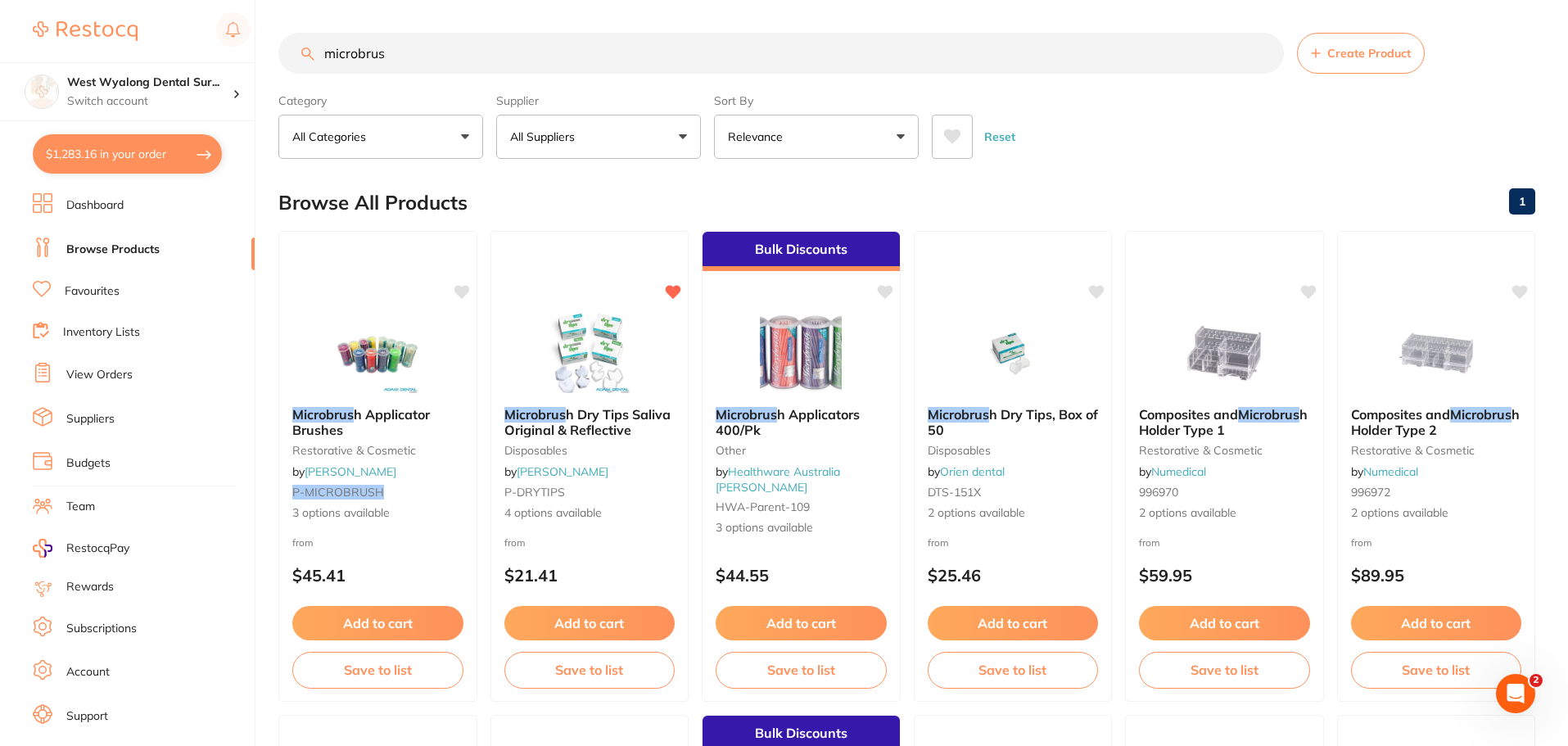
drag, startPoint x: 340, startPoint y: 412, endPoint x: 375, endPoint y: 522, distance: 115.4
click at [340, 412] on em "Microbrus" at bounding box center [322, 413] width 62 height 17
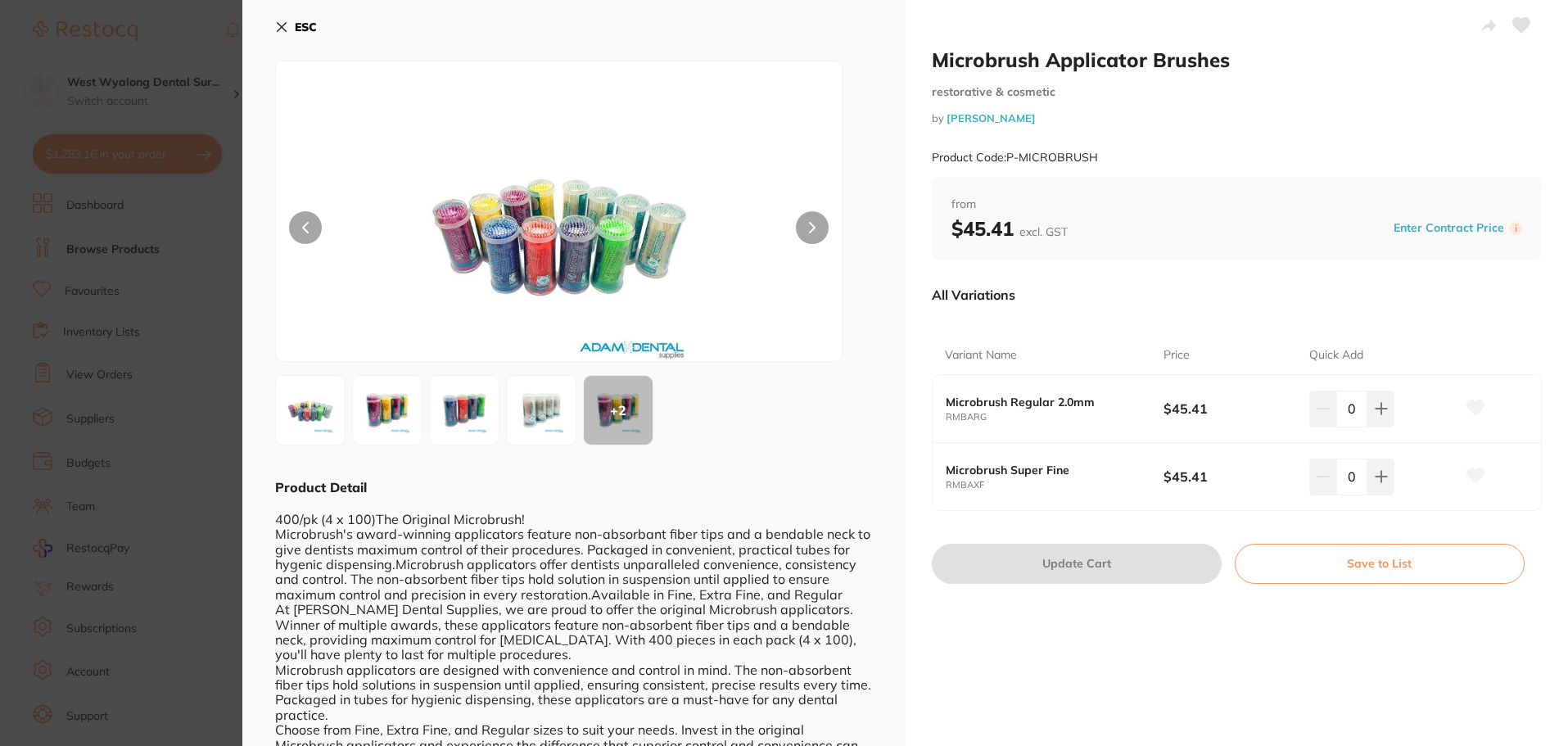
click at [539, 400] on img at bounding box center [541, 410] width 59 height 59
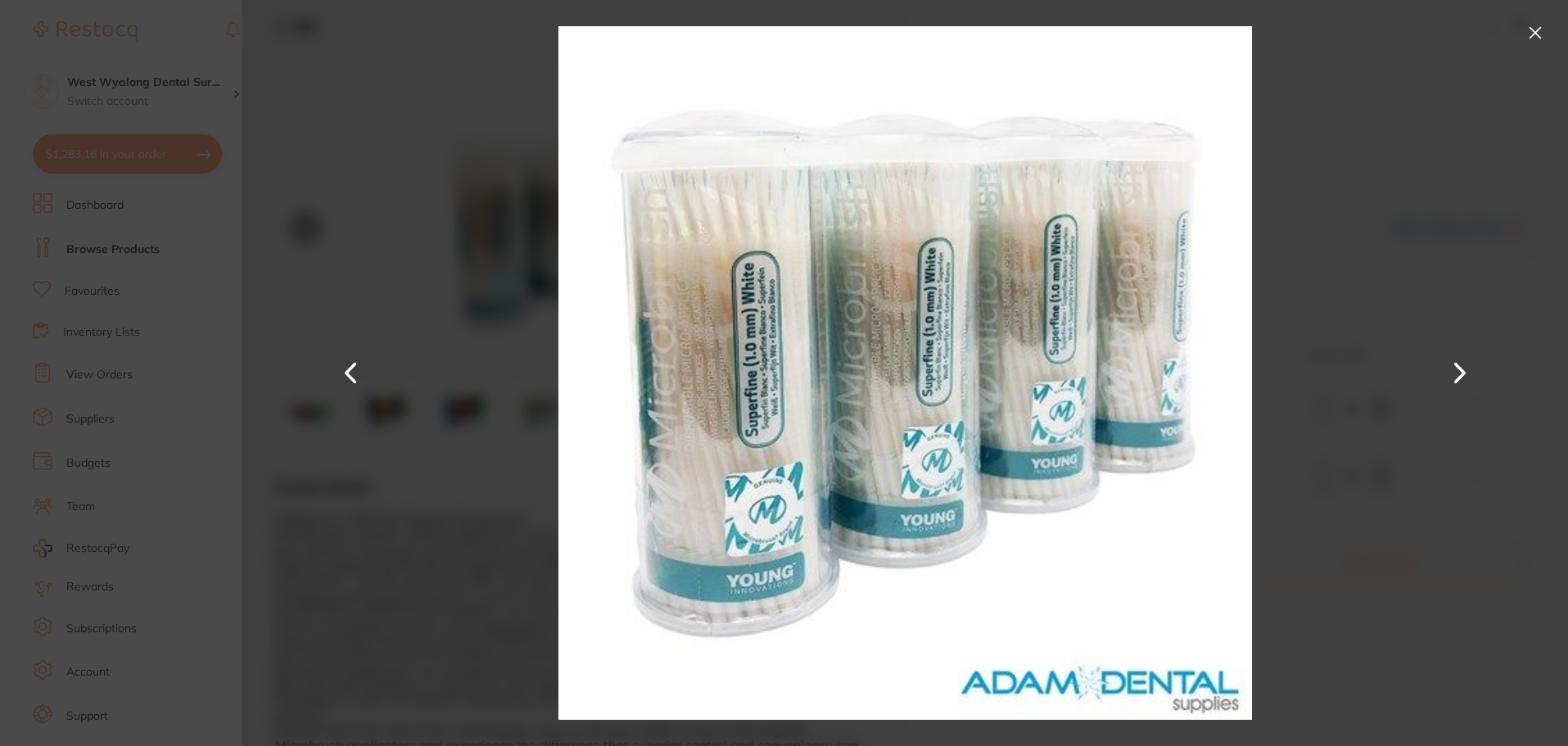
click at [348, 378] on button at bounding box center [350, 373] width 39 height 373
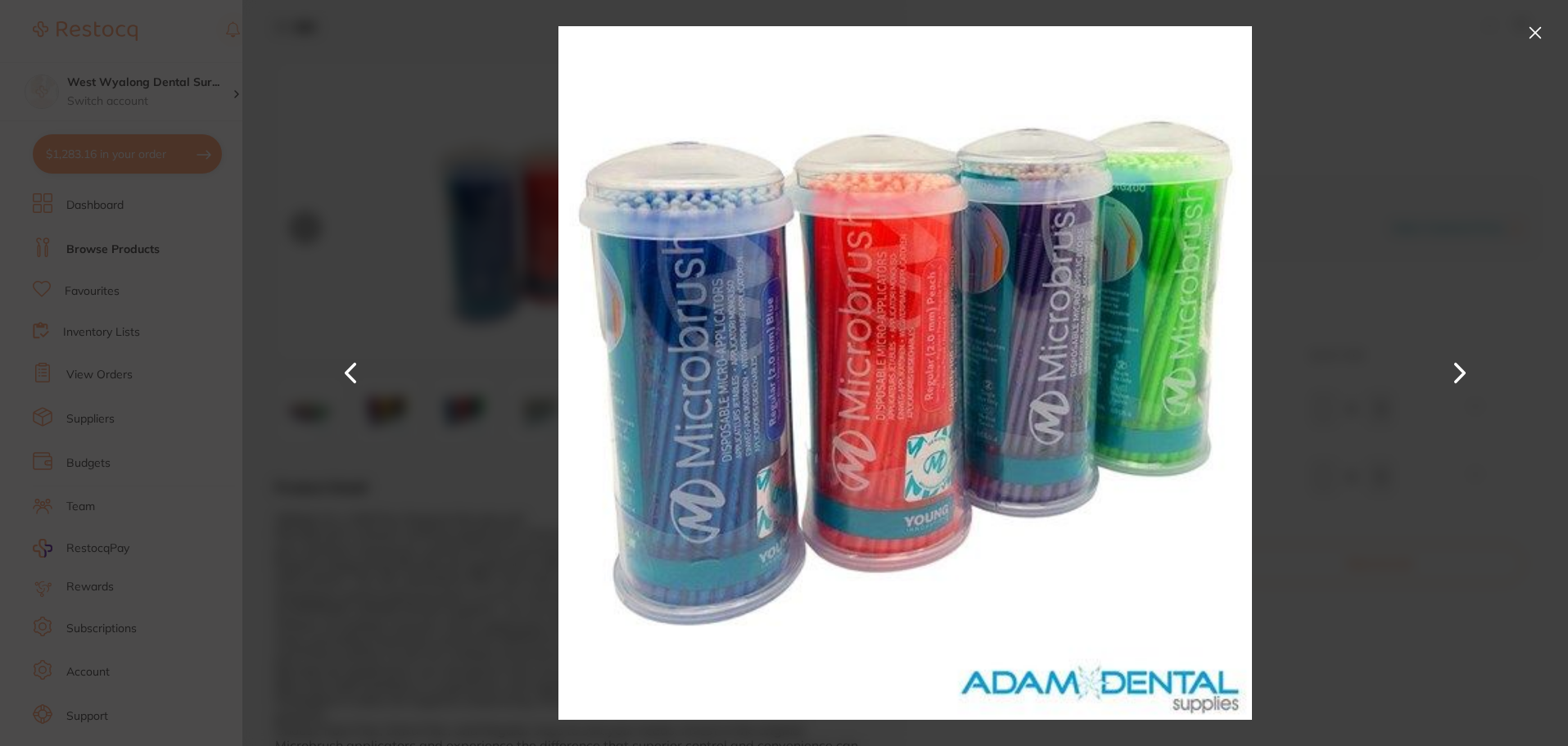
click at [349, 376] on button at bounding box center [350, 373] width 39 height 373
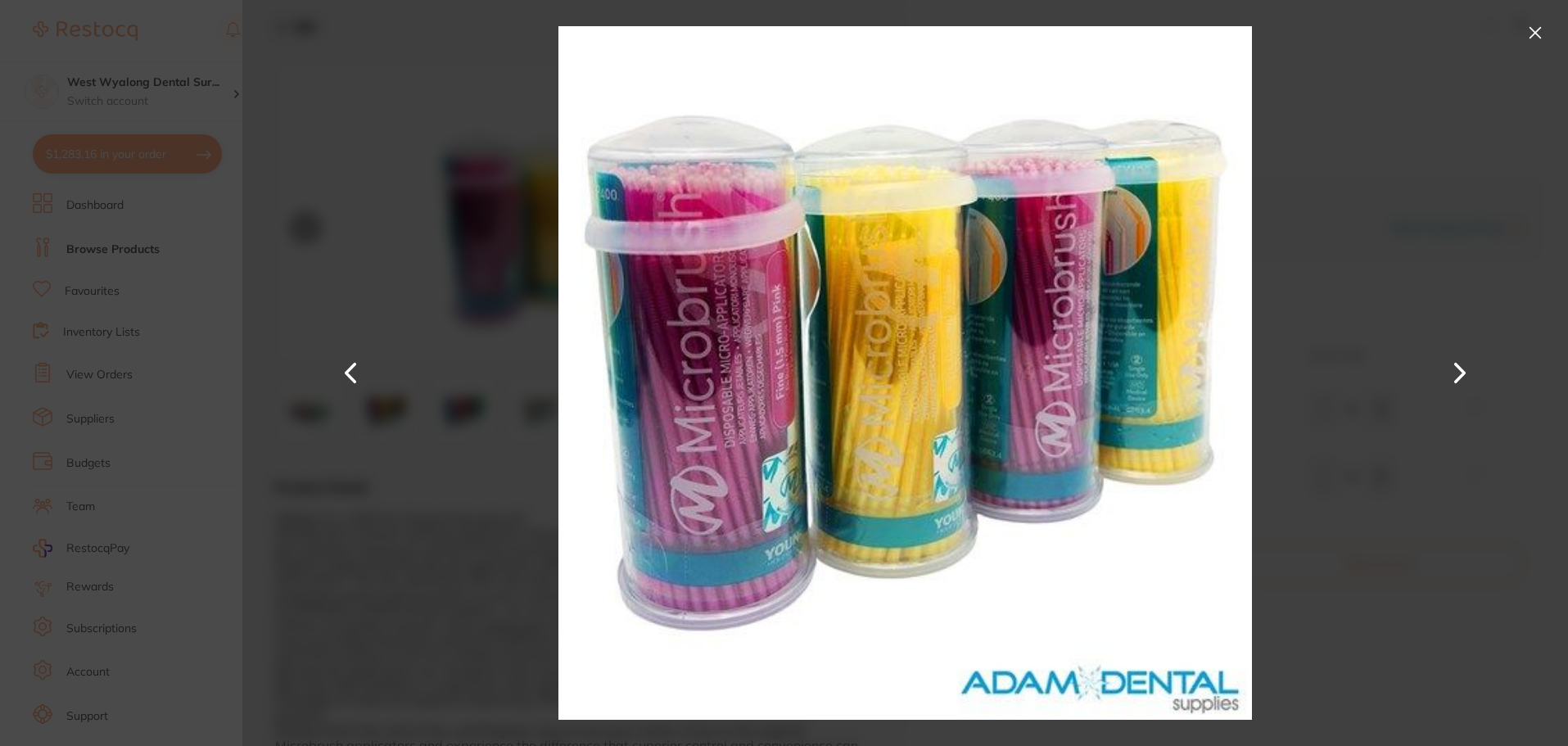
click at [349, 376] on button at bounding box center [350, 373] width 39 height 373
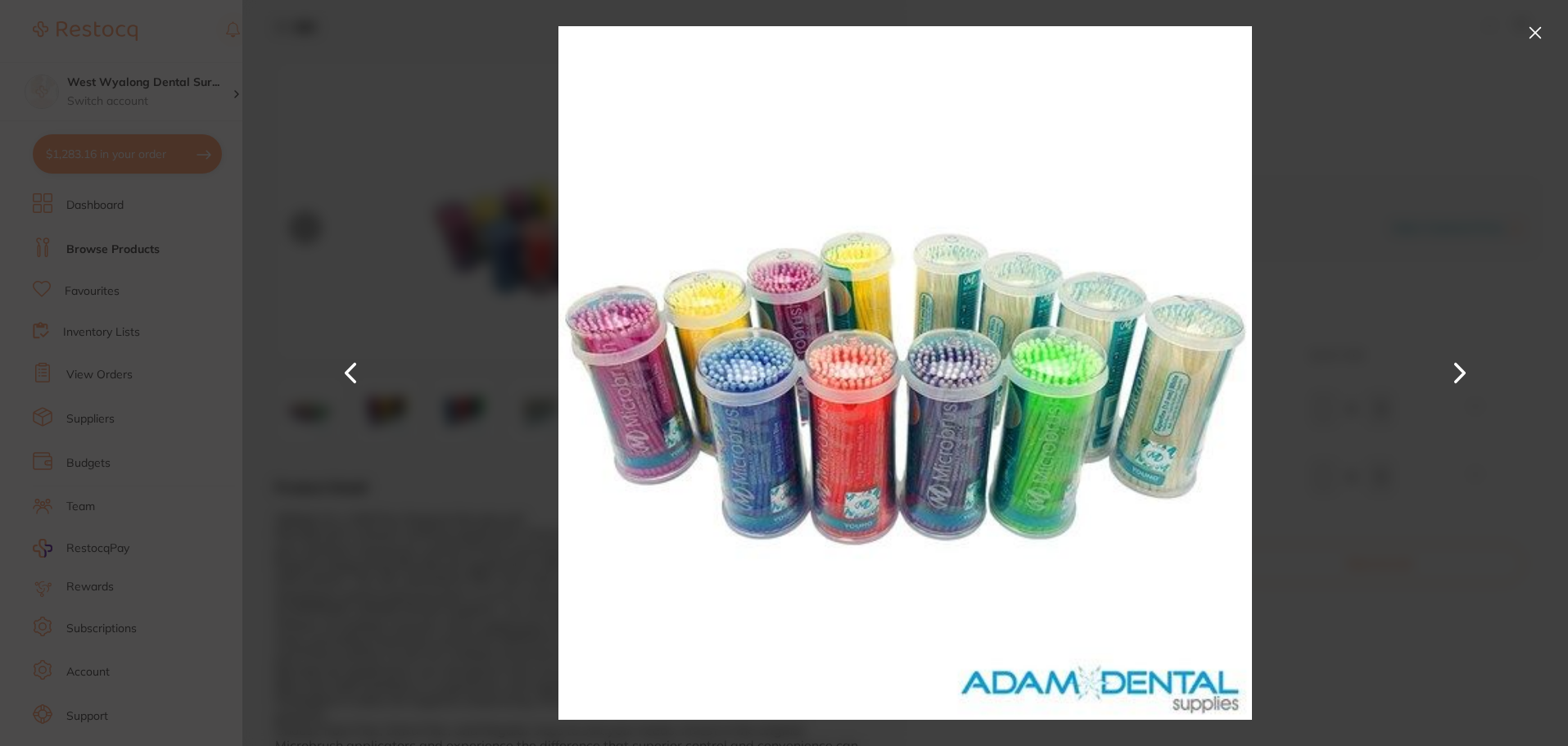
click at [349, 376] on button at bounding box center [350, 373] width 39 height 373
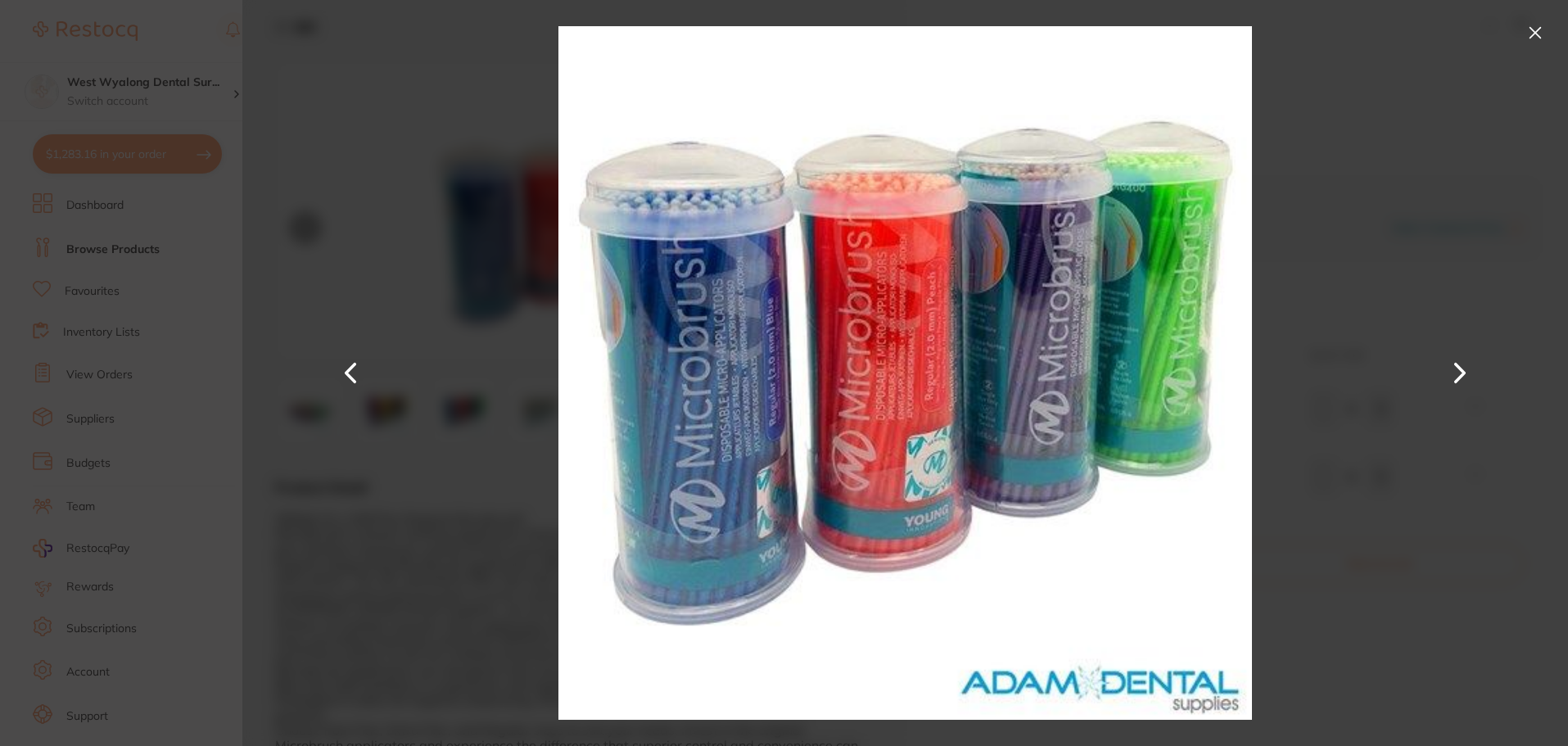
click at [1538, 36] on button at bounding box center [1535, 33] width 26 height 26
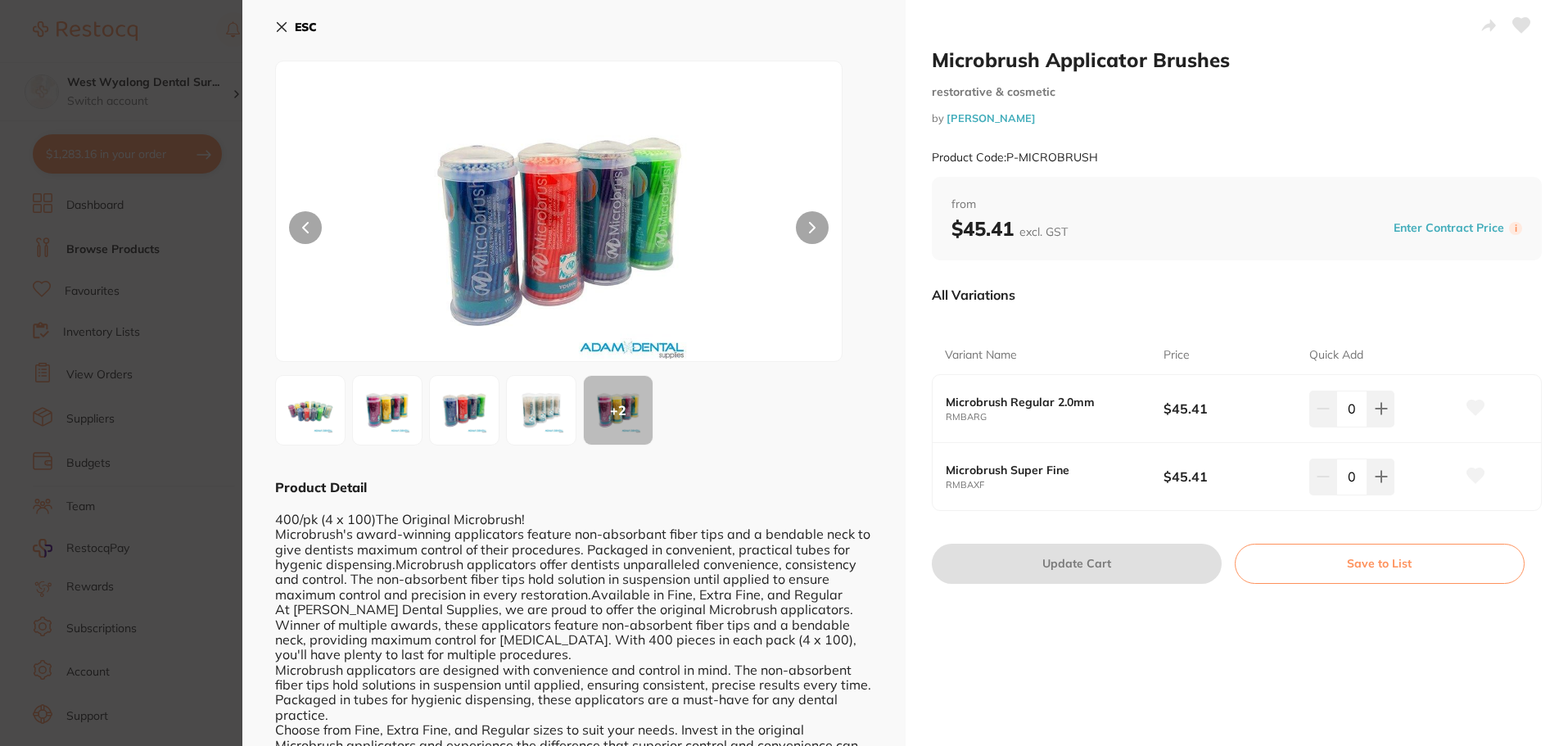
drag, startPoint x: 283, startPoint y: 23, endPoint x: 280, endPoint y: 55, distance: 32.1
click at [282, 23] on icon at bounding box center [281, 27] width 13 height 13
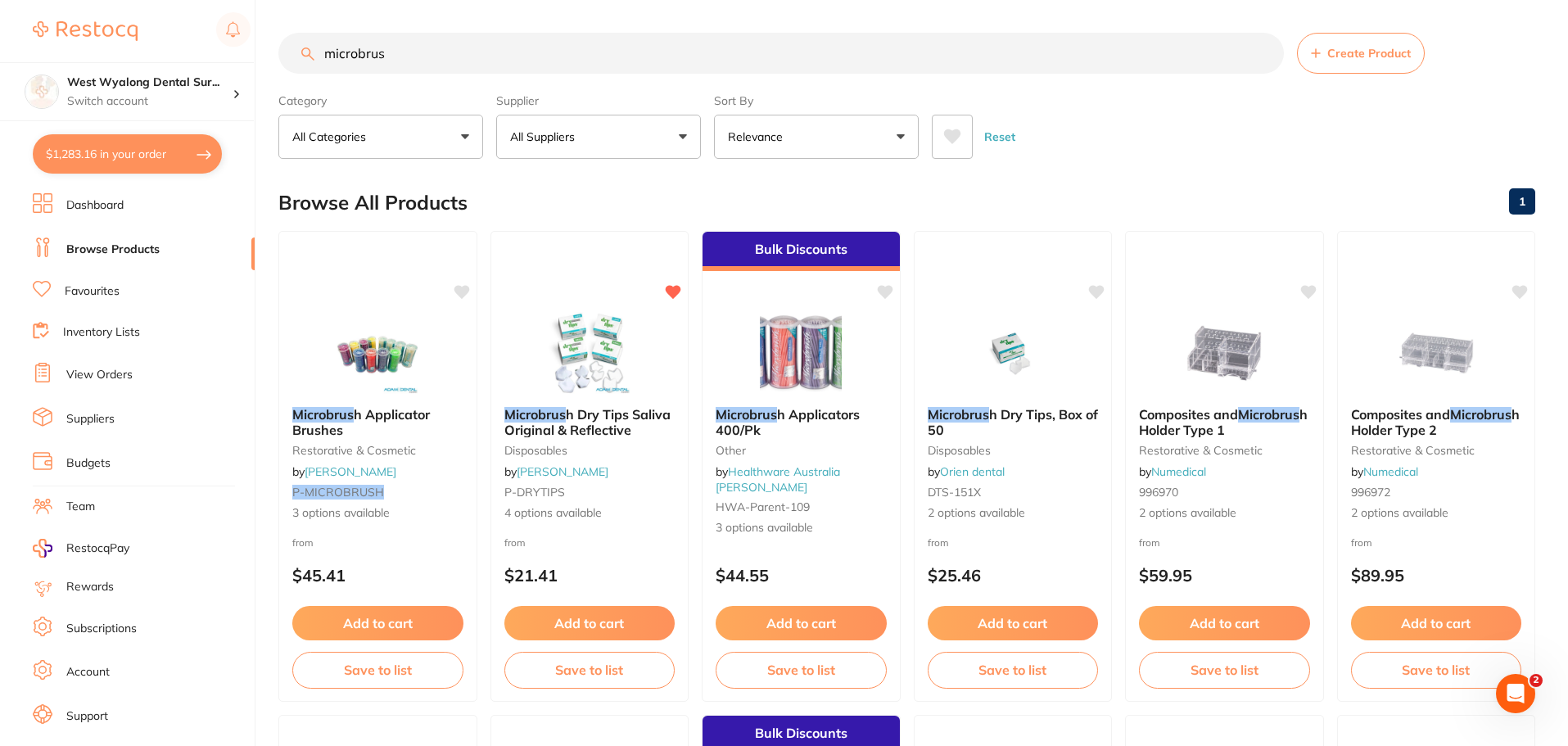
drag, startPoint x: 411, startPoint y: 61, endPoint x: 58, endPoint y: 43, distance: 353.5
click at [58, 43] on div "$1,283.16 West Wyalong Dental Sur... Switch account West Wyalong Dental Surgery…" at bounding box center [784, 373] width 1568 height 746
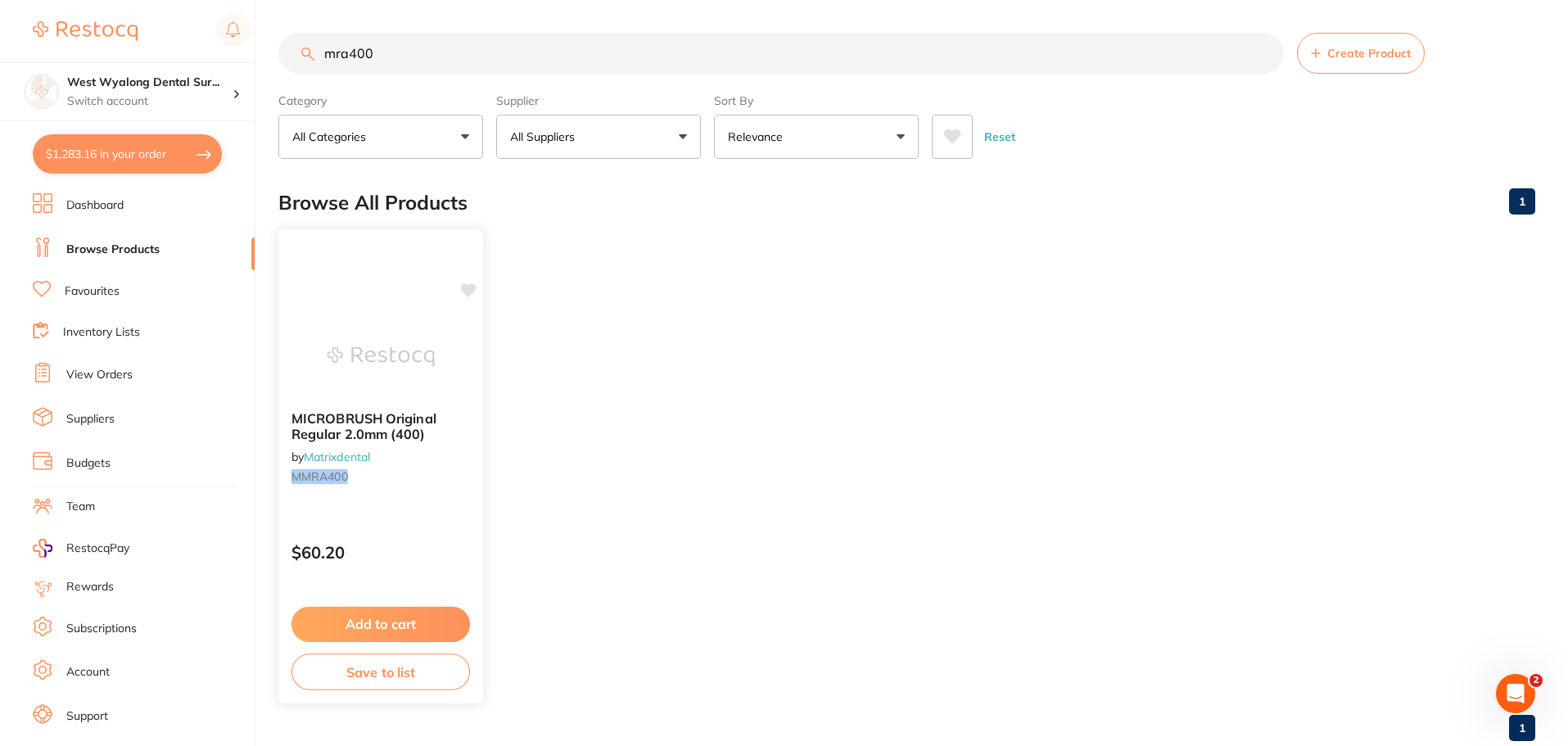
type input "mra400"
click at [374, 628] on button "Add to cart" at bounding box center [380, 624] width 178 height 36
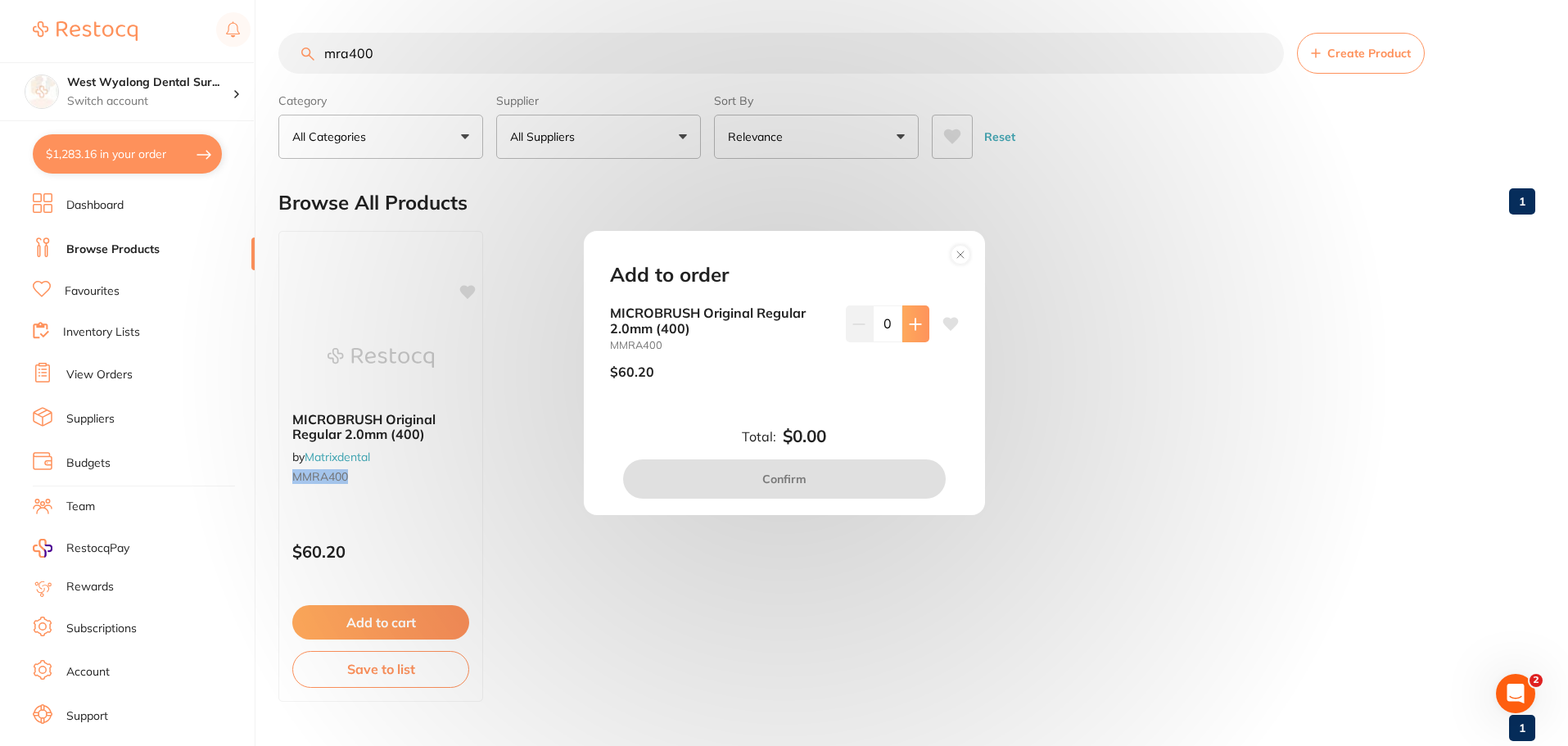
click at [909, 327] on icon at bounding box center [915, 324] width 13 height 13
type input "1"
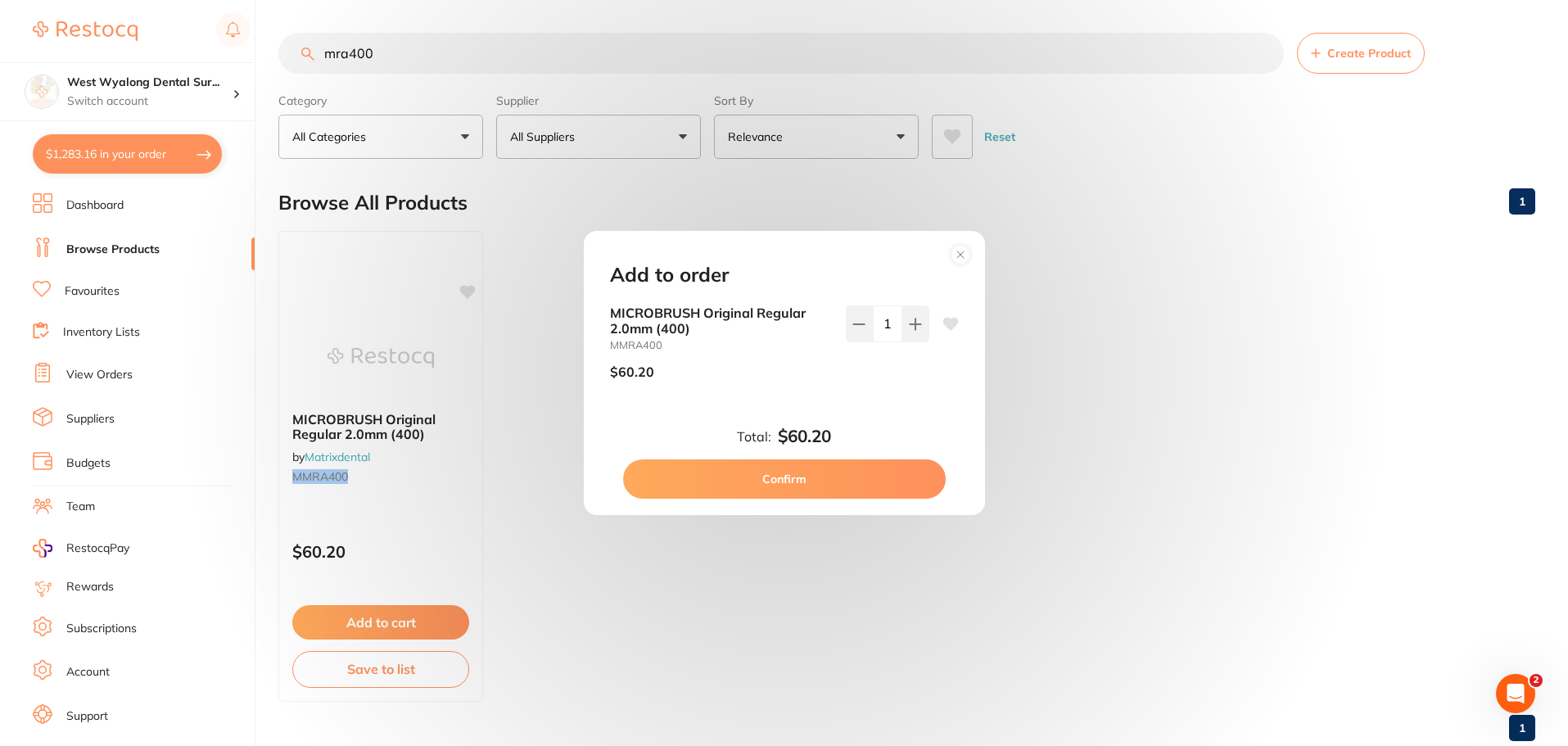
click at [793, 474] on button "Confirm" at bounding box center [784, 479] width 322 height 39
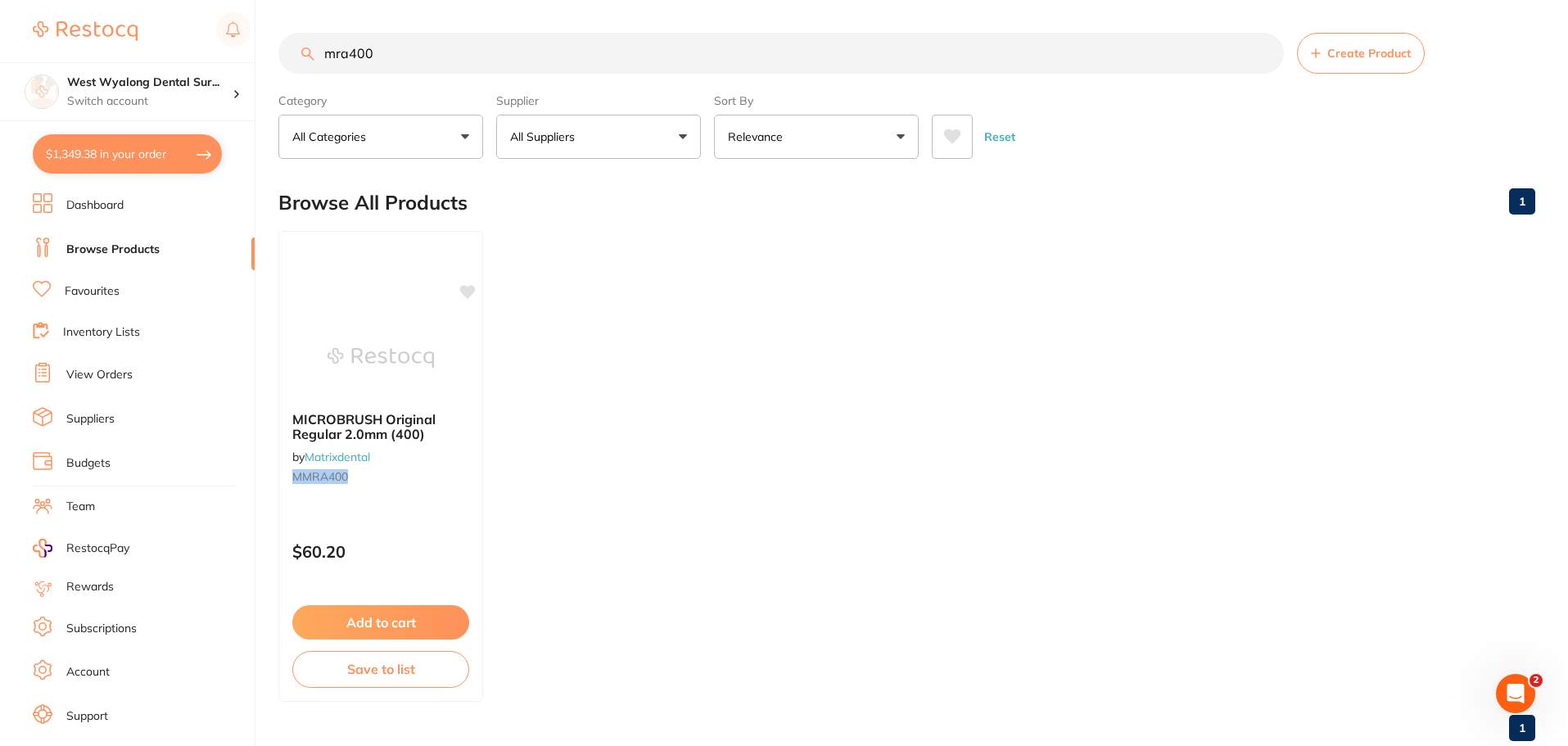
click at [85, 287] on link "Favourites" at bounding box center [91, 291] width 55 height 17
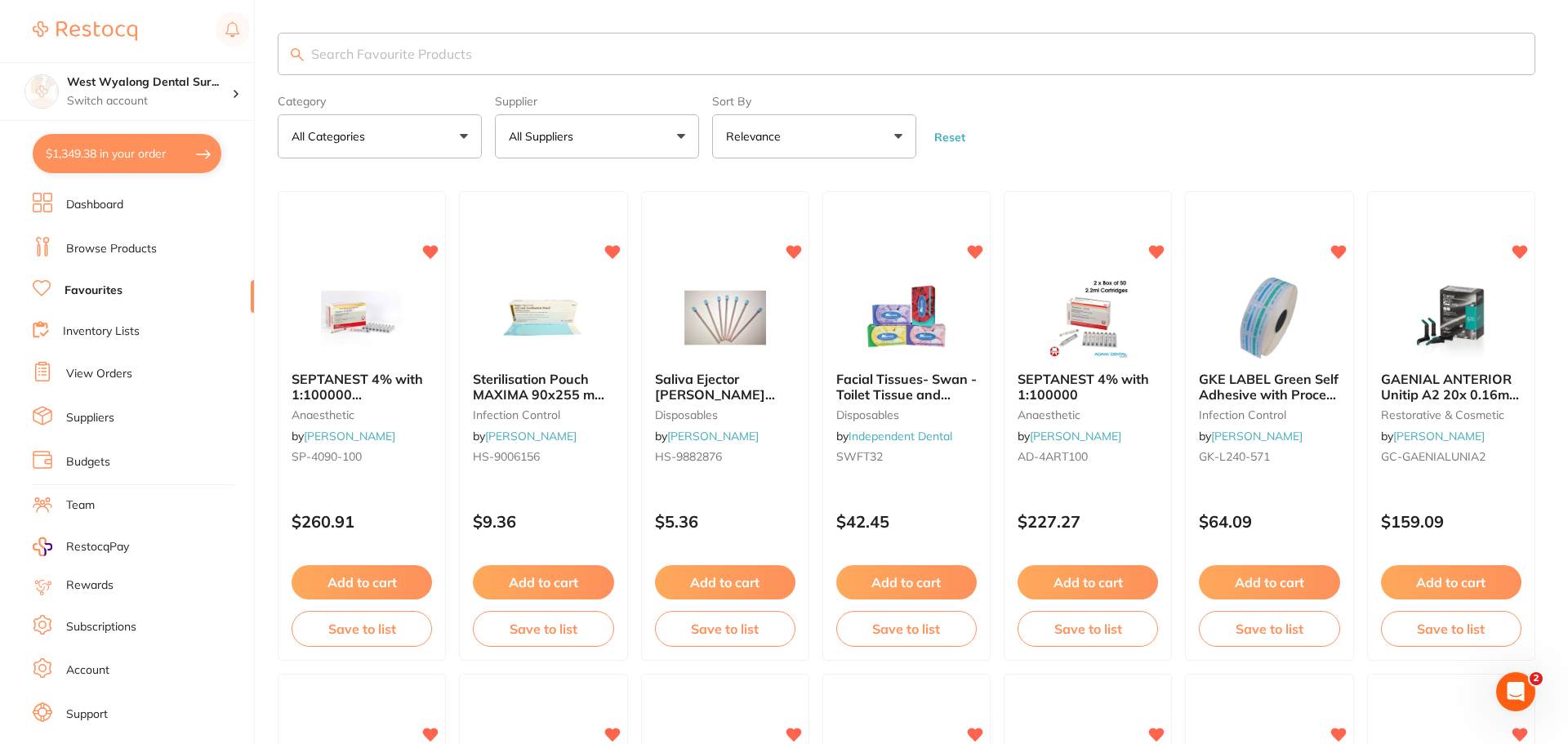
click at [499, 56] on input "search" at bounding box center [905, 54] width 1257 height 42
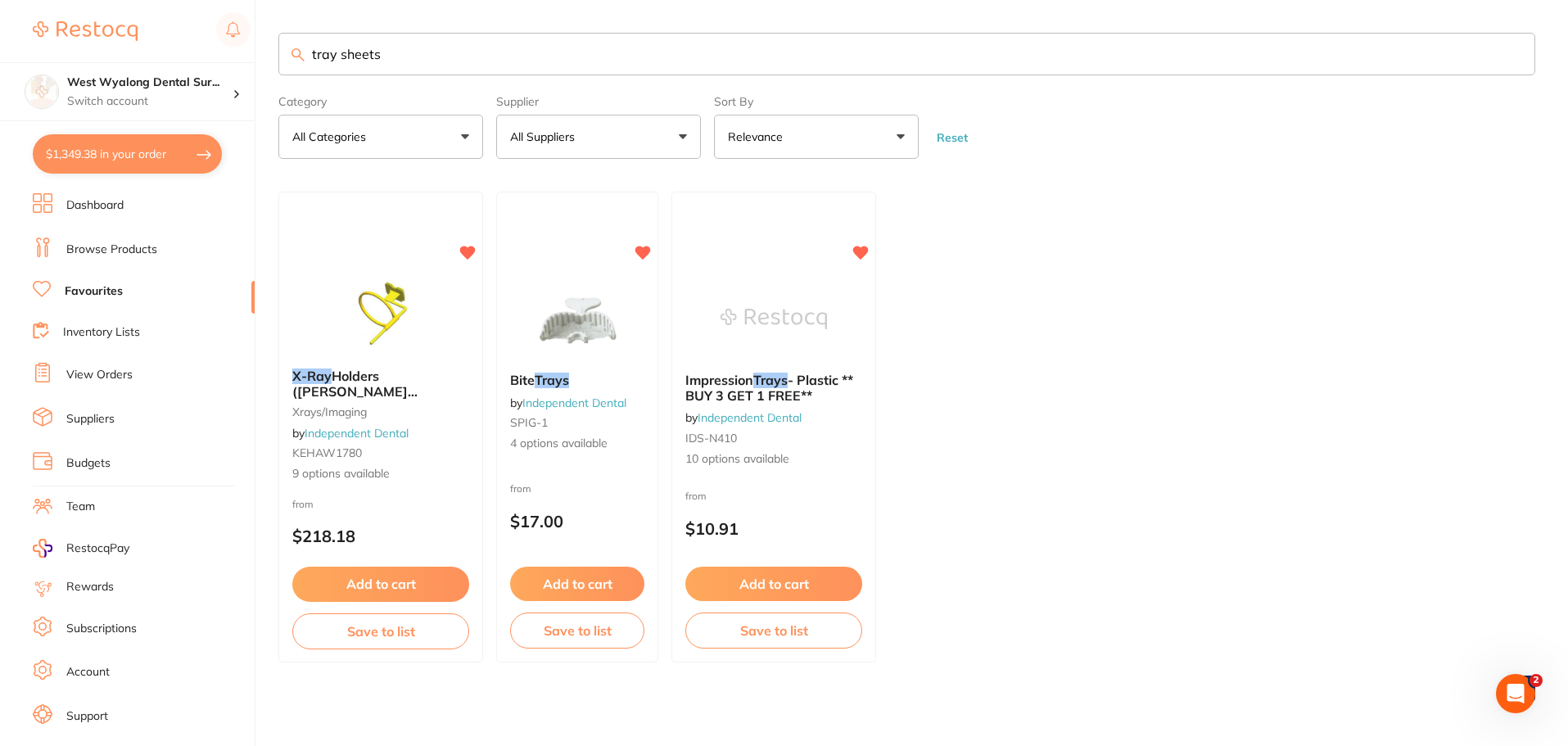
drag, startPoint x: 406, startPoint y: 59, endPoint x: 170, endPoint y: 53, distance: 236.1
click at [173, 54] on div "$1,349.38 West Wyalong Dental Sur... Switch account West Wyalong Dental Surgery…" at bounding box center [784, 373] width 1568 height 746
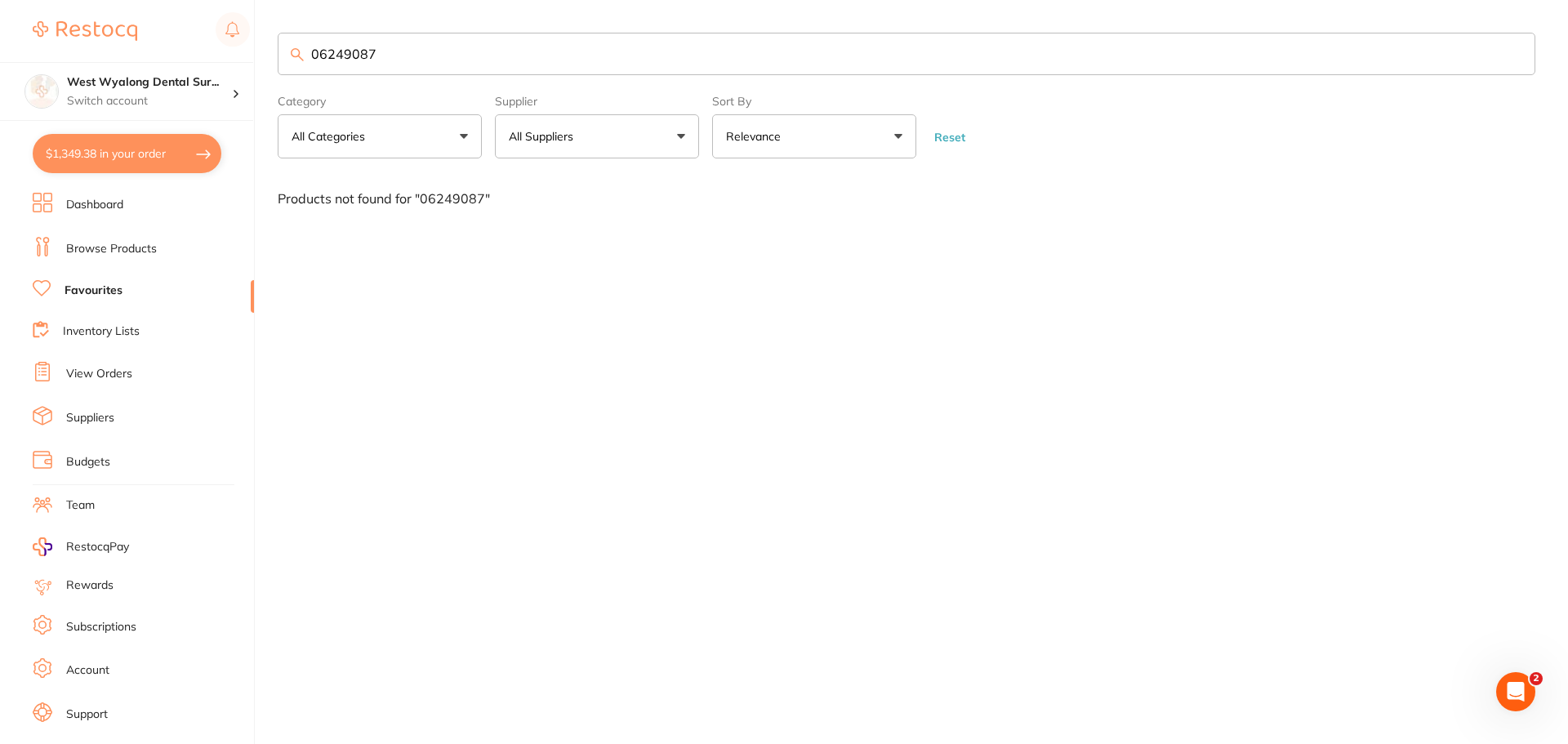
drag, startPoint x: 418, startPoint y: 54, endPoint x: 283, endPoint y: 44, distance: 135.4
click at [283, 44] on input "06249087" at bounding box center [905, 54] width 1257 height 42
drag, startPoint x: 392, startPoint y: 50, endPoint x: 230, endPoint y: 70, distance: 163.2
click at [230, 70] on div "$1,349.38 West Wyalong Dental Sur... Switch account West Wyalong Dental Surgery…" at bounding box center [784, 372] width 1568 height 744
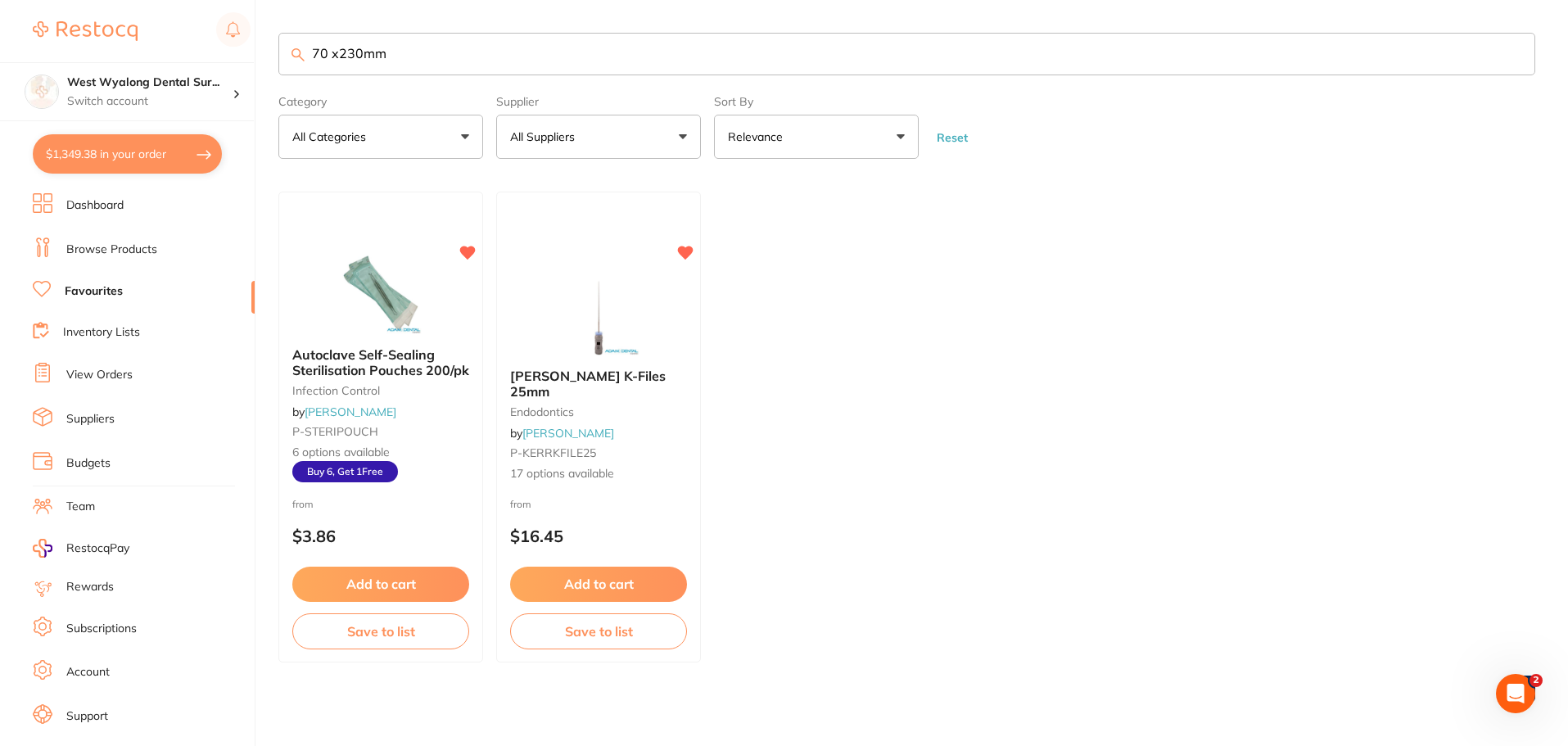
type input "70 x230mm"
click at [126, 289] on li "Favourites" at bounding box center [143, 291] width 222 height 22
click at [111, 287] on link "Favourites" at bounding box center [93, 291] width 58 height 17
click at [371, 356] on span "Autoclave Self-Sealing Sterilisation Pouches 200/pk" at bounding box center [380, 362] width 177 height 31
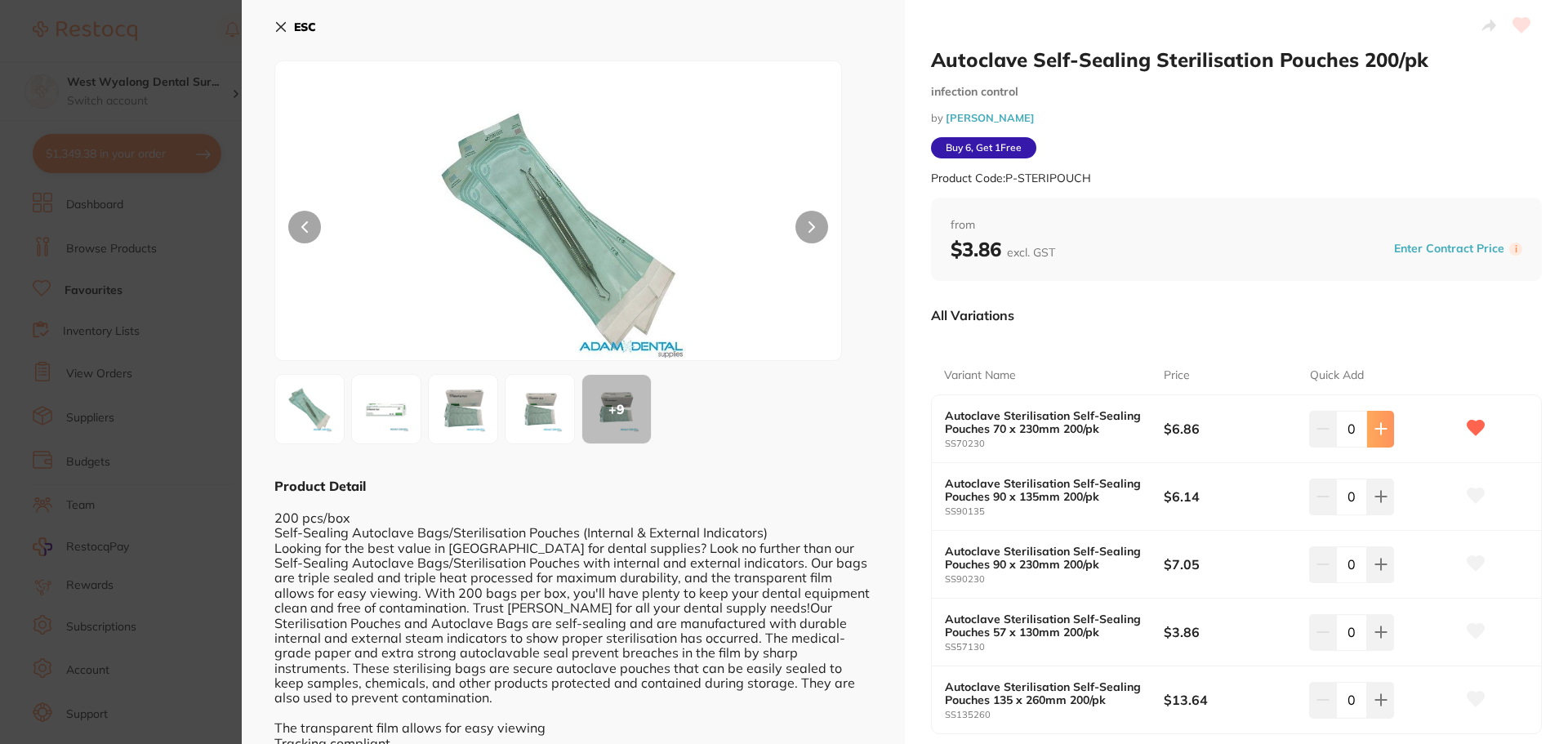
click at [1385, 433] on button at bounding box center [1380, 428] width 27 height 36
click at [1384, 433] on button at bounding box center [1380, 428] width 27 height 36
click at [1384, 431] on button at bounding box center [1380, 428] width 27 height 36
click at [1384, 430] on button at bounding box center [1380, 428] width 27 height 36
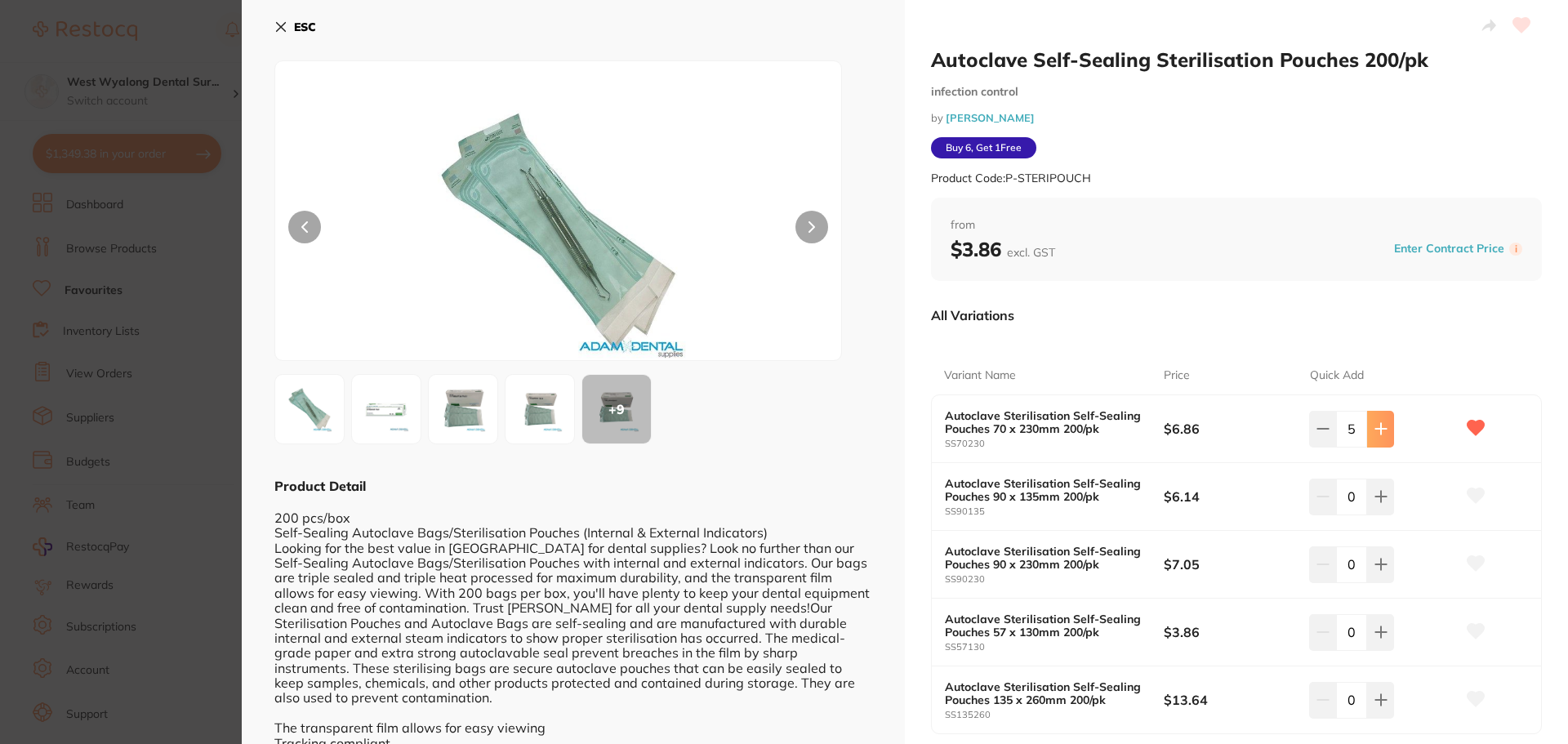
click at [1383, 429] on icon at bounding box center [1380, 429] width 10 height 10
type input "6"
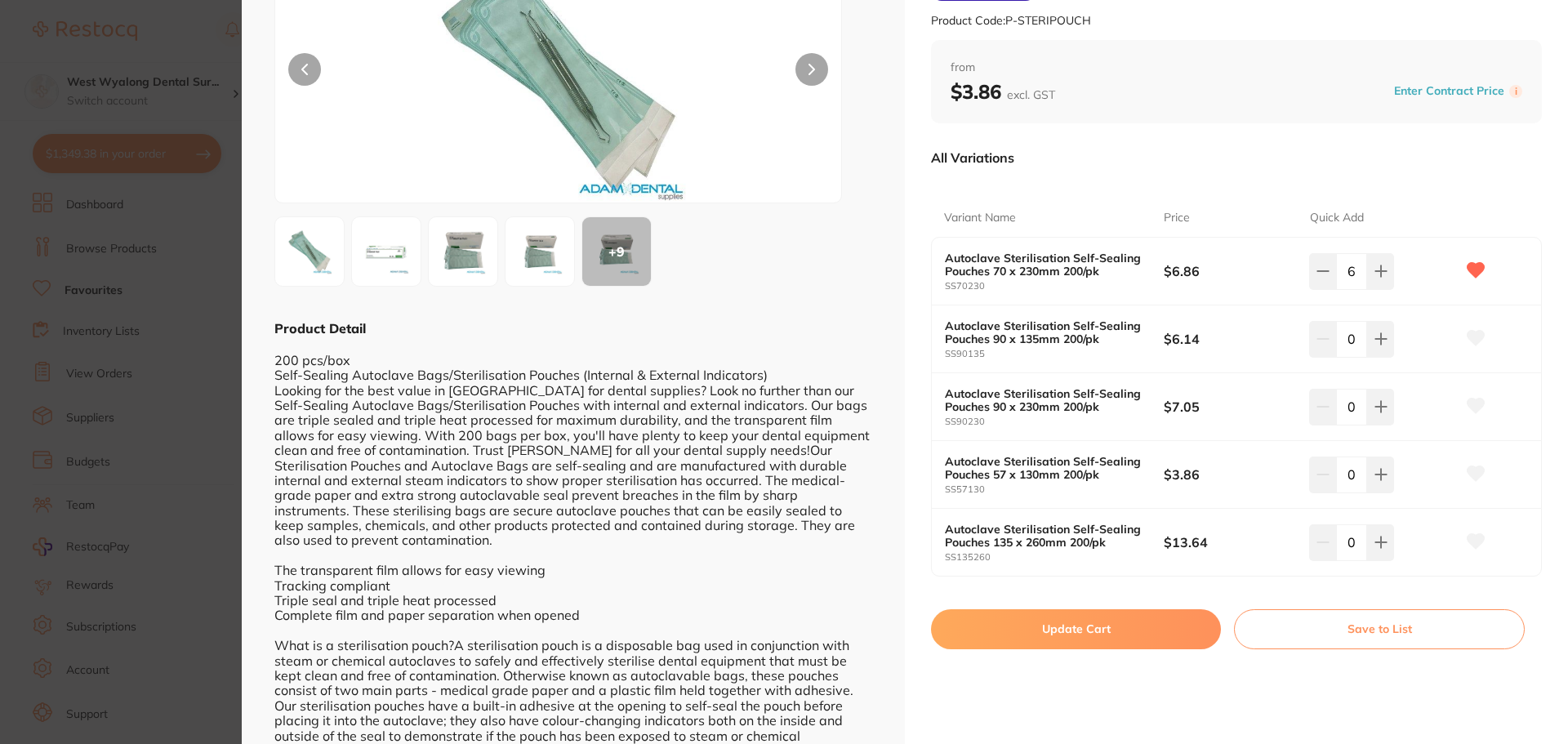
scroll to position [167, 0]
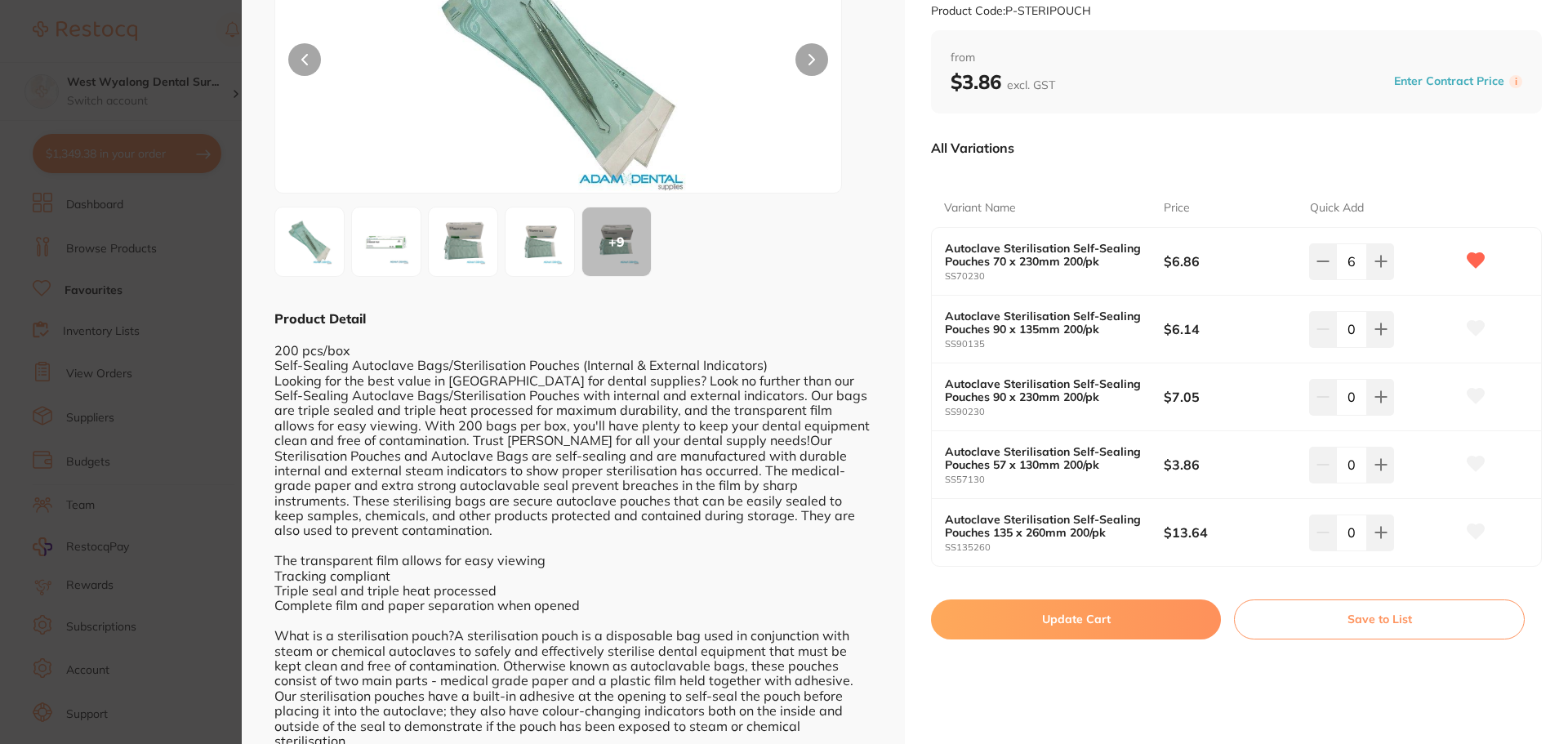
click at [1101, 615] on button "Update Cart" at bounding box center [1075, 618] width 290 height 39
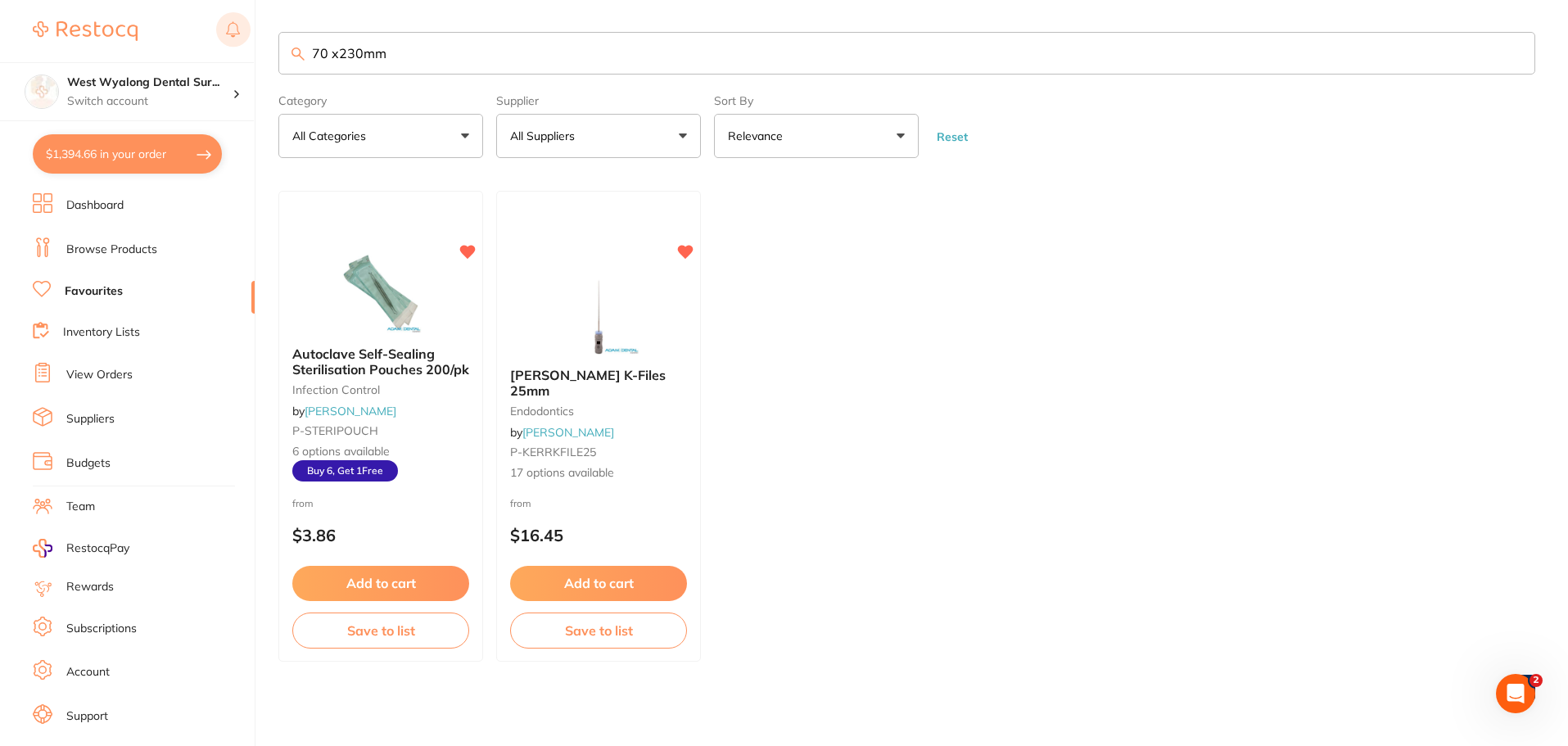
drag, startPoint x: 463, startPoint y: 52, endPoint x: 225, endPoint y: 23, distance: 239.8
click at [225, 23] on div "$1,394.66 West Wyalong Dental Sur... Switch account West Wyalong Dental Surgery…" at bounding box center [784, 372] width 1568 height 746
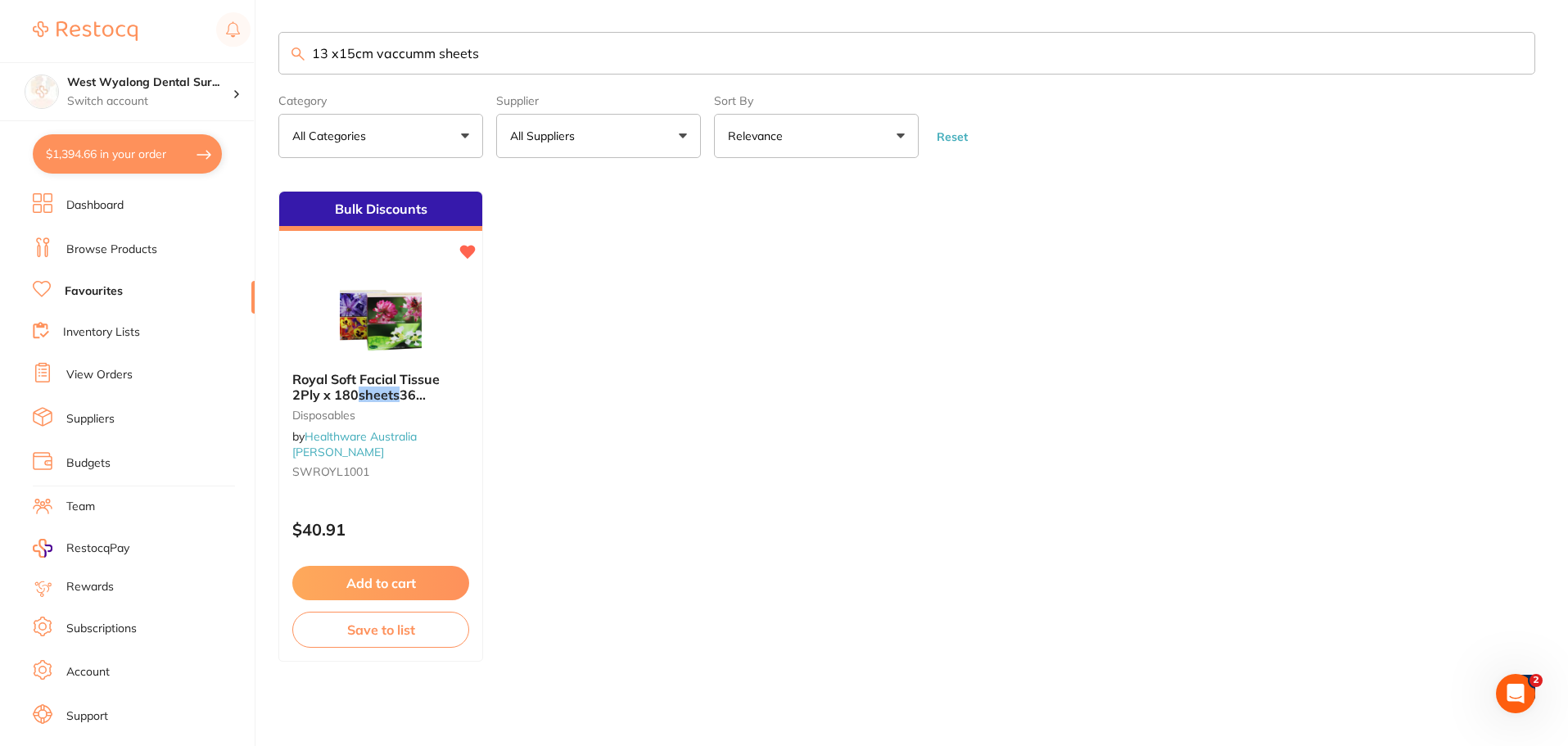
drag, startPoint x: 514, startPoint y: 51, endPoint x: 449, endPoint y: 97, distance: 79.6
click at [436, 53] on input "13 x15cm vaccumm sheets" at bounding box center [906, 53] width 1257 height 43
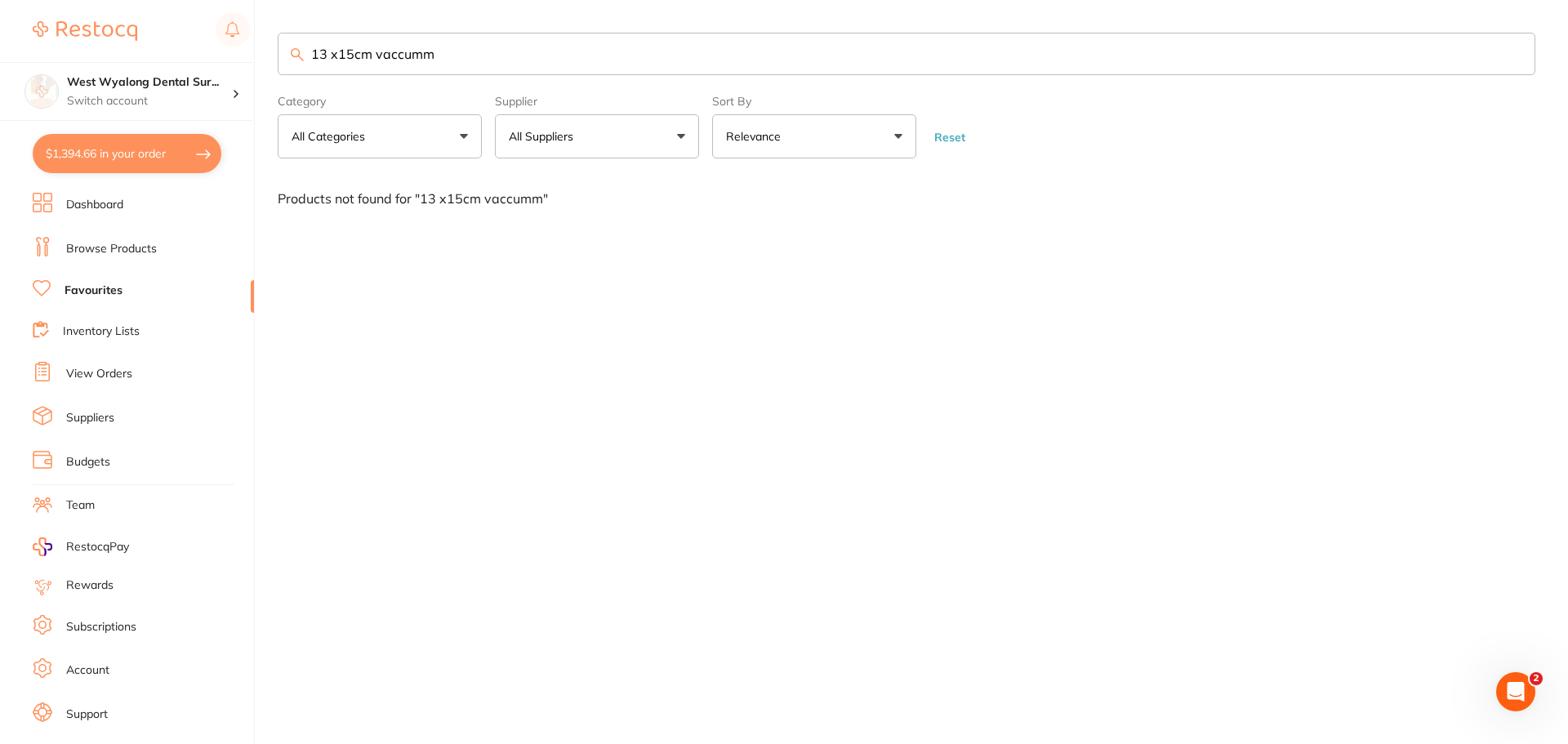
drag, startPoint x: 370, startPoint y: 60, endPoint x: 437, endPoint y: 61, distance: 67.0
click at [437, 61] on input "13 x15cm vaccumm" at bounding box center [905, 54] width 1257 height 42
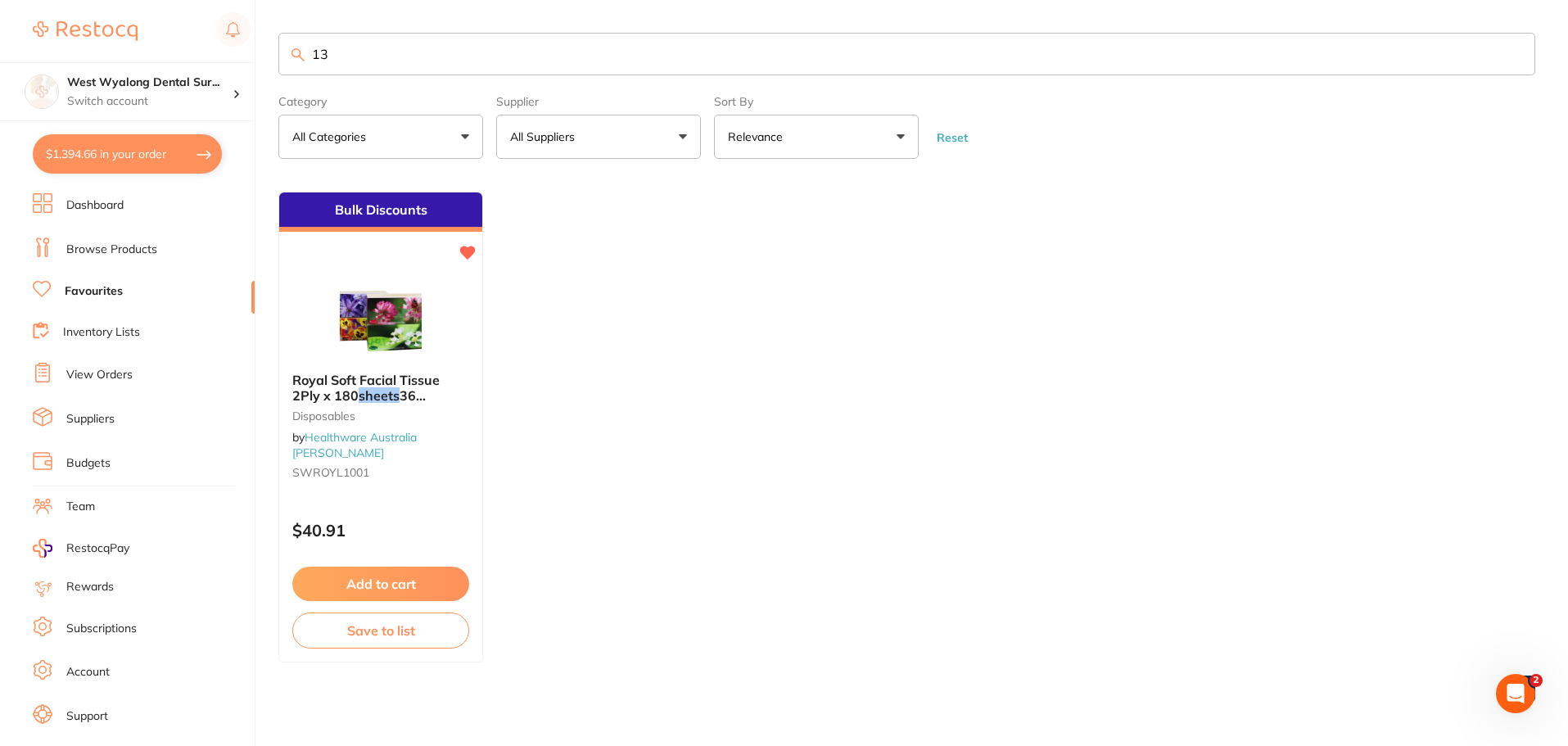
type input "1"
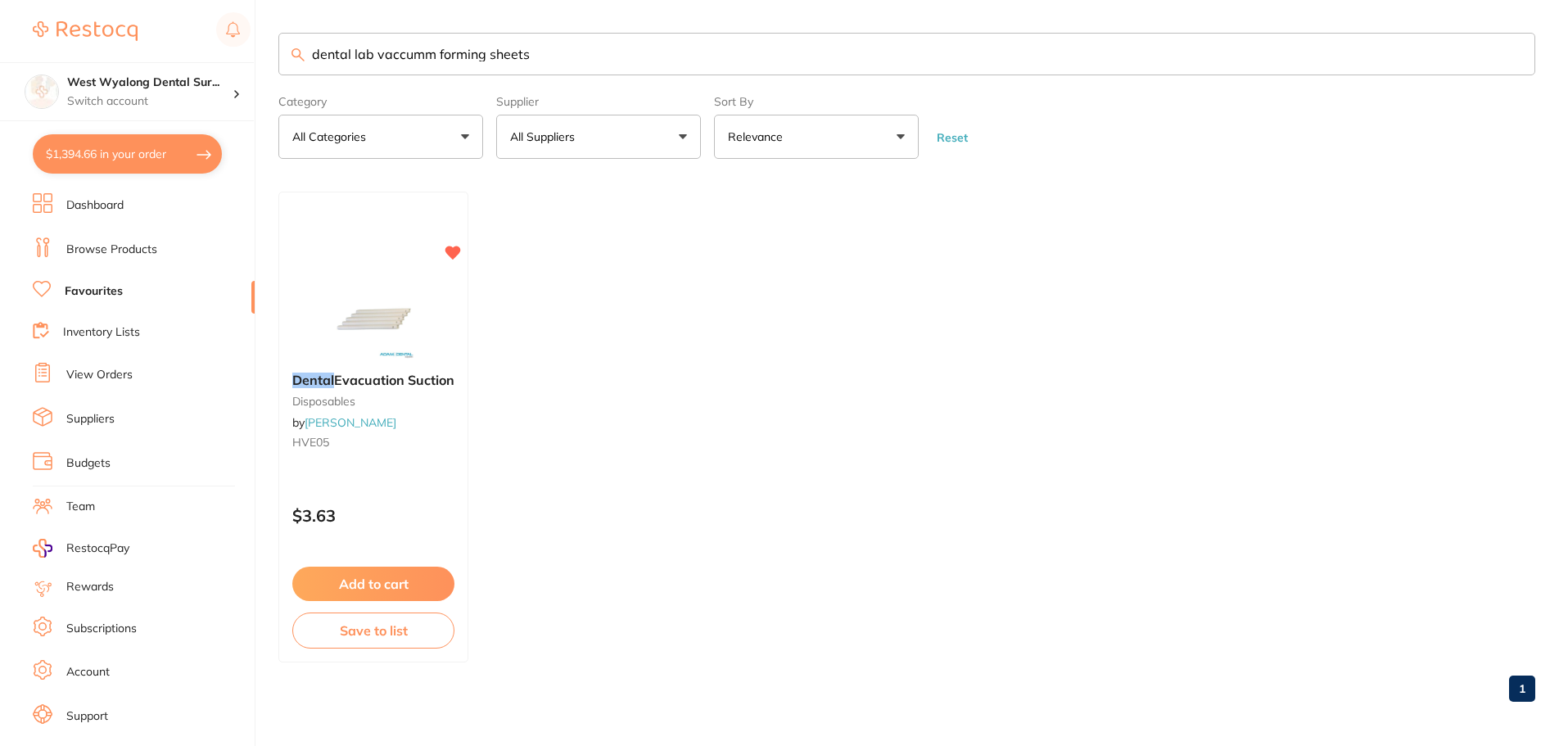
type input "dental lab vaccumm forming sheets"
drag, startPoint x: 550, startPoint y: 53, endPoint x: 295, endPoint y: 61, distance: 255.1
click at [295, 61] on div "dental lab vaccumm forming sheets" at bounding box center [906, 54] width 1257 height 43
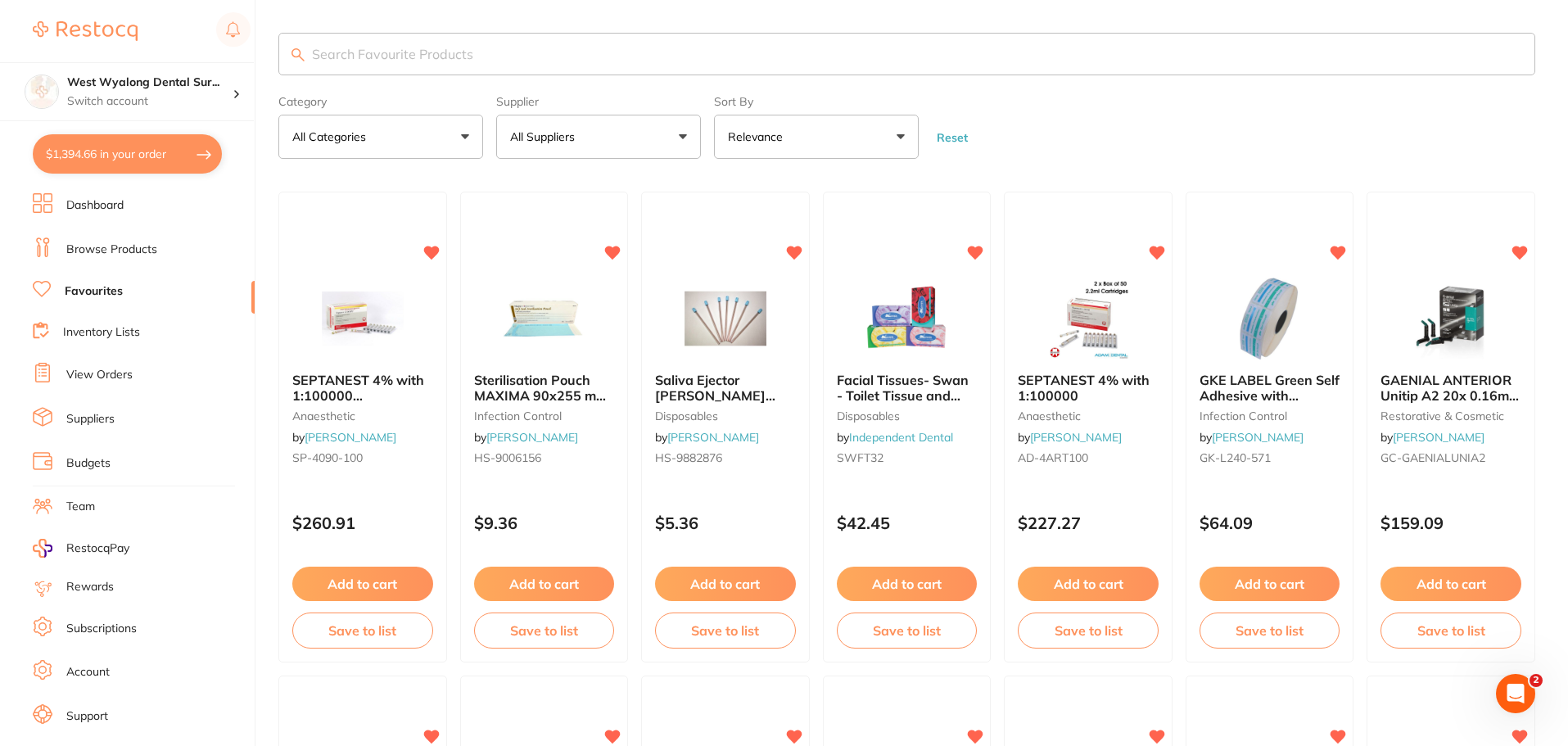
drag, startPoint x: 122, startPoint y: 249, endPoint x: 174, endPoint y: 264, distance: 54.1
click at [122, 249] on link "Browse Products" at bounding box center [111, 249] width 91 height 17
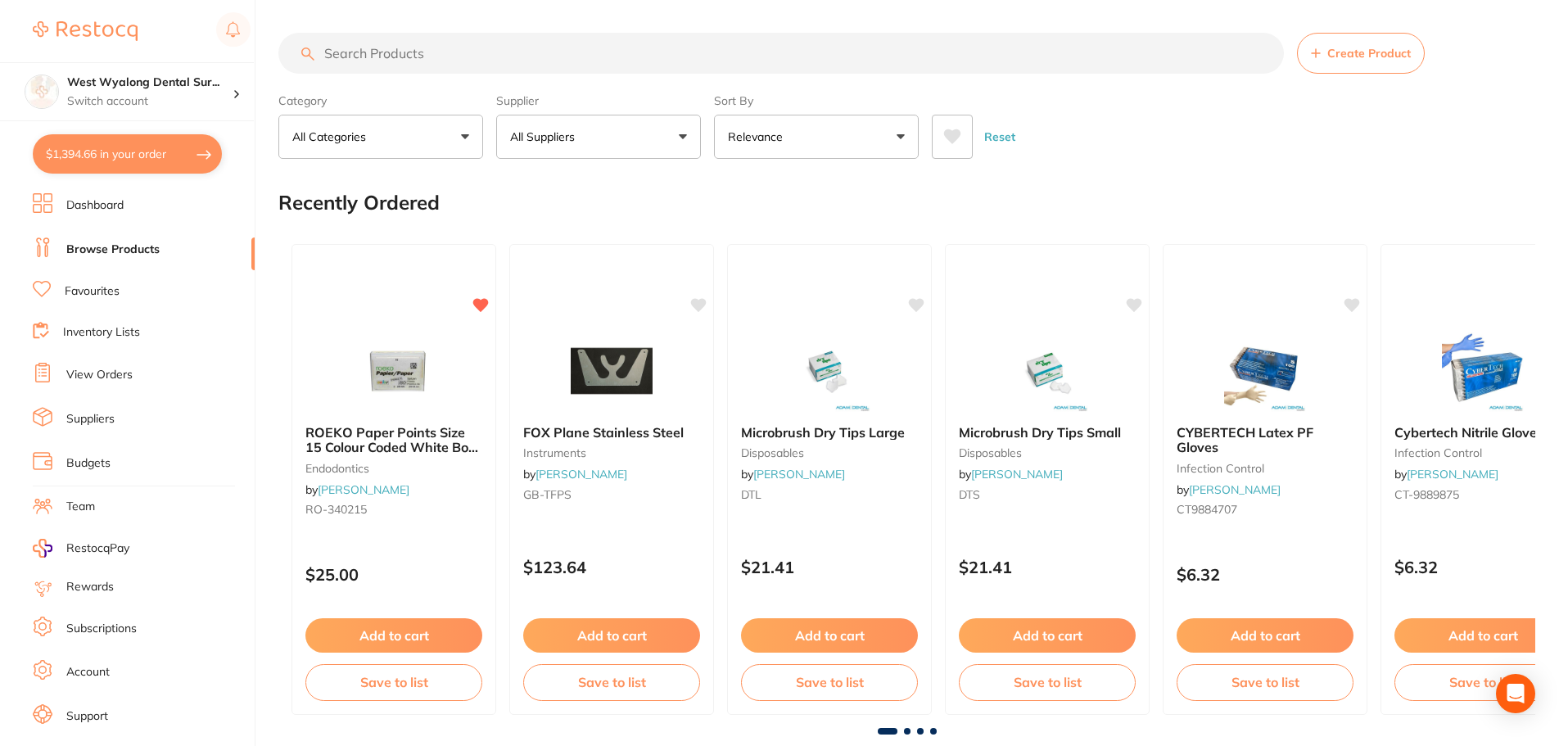
click at [454, 51] on input "search" at bounding box center [780, 53] width 1005 height 41
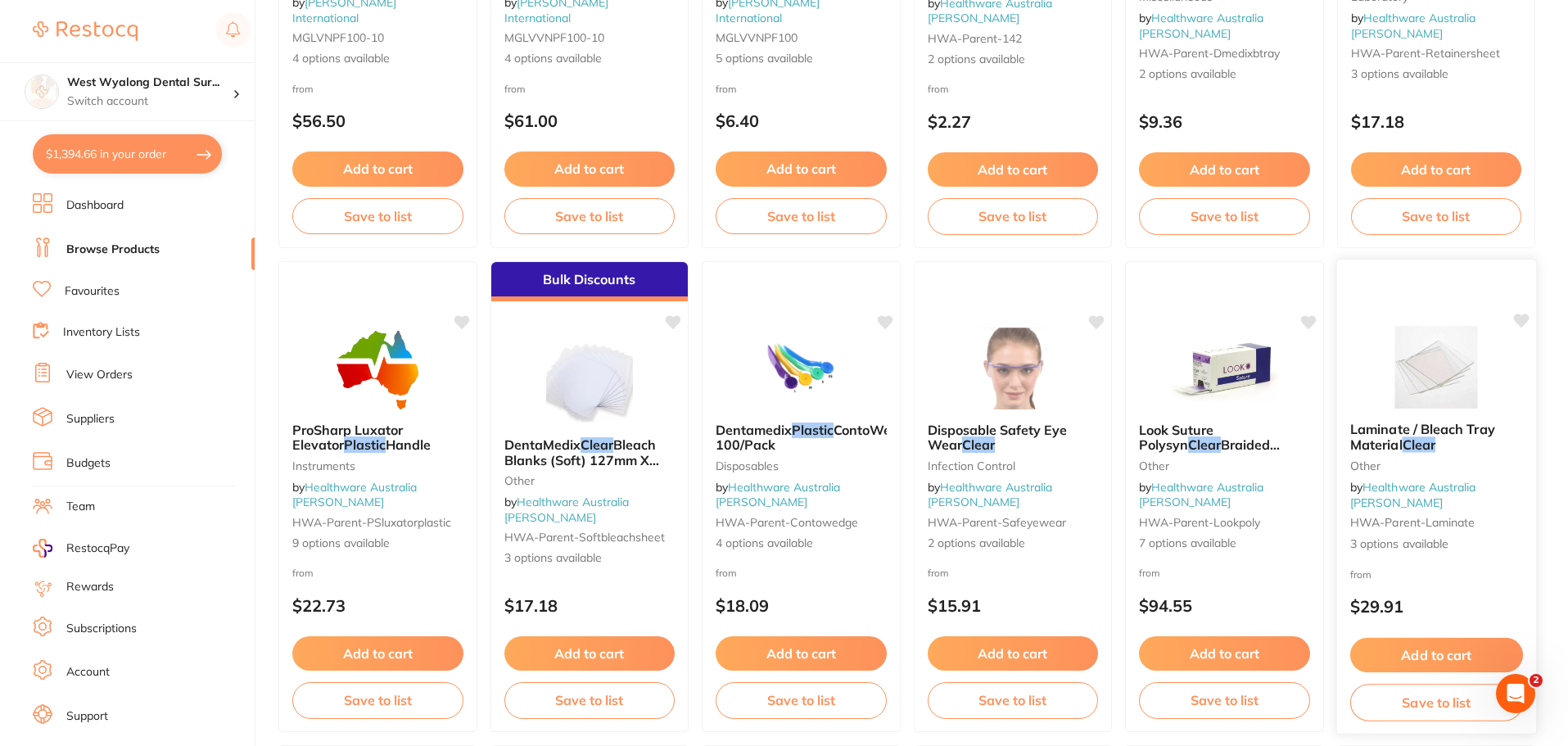
scroll to position [3438, 0]
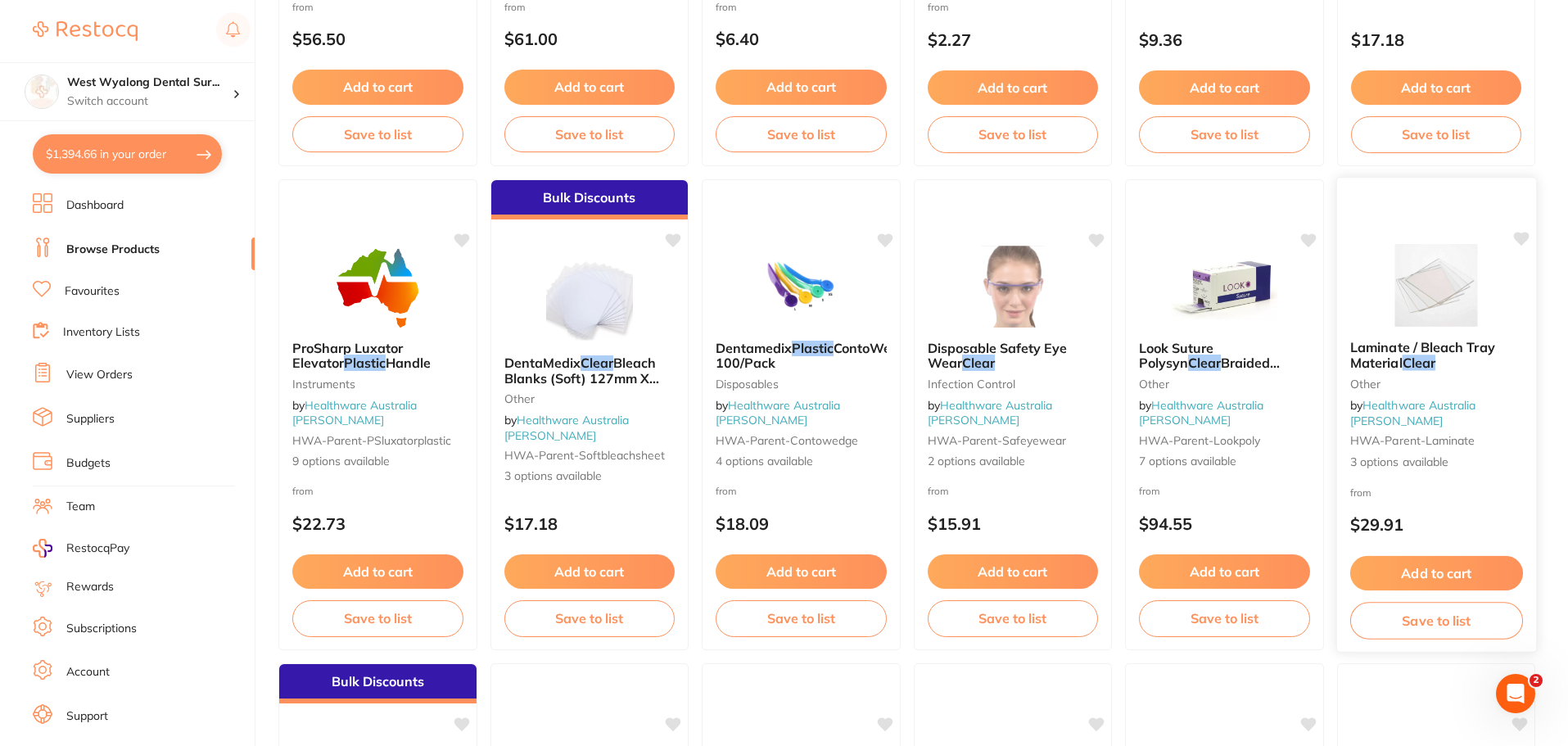
type input "clear plastic"
drag, startPoint x: 1366, startPoint y: 362, endPoint x: 751, endPoint y: 662, distance: 684.3
click at [1366, 362] on span "Laminate / Bleach Tray Material" at bounding box center [1422, 355] width 143 height 31
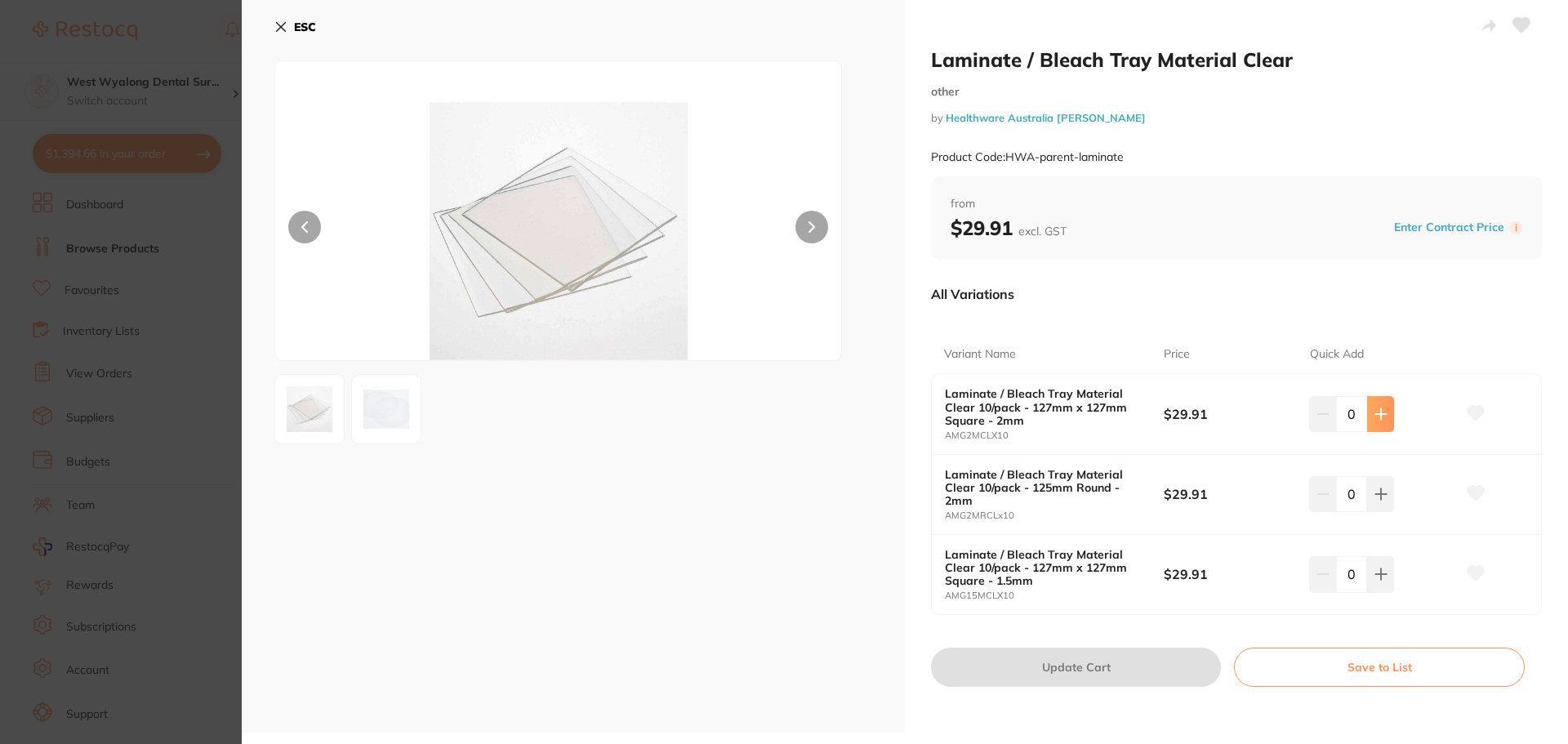
click at [1374, 417] on icon at bounding box center [1380, 413] width 13 height 13
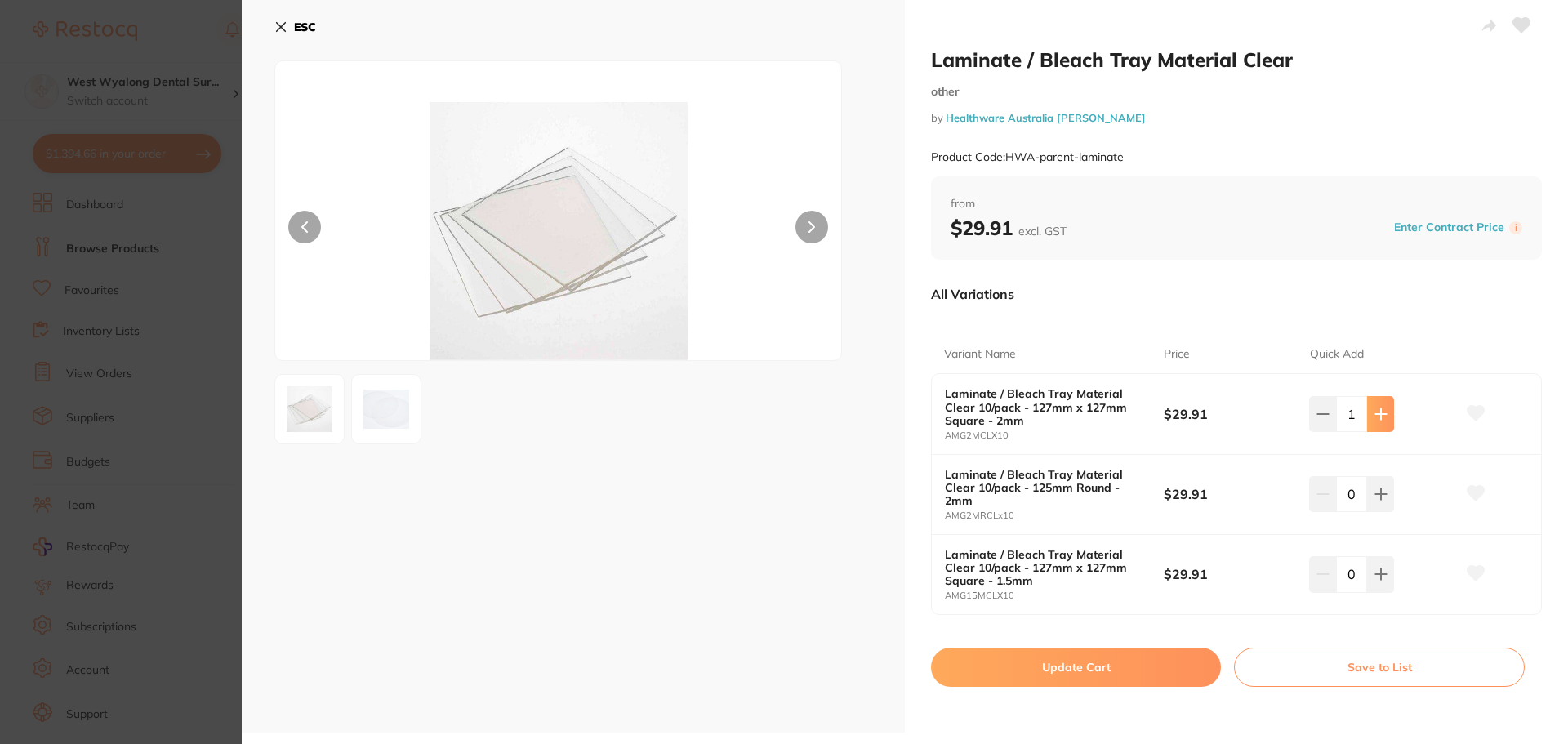
click at [1374, 417] on icon at bounding box center [1380, 413] width 13 height 13
type input "2"
click at [1481, 411] on icon at bounding box center [1475, 412] width 18 height 16
click at [1076, 674] on button "Update Cart" at bounding box center [1075, 666] width 290 height 39
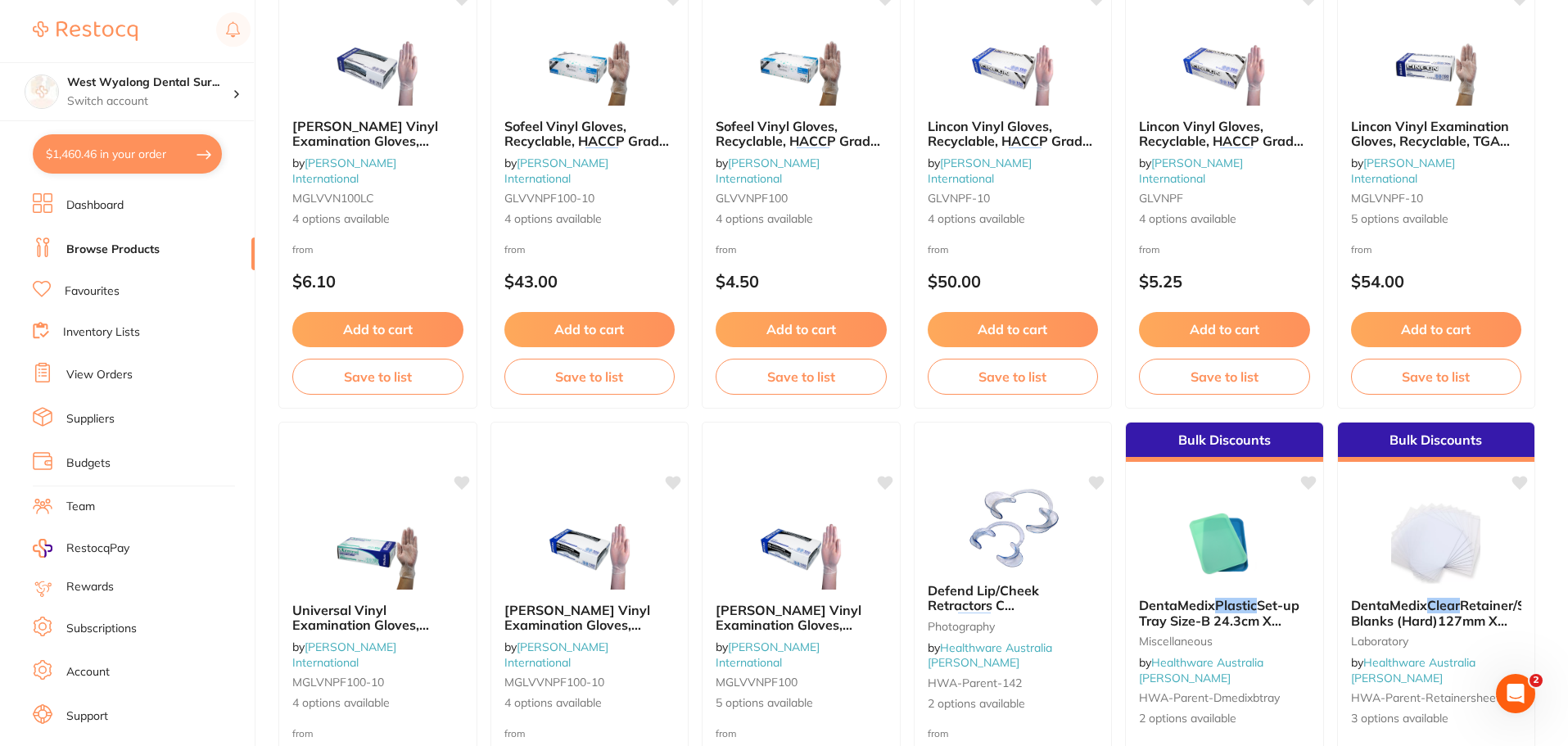
scroll to position [2684, 0]
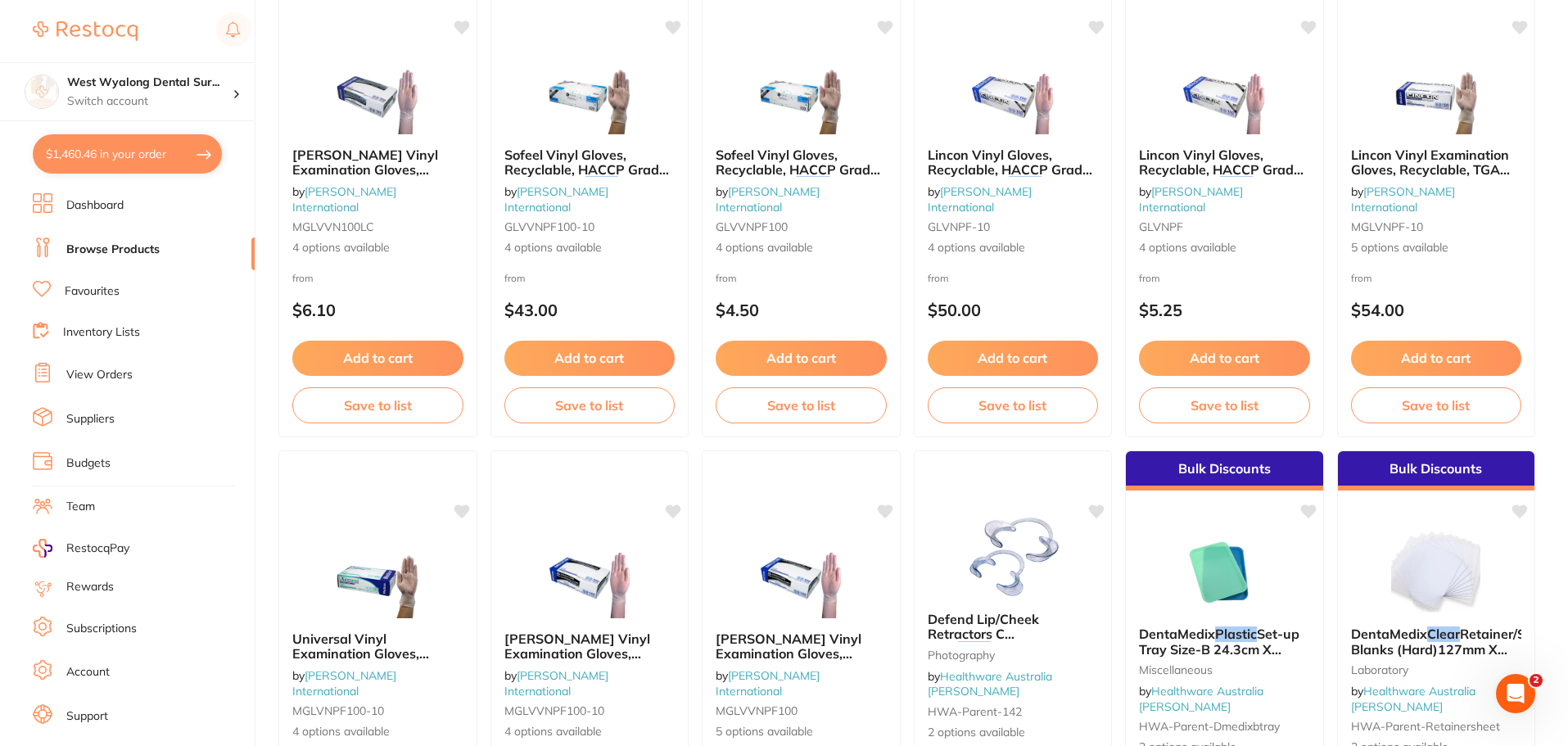
click at [121, 158] on button "$1,460.46 in your order" at bounding box center [128, 154] width 189 height 39
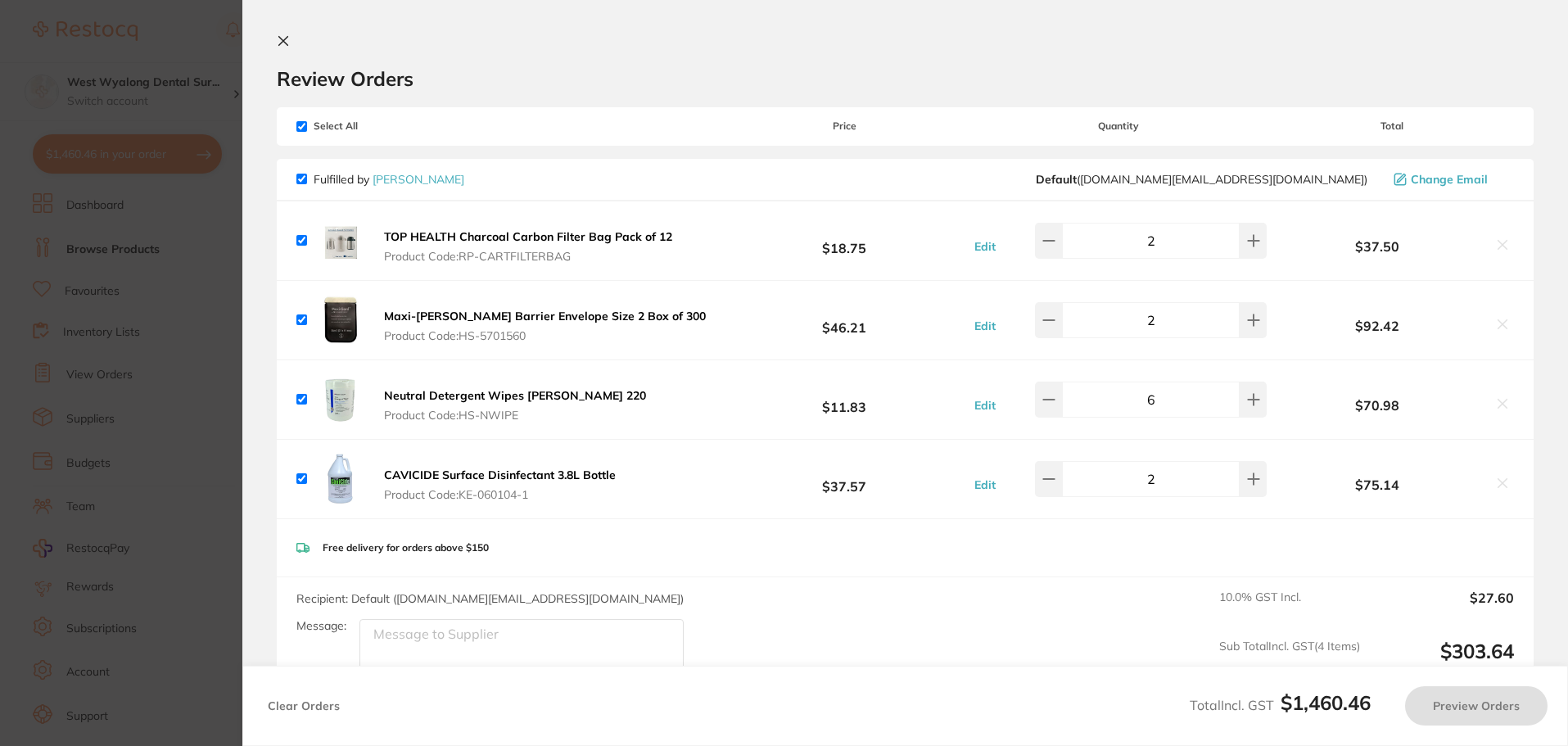
checkbox input "true"
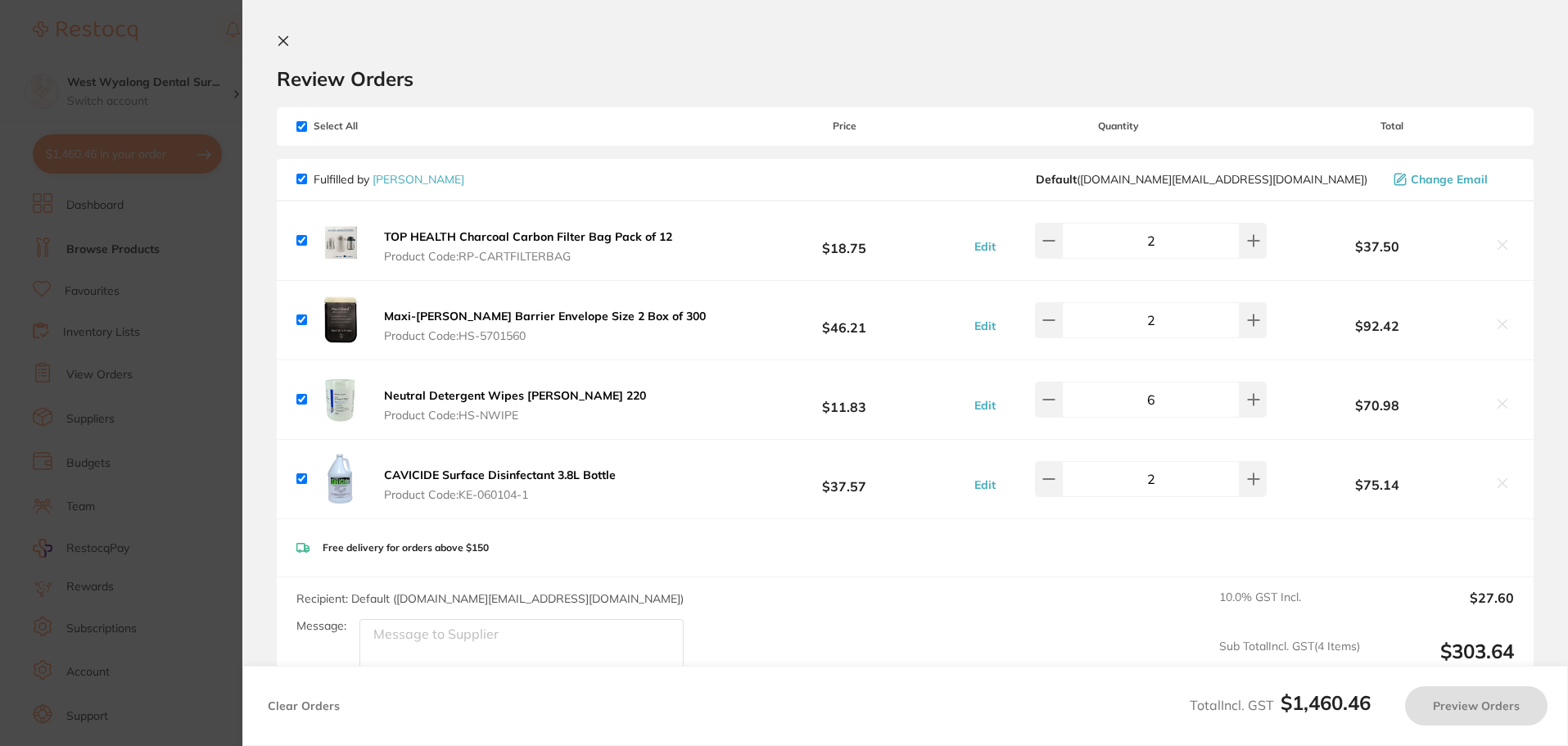
checkbox input "true"
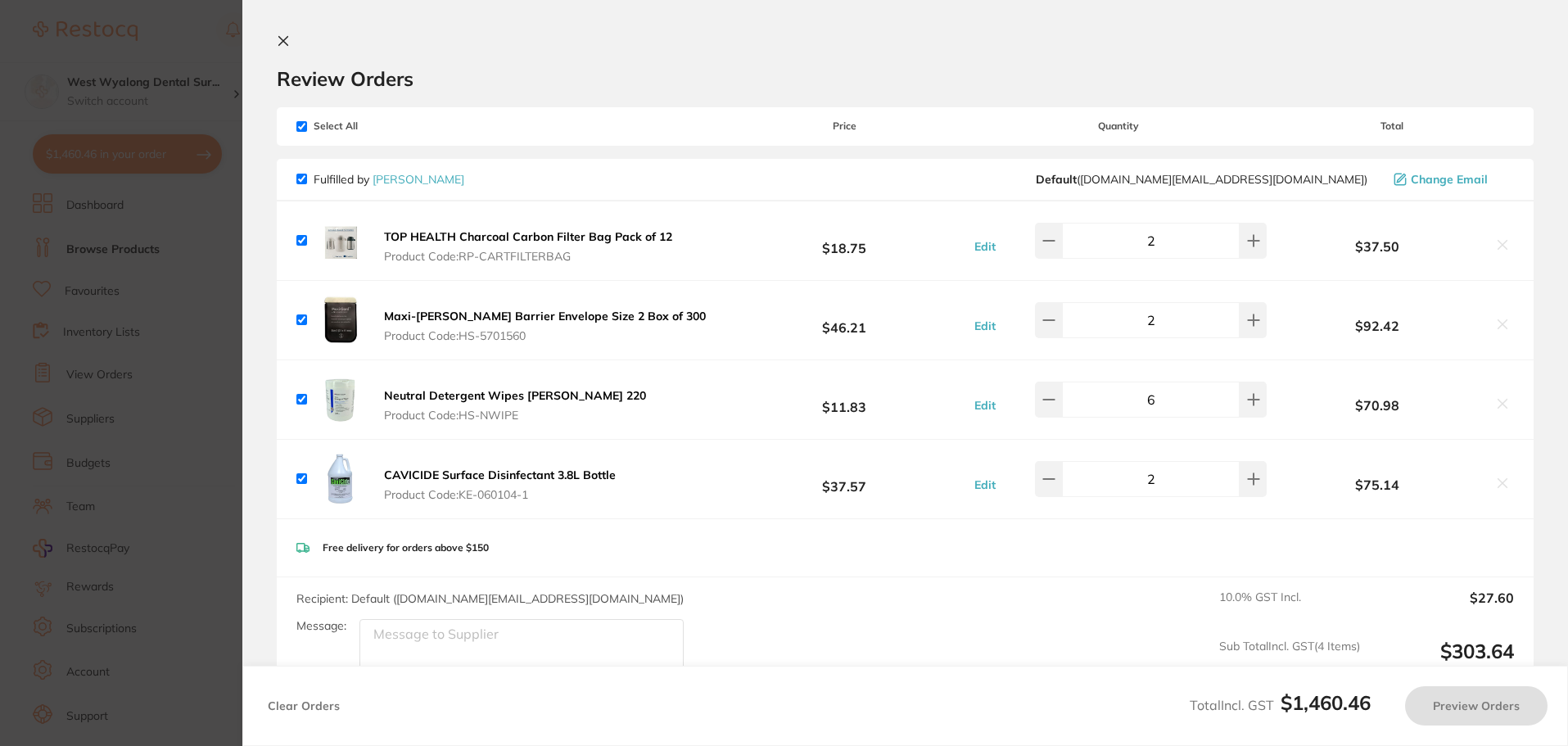
checkbox input "true"
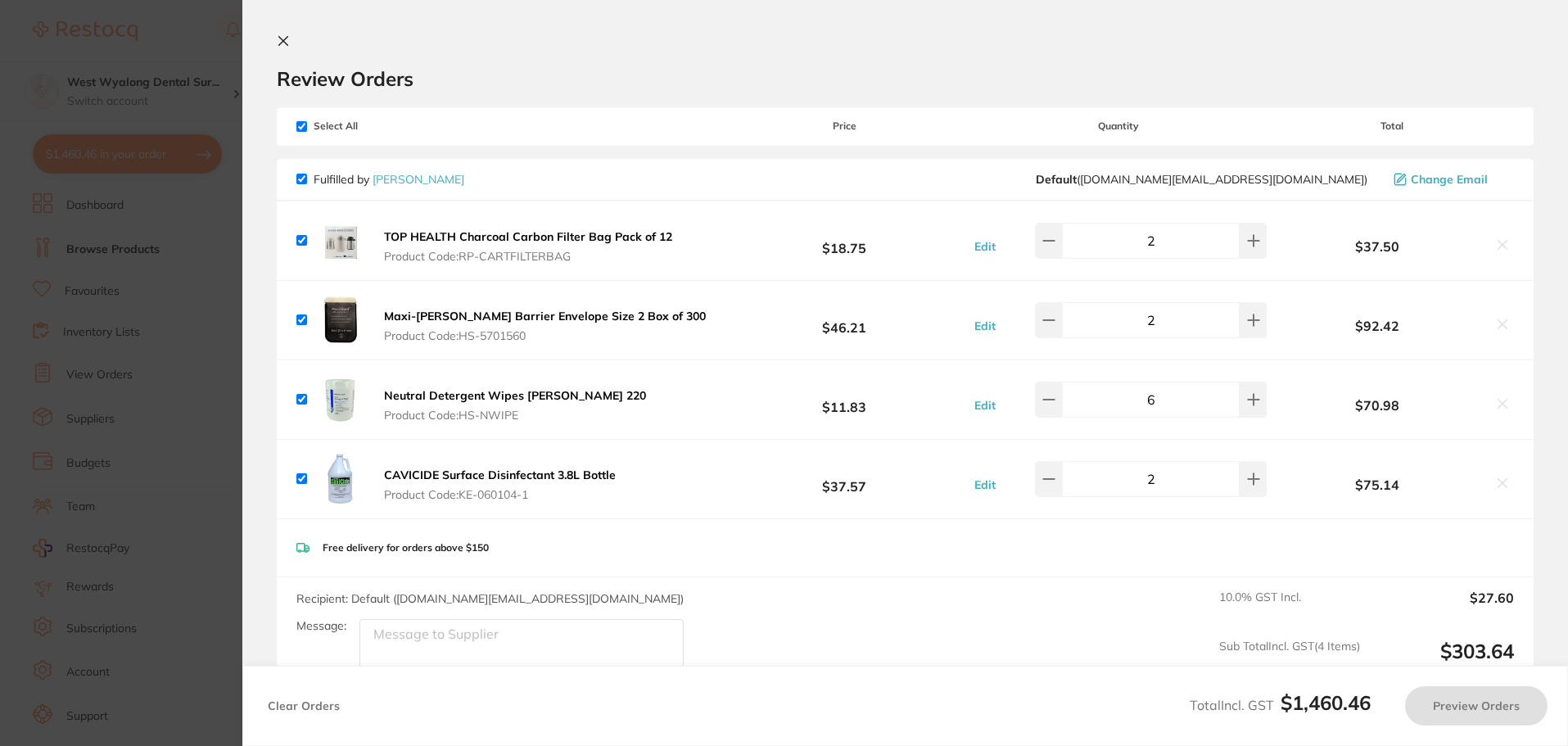
checkbox input "true"
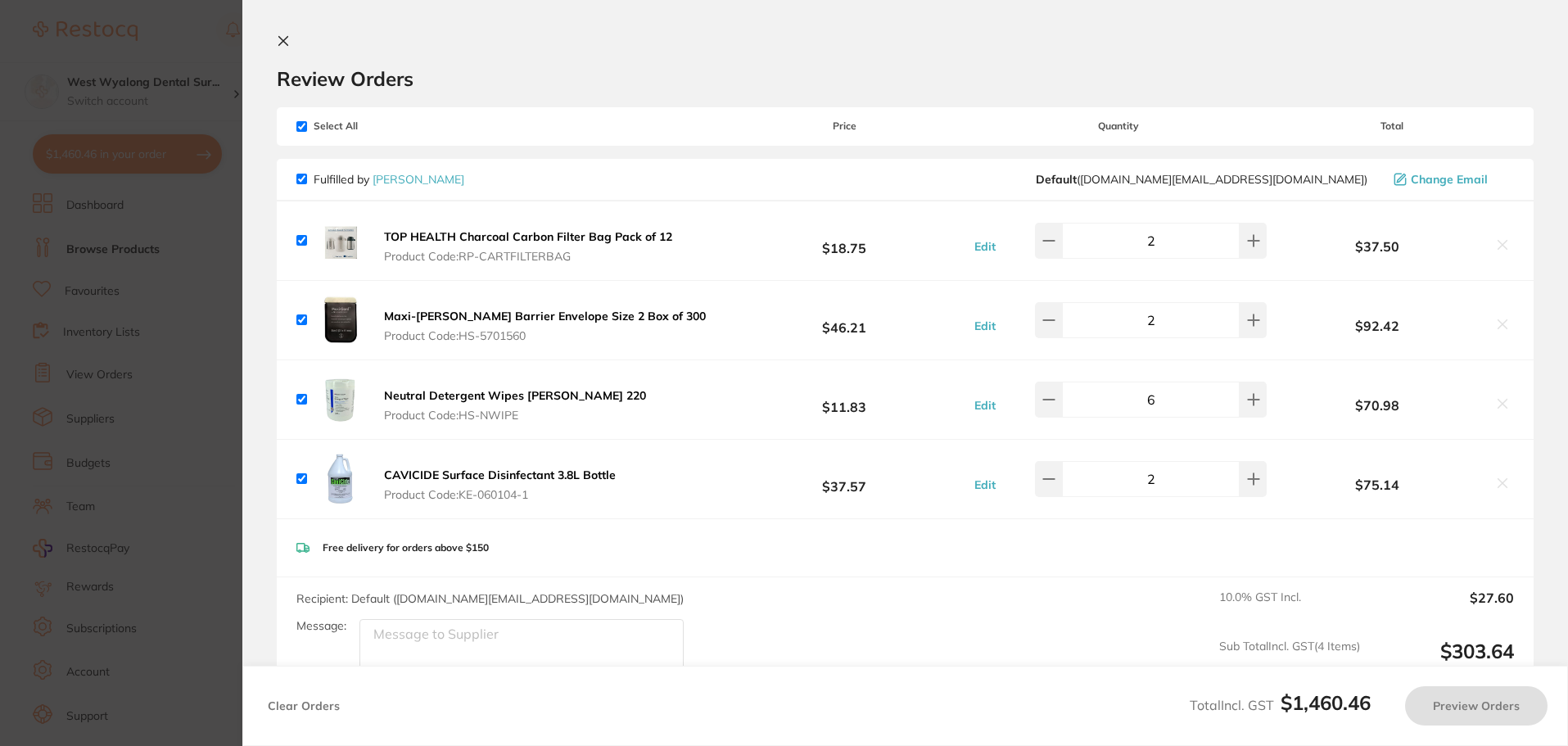
checkbox input "true"
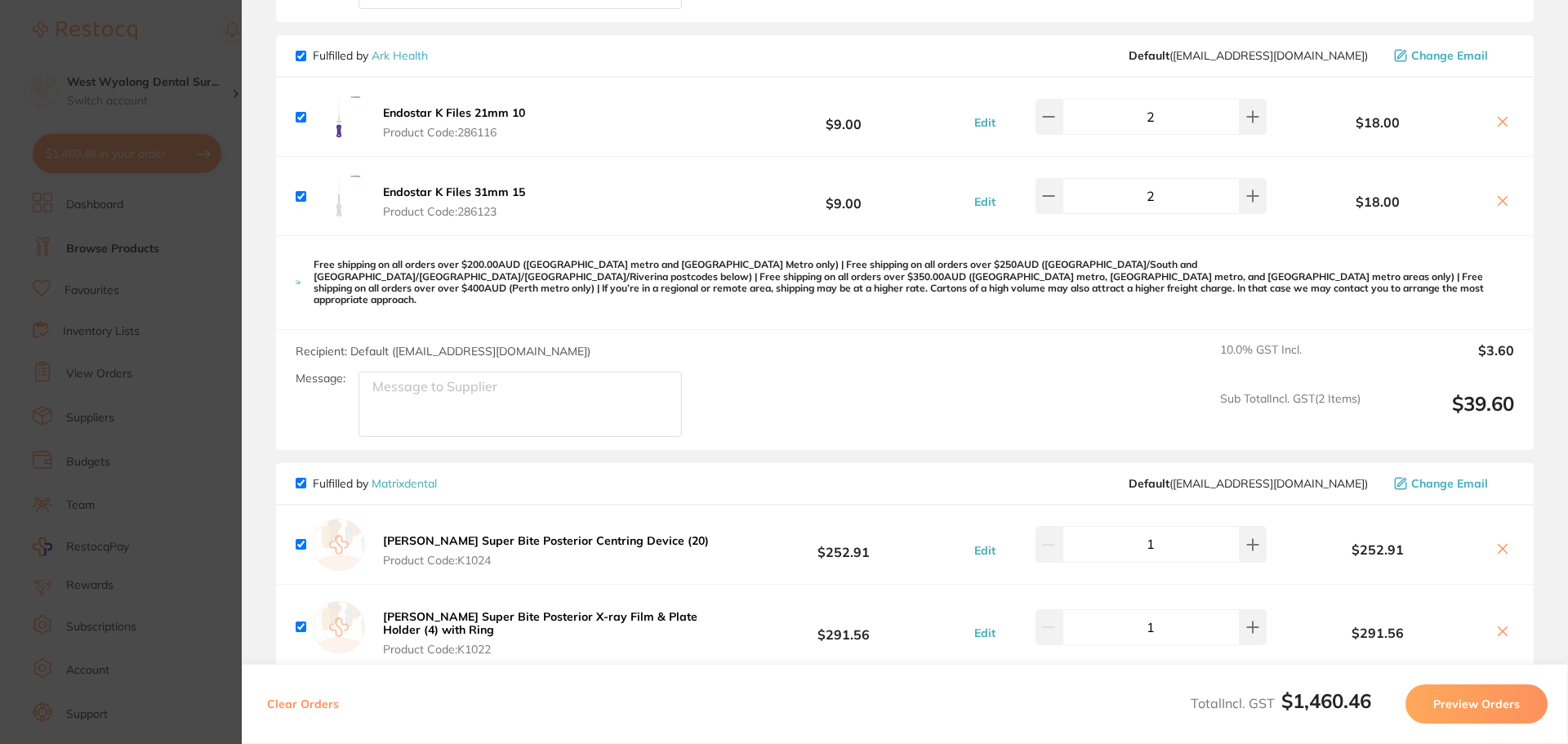
scroll to position [1714, 0]
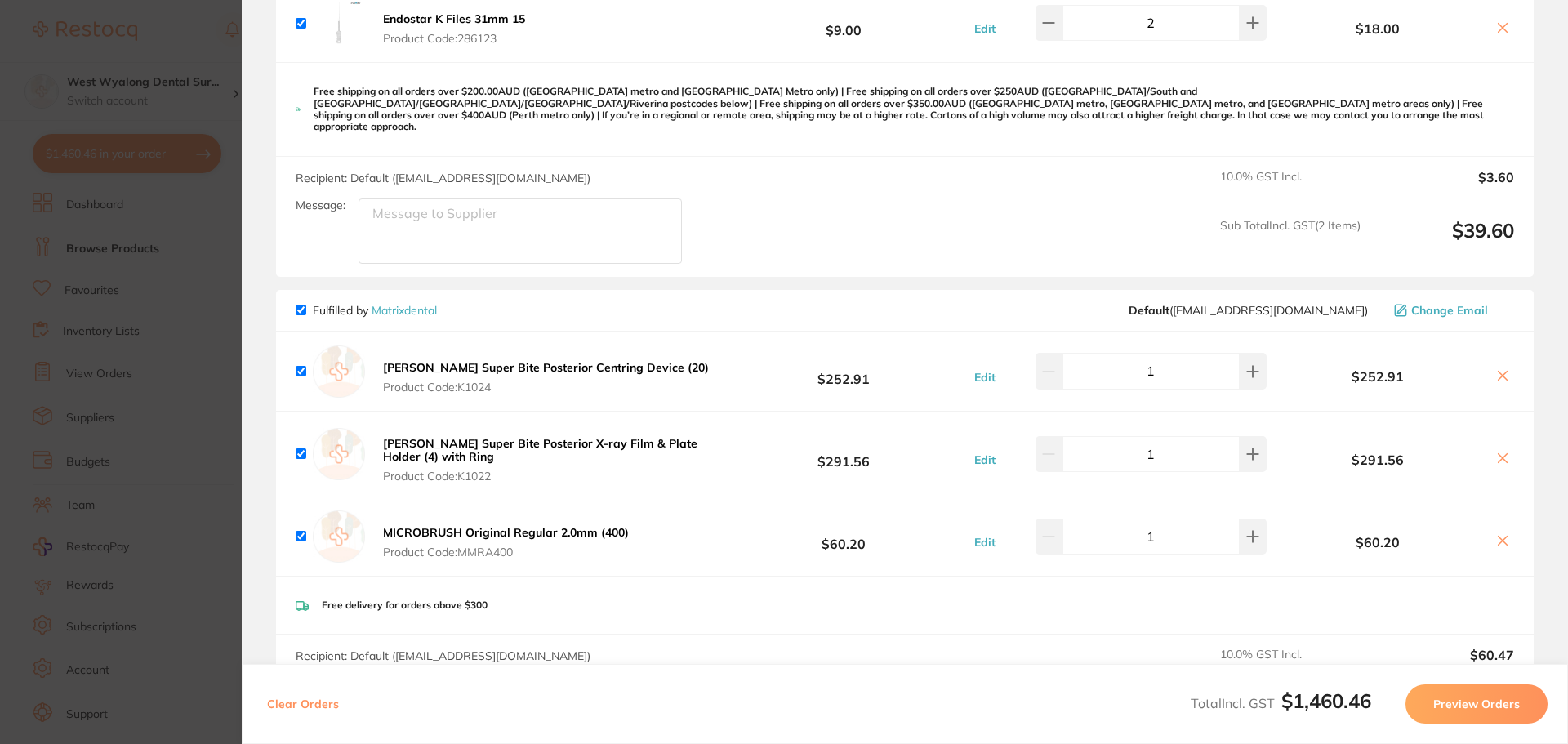
click at [1496, 369] on icon at bounding box center [1502, 375] width 13 height 13
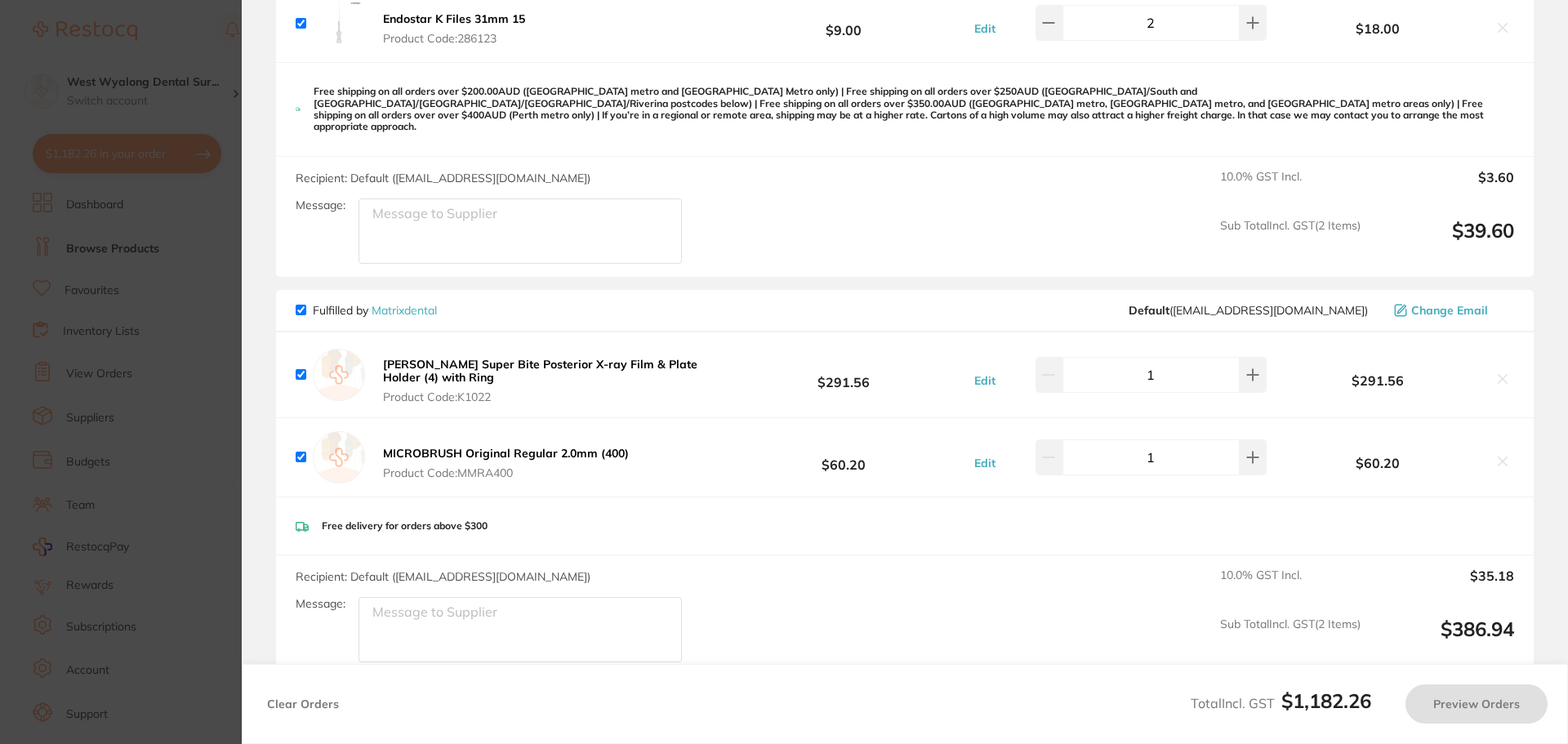
checkbox input "true"
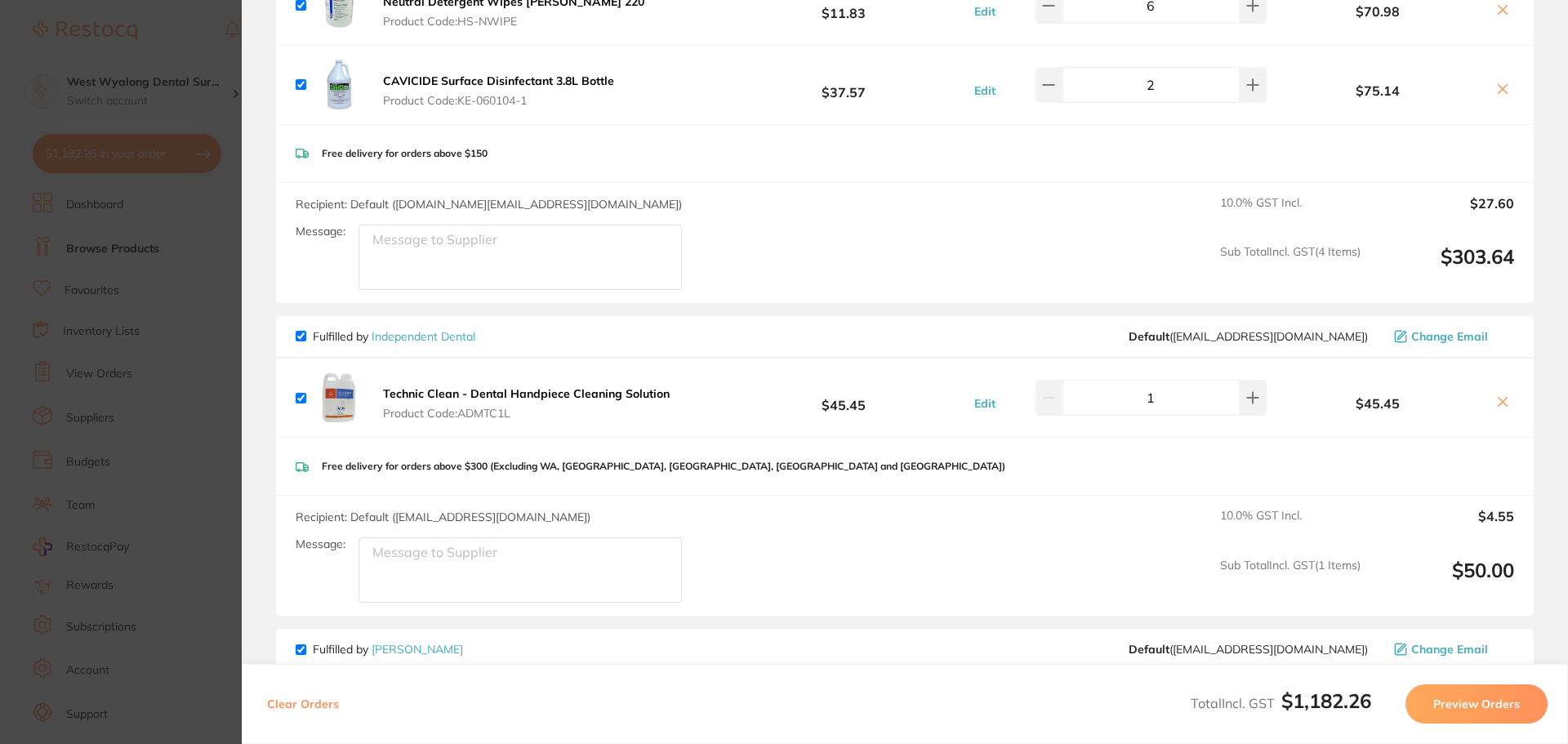
scroll to position [0, 0]
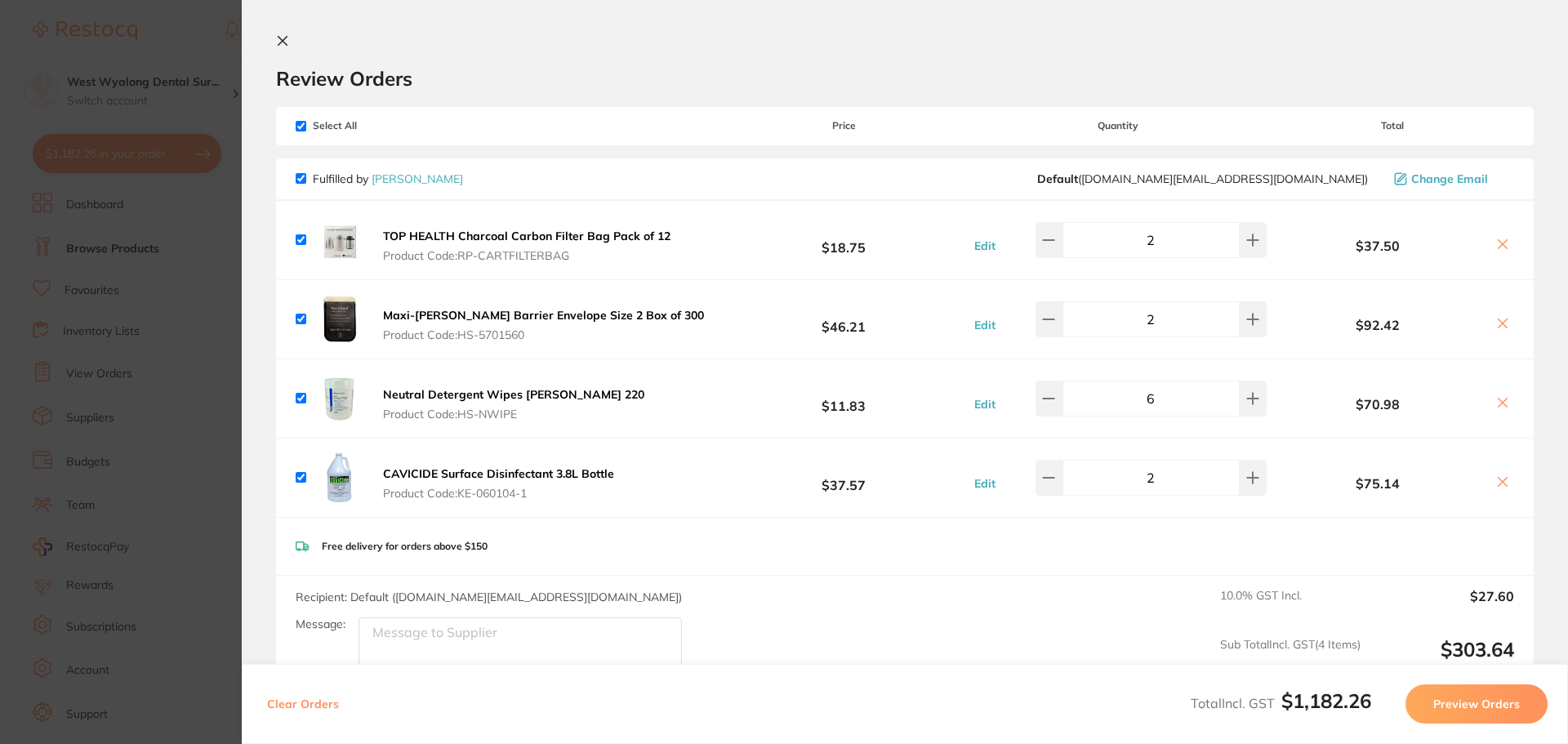
click at [280, 39] on icon at bounding box center [282, 41] width 9 height 9
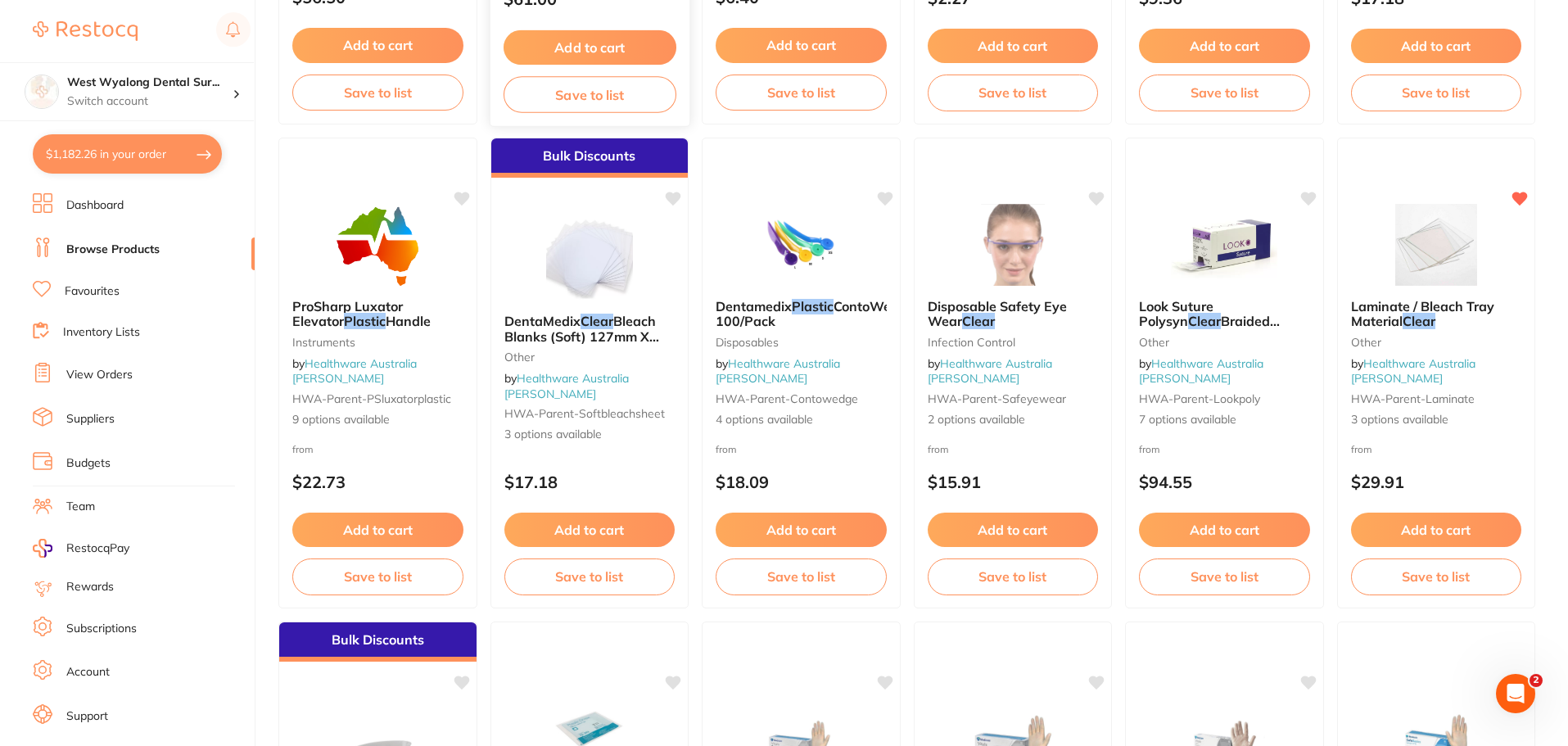
scroll to position [3583, 0]
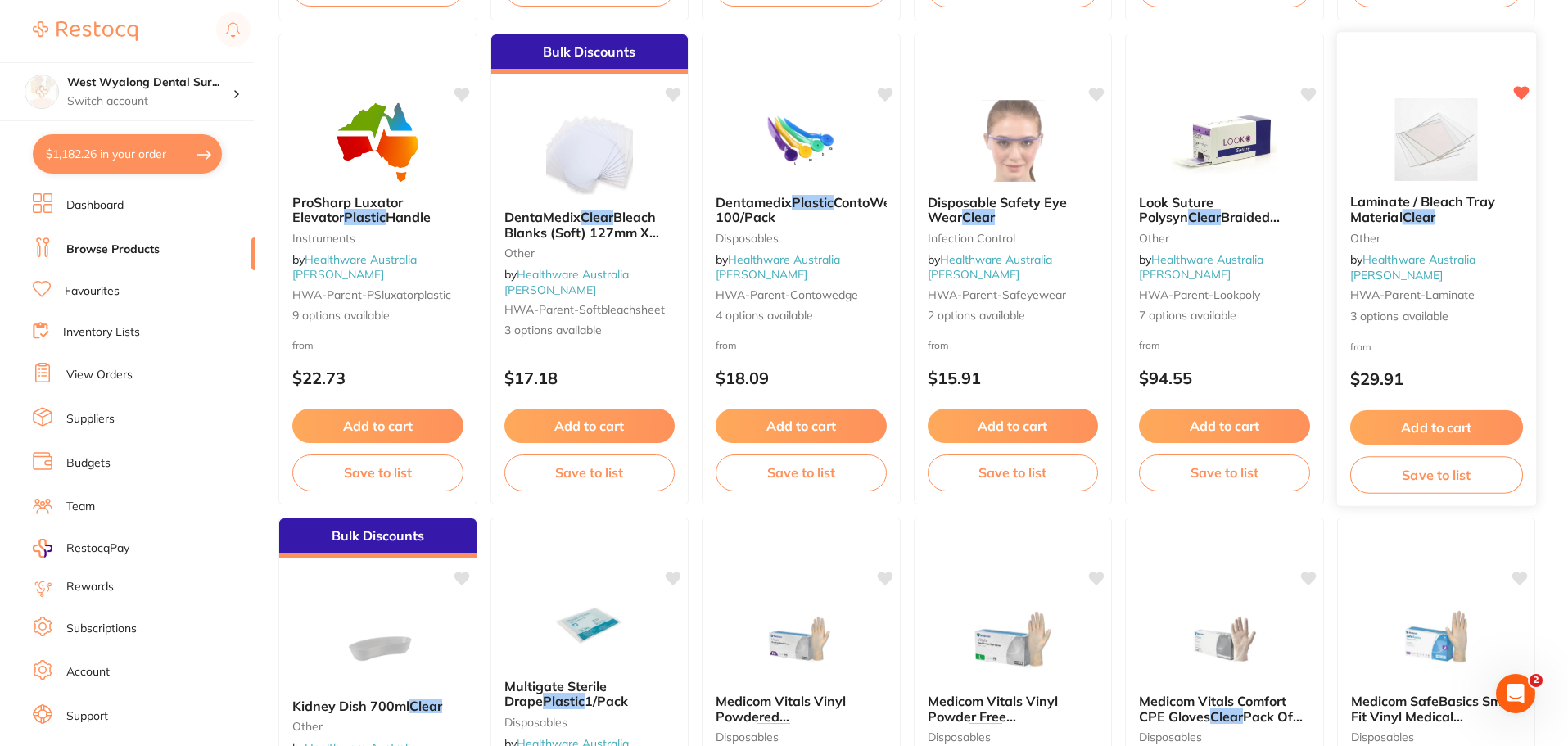
click at [1371, 221] on span "Laminate / Bleach Tray Material" at bounding box center [1421, 208] width 145 height 32
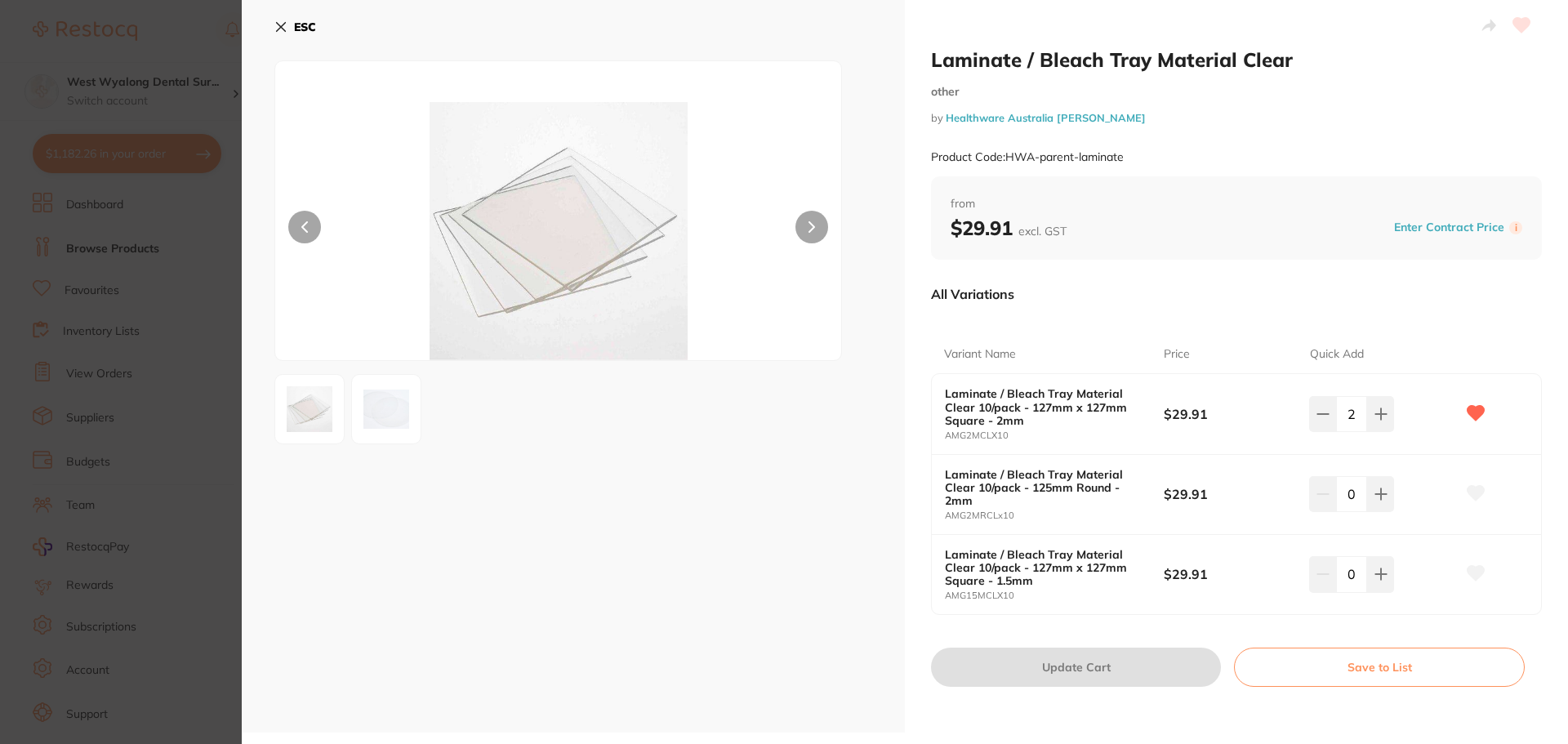
click at [280, 29] on icon at bounding box center [281, 27] width 13 height 13
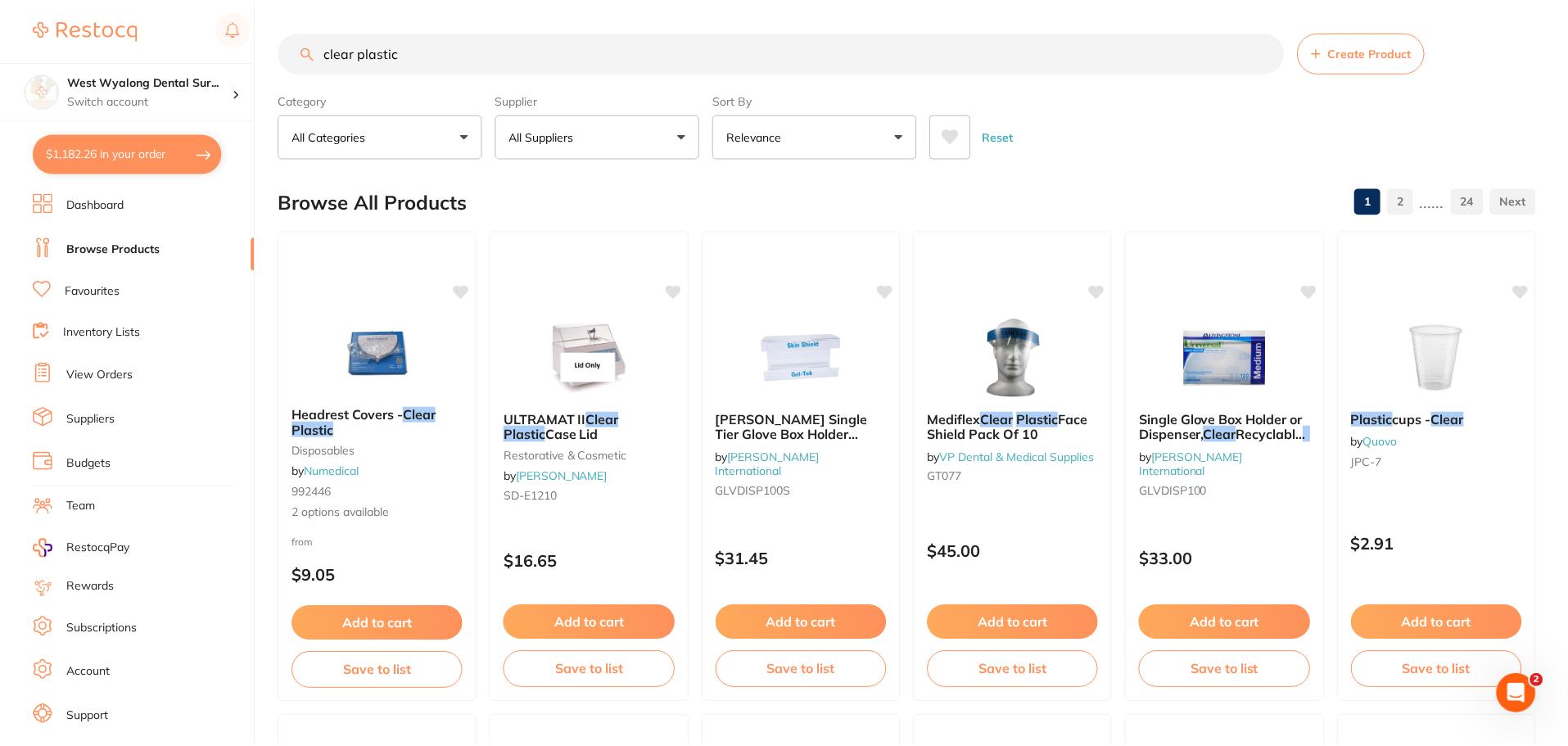
scroll to position [3583, 0]
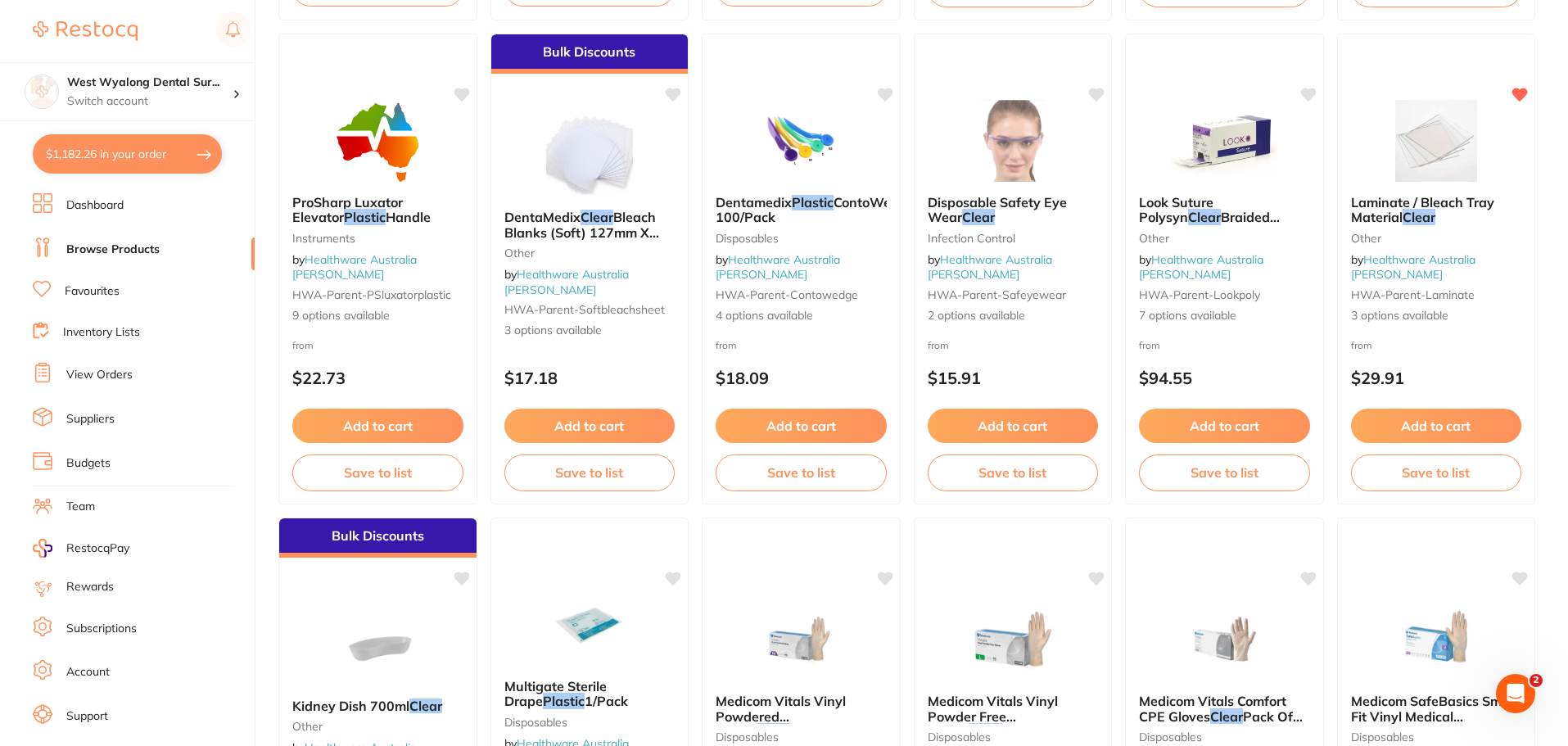
click at [96, 140] on button "$1,182.26 in your order" at bounding box center [128, 154] width 189 height 39
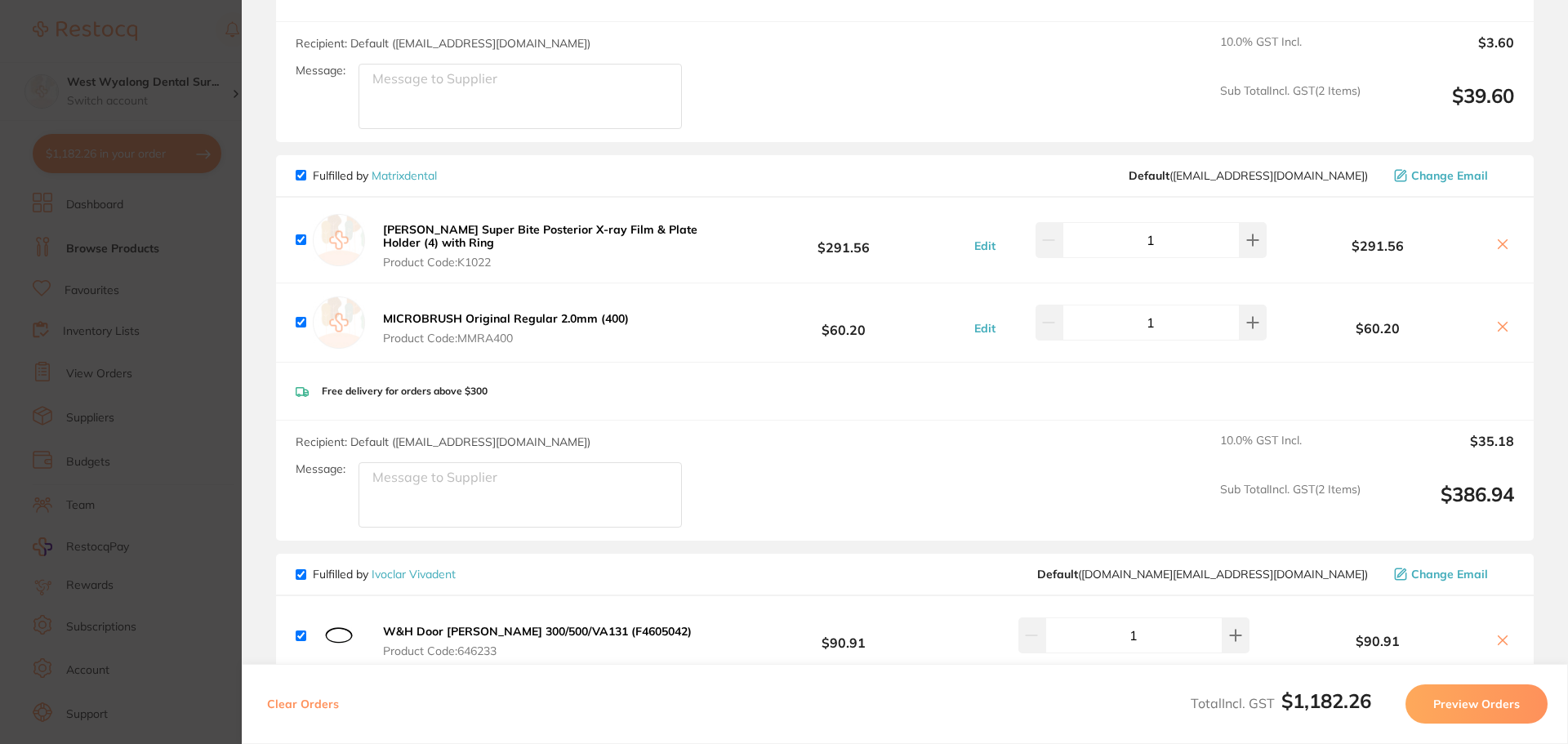
scroll to position [2041, 0]
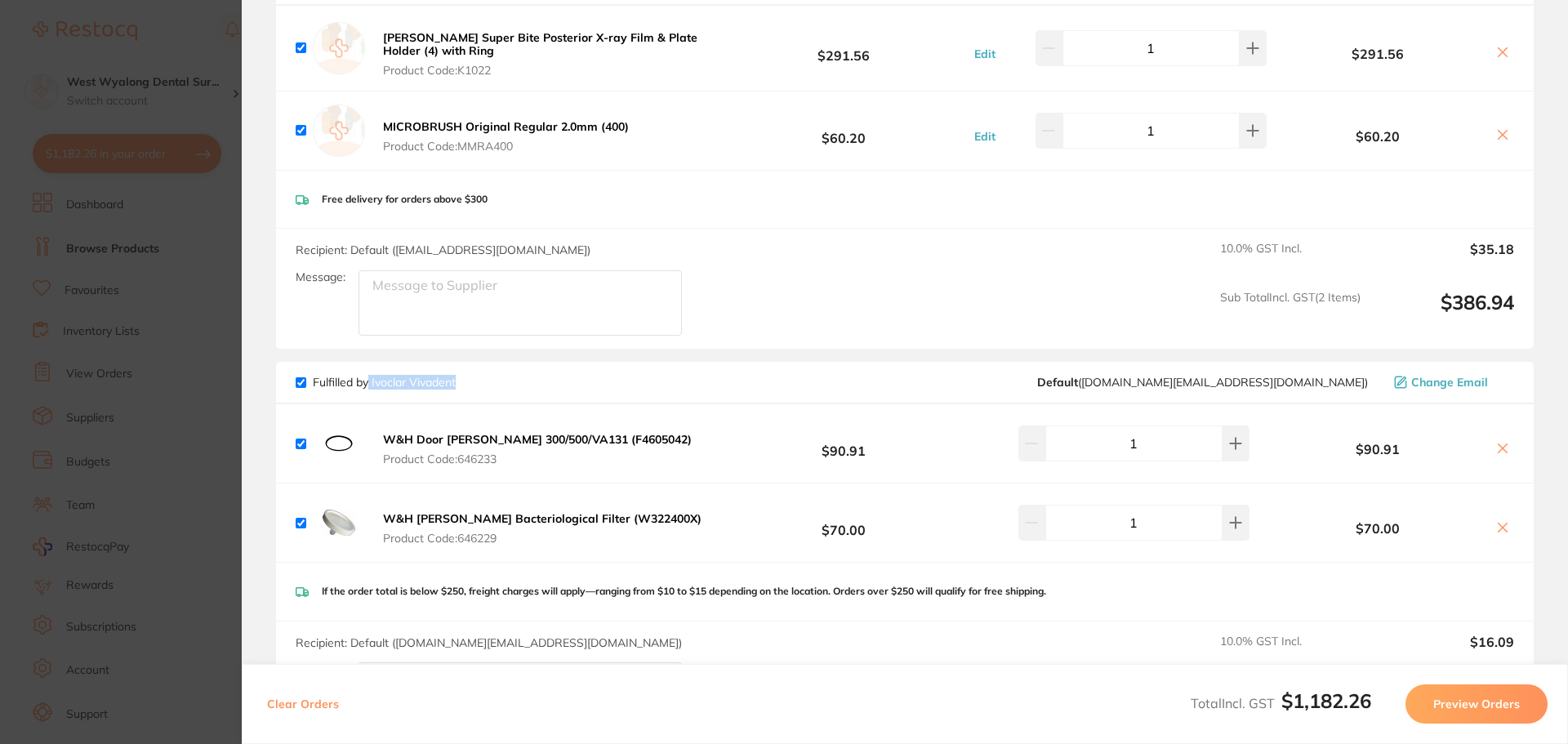
drag, startPoint x: 371, startPoint y: 358, endPoint x: 416, endPoint y: 359, distance: 45.0
click at [463, 375] on div "Fulfilled by Ivoclar Vivadent Default ( orders.au@ivoclar.com ) Change Email" at bounding box center [904, 382] width 1218 height 15
copy p "Ivoclar Vivadent"
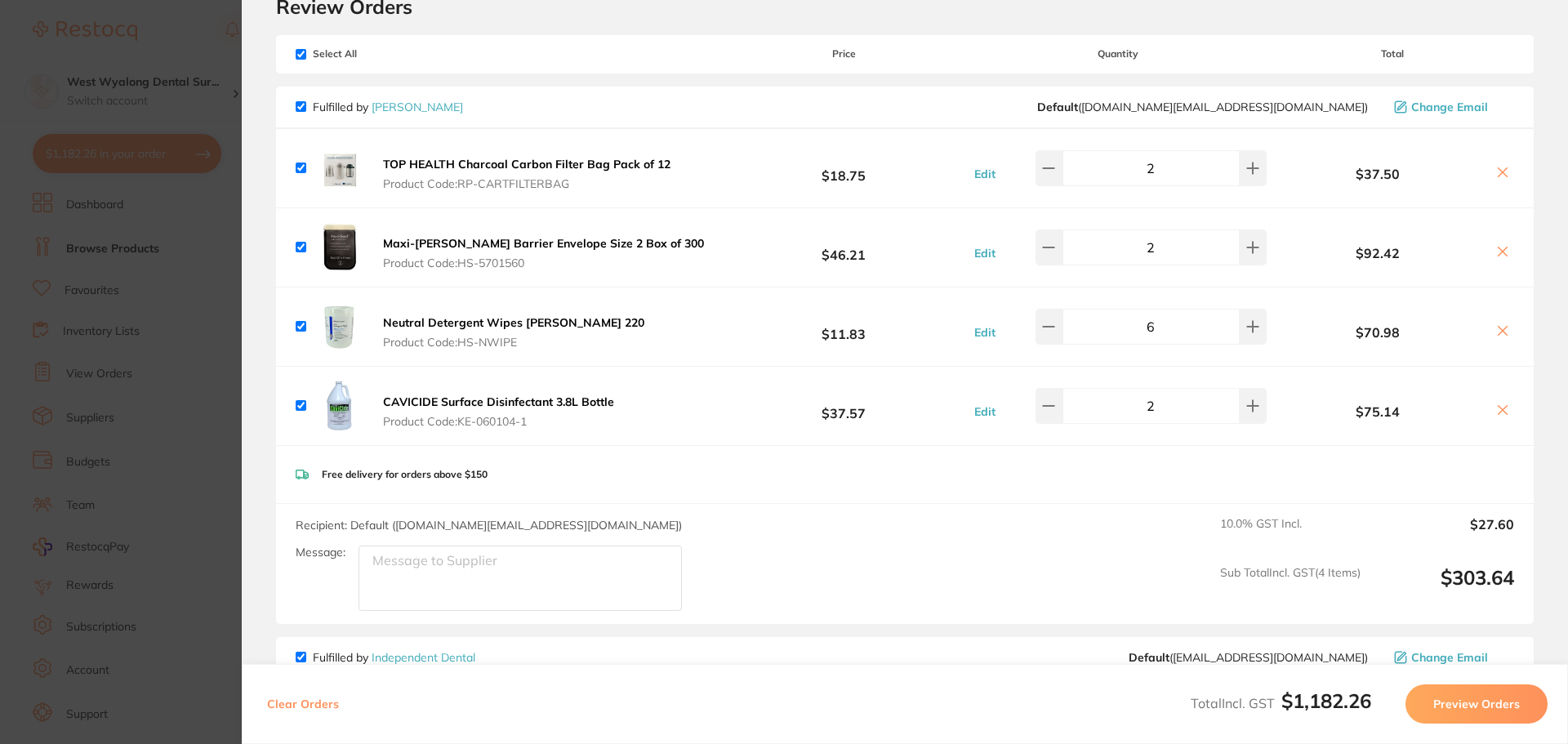
scroll to position [0, 0]
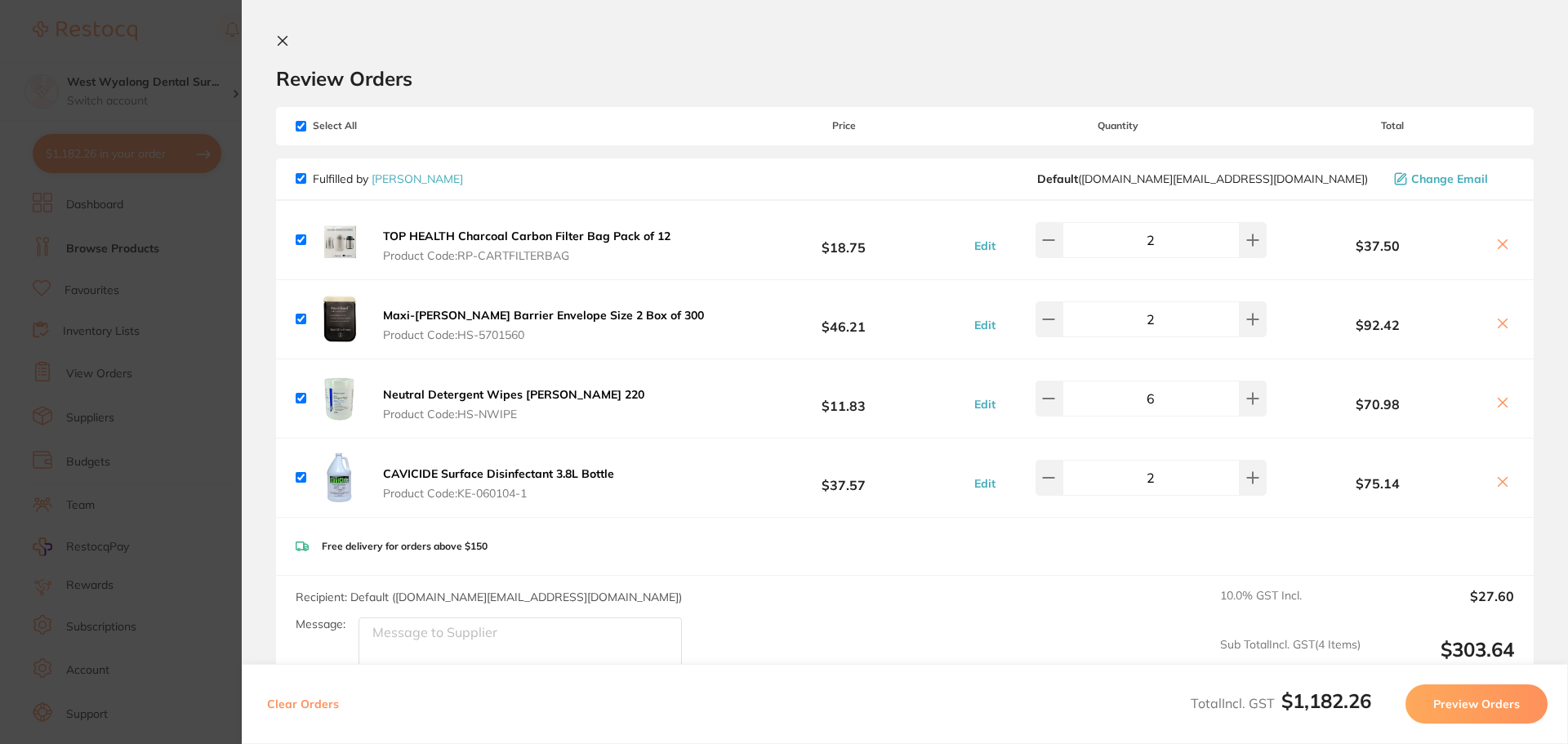
click at [288, 35] on icon at bounding box center [282, 41] width 13 height 13
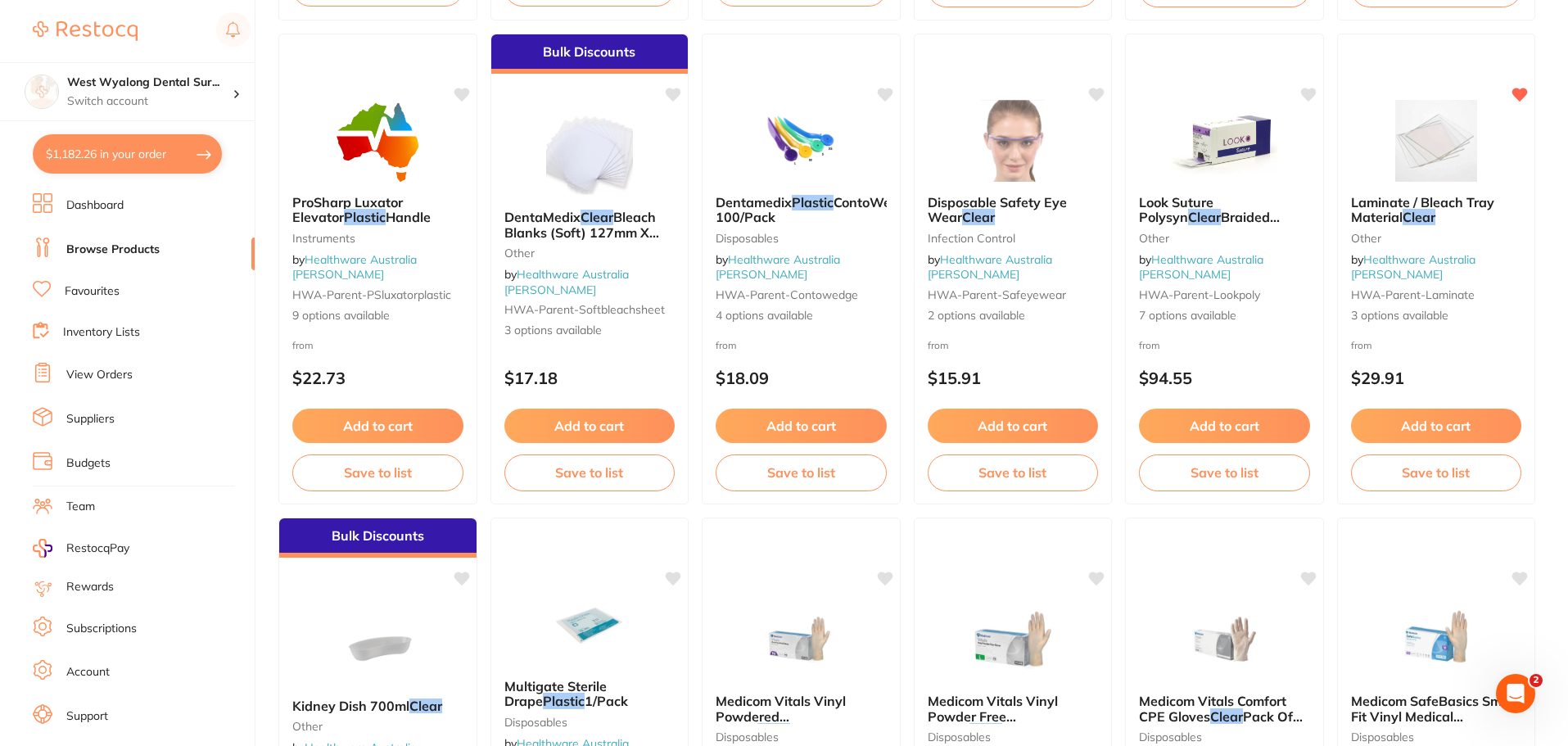
click at [78, 426] on link "Suppliers" at bounding box center [90, 419] width 49 height 17
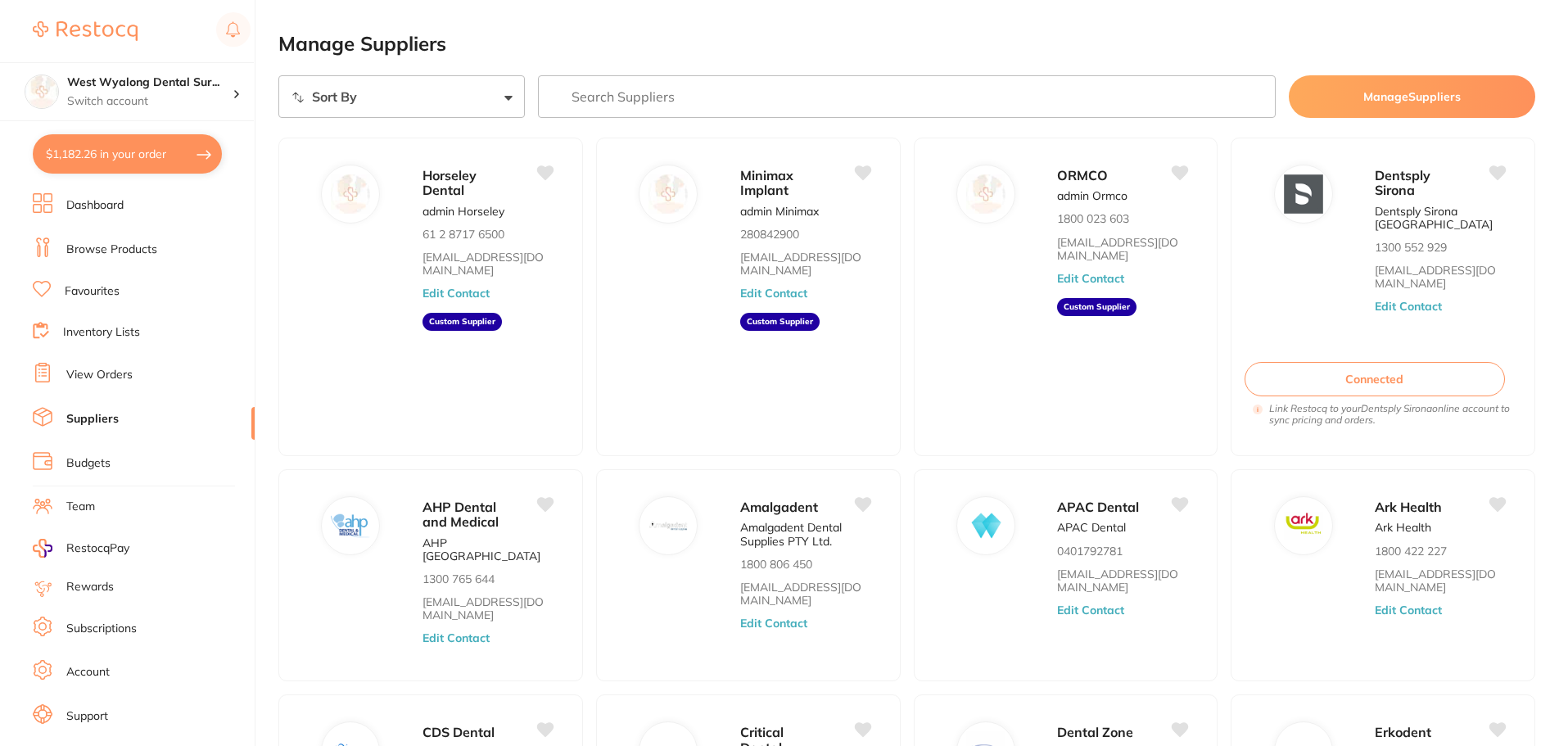
click at [602, 107] on input "search" at bounding box center [907, 96] width 738 height 43
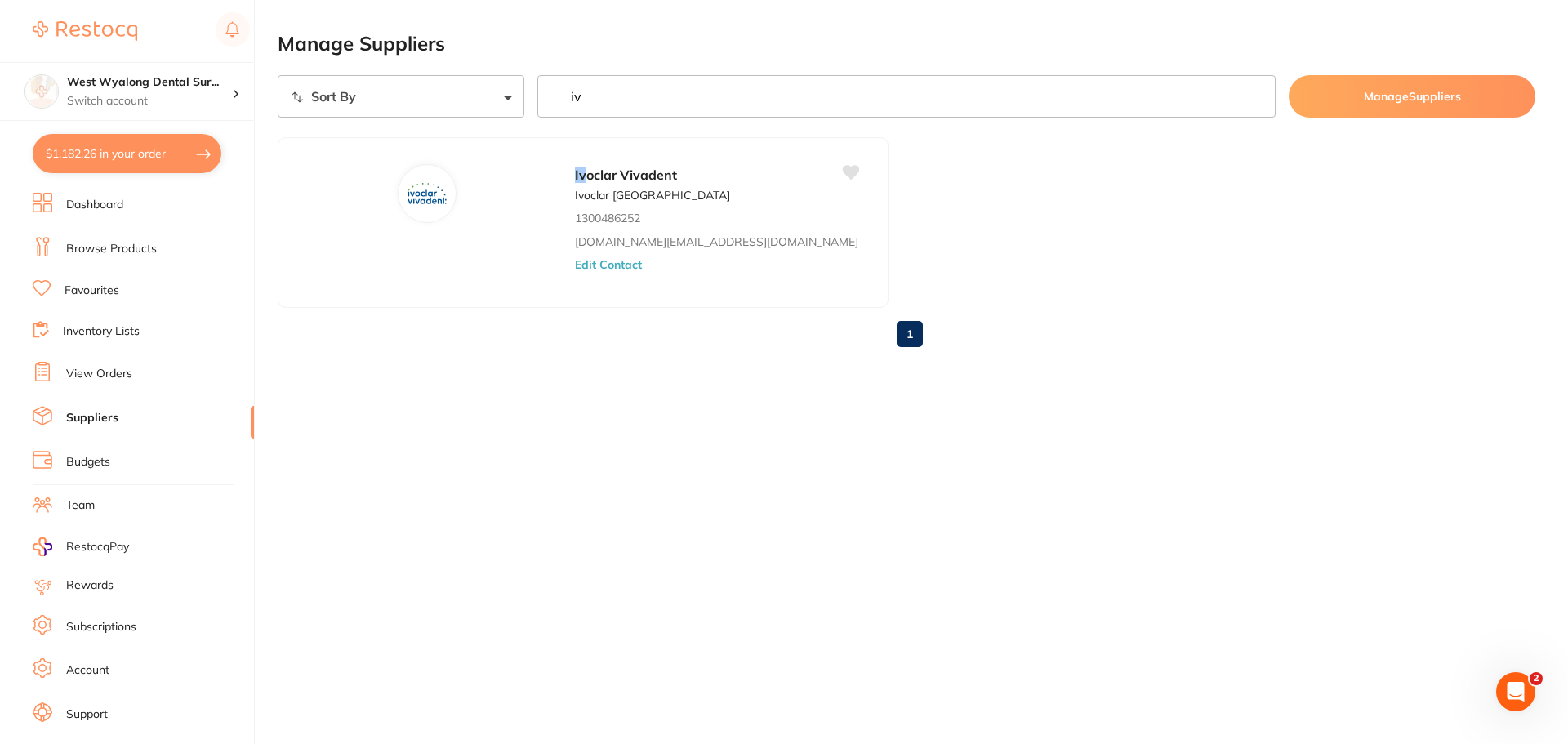
type input "iv"
click at [575, 266] on button "Edit Contact" at bounding box center [608, 264] width 67 height 13
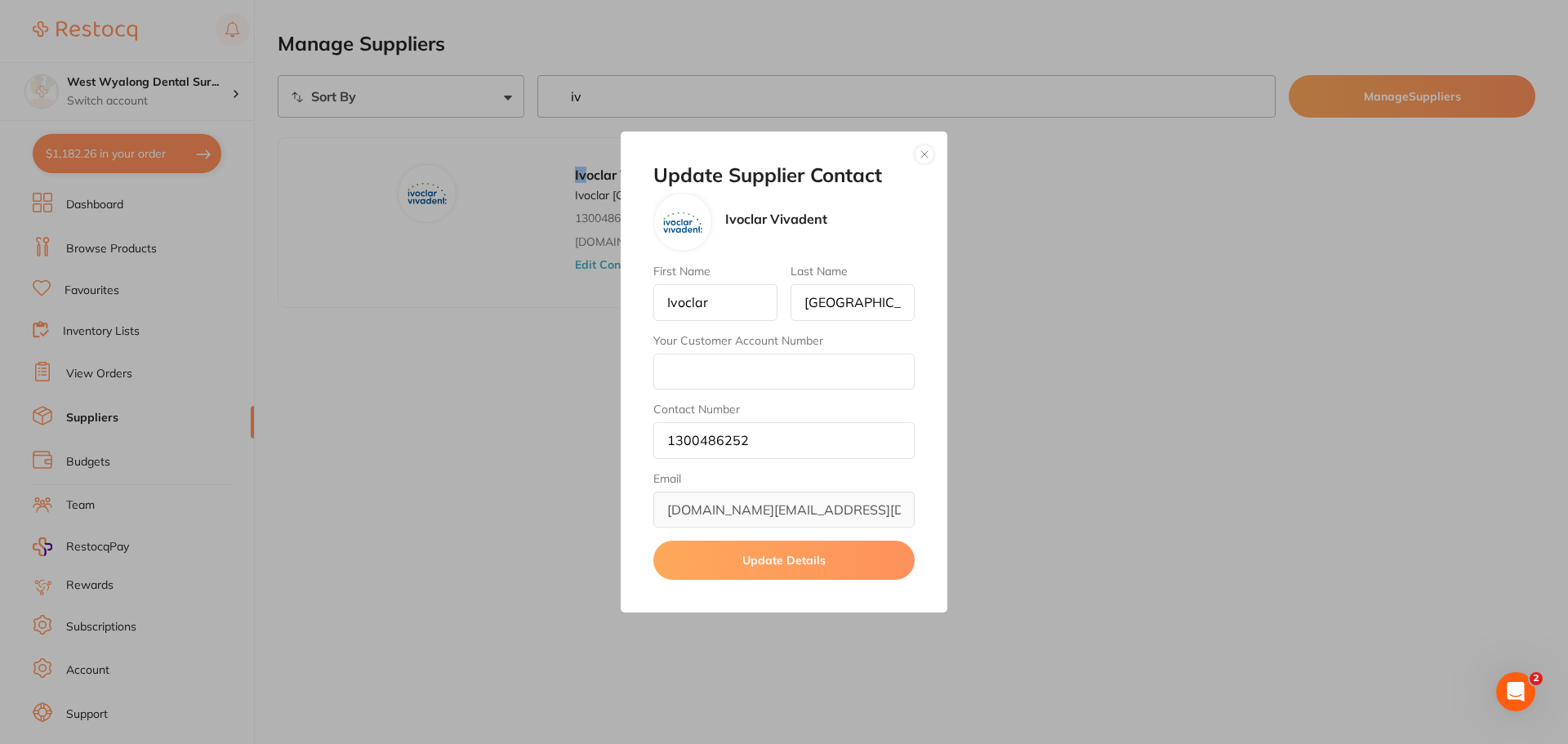
click at [923, 157] on button "button" at bounding box center [924, 154] width 20 height 20
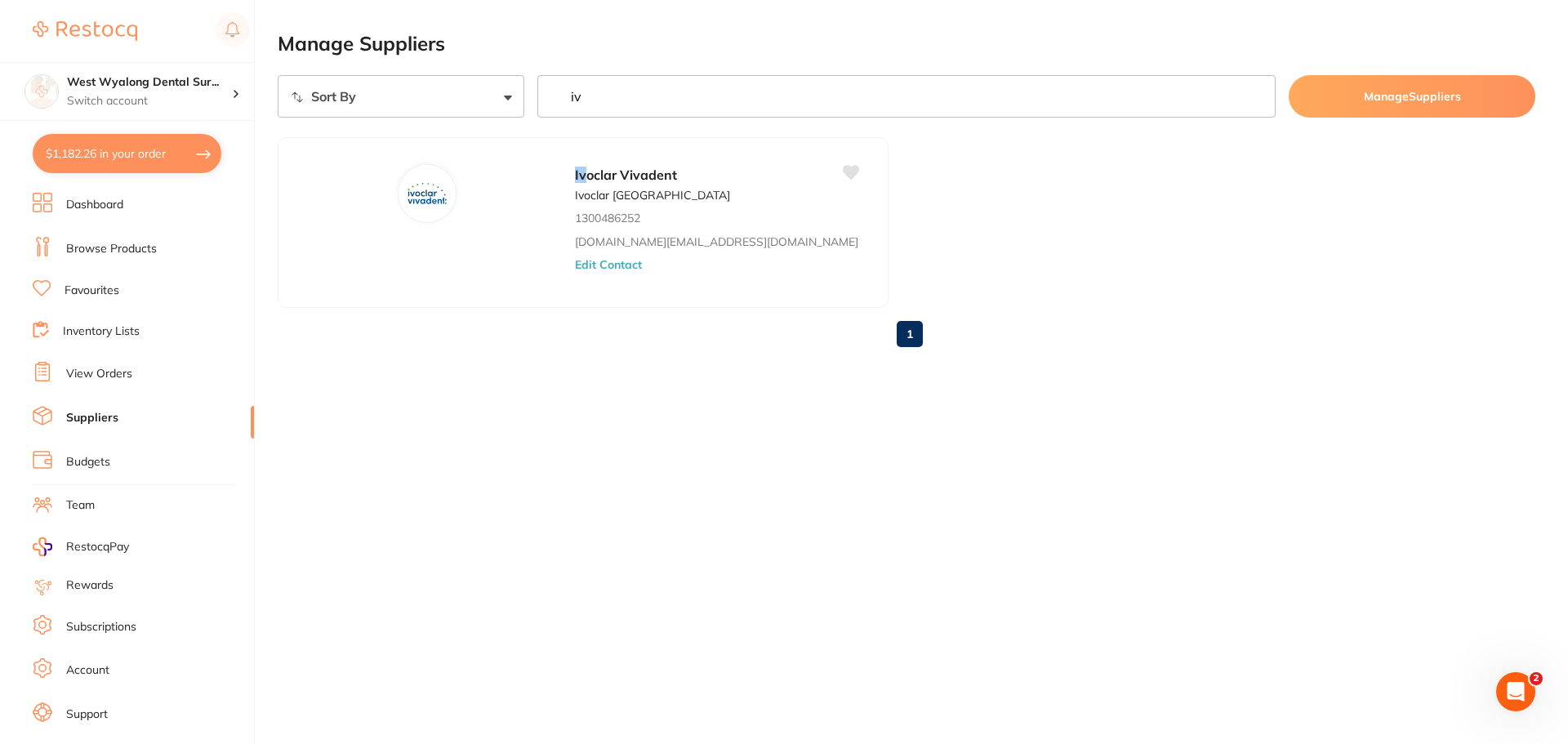
click at [102, 145] on button "$1,182.26 in your order" at bounding box center [127, 153] width 189 height 39
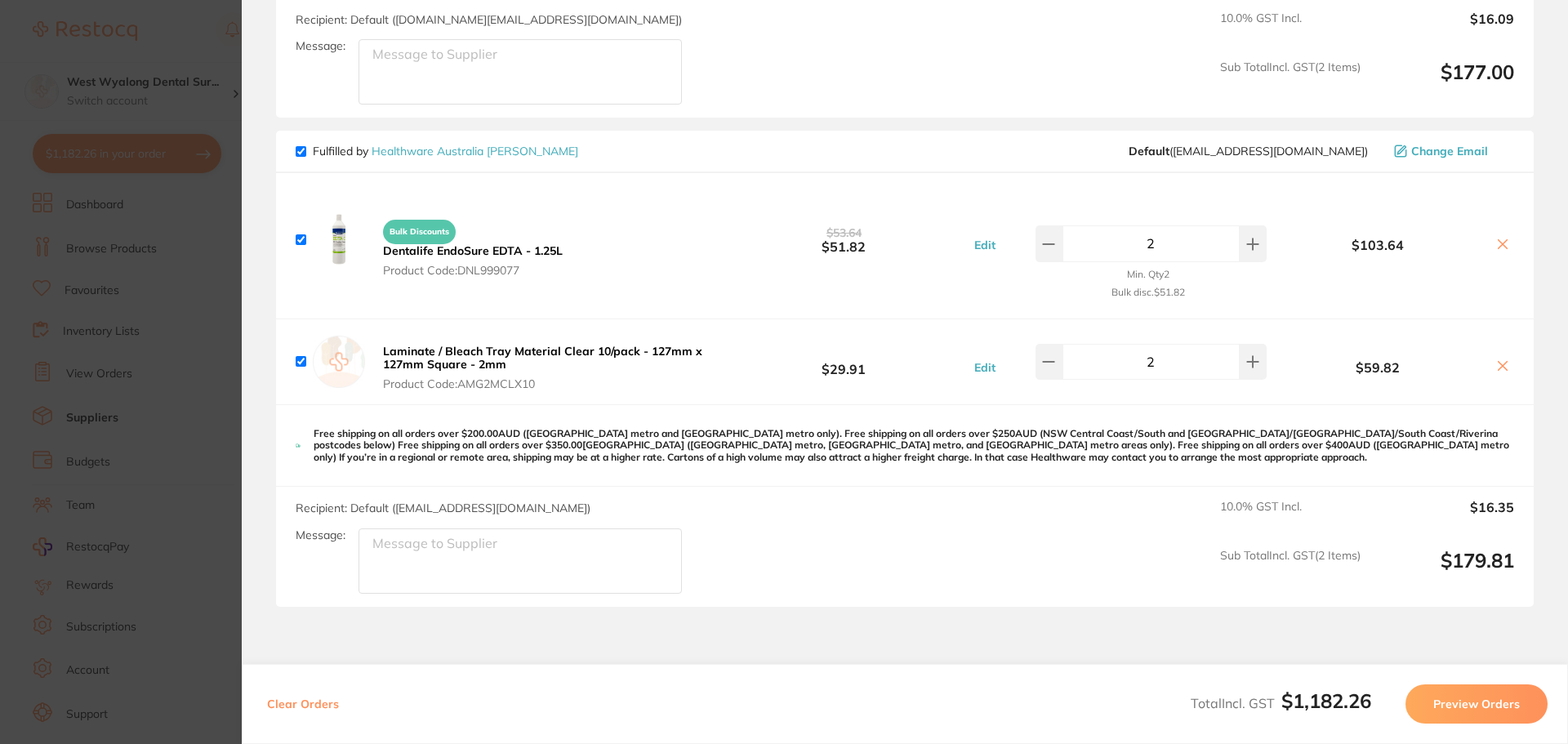
scroll to position [2694, 0]
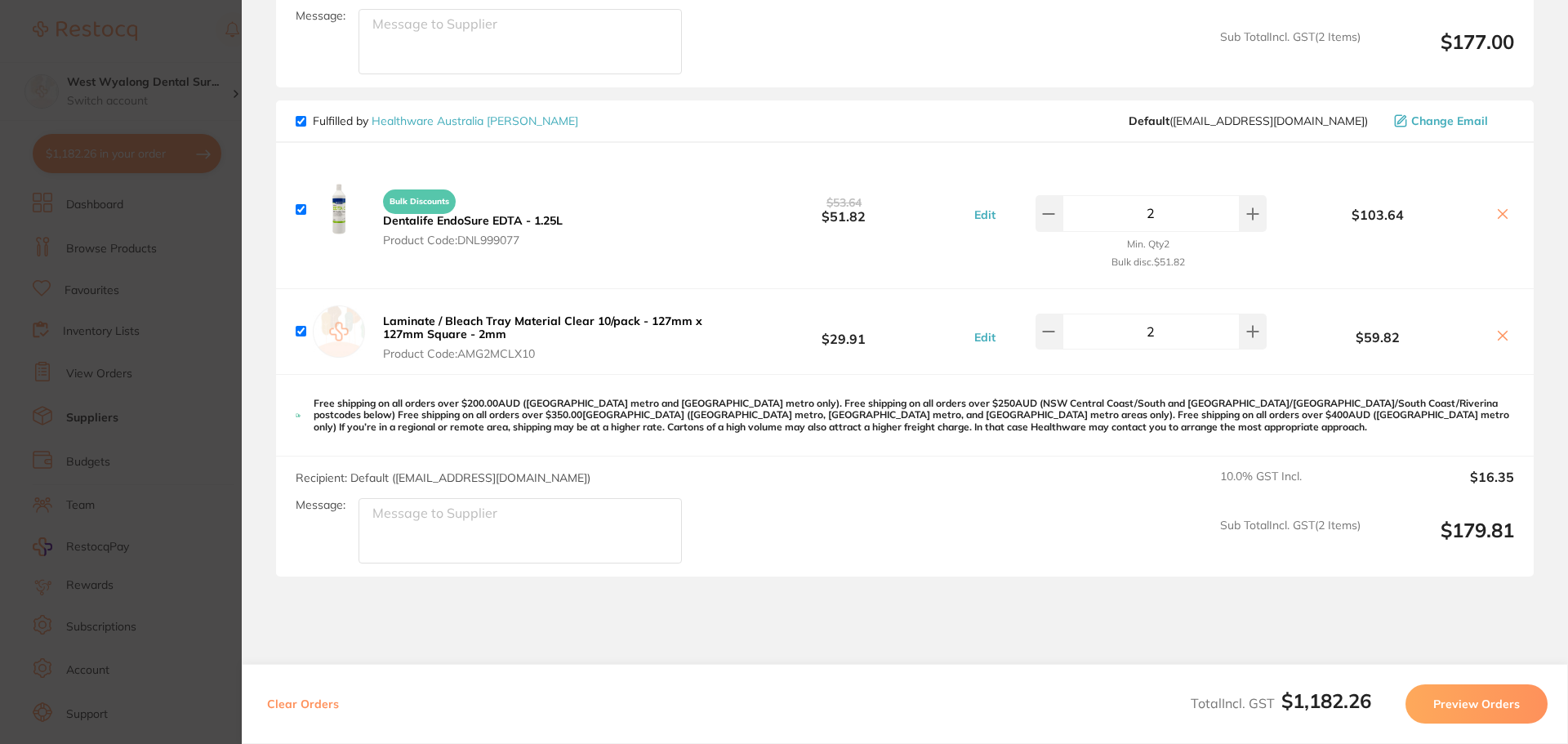
click at [1496, 329] on icon at bounding box center [1502, 335] width 13 height 13
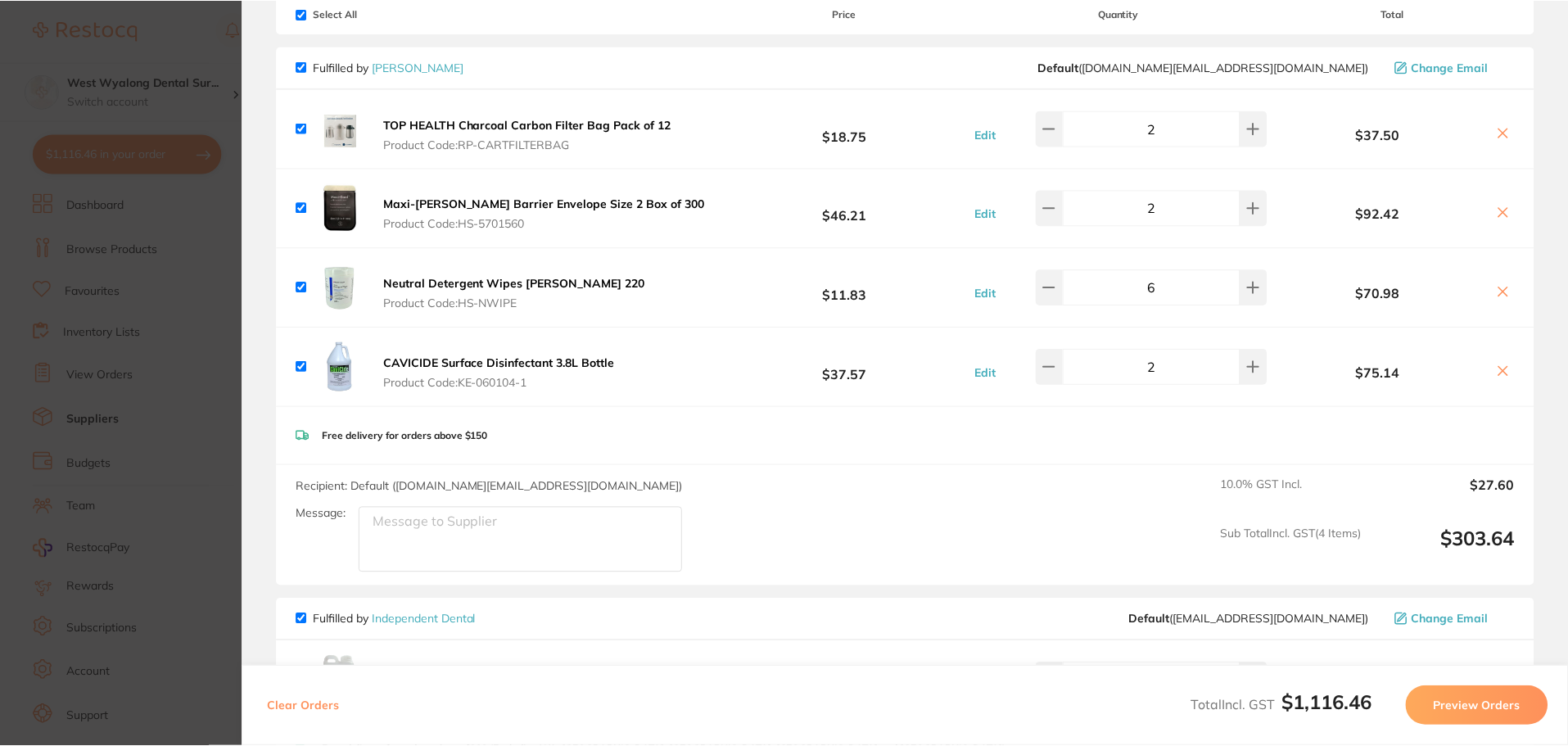
scroll to position [0, 0]
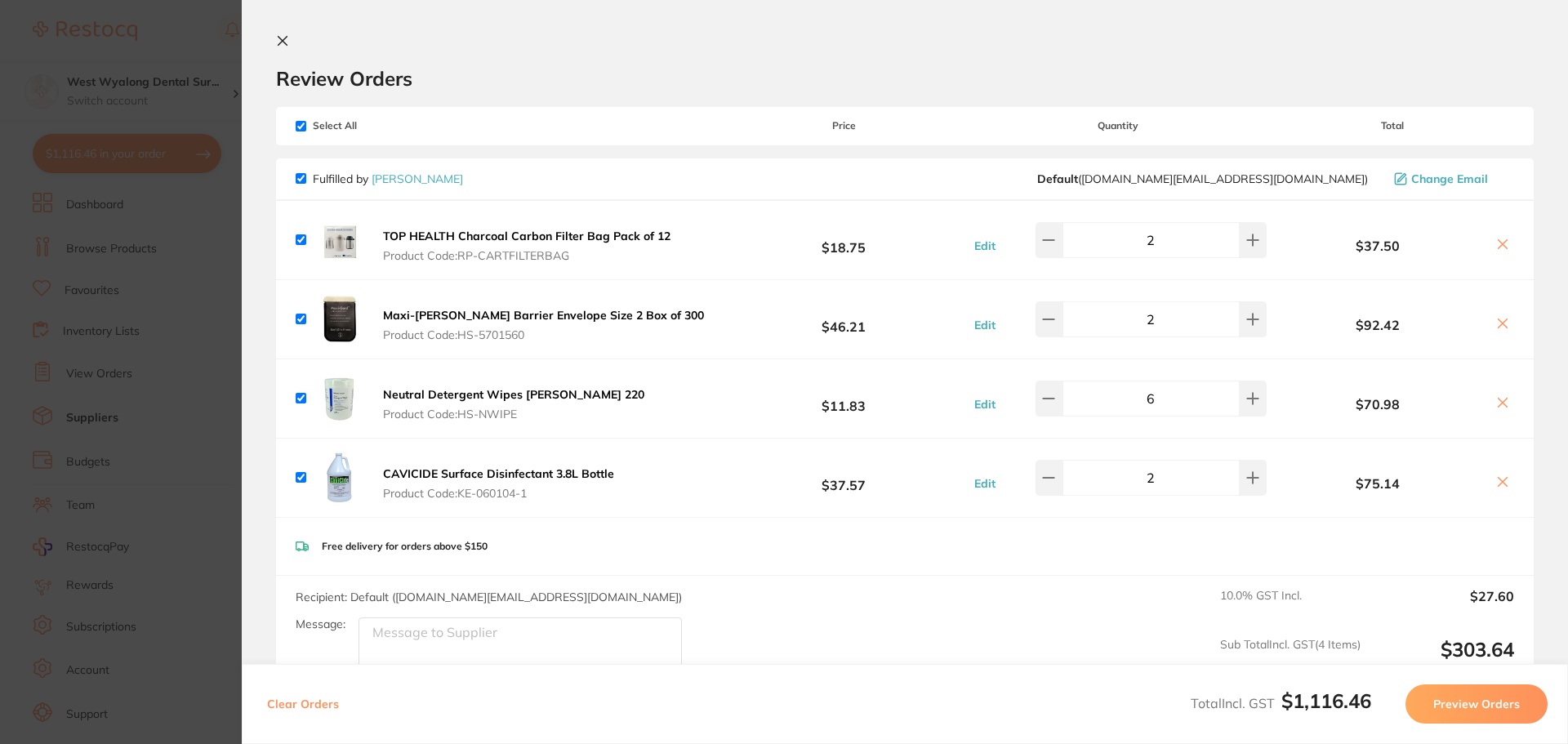
click at [302, 34] on section "Review Orders Your orders are being processed and we will notify you once we ha…" at bounding box center [904, 372] width 1326 height 744
click at [277, 36] on icon at bounding box center [282, 41] width 13 height 13
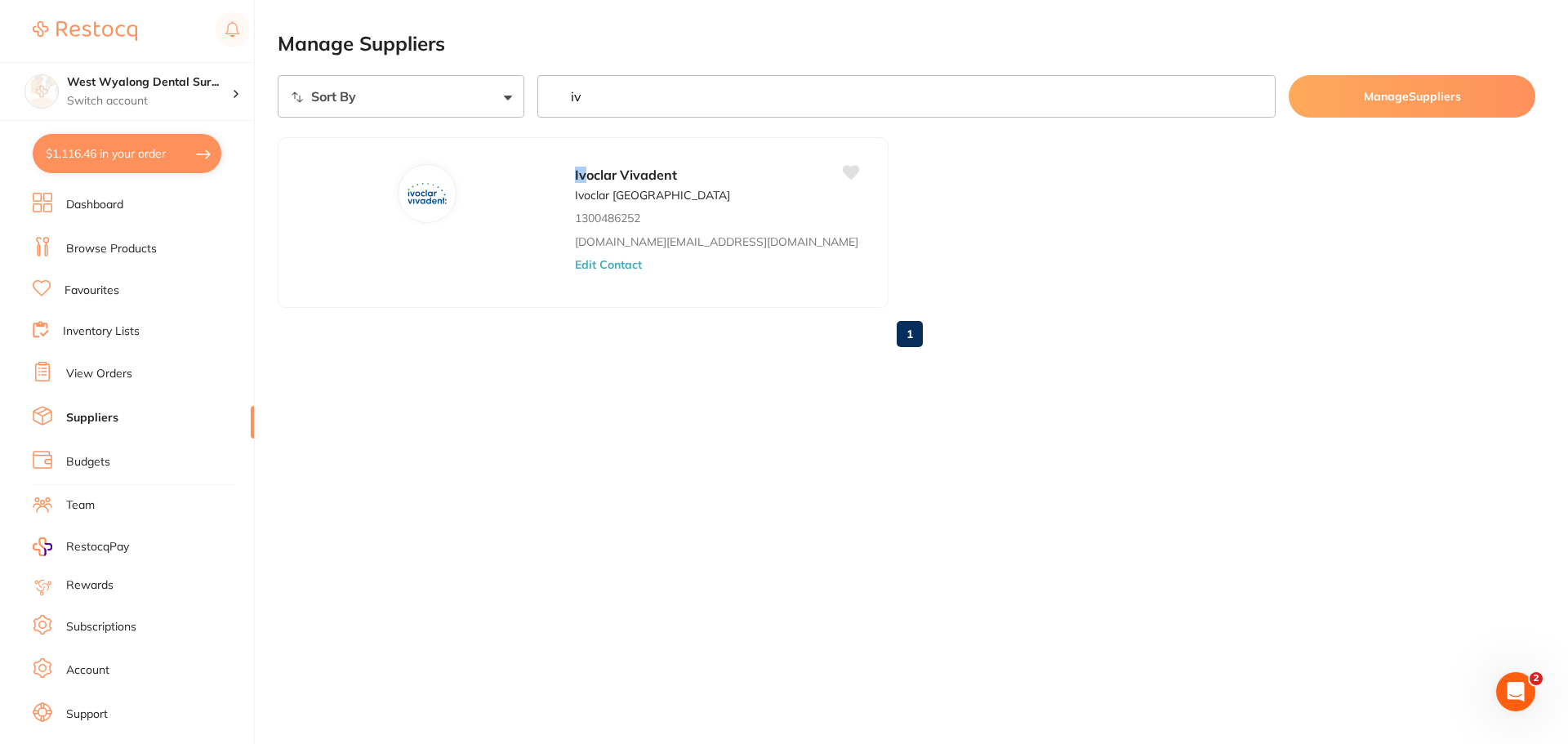
click at [96, 379] on link "View Orders" at bounding box center [99, 373] width 66 height 16
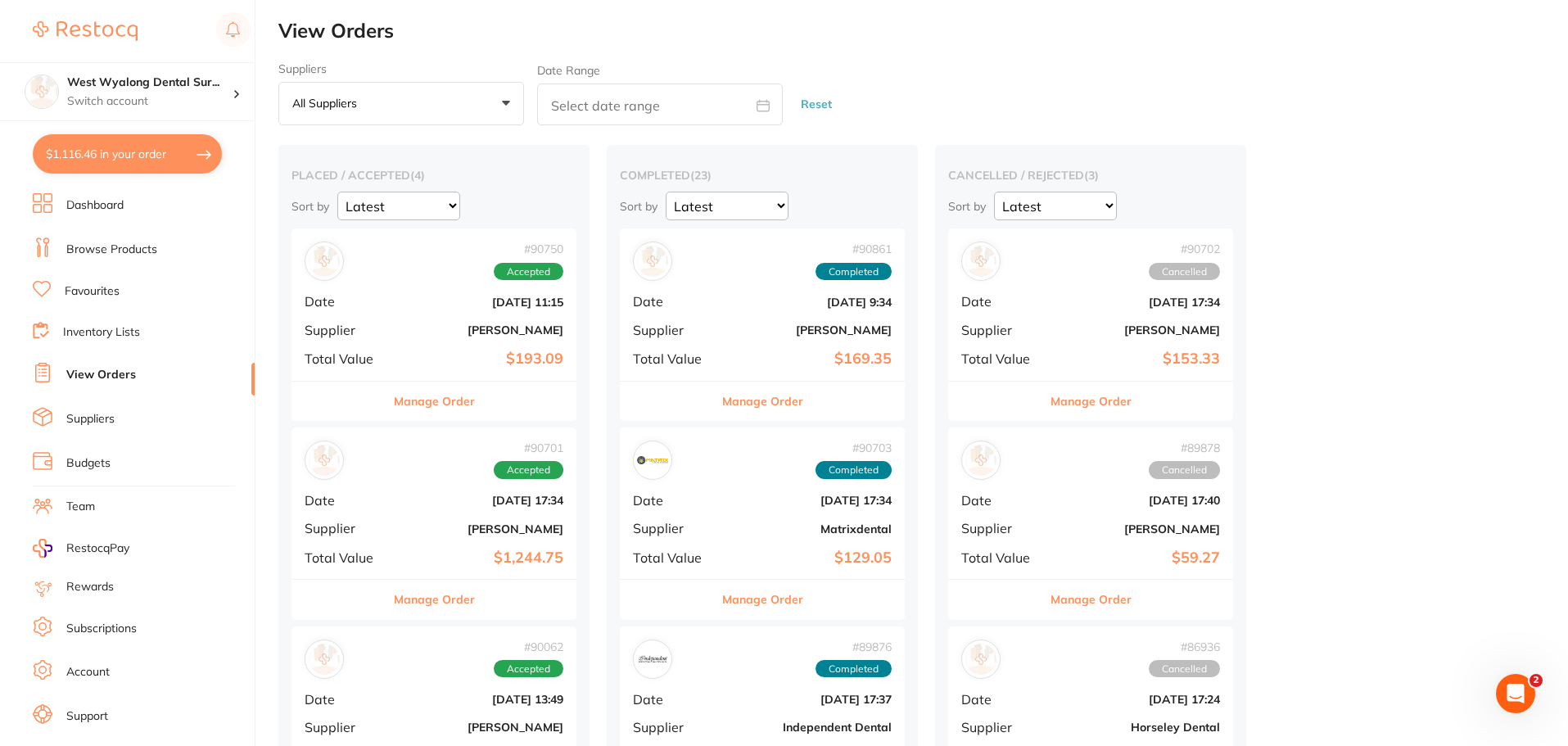
click at [374, 531] on span "Supplier" at bounding box center [346, 527] width 82 height 15
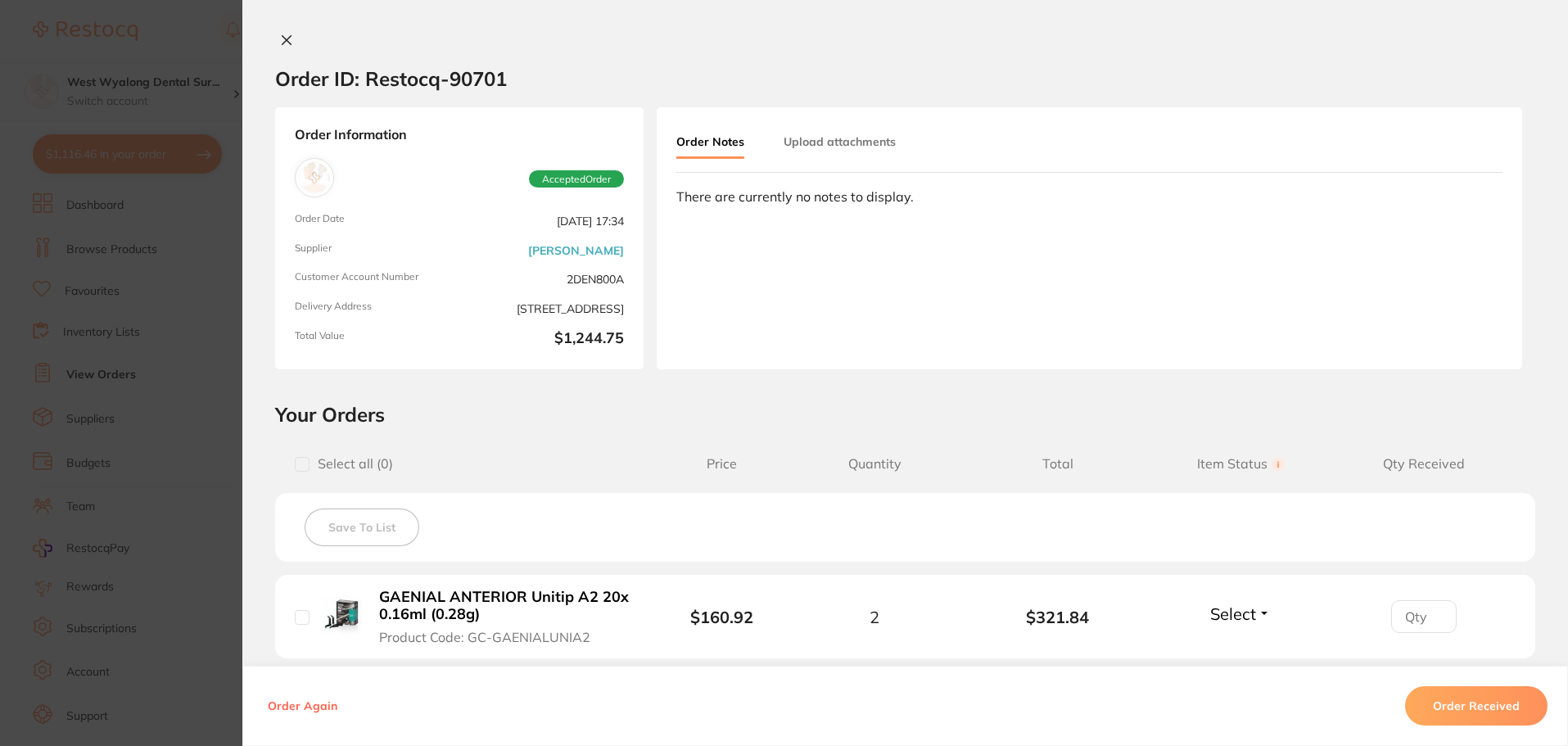
click at [282, 38] on icon at bounding box center [287, 40] width 9 height 9
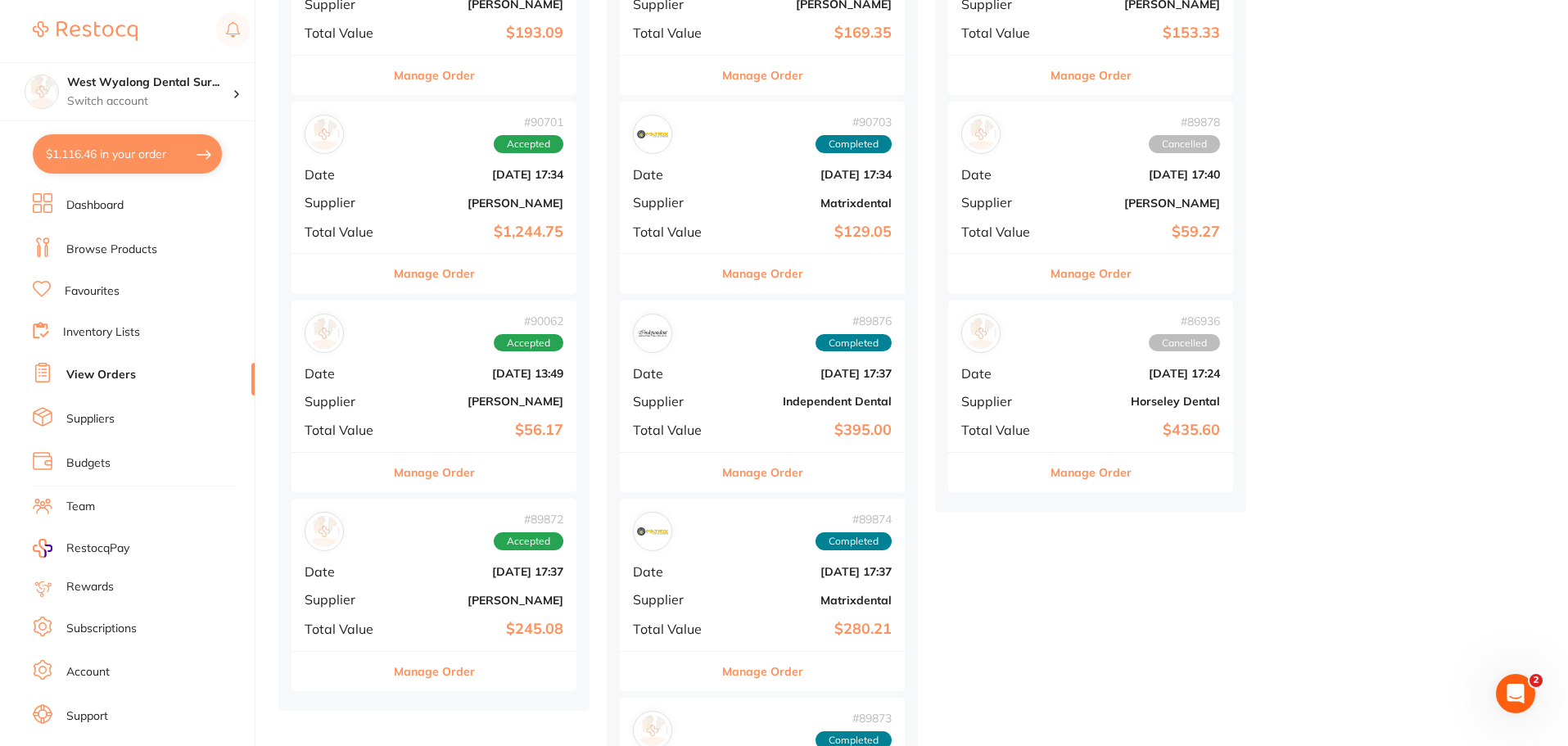
scroll to position [327, 0]
click at [396, 399] on div "# 90062 Accepted Date Aug 12 2025, 13:49 Supplier Henry Schein Halas Total Valu…" at bounding box center [434, 374] width 285 height 151
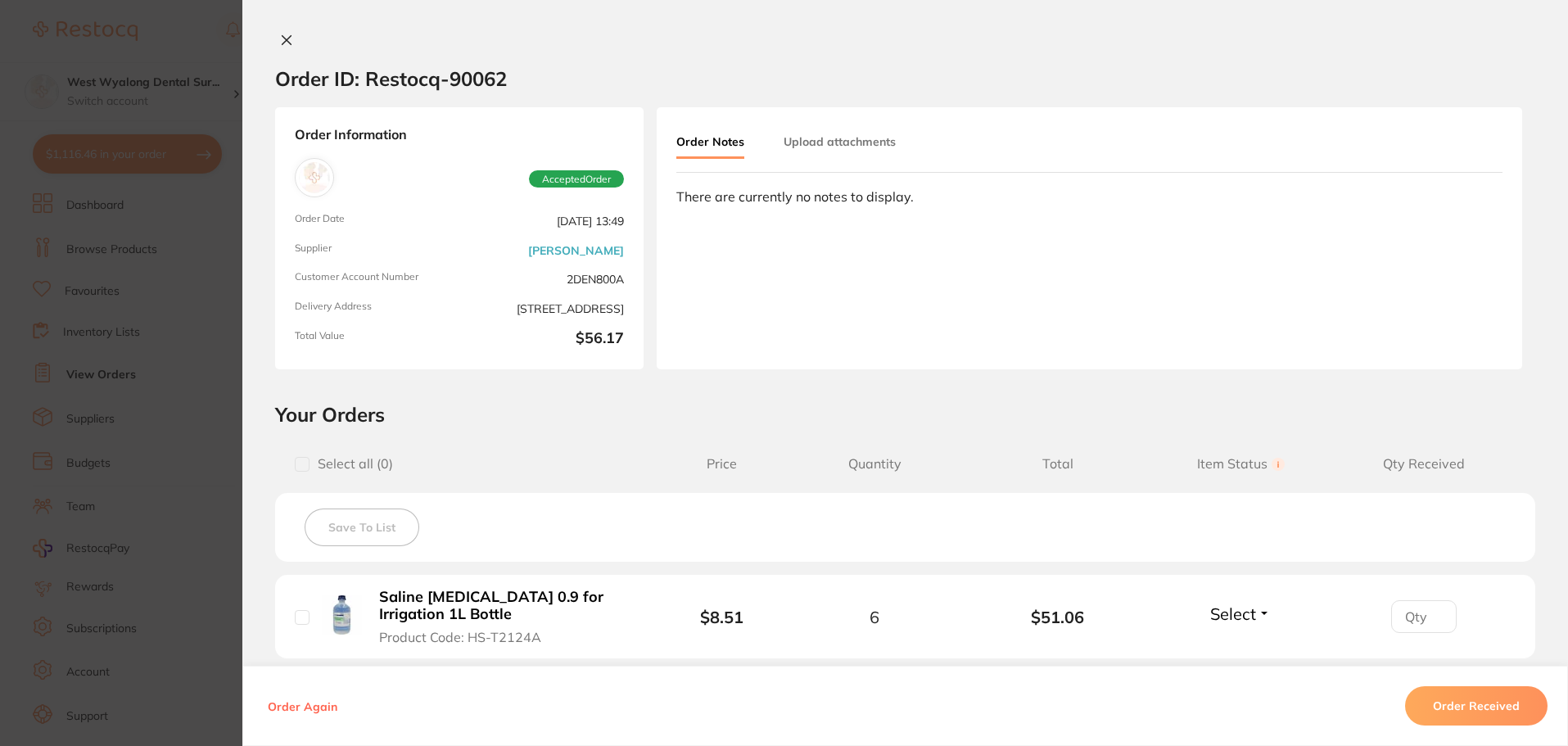
click at [284, 40] on icon at bounding box center [286, 40] width 13 height 13
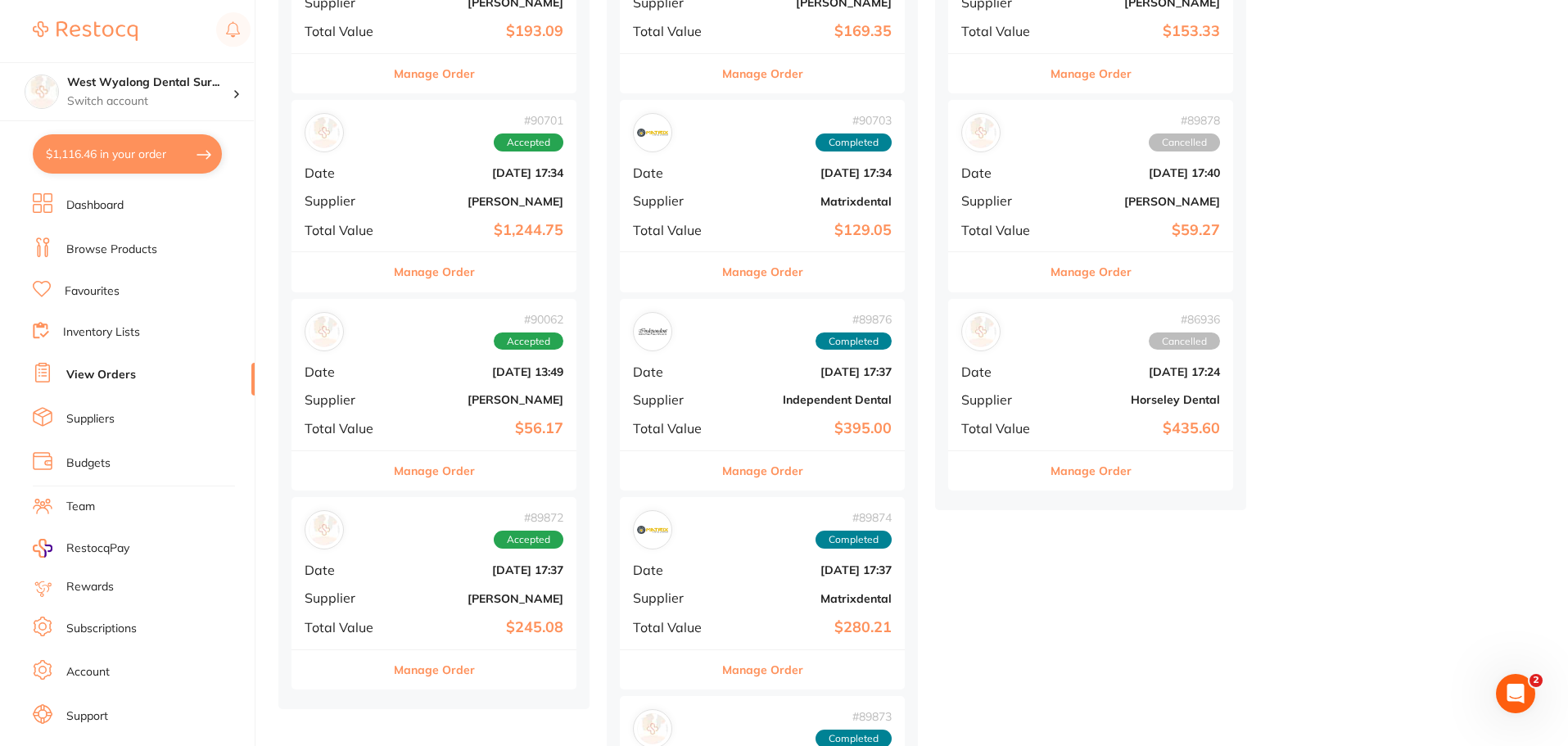
click at [445, 604] on b "[PERSON_NAME]" at bounding box center [481, 597] width 164 height 13
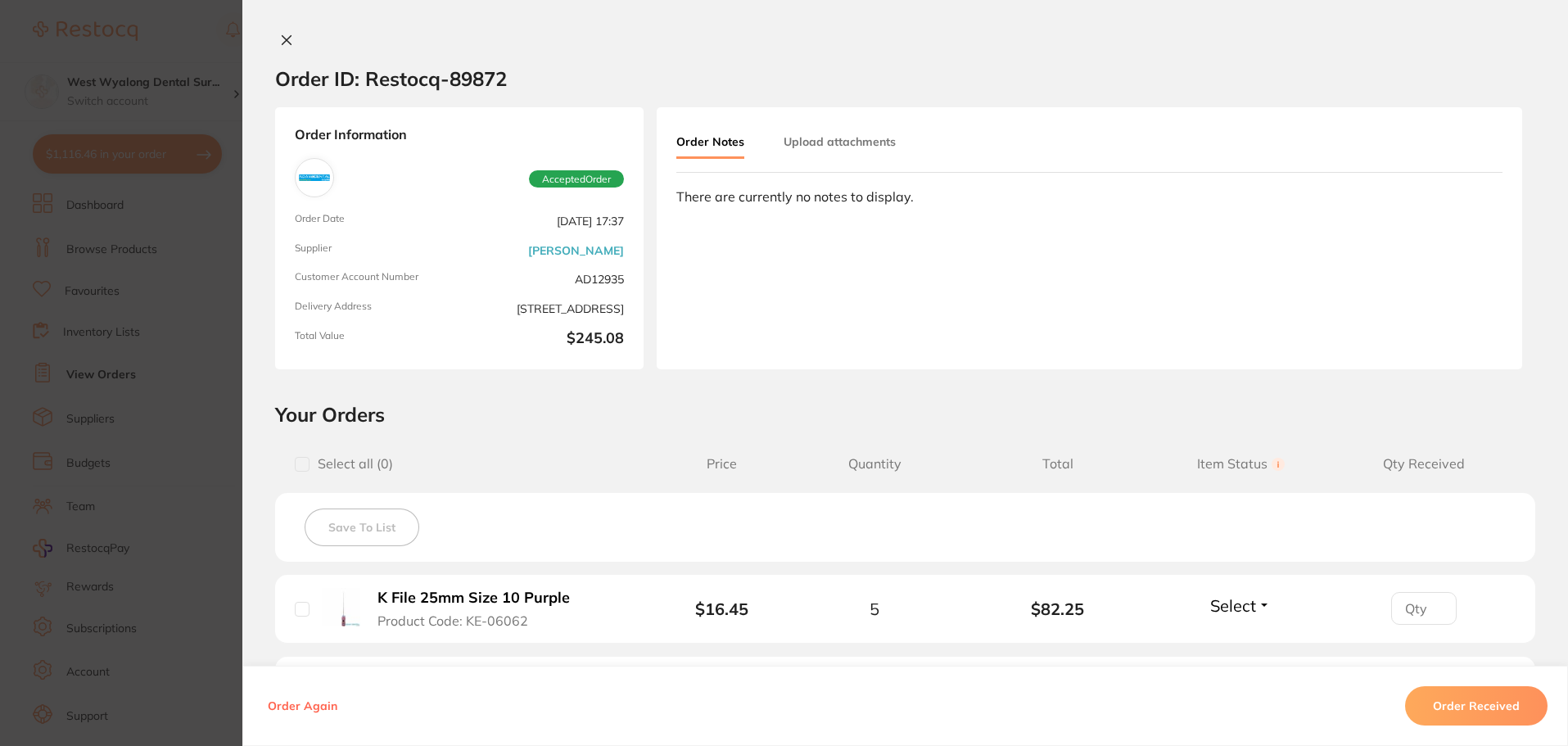
click at [284, 36] on icon at bounding box center [286, 40] width 13 height 13
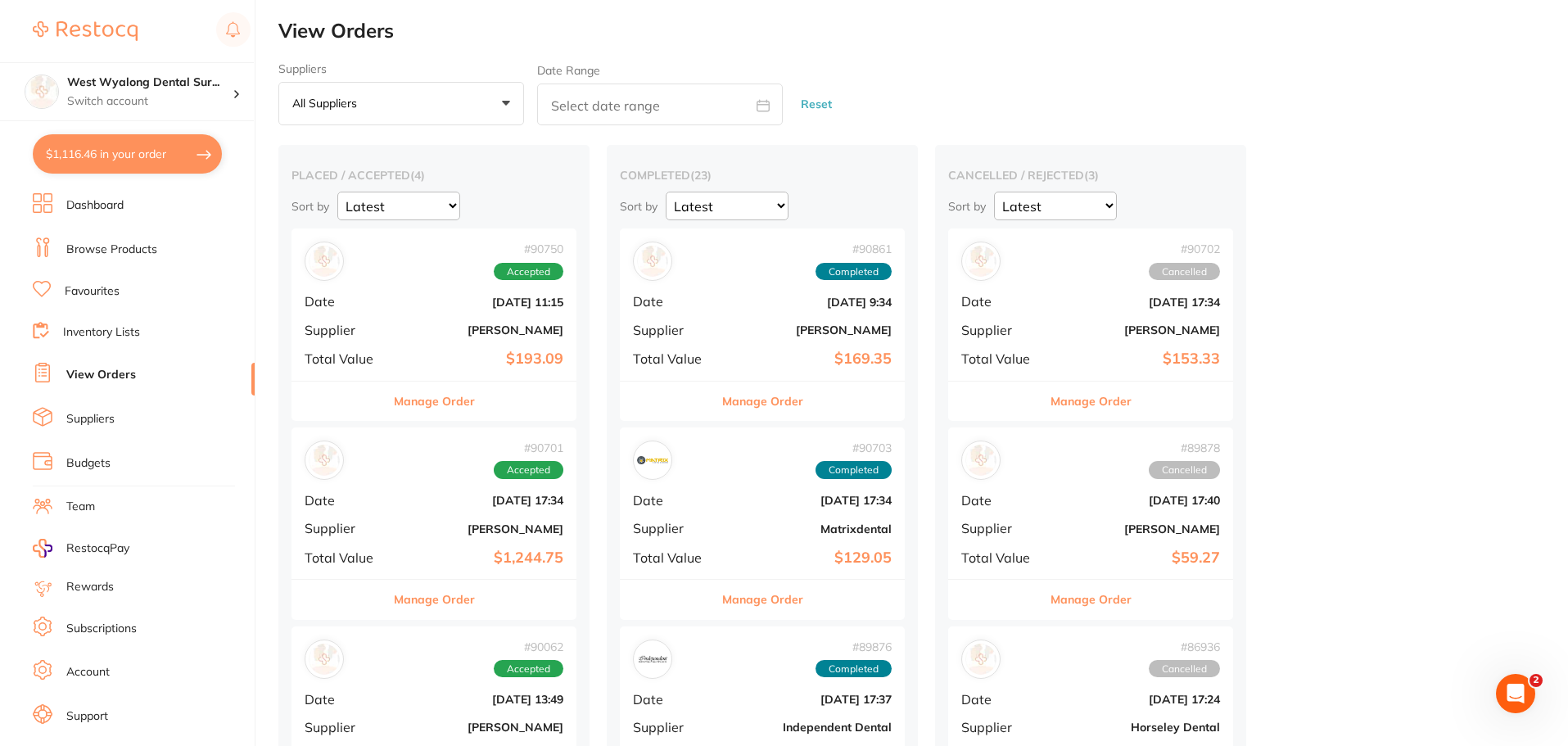
click at [203, 151] on button "$1,116.46 in your order" at bounding box center [128, 154] width 189 height 39
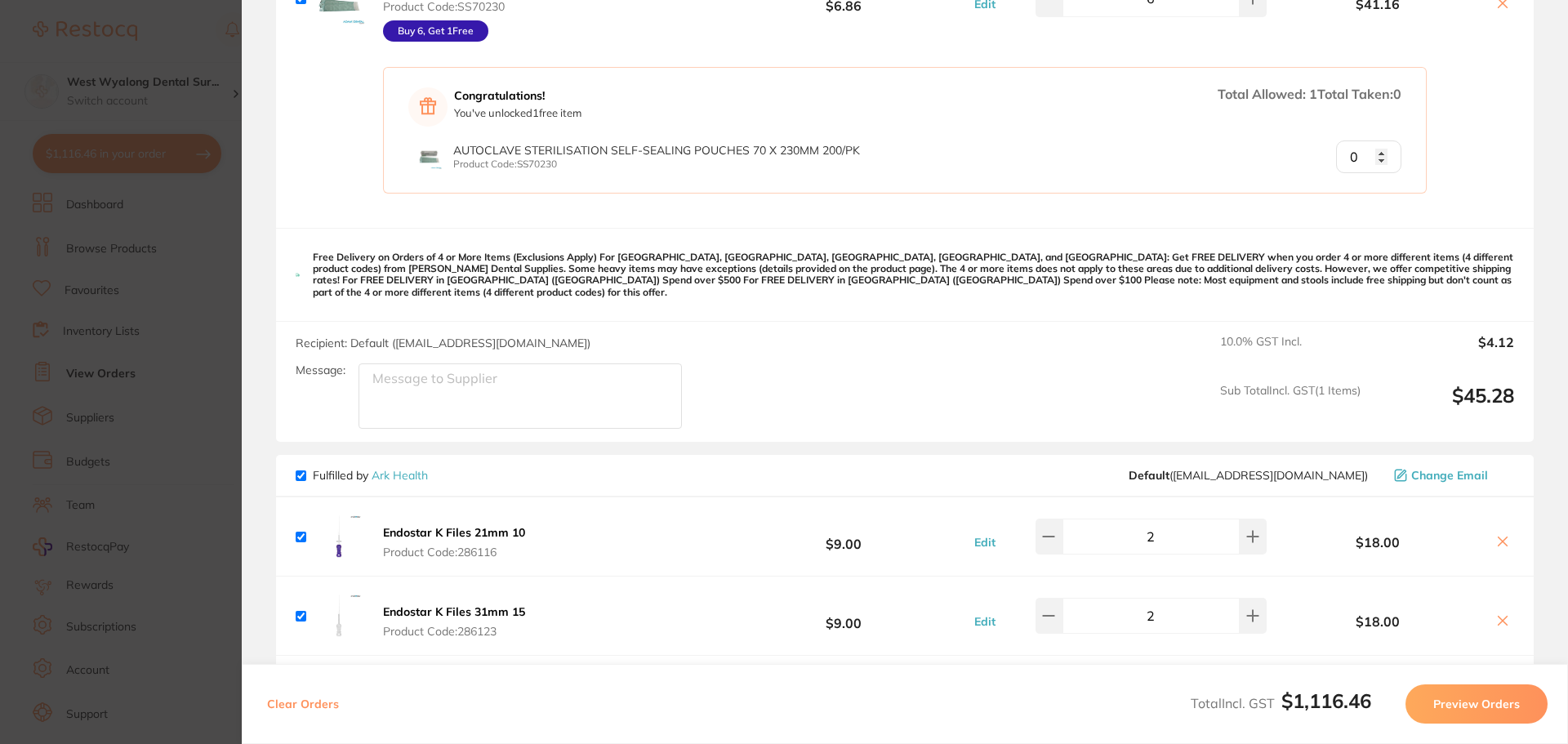
scroll to position [1143, 0]
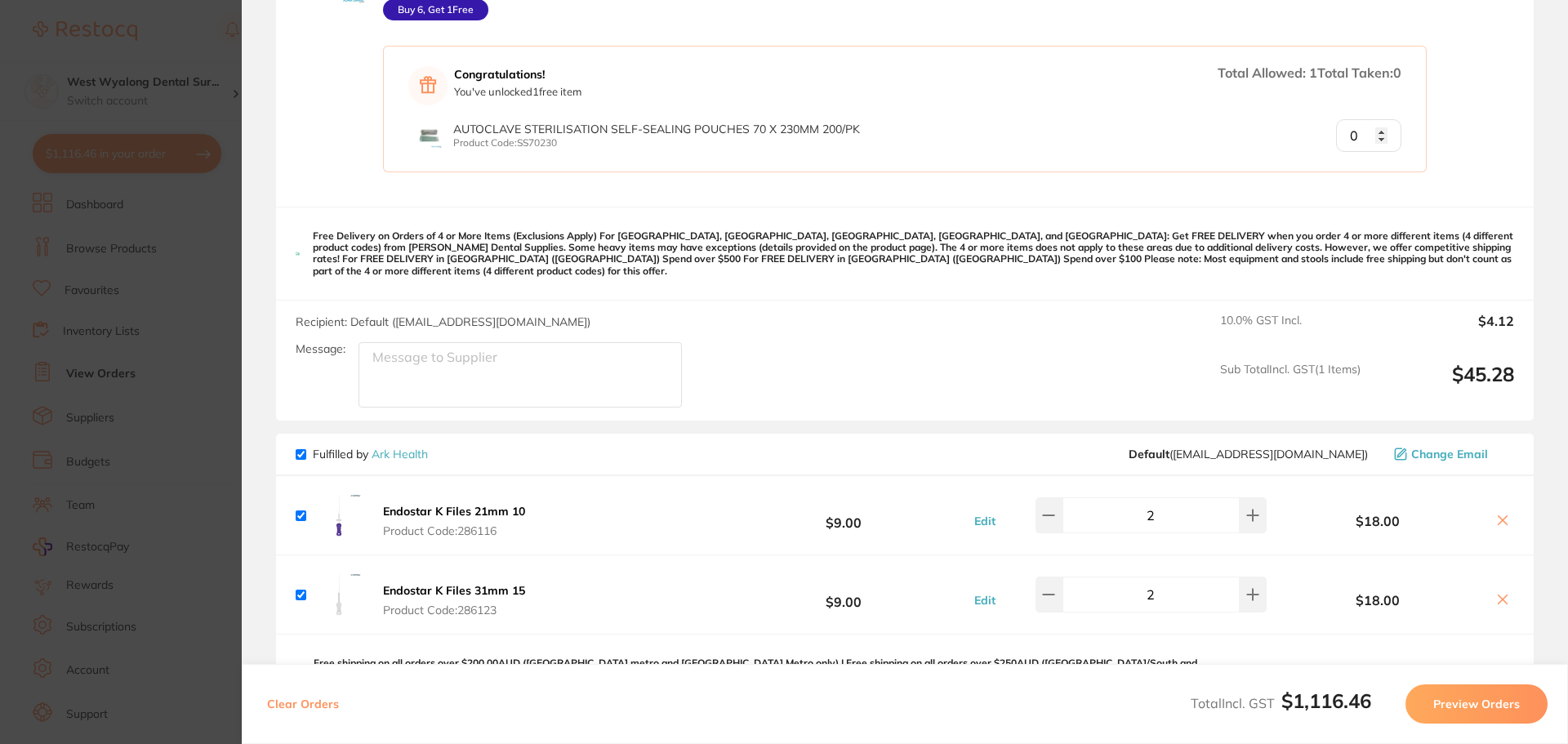
click at [1500, 514] on icon at bounding box center [1502, 520] width 13 height 13
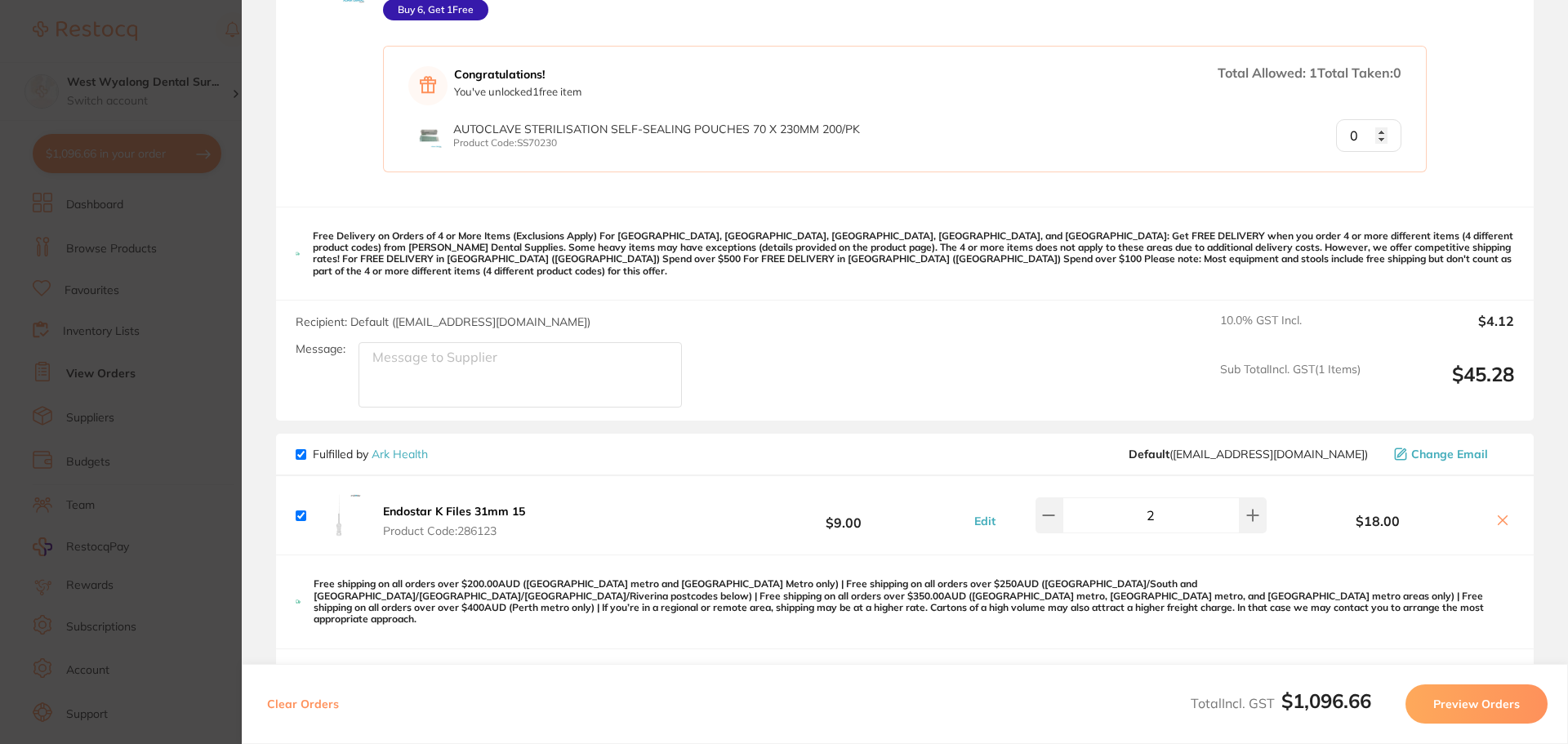
click at [1497, 514] on icon at bounding box center [1502, 520] width 13 height 13
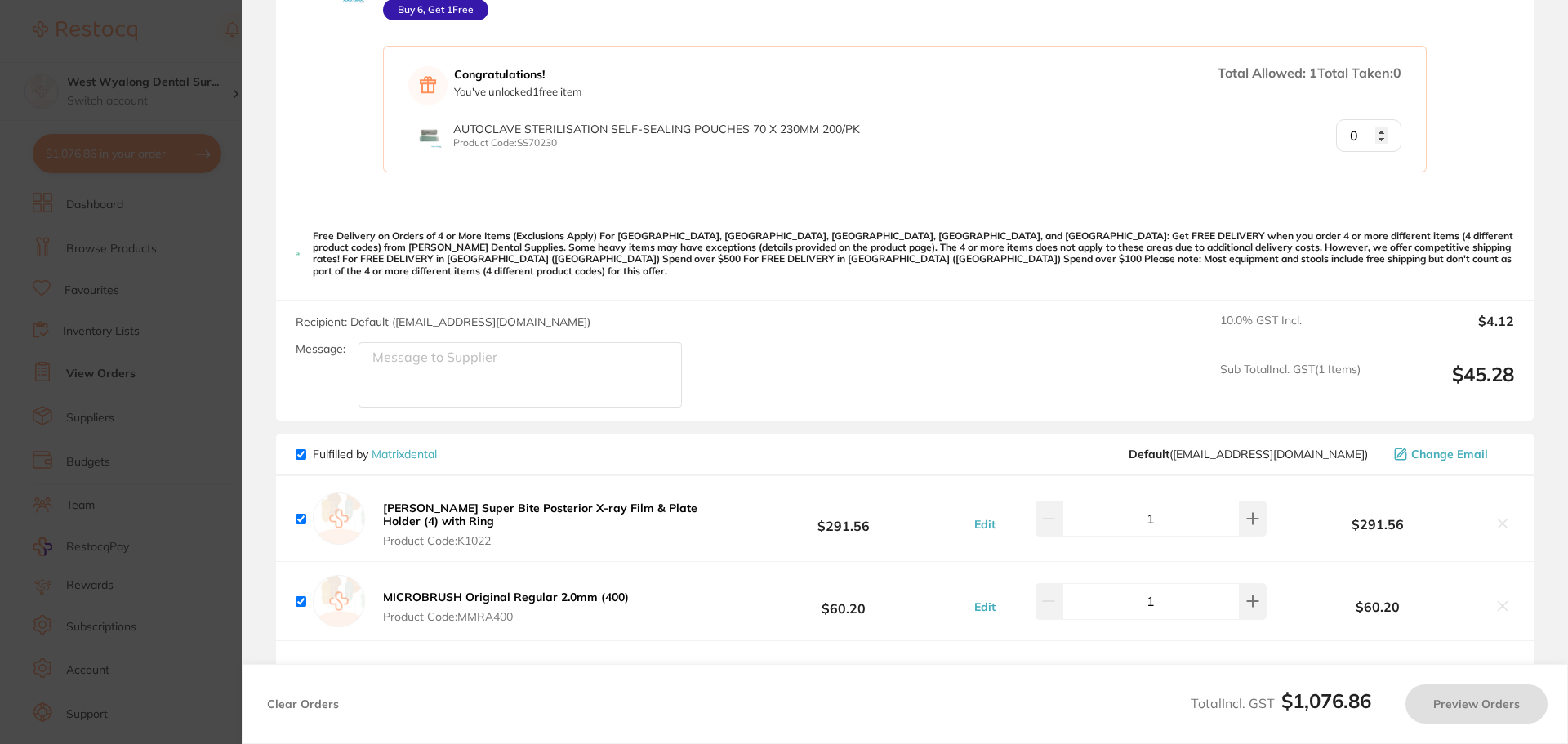
checkbox input "true"
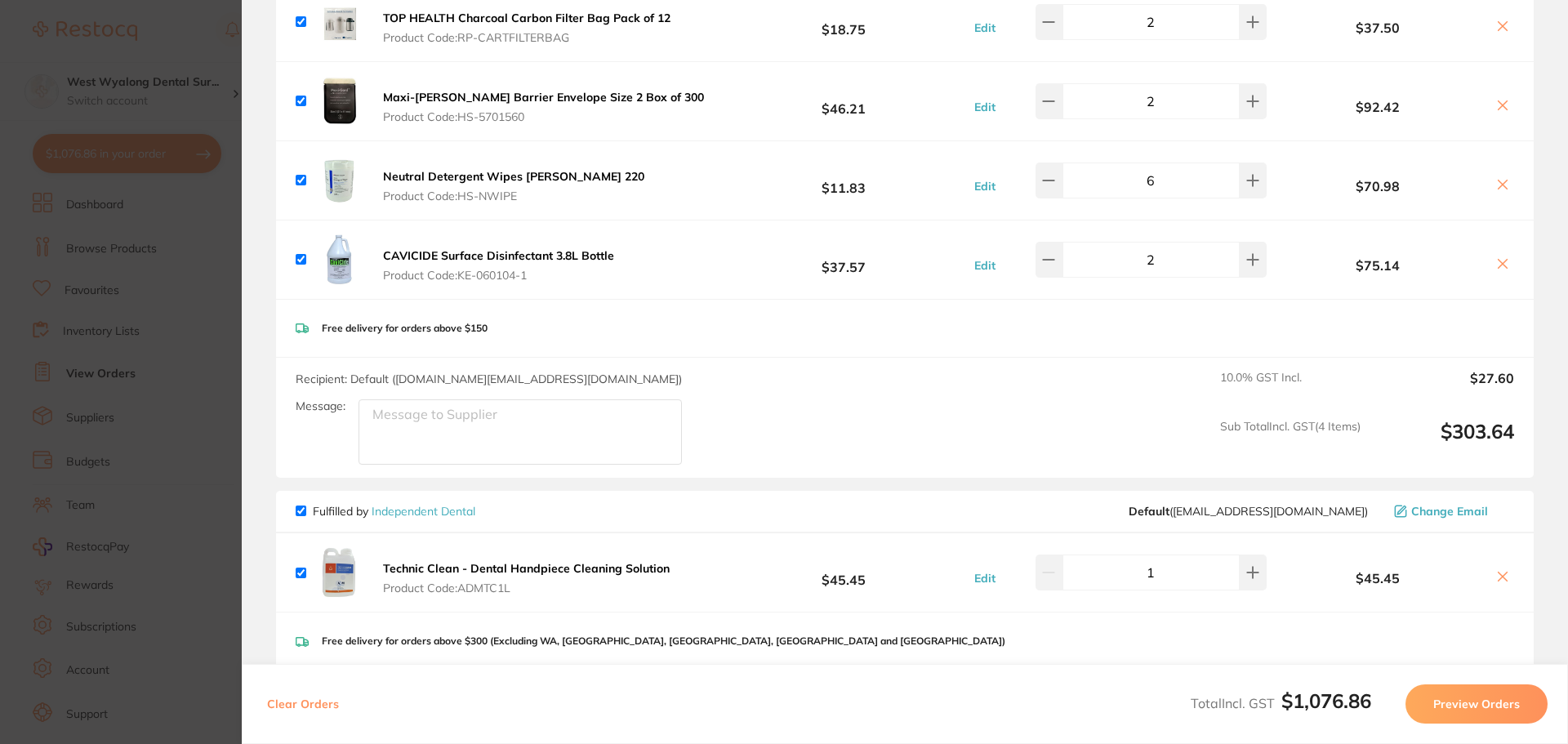
scroll to position [0, 0]
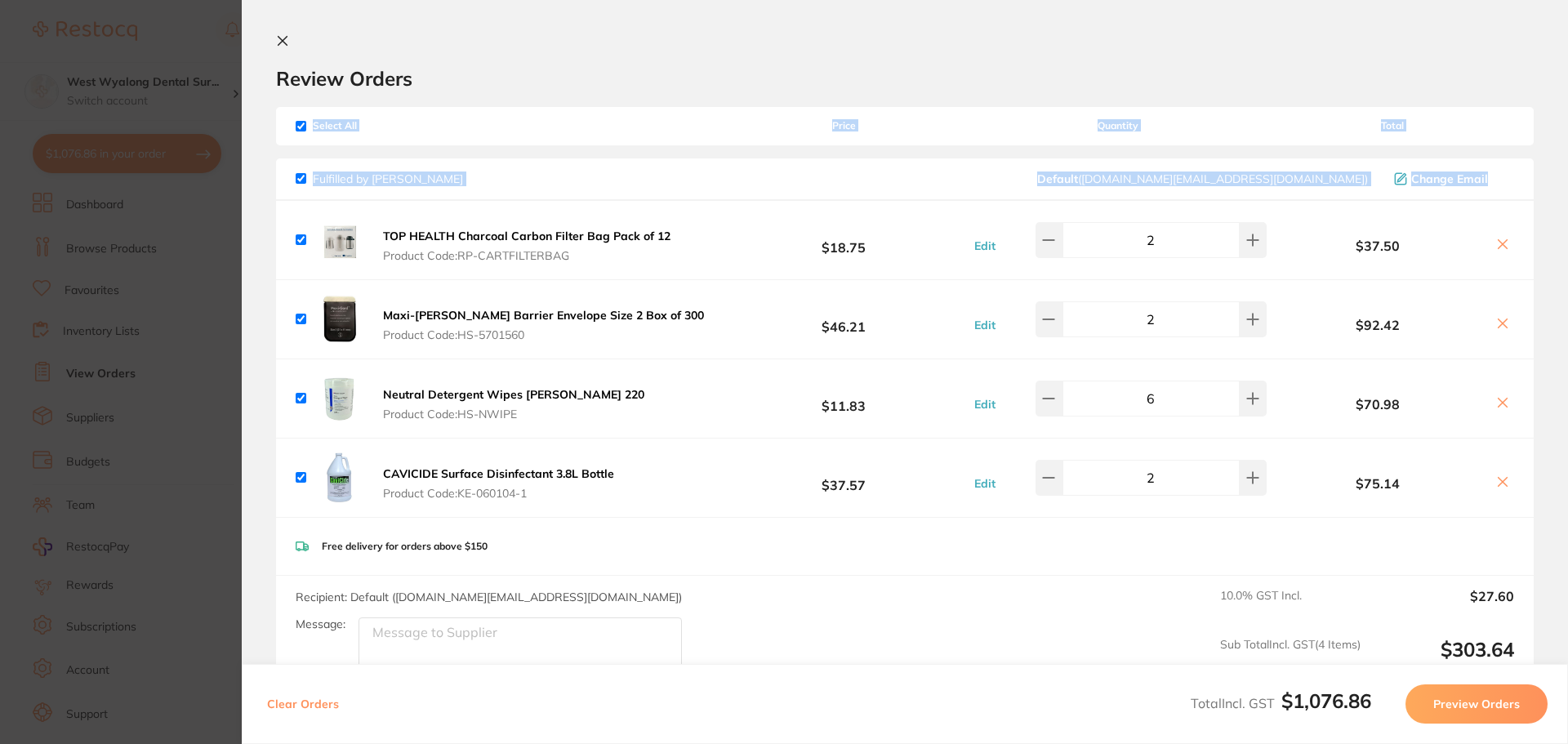
drag, startPoint x: 266, startPoint y: 113, endPoint x: 266, endPoint y: 203, distance: 90.0
click at [266, 203] on section "Review Orders Your orders are being processed and we will notify you once we ha…" at bounding box center [904, 372] width 1326 height 744
click at [262, 96] on section "Review Orders Your orders are being processed and we will notify you once we ha…" at bounding box center [904, 372] width 1326 height 744
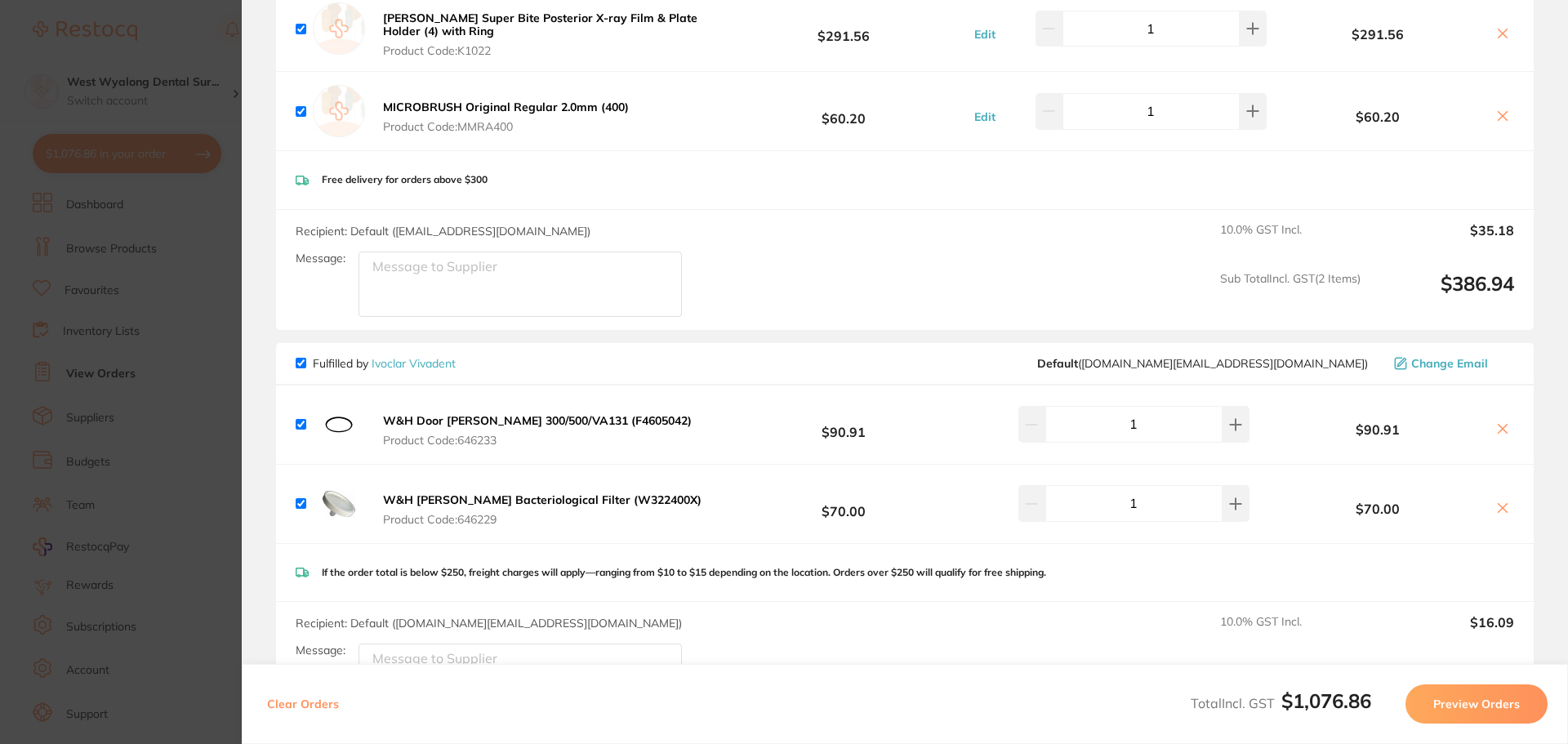
scroll to position [1551, 0]
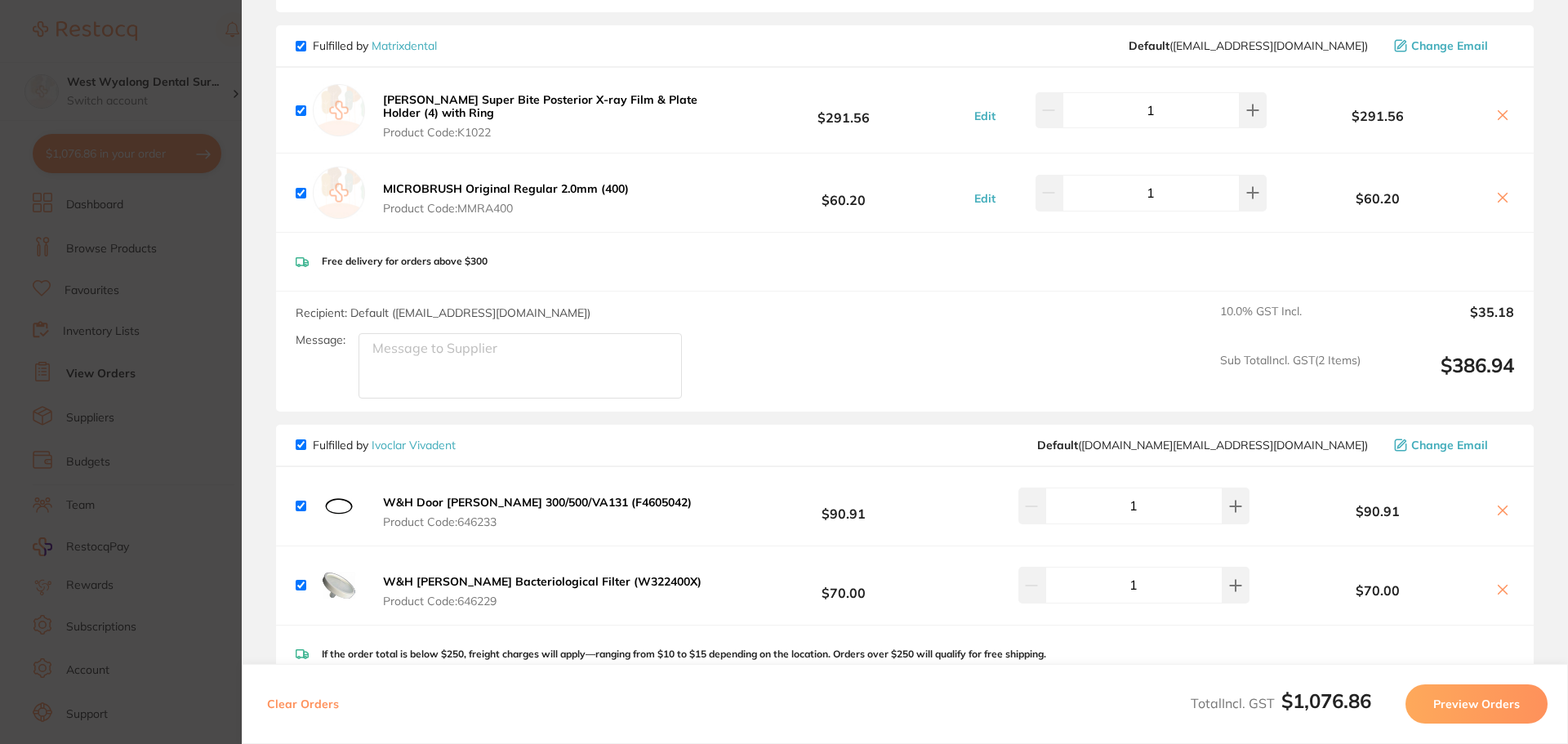
click at [1499, 192] on icon at bounding box center [1503, 197] width 9 height 9
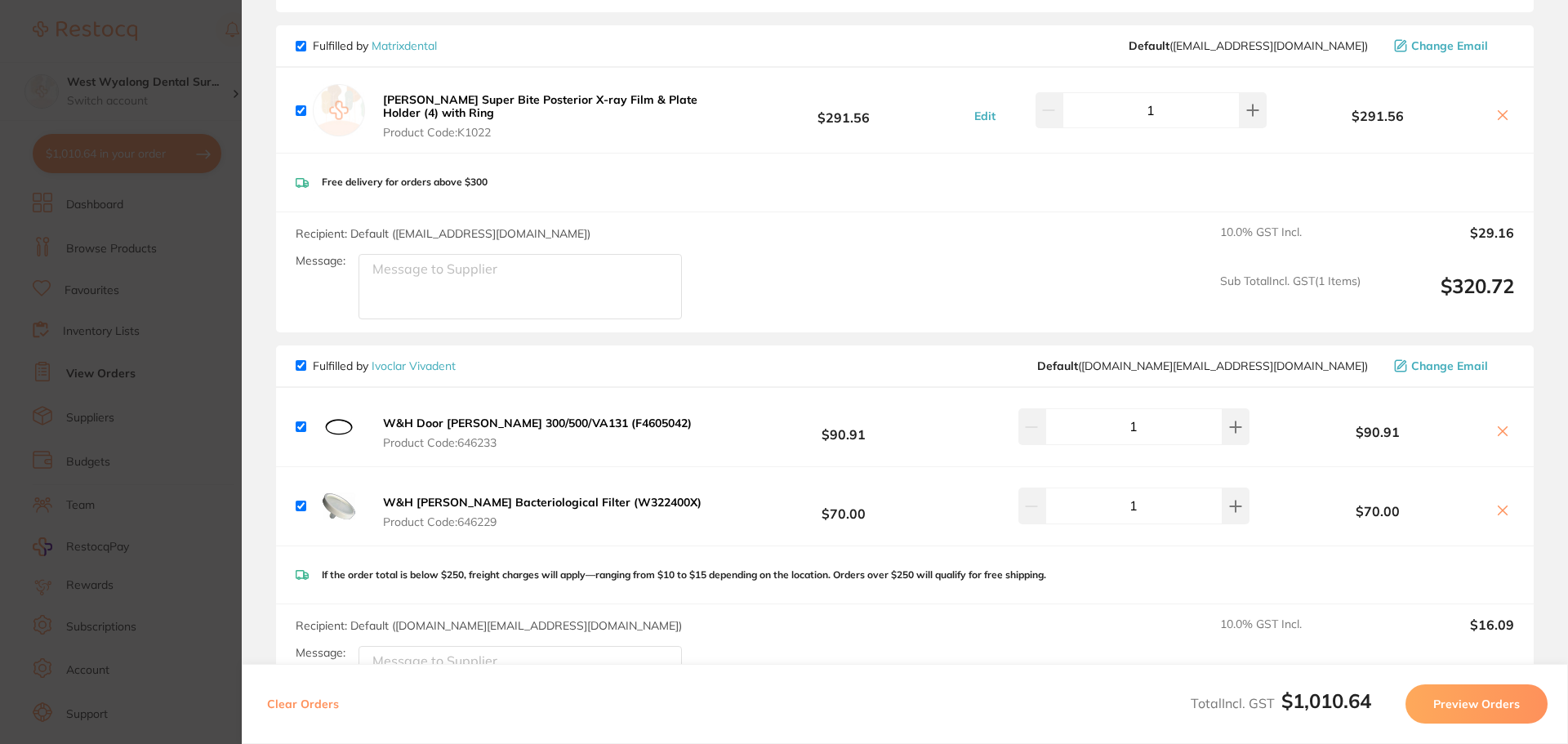
checkbox input "true"
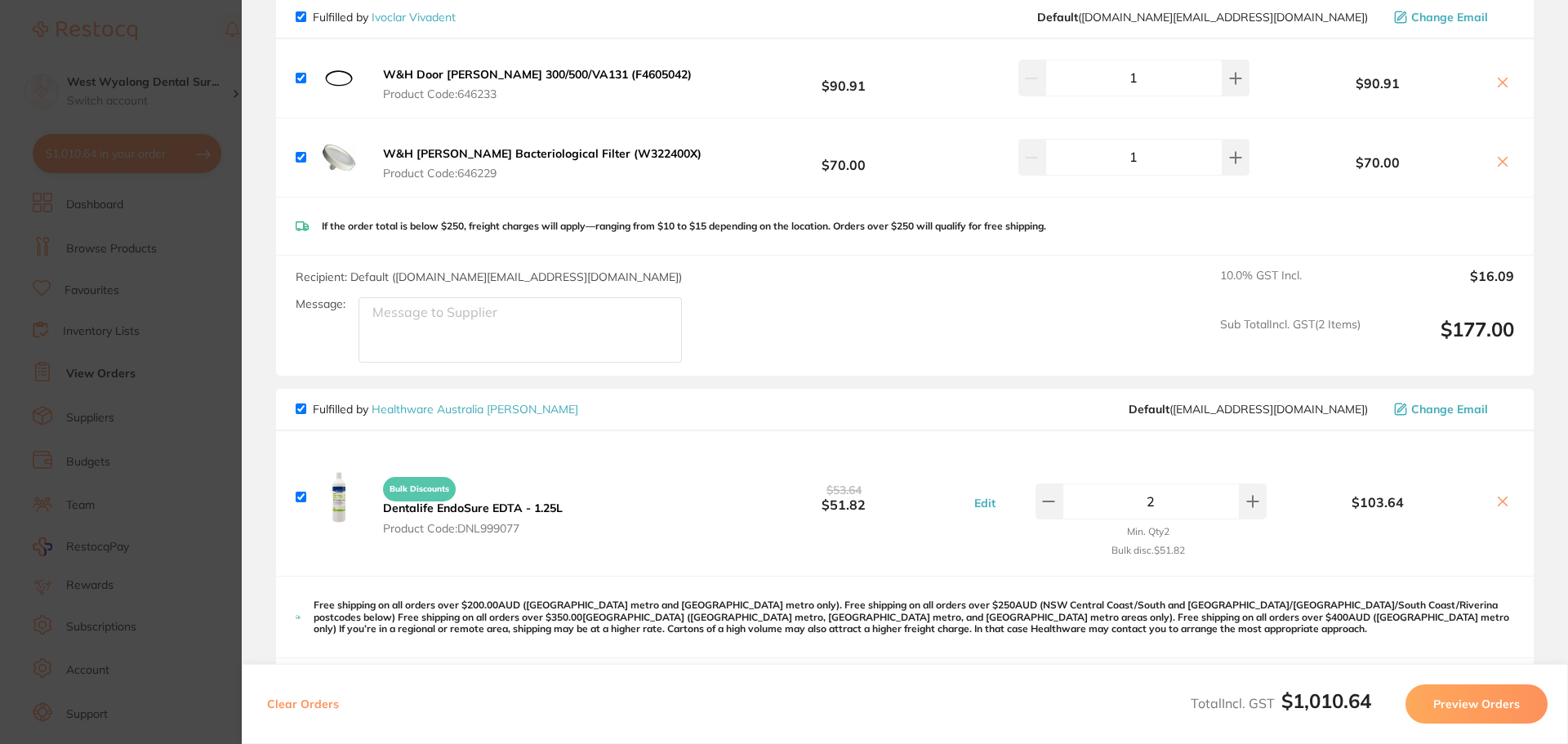
scroll to position [2180, 0]
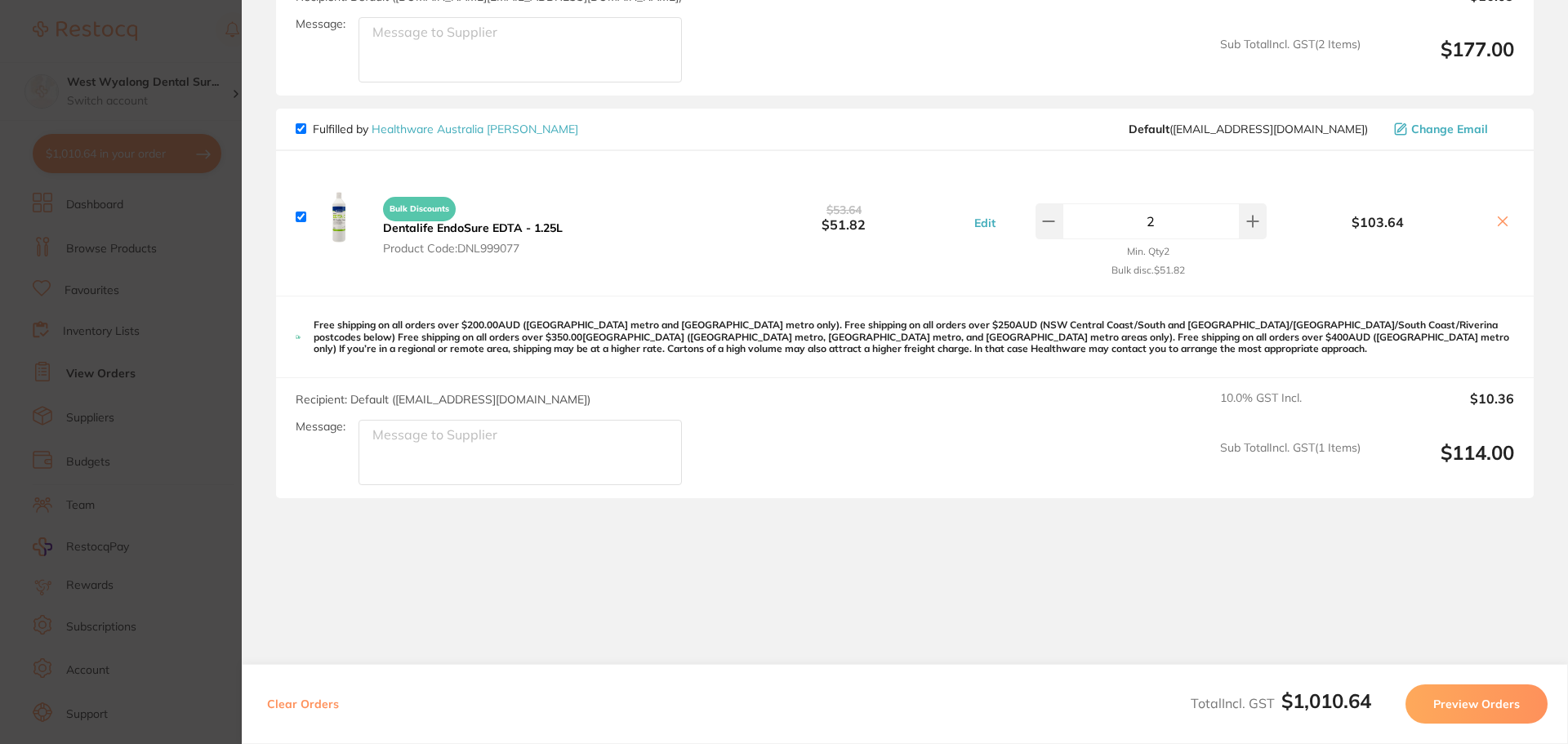
click at [1448, 704] on button "Preview Orders" at bounding box center [1476, 703] width 142 height 39
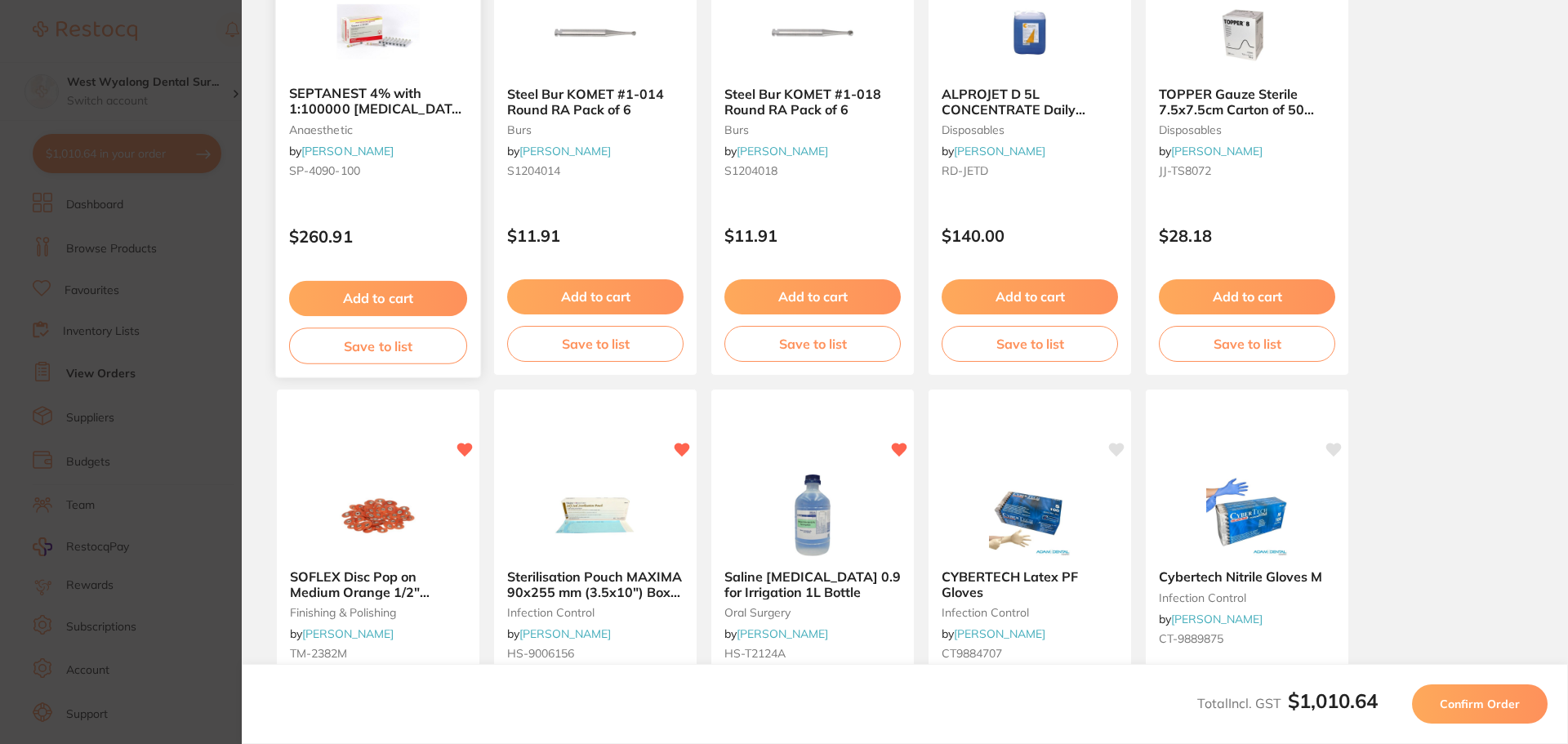
scroll to position [0, 0]
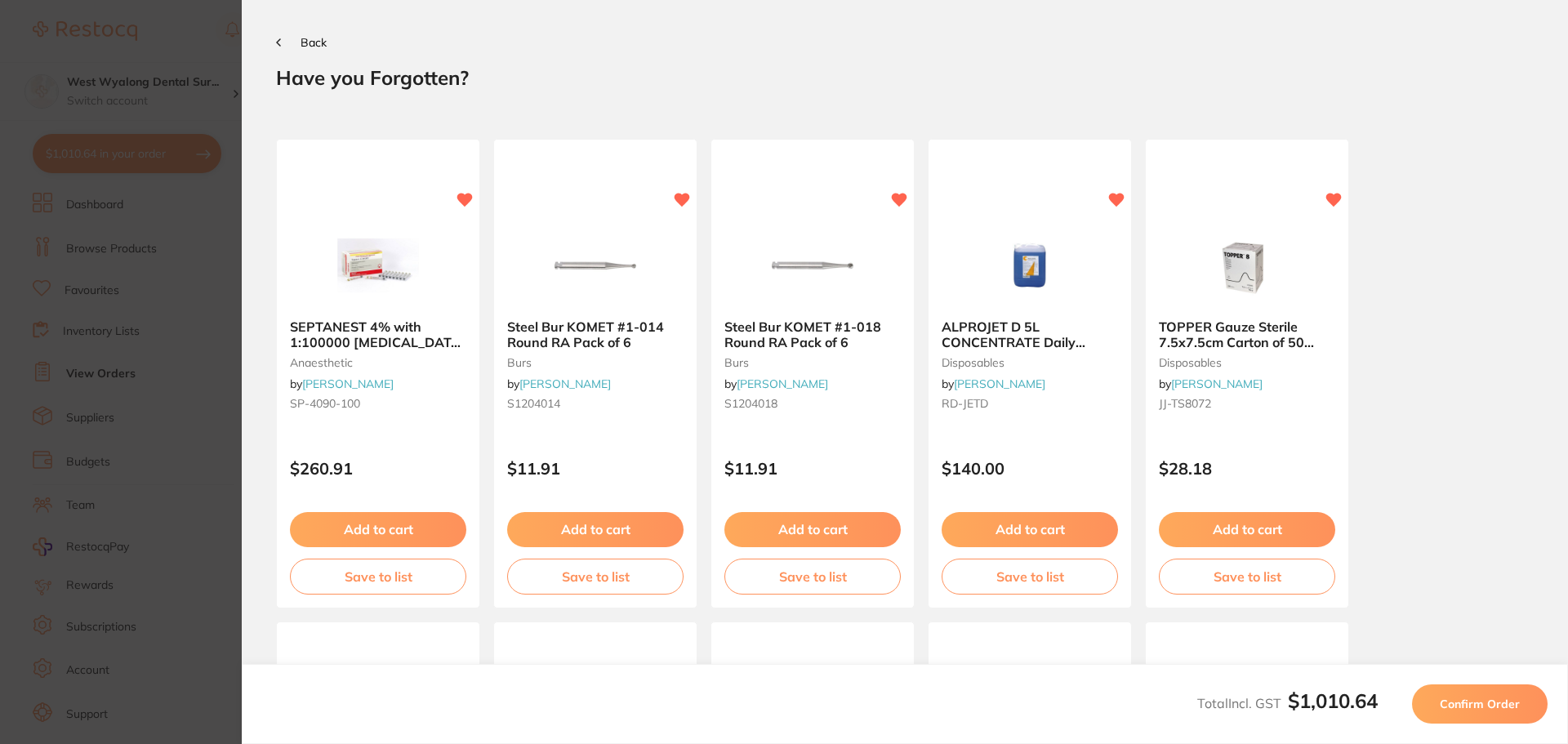
click at [296, 41] on button "Back" at bounding box center [301, 42] width 50 height 13
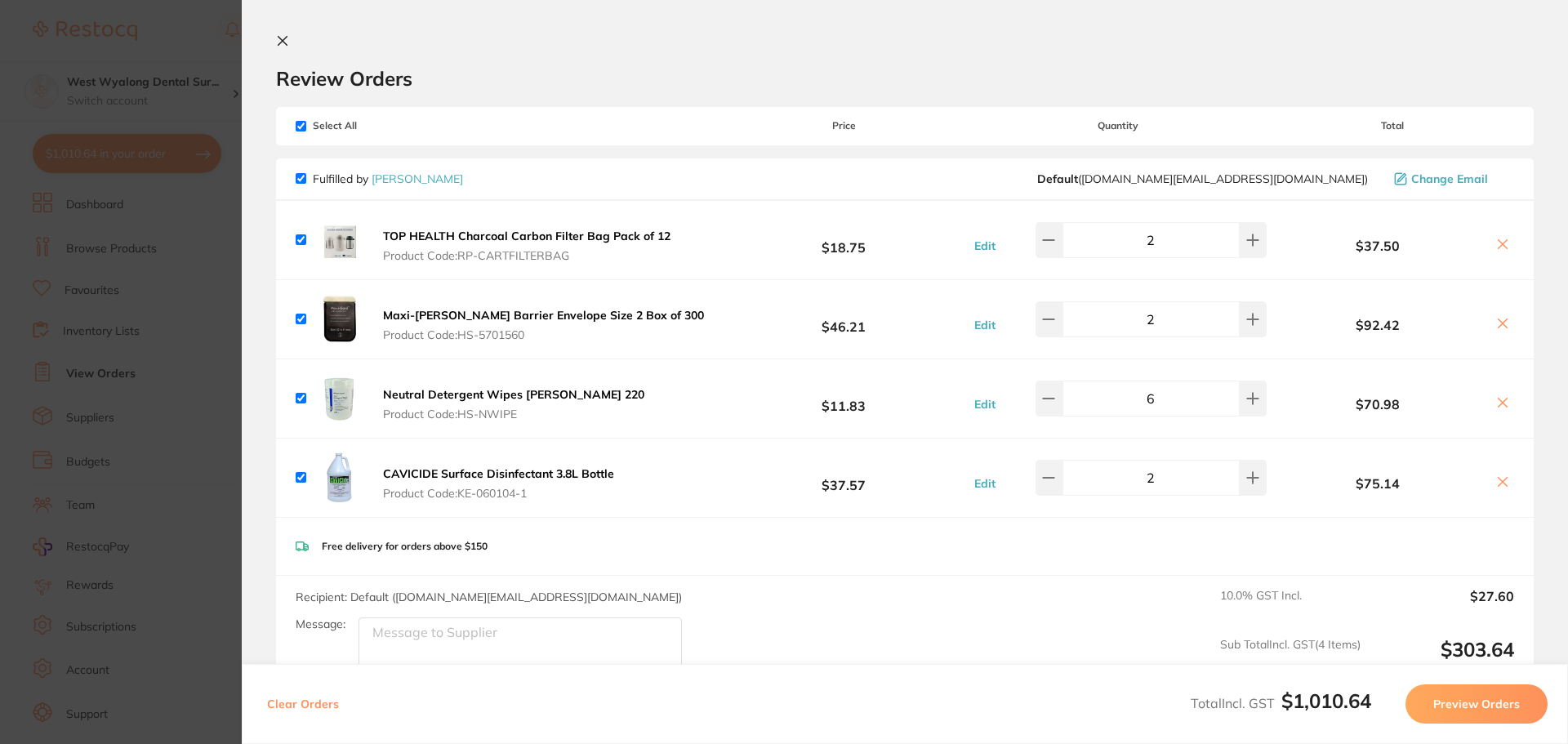
click at [277, 38] on icon at bounding box center [282, 41] width 13 height 13
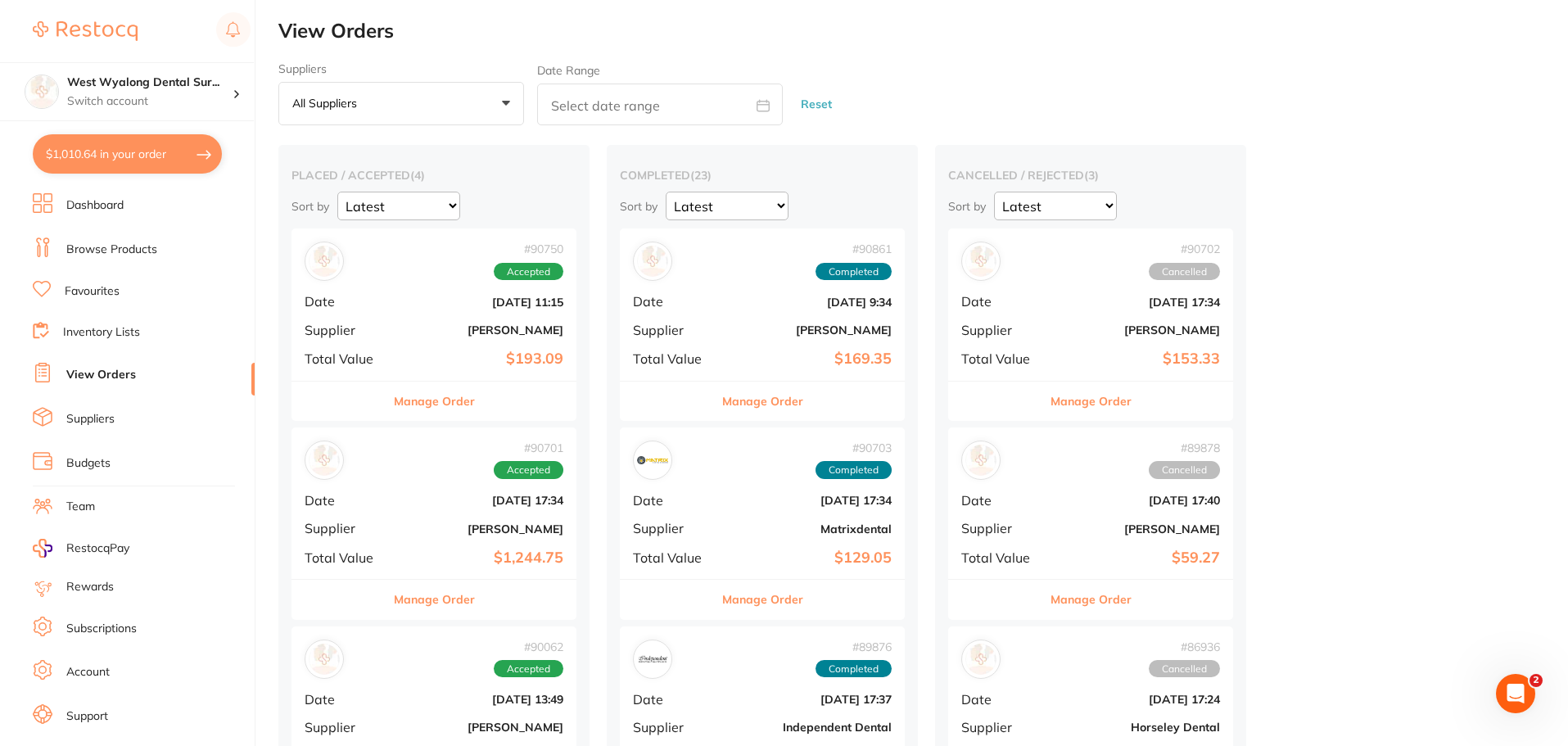
click at [107, 295] on link "Favourites" at bounding box center [91, 291] width 55 height 17
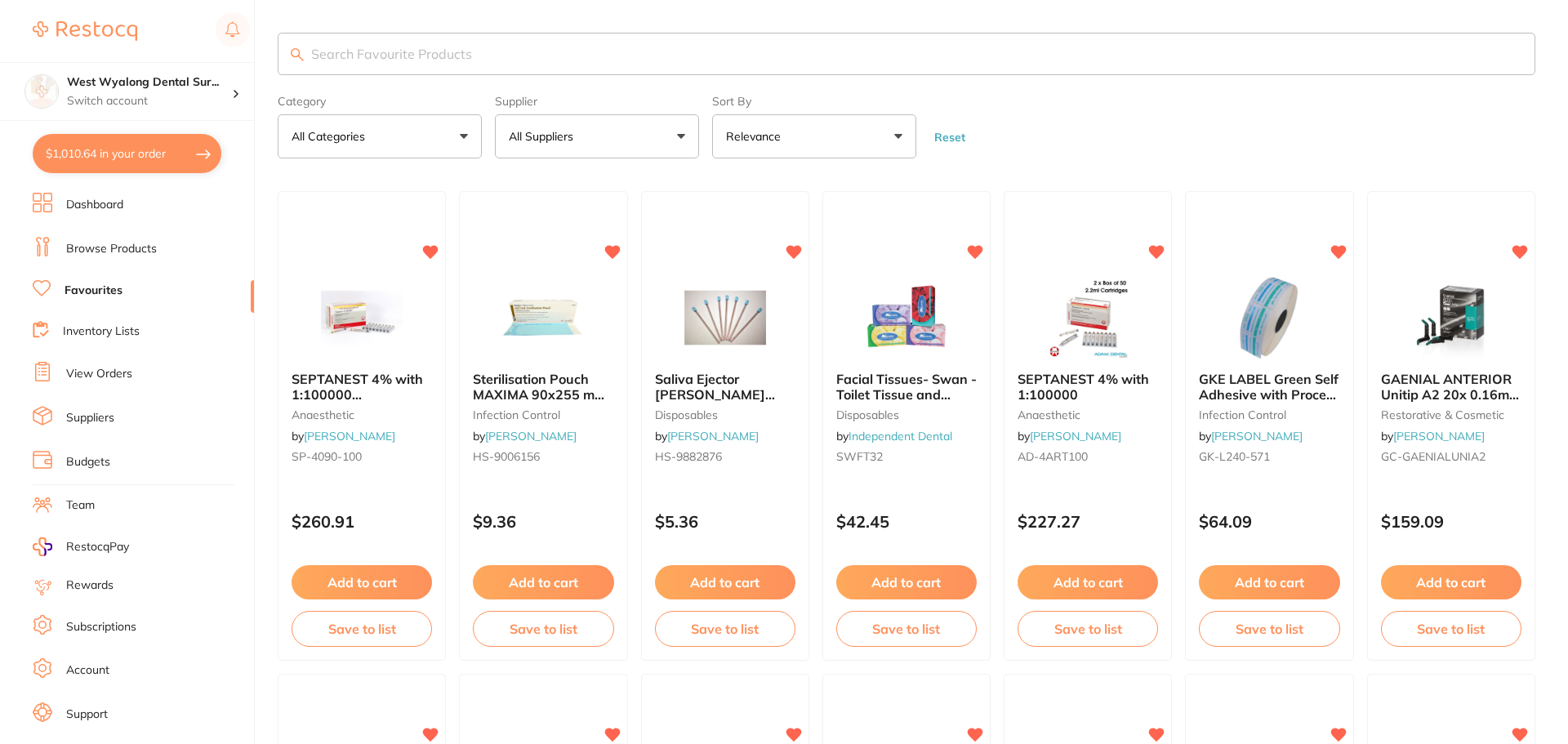
click at [485, 54] on input "search" at bounding box center [905, 54] width 1257 height 42
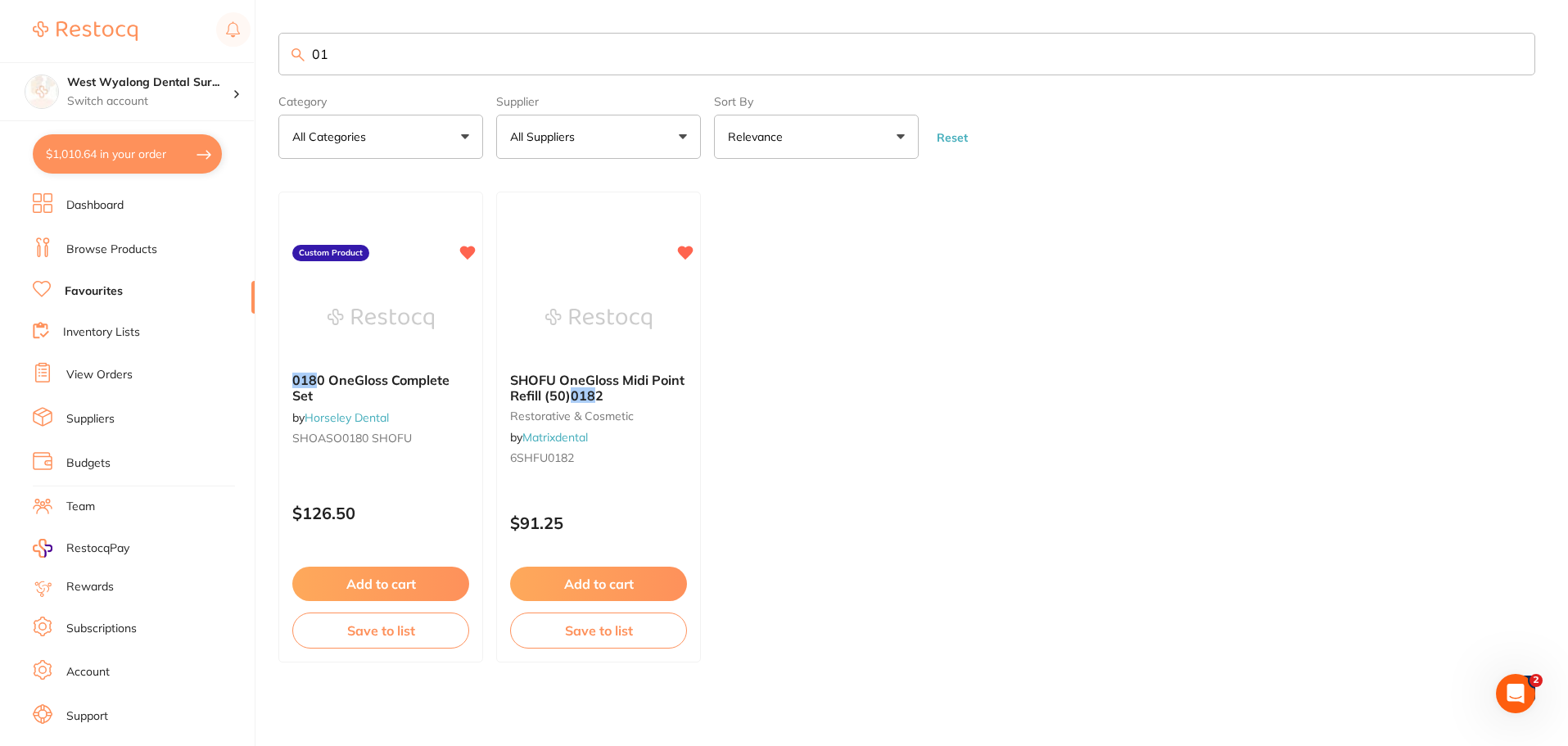
type input "0"
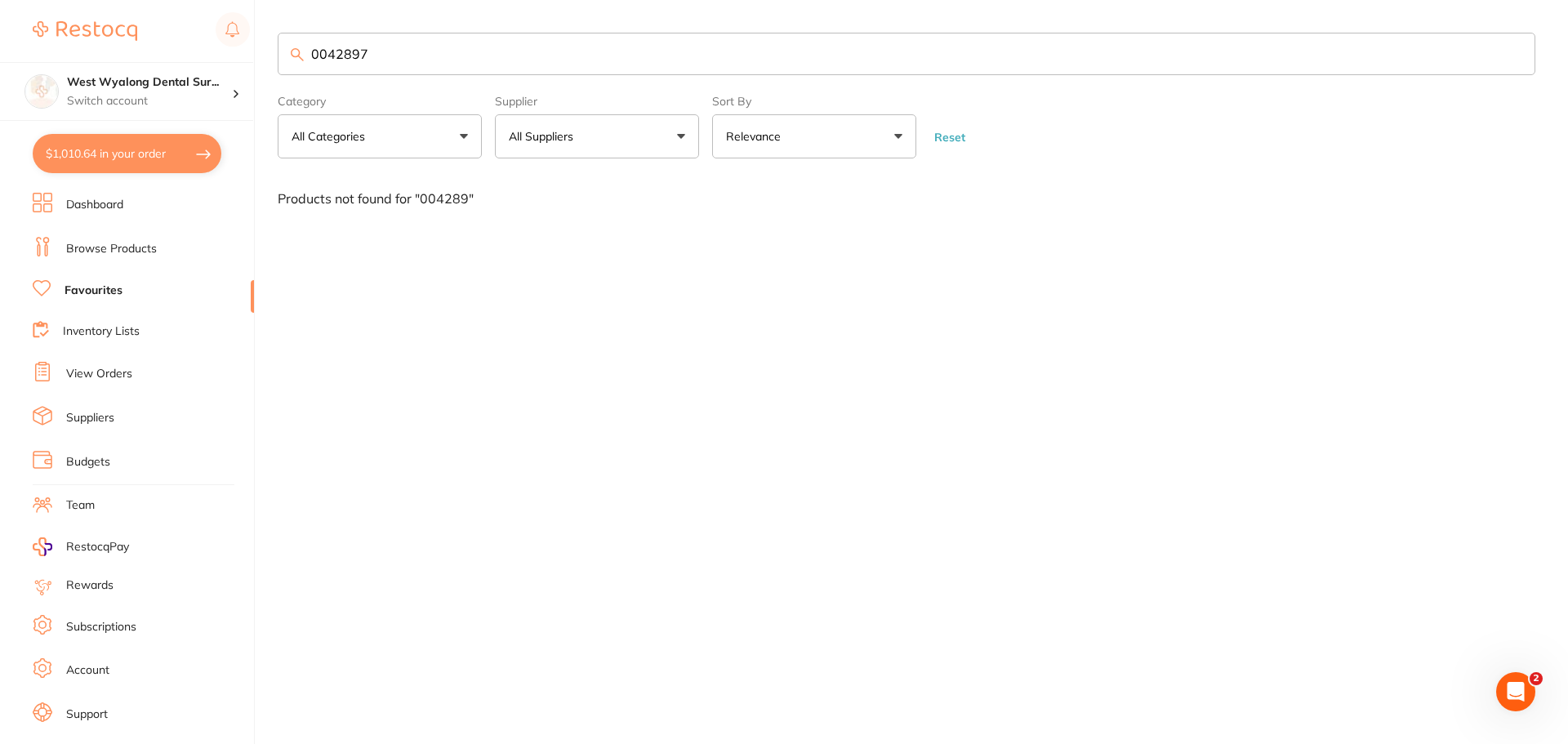
type input "00428976"
drag, startPoint x: 398, startPoint y: 49, endPoint x: 294, endPoint y: 49, distance: 104.0
click at [294, 49] on div "00428976" at bounding box center [905, 54] width 1257 height 42
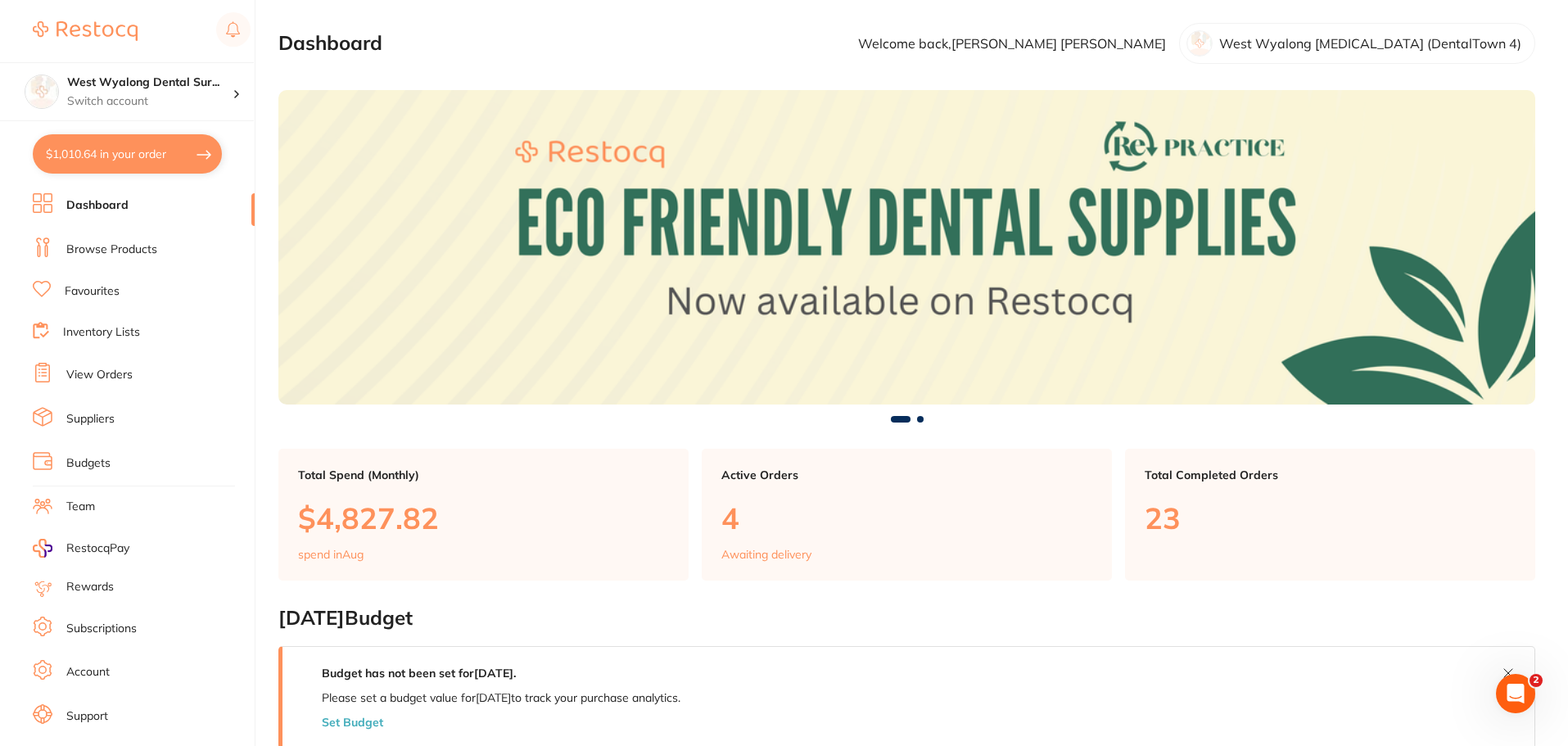
click at [105, 241] on link "Browse Products" at bounding box center [111, 249] width 91 height 17
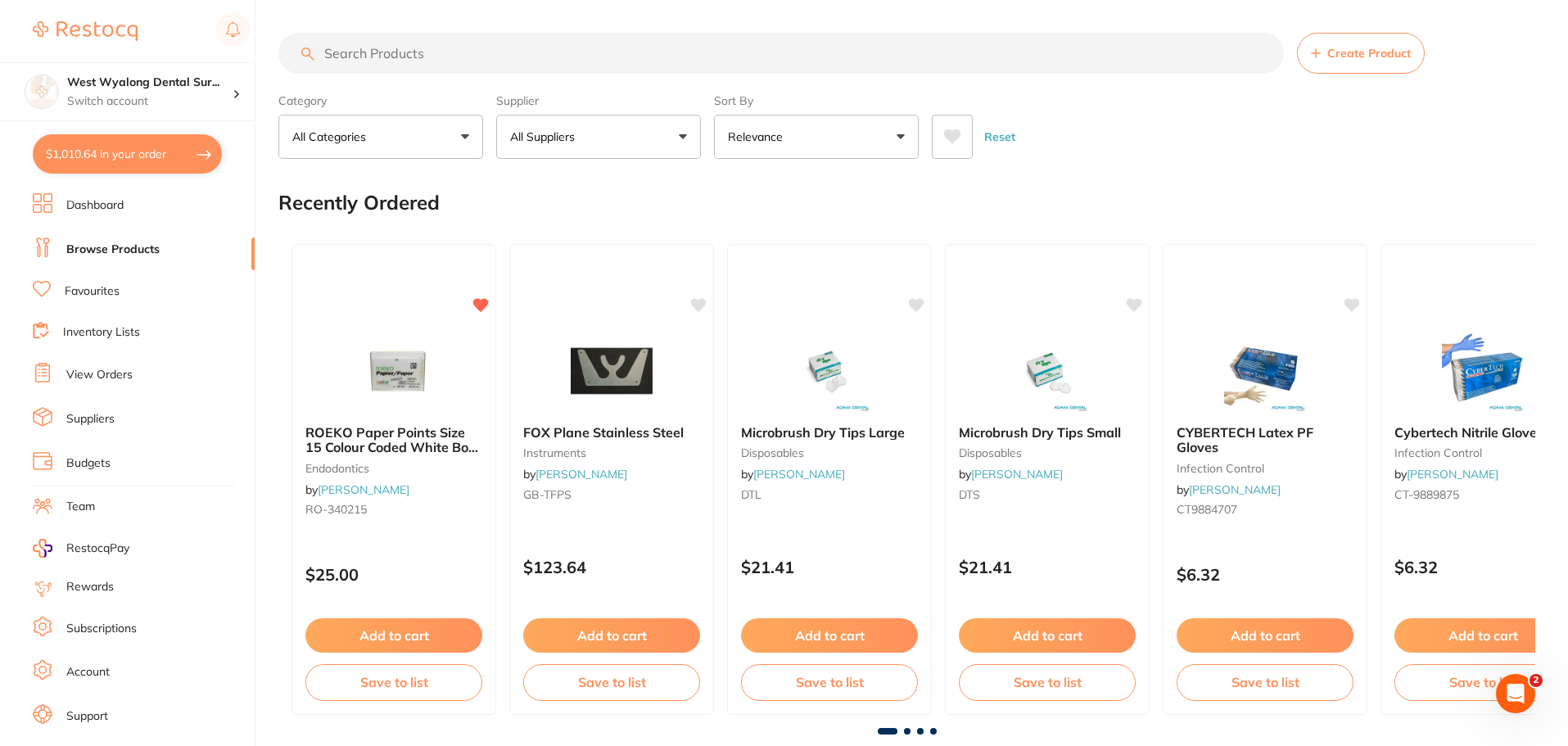
click at [330, 56] on input "search" at bounding box center [780, 53] width 1005 height 41
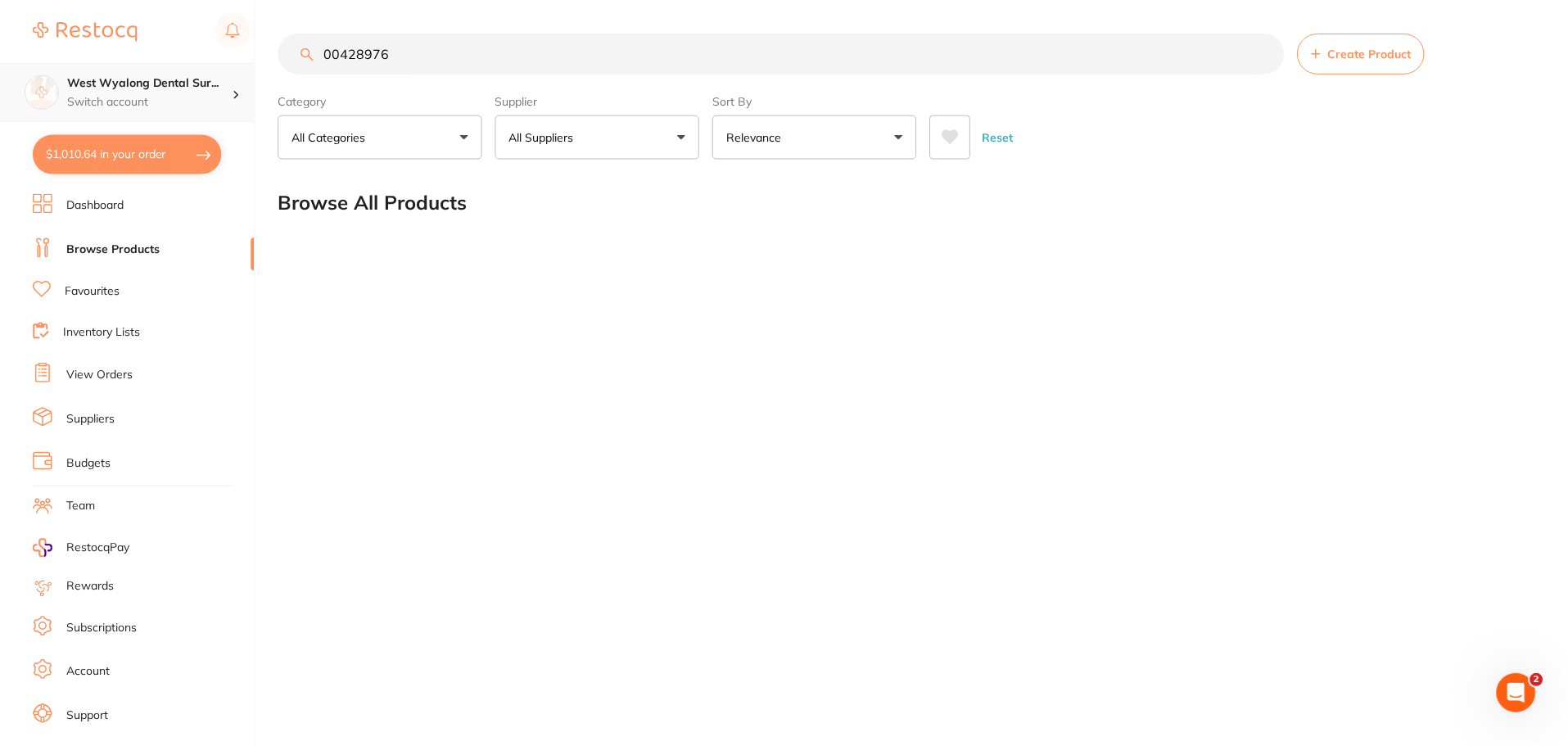
scroll to position [1, 0]
drag, startPoint x: 414, startPoint y: 52, endPoint x: 190, endPoint y: 68, distance: 224.6
click at [190, 68] on div "$1,010.64 West Wyalong Dental Sur... Switch account West Wyalong [MEDICAL_DATA]…" at bounding box center [786, 373] width 1572 height 746
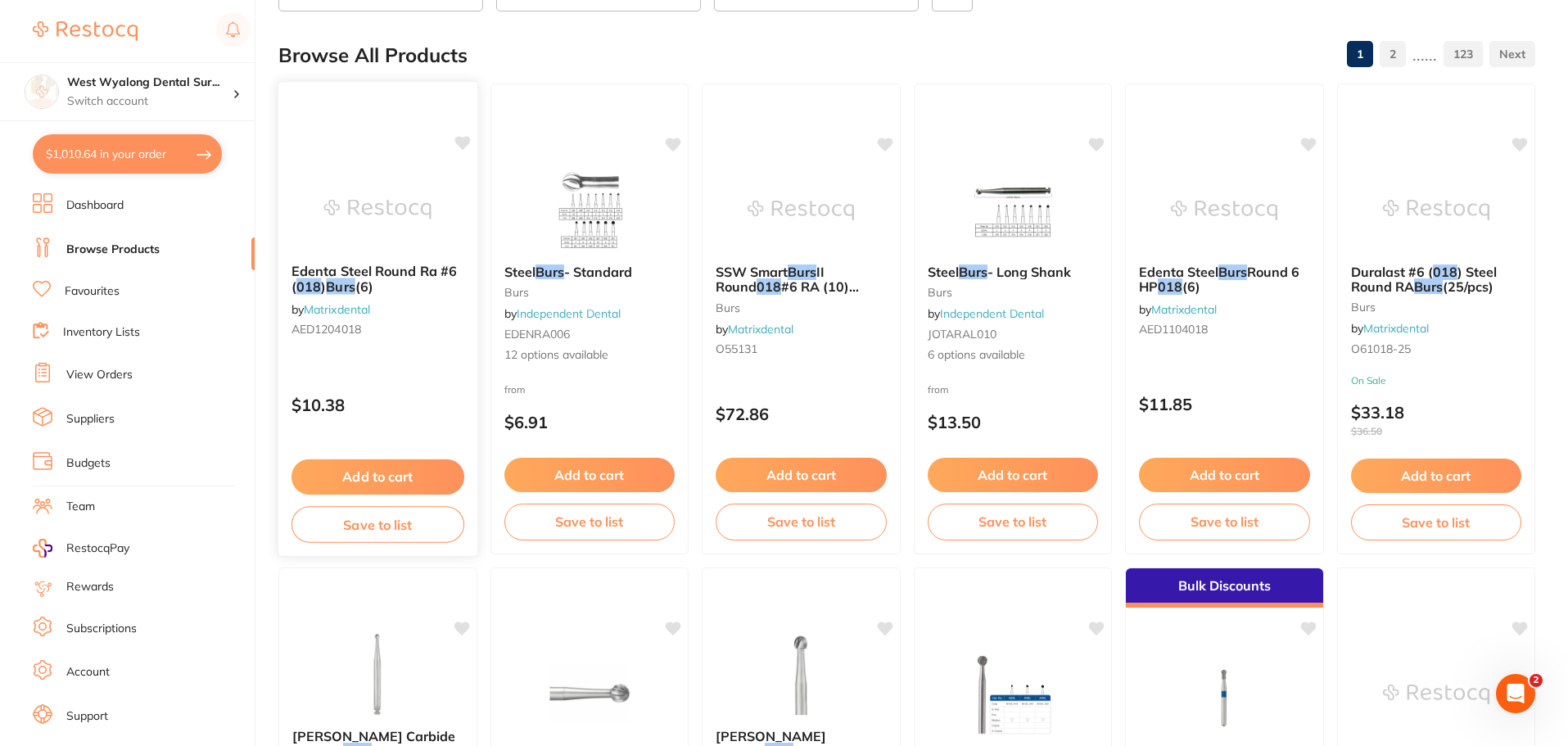
scroll to position [246, 0]
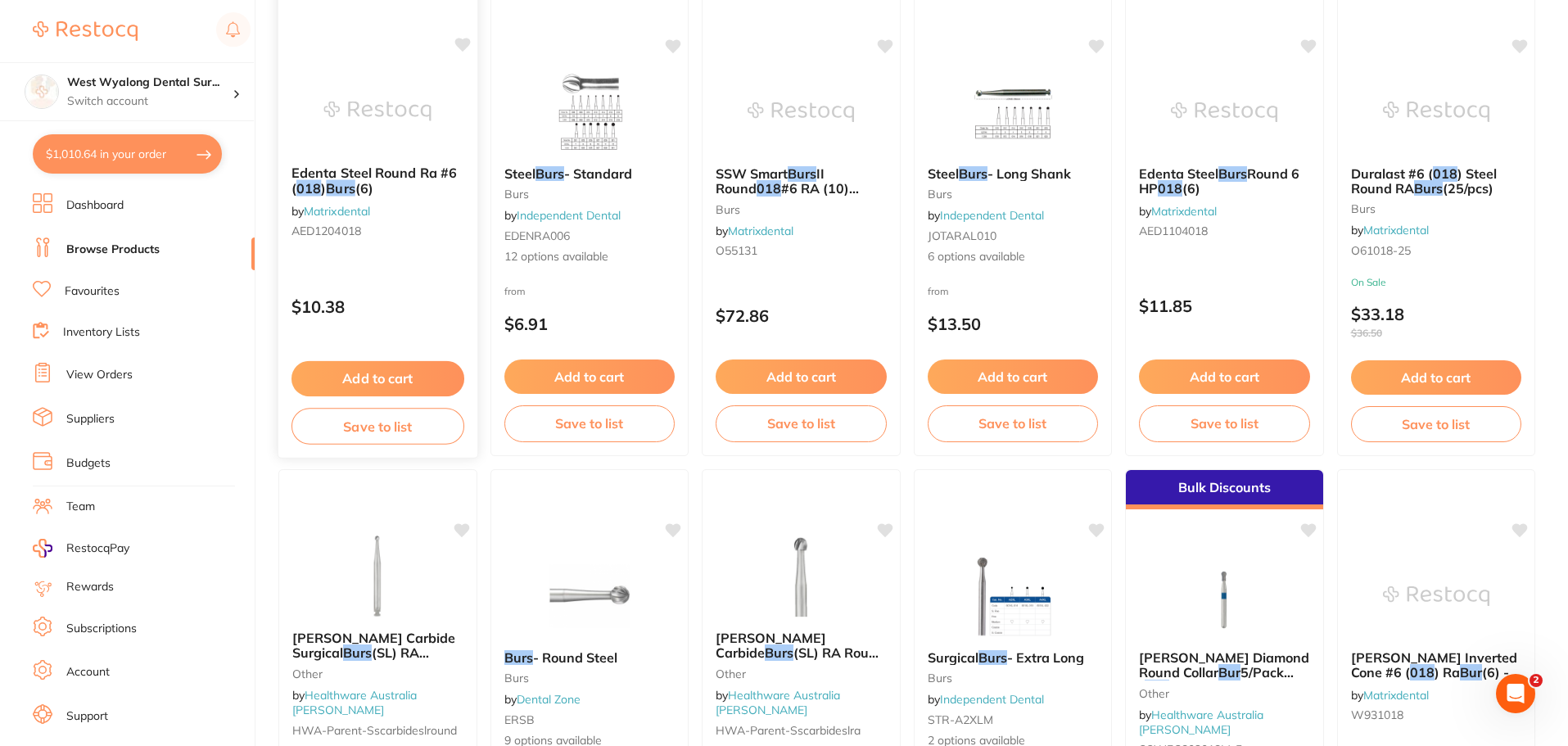
type input "018 burs"
click at [349, 171] on span "Edenta Steel Round Ra #6 (" at bounding box center [374, 180] width 165 height 32
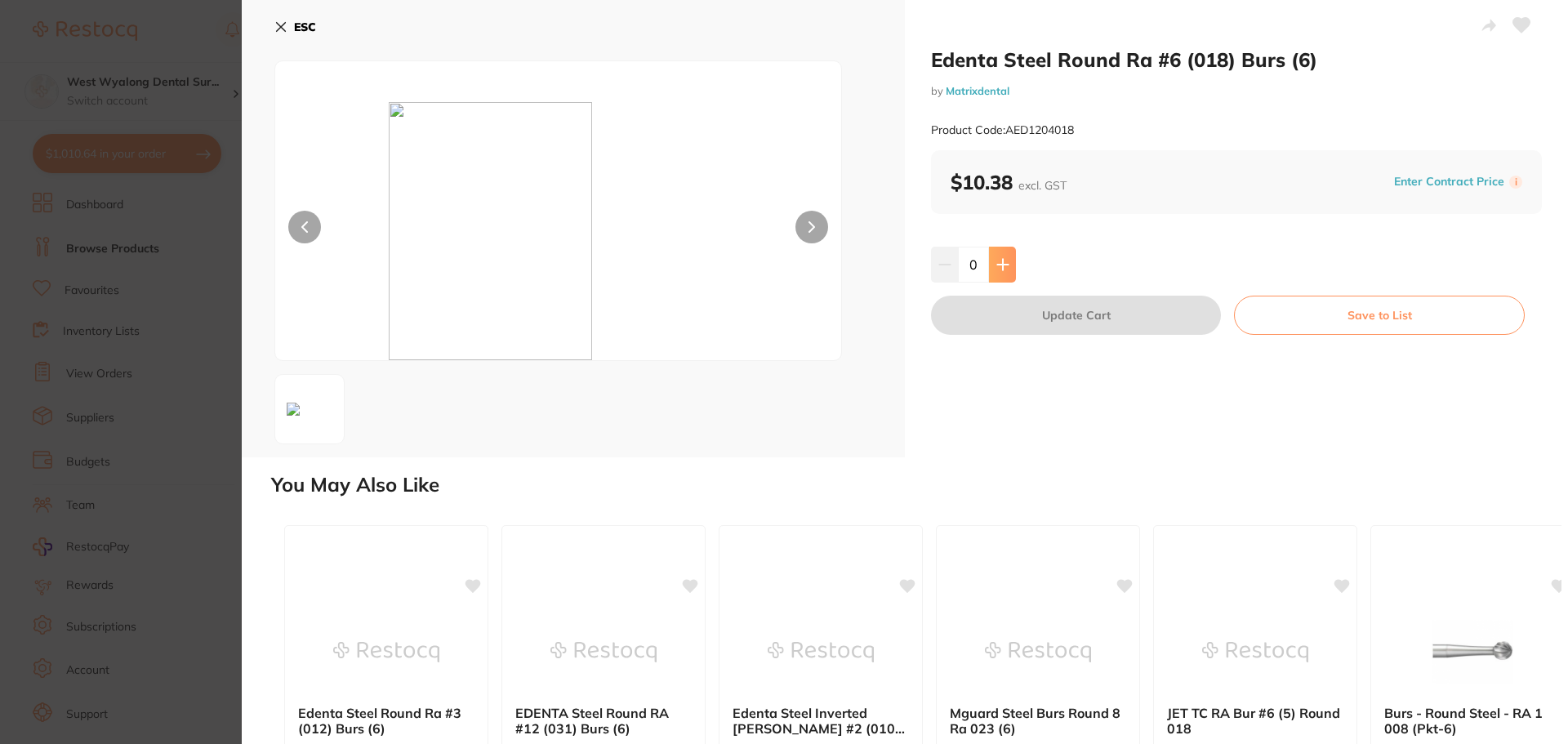
click at [1013, 274] on button at bounding box center [1001, 264] width 27 height 36
type input "1"
click at [1025, 317] on button "Update Cart" at bounding box center [1075, 314] width 290 height 39
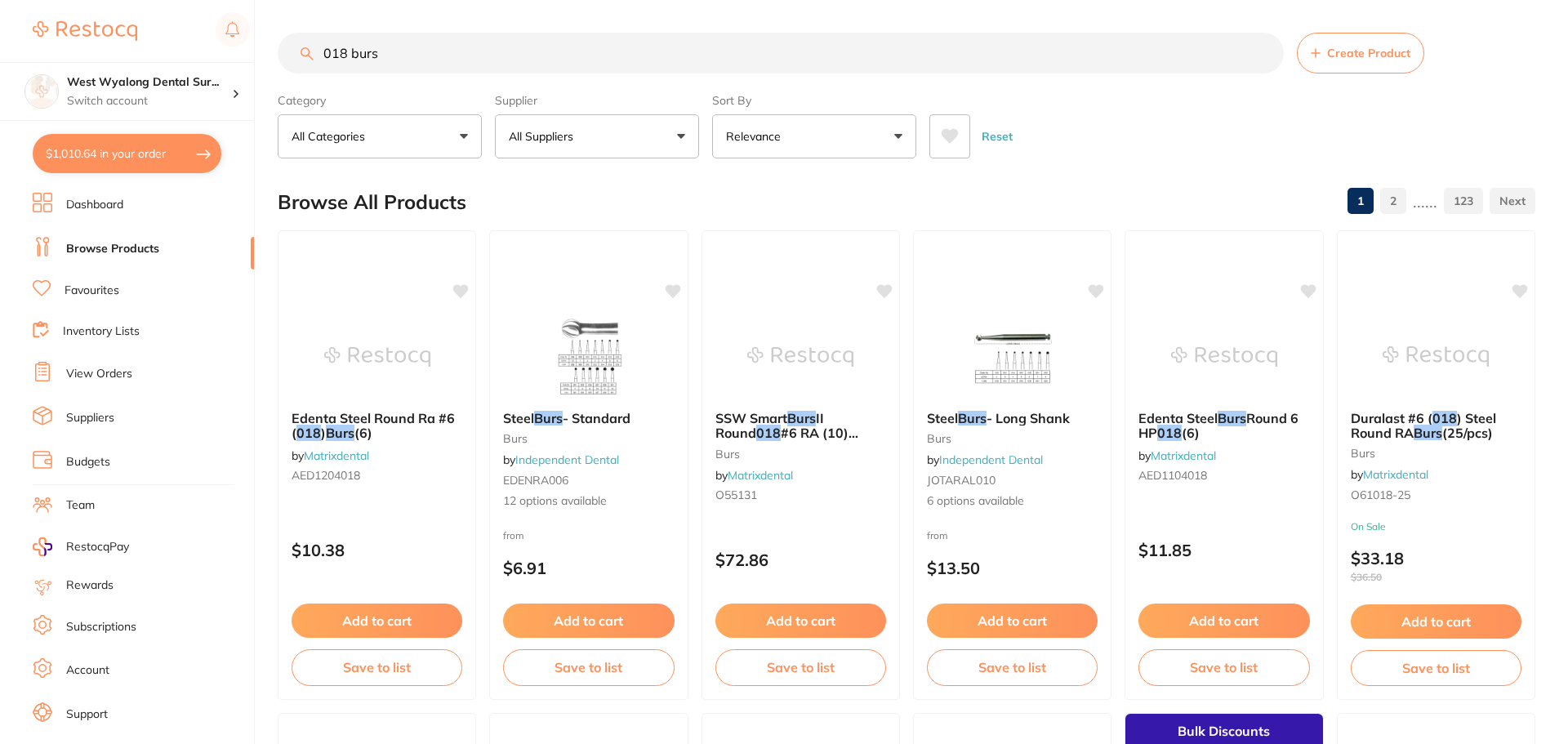
checkbox input "false"
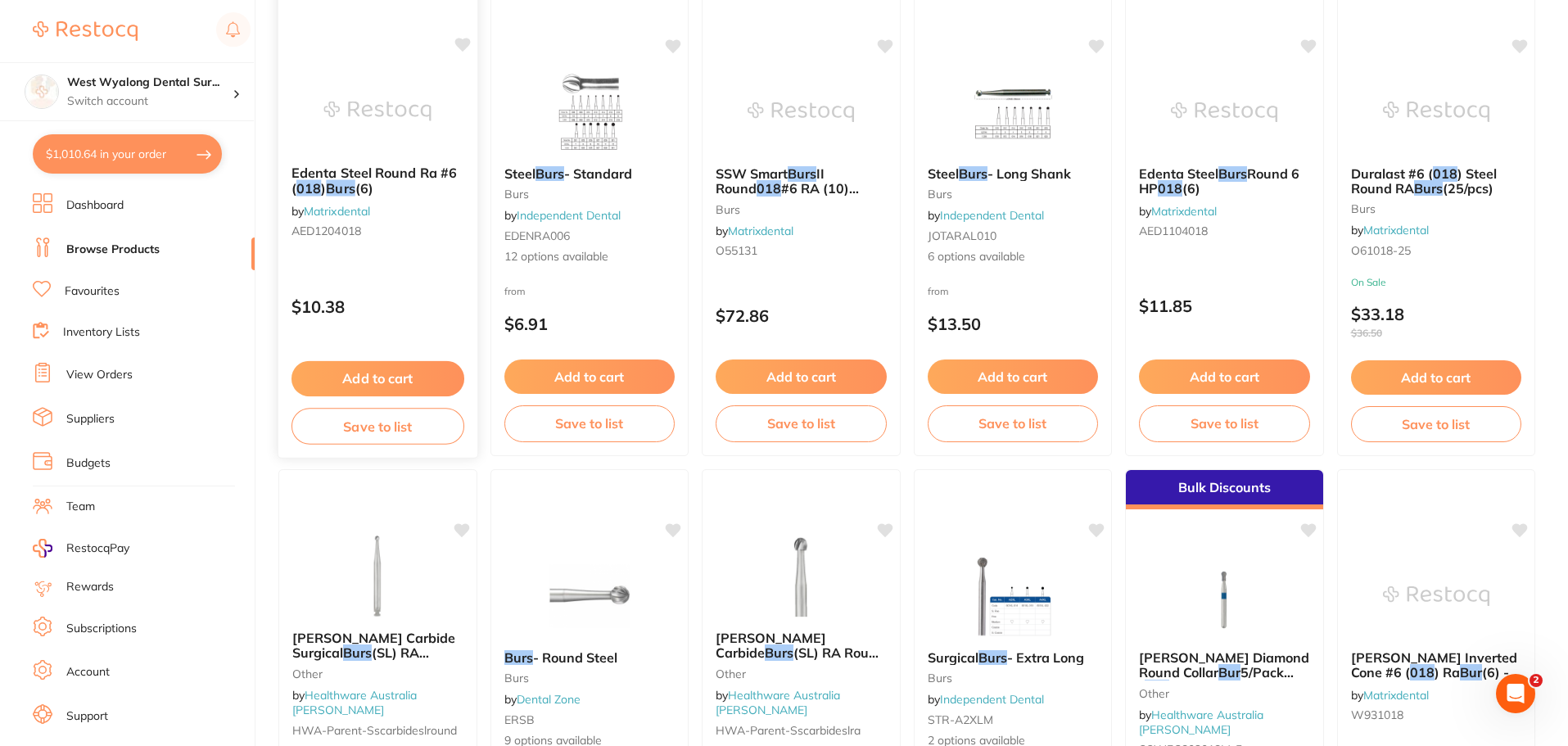
click at [463, 41] on icon at bounding box center [462, 44] width 16 height 14
drag, startPoint x: 109, startPoint y: 158, endPoint x: 393, endPoint y: 260, distance: 301.8
click at [109, 158] on button "$1,010.64 in your order" at bounding box center [128, 154] width 189 height 39
checkbox input "true"
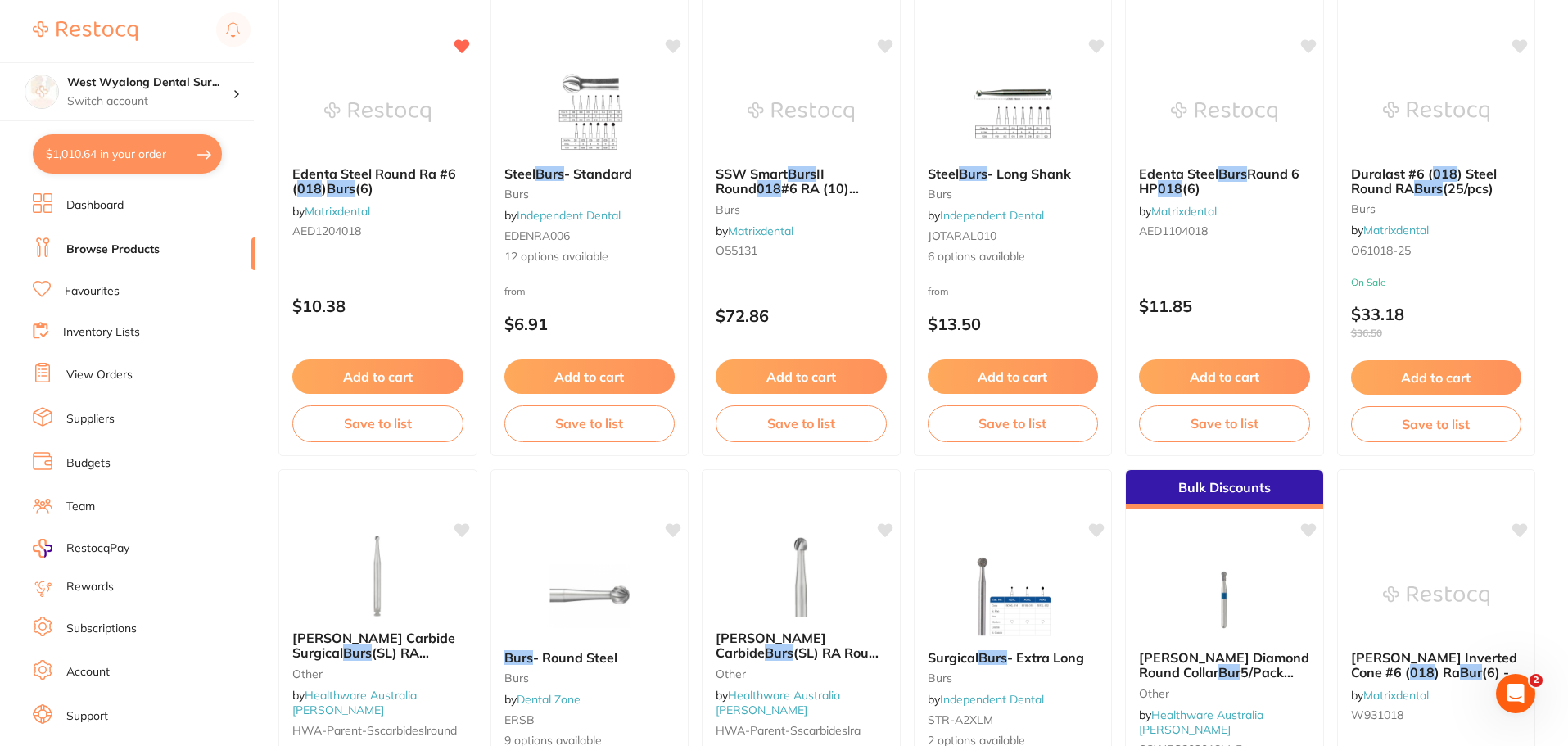
checkbox input "true"
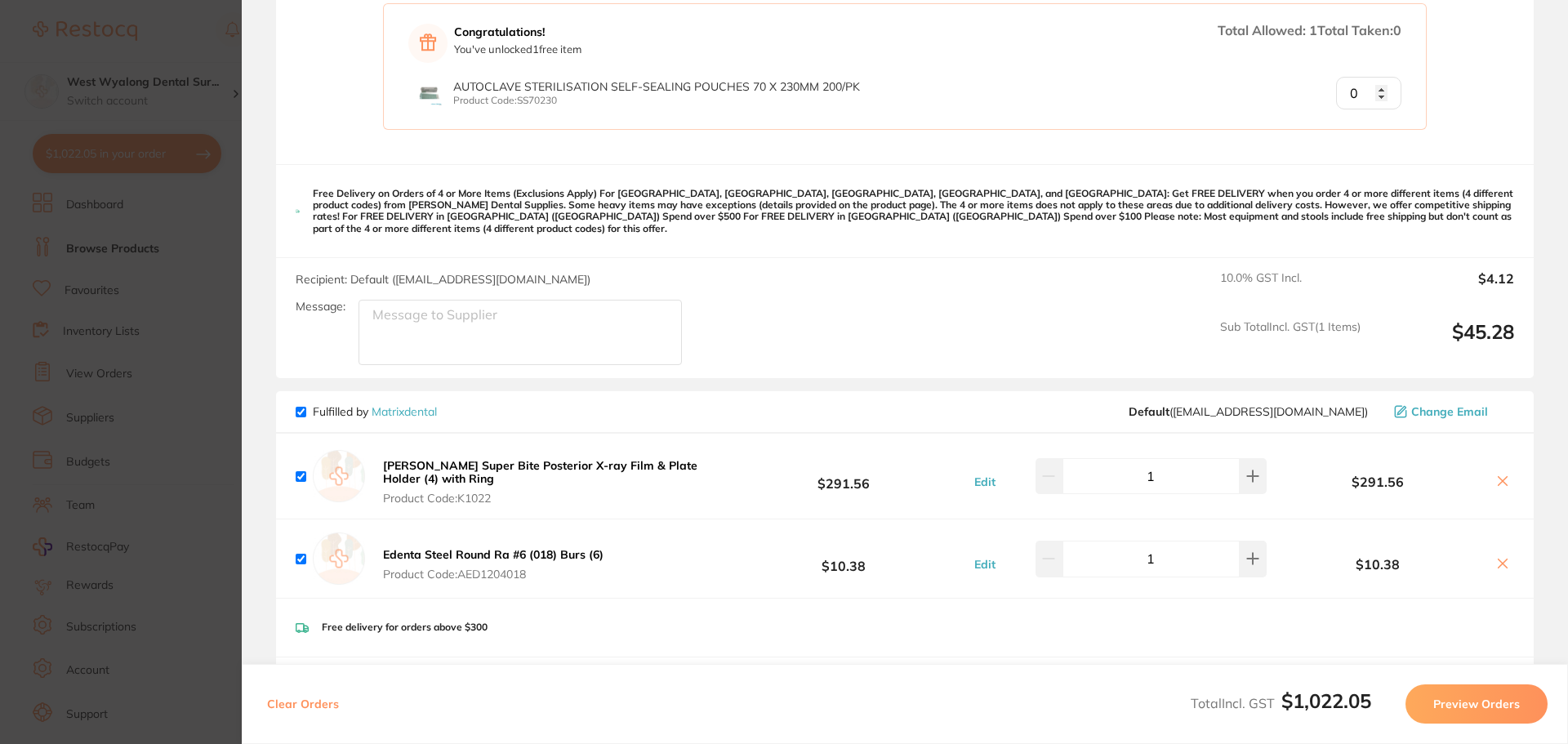
scroll to position [1225, 0]
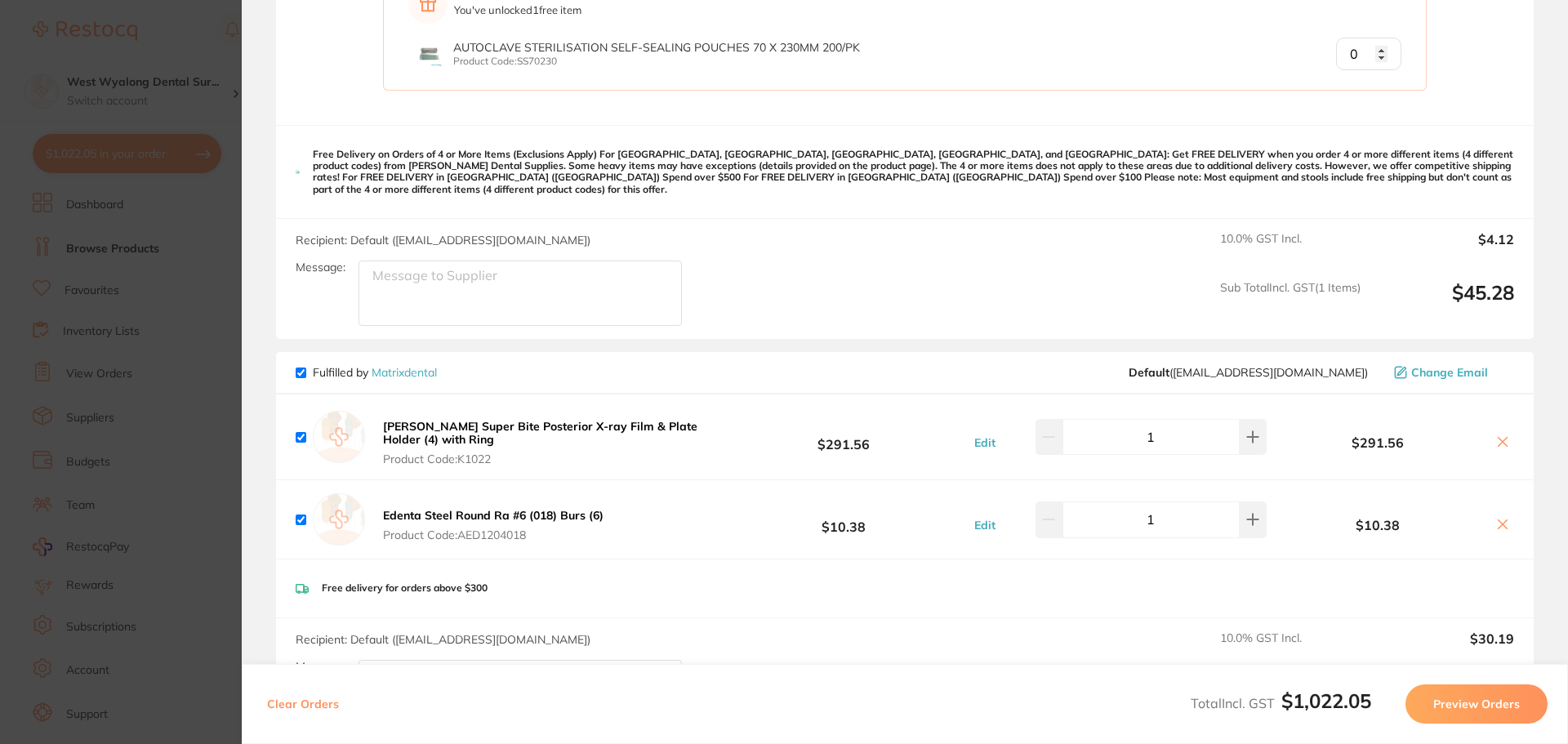
click at [1496, 518] on icon at bounding box center [1502, 524] width 13 height 13
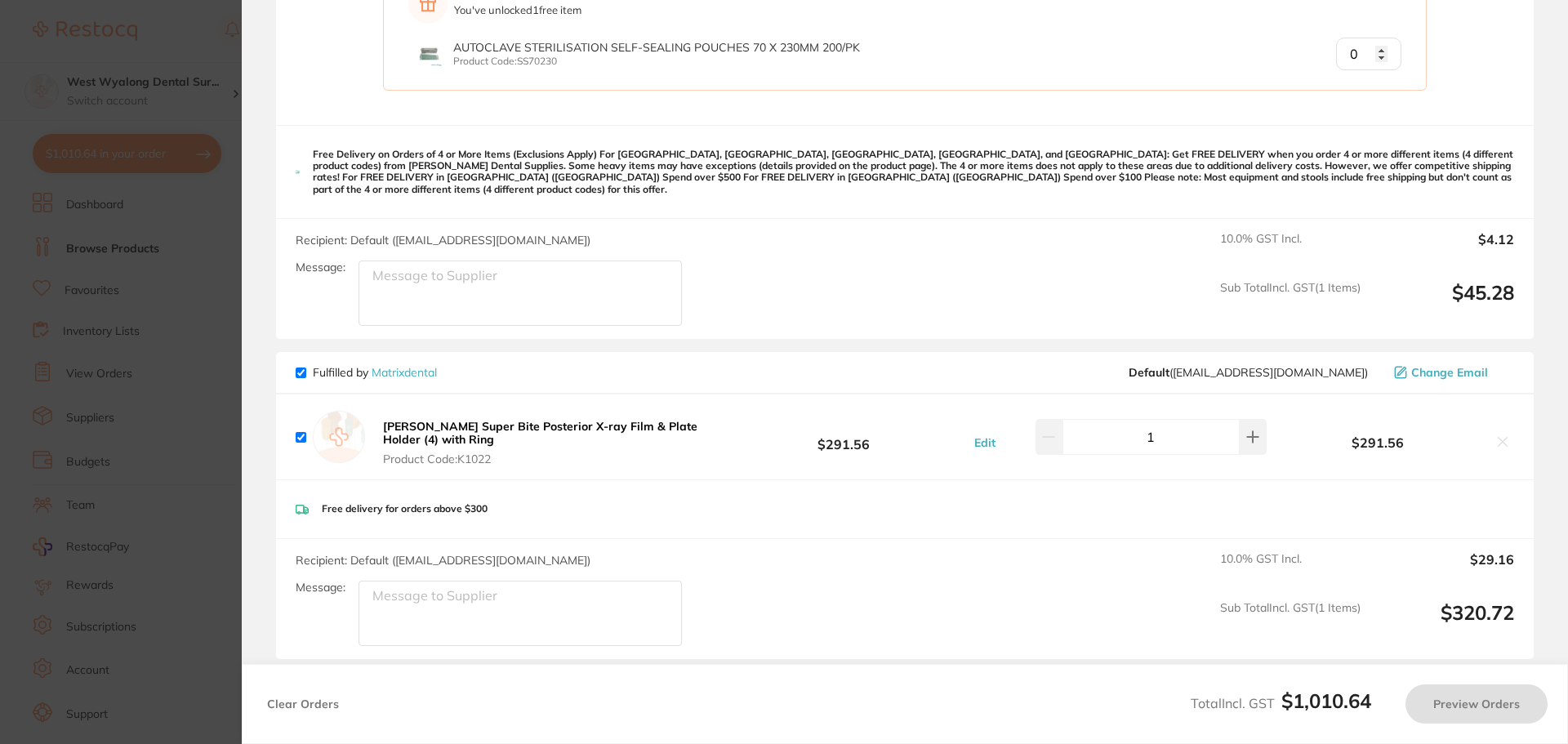
checkbox input "true"
click at [1454, 720] on button "Preview Orders" at bounding box center [1476, 703] width 142 height 39
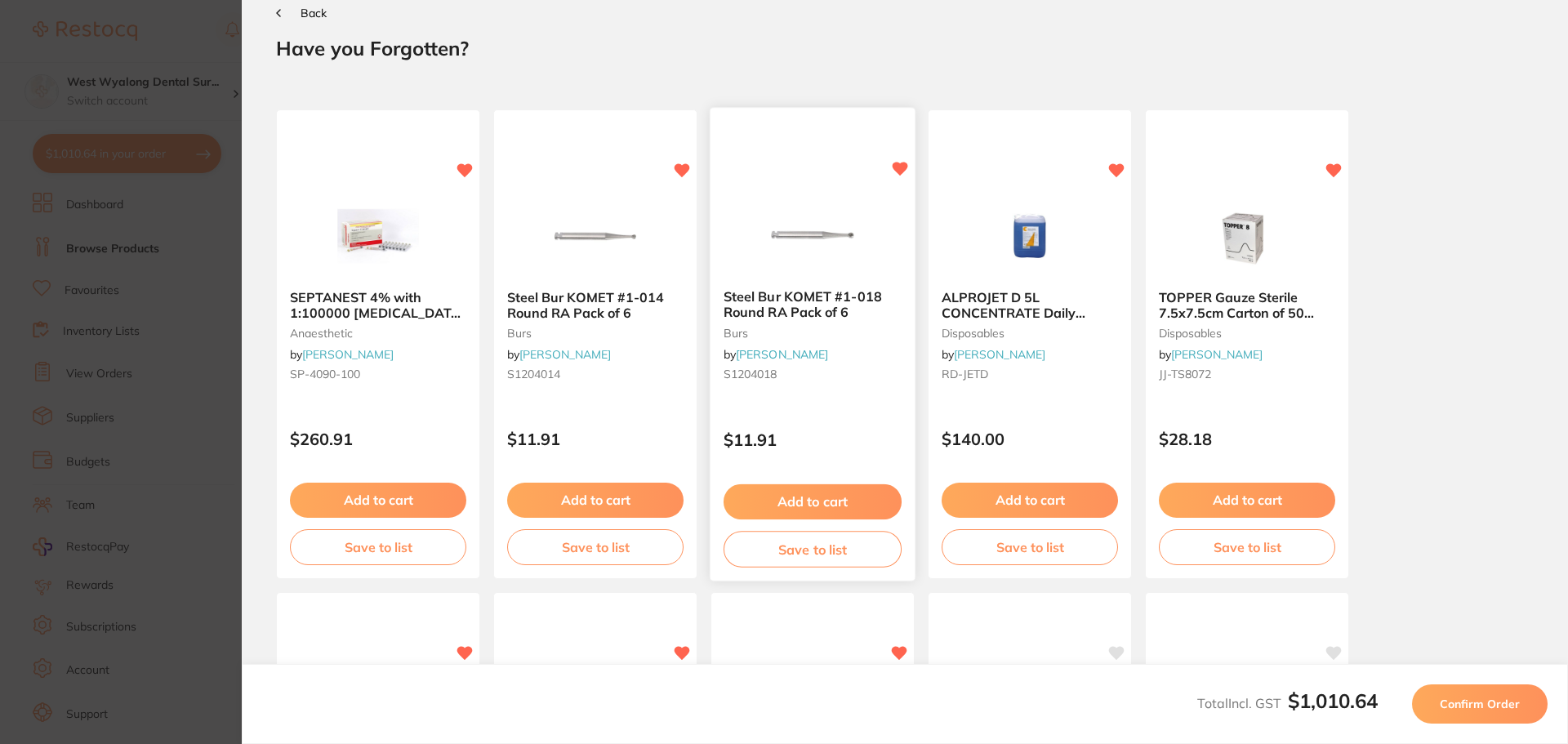
scroll to position [0, 0]
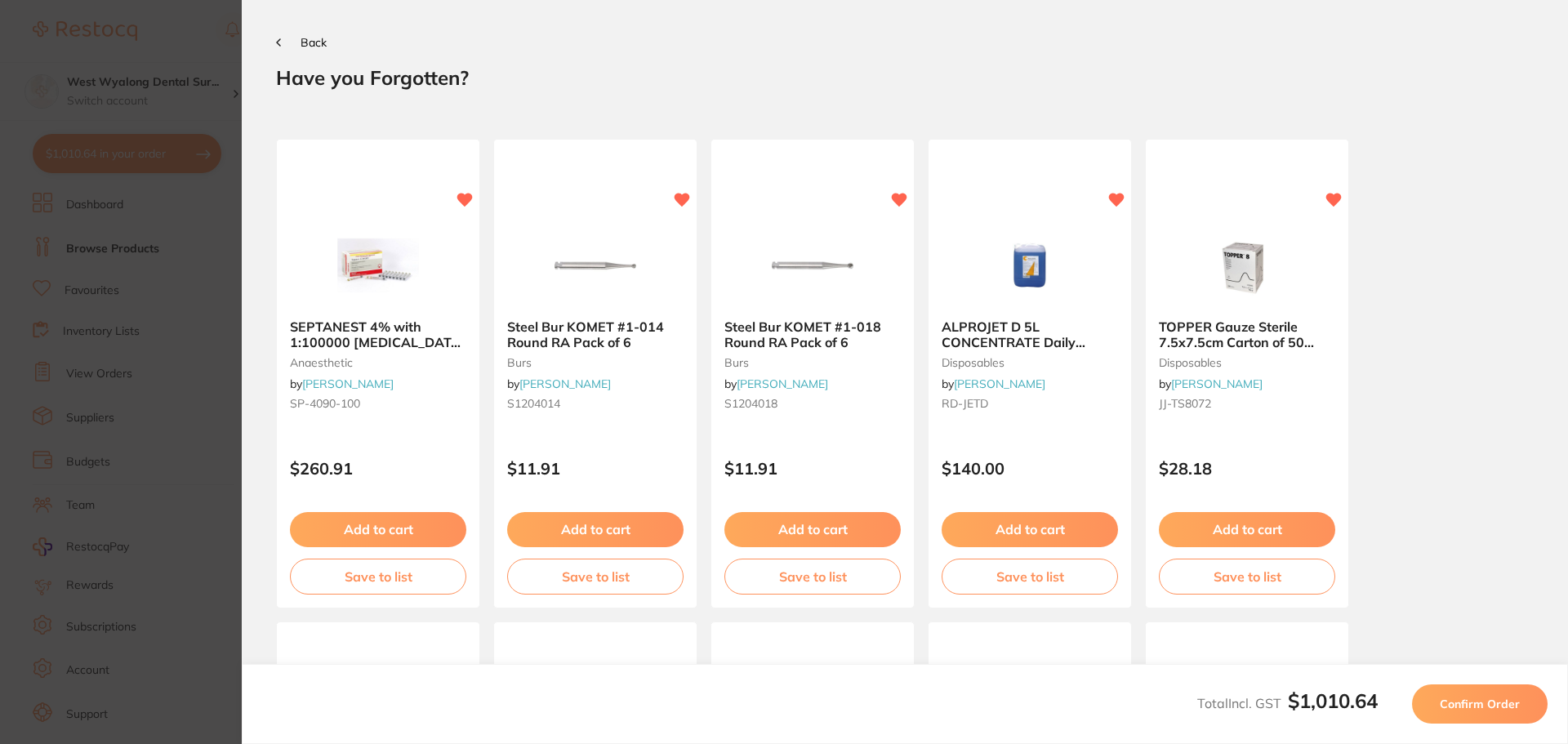
click at [1488, 698] on span "Confirm Order" at bounding box center [1480, 703] width 80 height 15
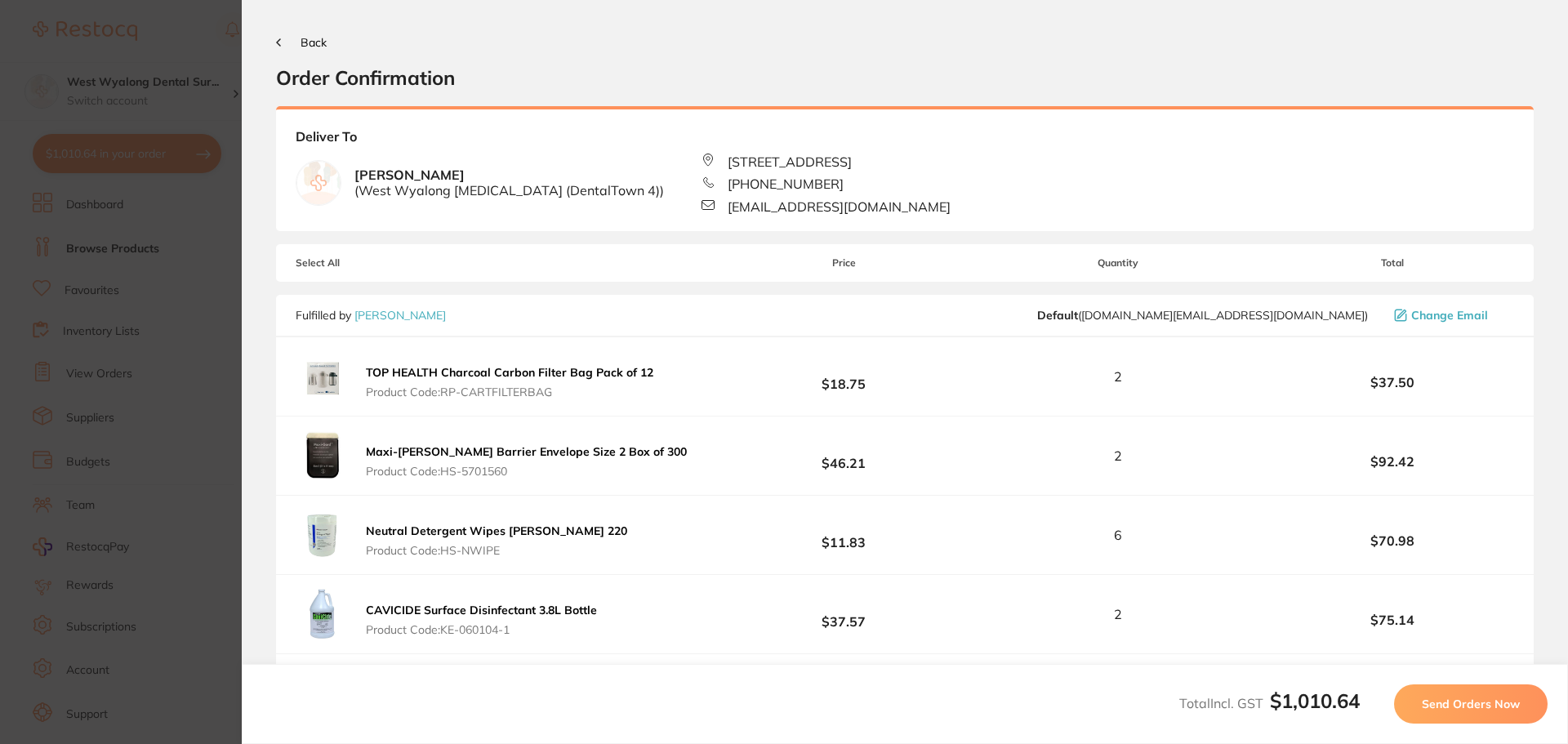
click at [1474, 704] on span "Send Orders Now" at bounding box center [1470, 703] width 98 height 15
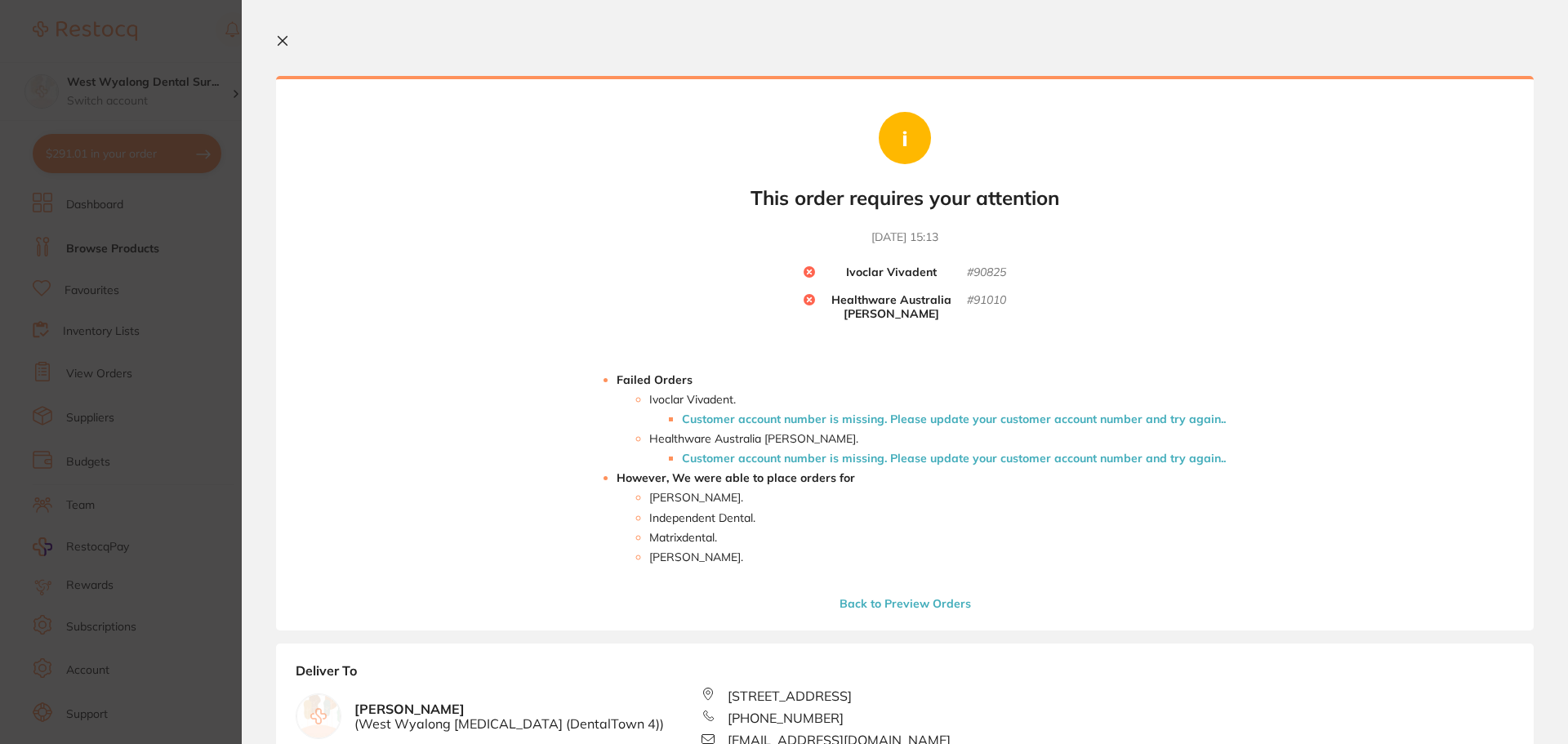
click at [275, 40] on section "Your orders are being processed and we will notify you once we have placed the …" at bounding box center [904, 372] width 1326 height 744
drag, startPoint x: 290, startPoint y: 39, endPoint x: 287, endPoint y: 49, distance: 10.4
click at [290, 39] on button at bounding box center [286, 42] width 20 height 16
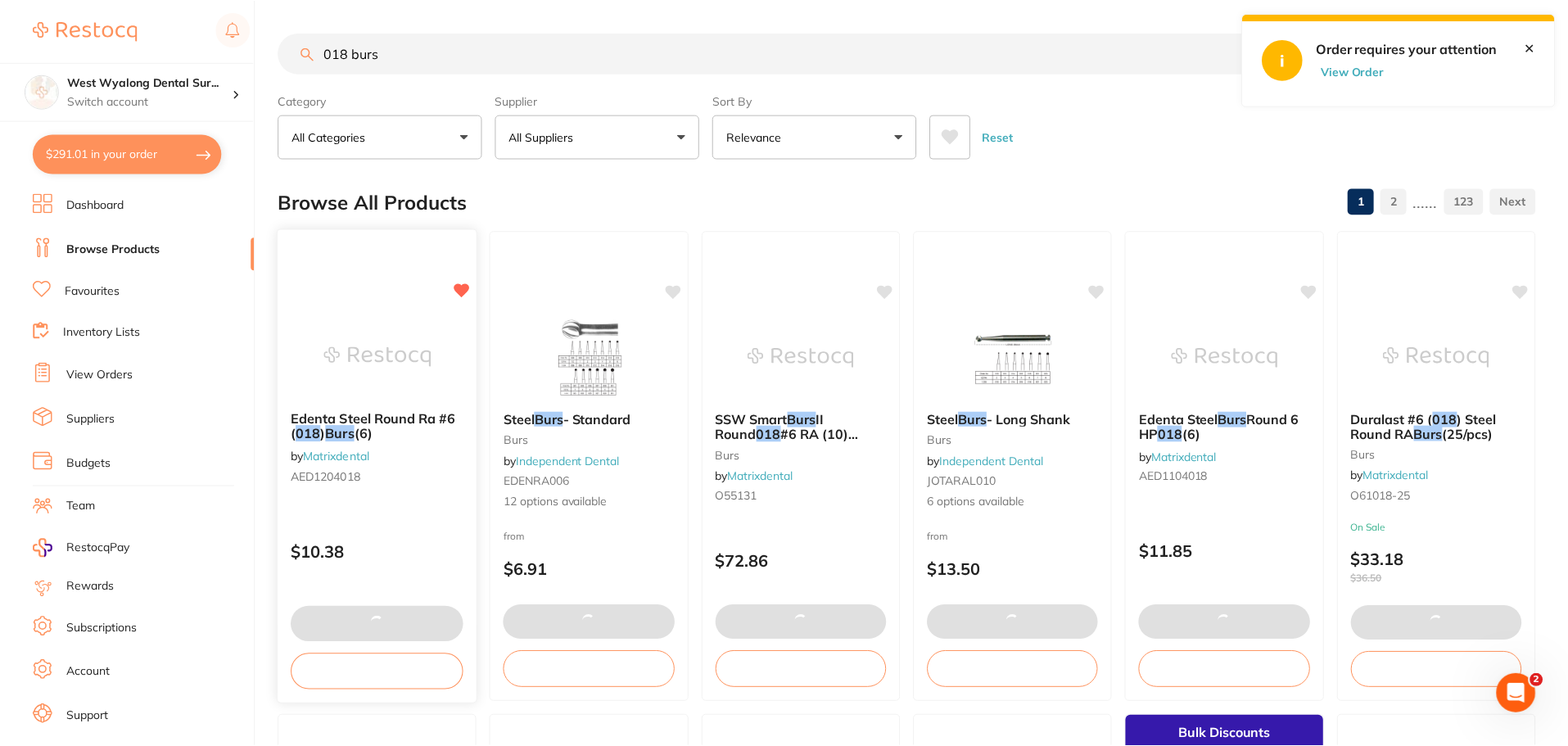
scroll to position [246, 0]
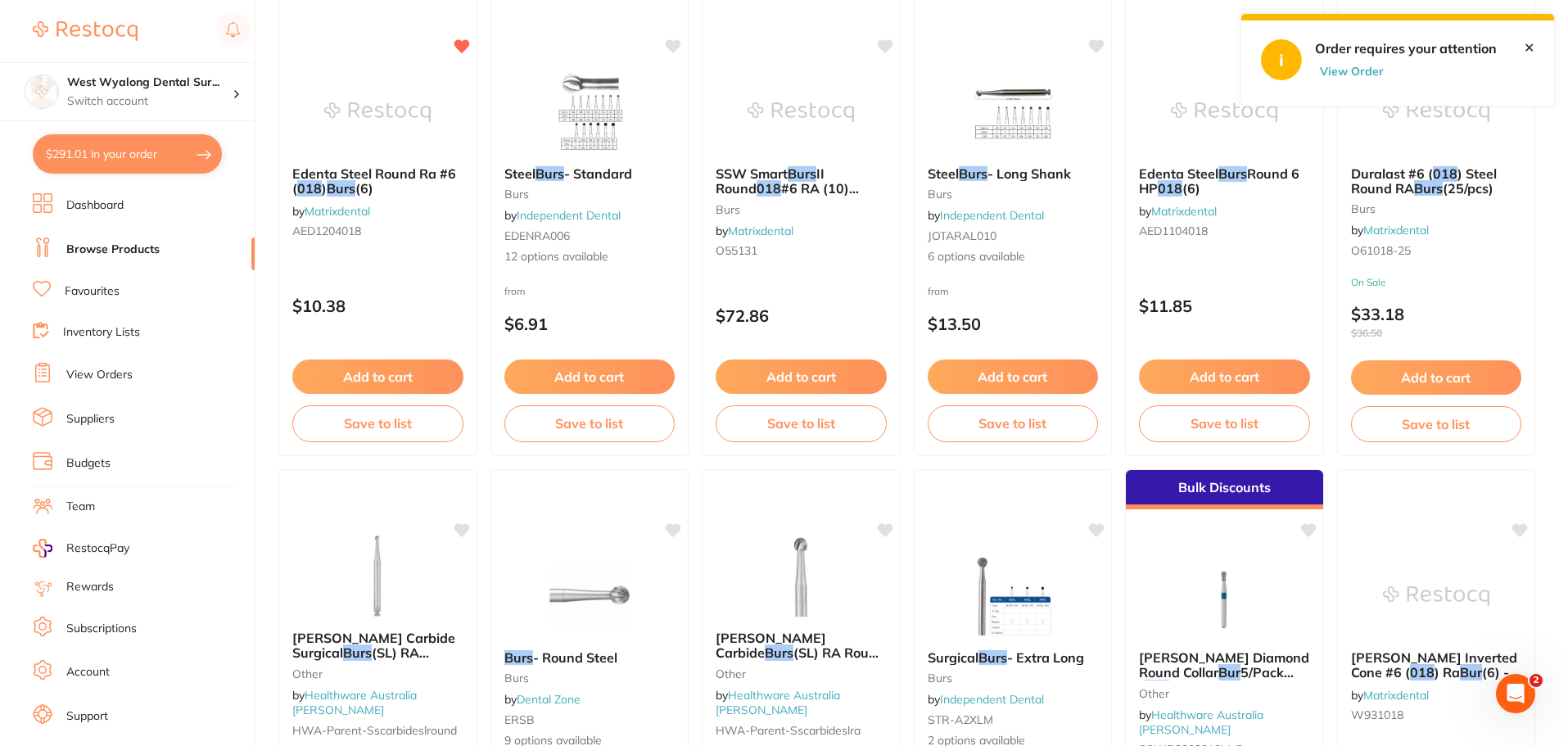
click at [87, 422] on link "Suppliers" at bounding box center [90, 419] width 49 height 17
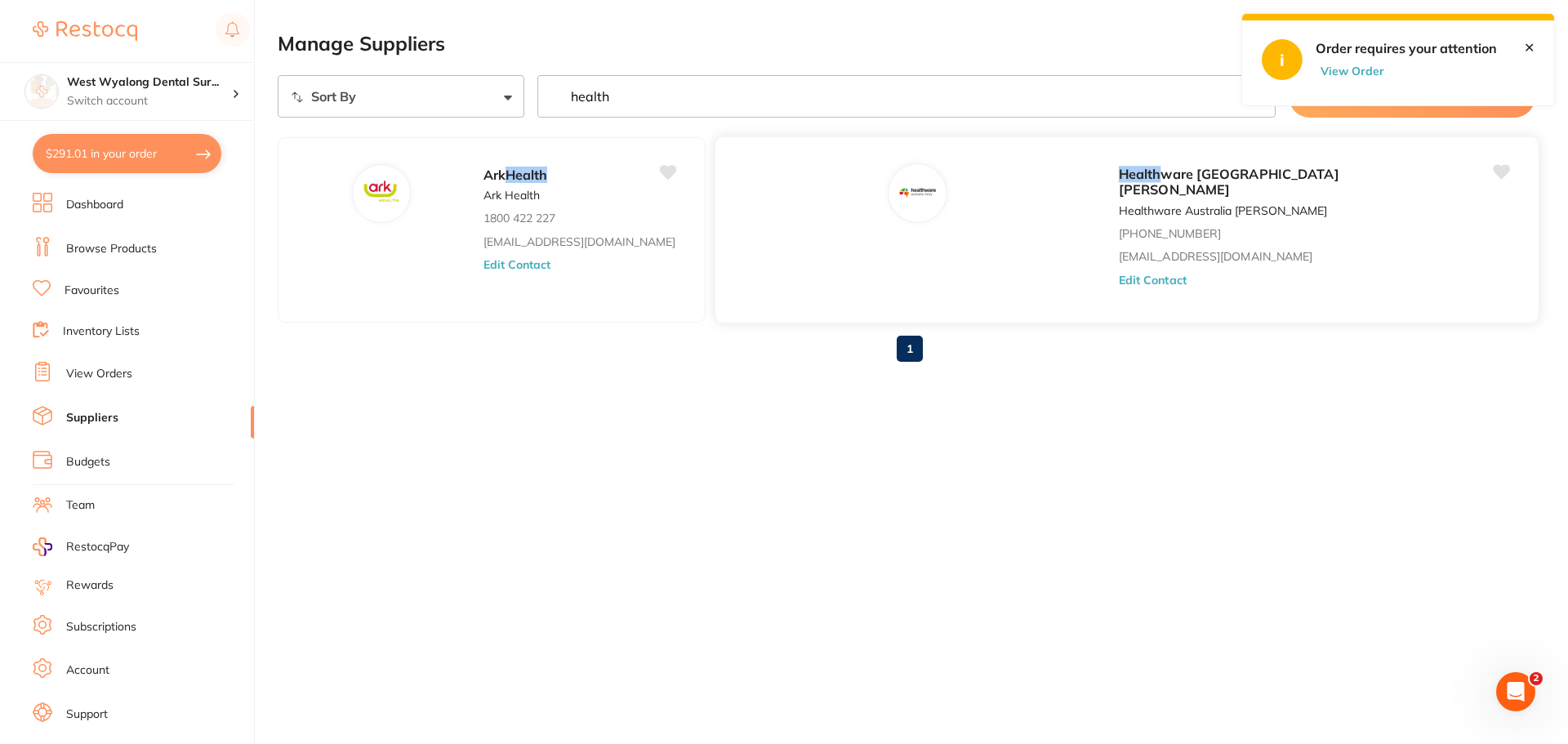
type input "health"
click at [1118, 274] on button "Edit Contact" at bounding box center [1152, 280] width 68 height 13
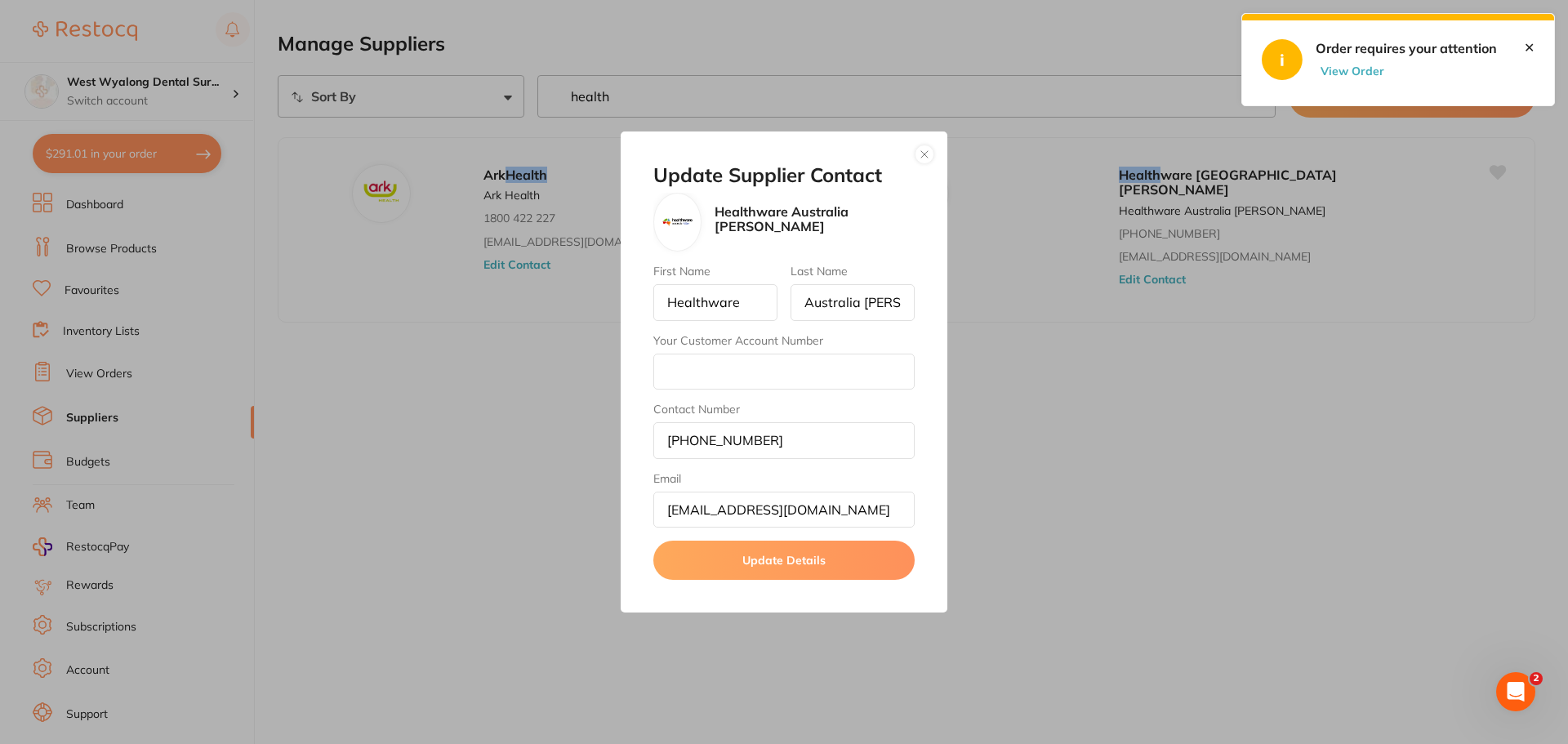
click at [793, 566] on button "Update Details" at bounding box center [784, 560] width 262 height 39
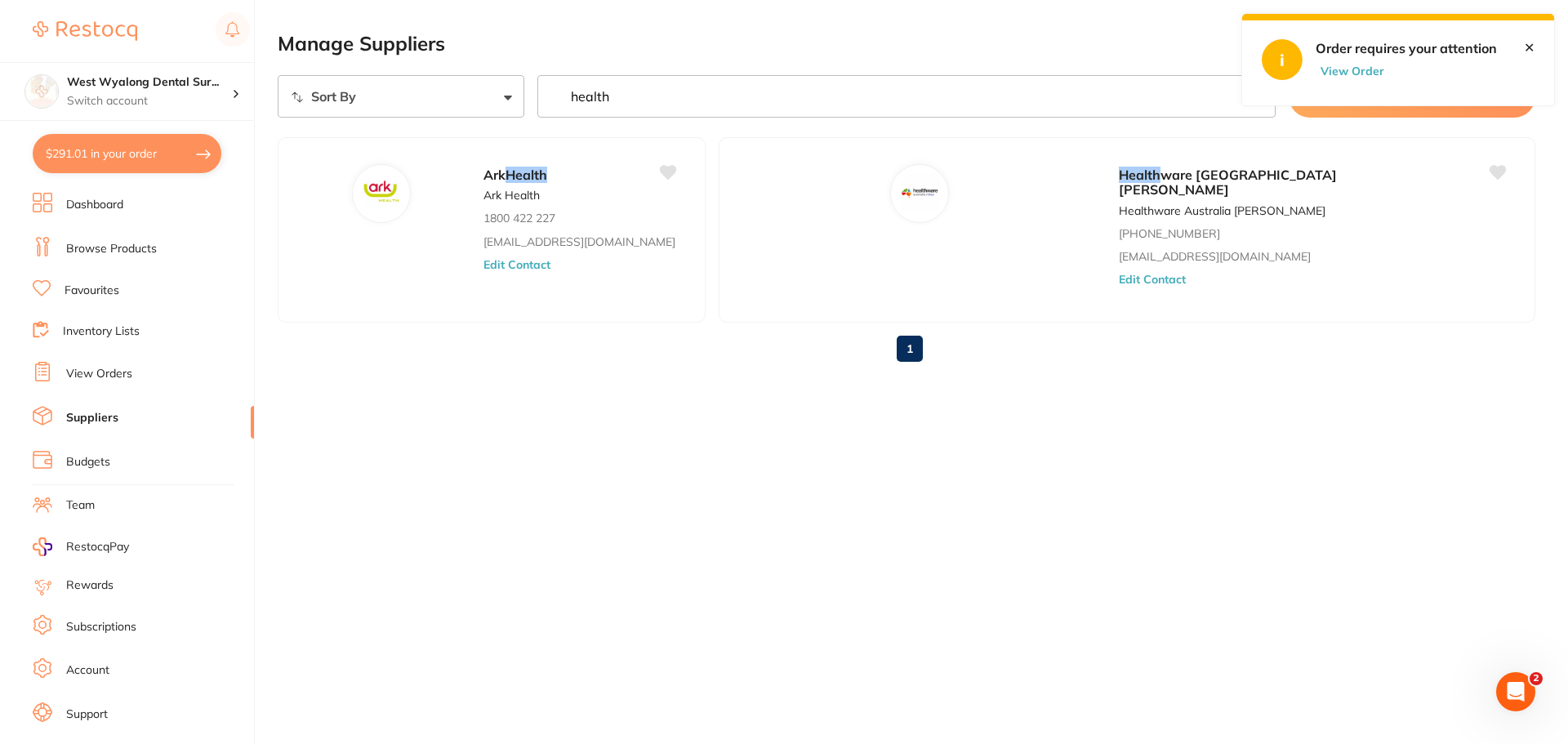
click at [105, 158] on button "$291.01 in your order" at bounding box center [127, 153] width 189 height 39
checkbox input "true"
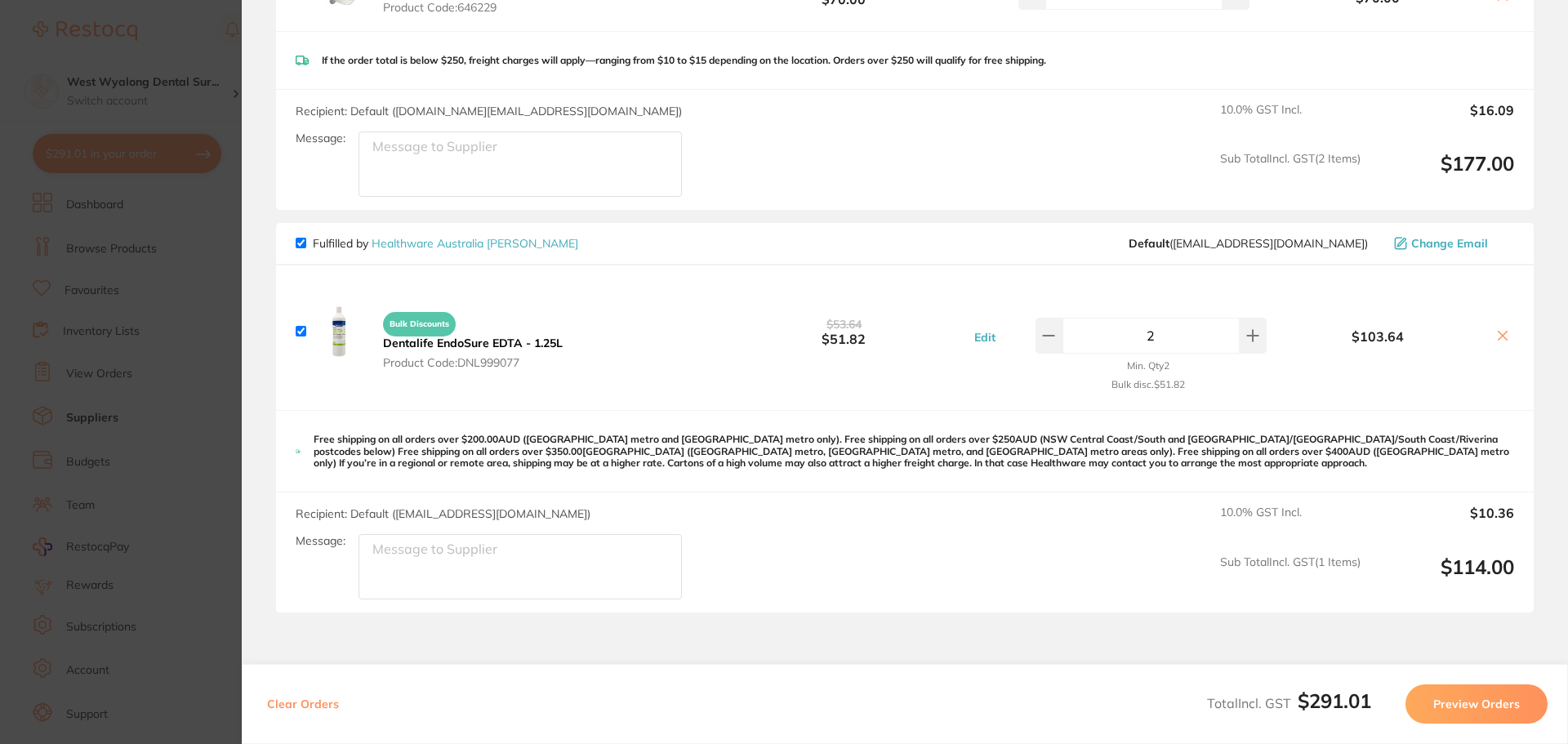
scroll to position [46, 0]
